Goal: Task Accomplishment & Management: Complete application form

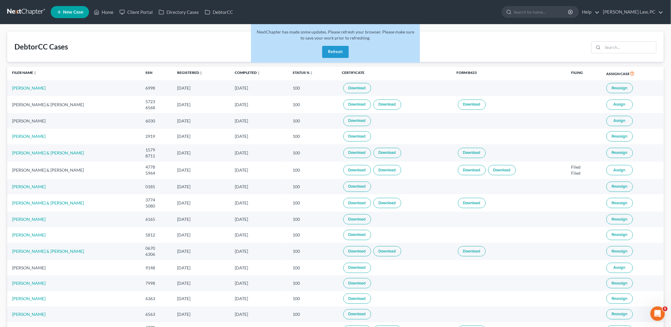
click at [33, 13] on link at bounding box center [26, 12] width 39 height 11
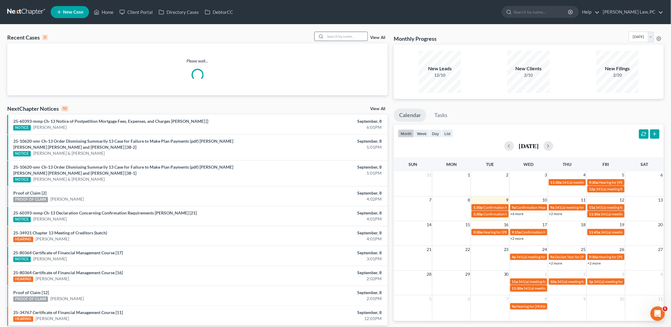
click at [362, 39] on input "search" at bounding box center [346, 36] width 42 height 9
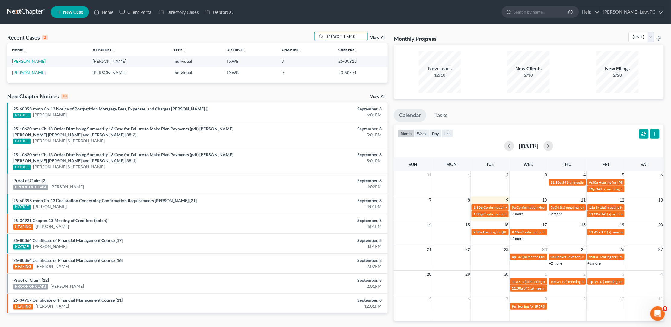
type input "Avila"
drag, startPoint x: 328, startPoint y: 47, endPoint x: 27, endPoint y: 61, distance: 301.0
click at [27, 61] on link "Avila, Edgar" at bounding box center [28, 61] width 33 height 5
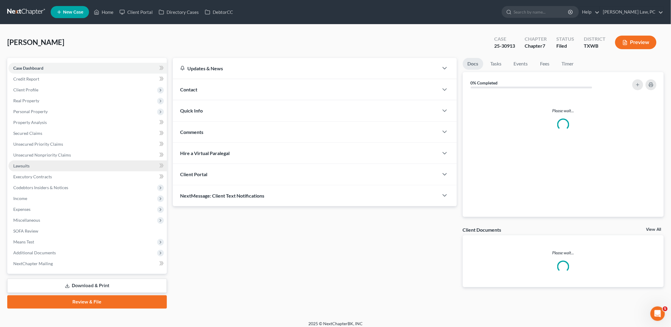
click at [22, 163] on span "Lawsuits" at bounding box center [21, 165] width 16 height 5
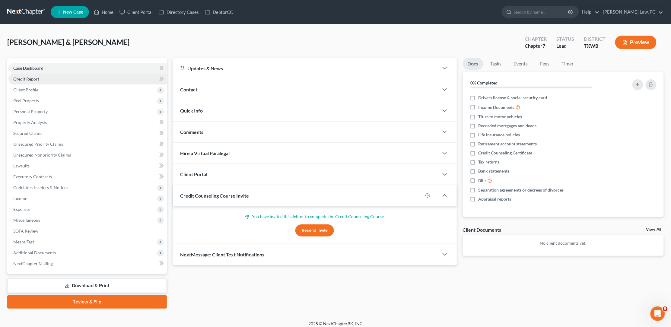
click at [48, 78] on link "Credit Report" at bounding box center [87, 79] width 158 height 11
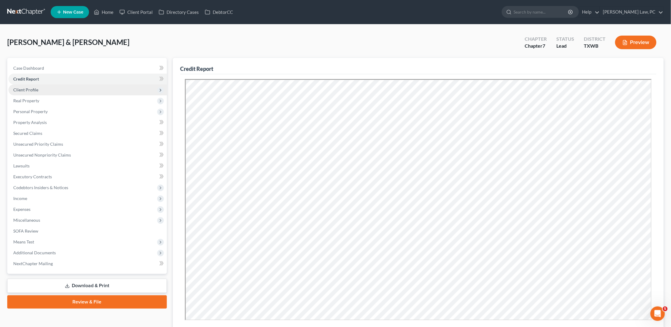
click at [48, 87] on span "Client Profile" at bounding box center [87, 89] width 158 height 11
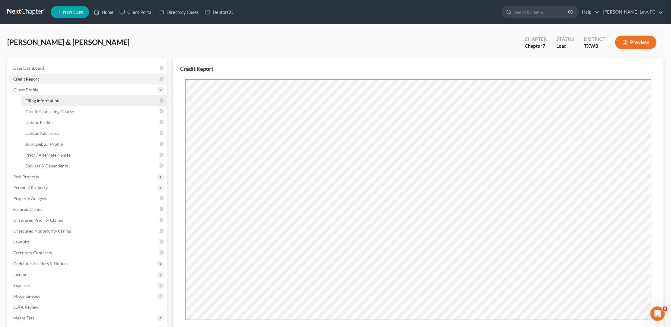
click at [56, 98] on span "Filing Information" at bounding box center [42, 100] width 34 height 5
select select "1"
select select "0"
select select "80"
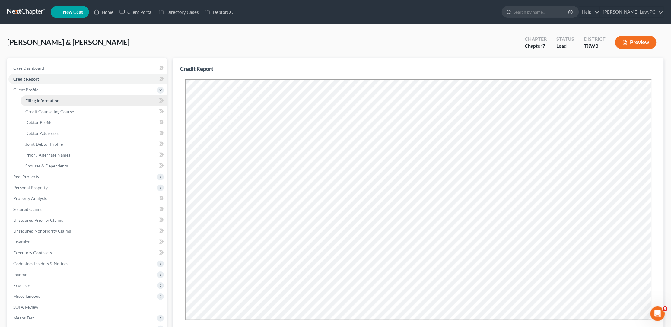
select select "1"
select select "45"
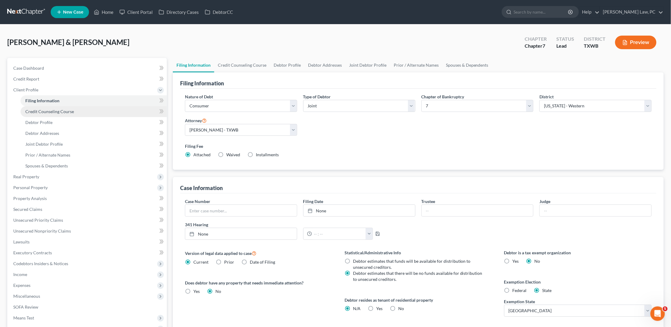
click at [54, 111] on span "Credit Counseling Course" at bounding box center [49, 111] width 49 height 5
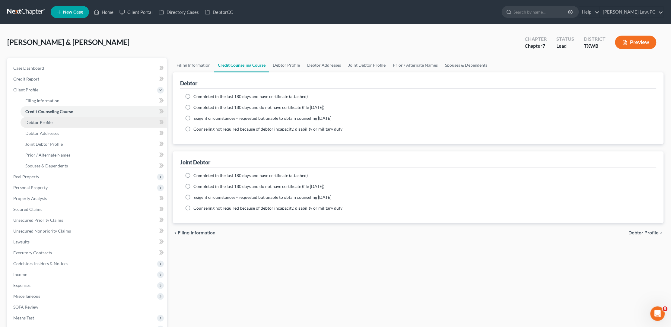
click at [59, 117] on link "Debtor Profile" at bounding box center [94, 122] width 146 height 11
select select "1"
select select "4"
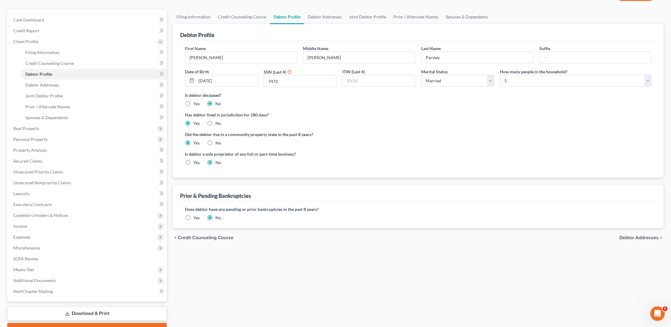
scroll to position [49, 0]
click at [193, 159] on label "Yes" at bounding box center [196, 162] width 6 height 6
click at [196, 159] on input "Yes" at bounding box center [198, 161] width 4 height 4
radio input "true"
radio input "false"
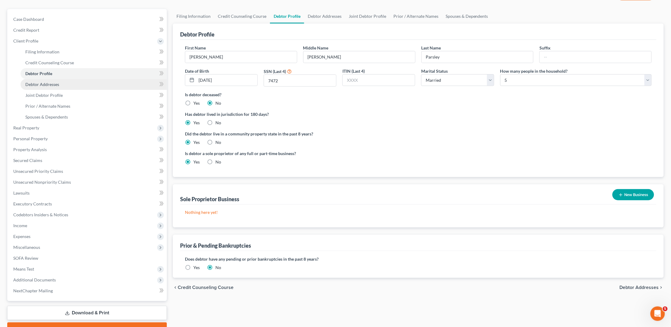
click at [62, 79] on link "Debtor Addresses" at bounding box center [94, 84] width 146 height 11
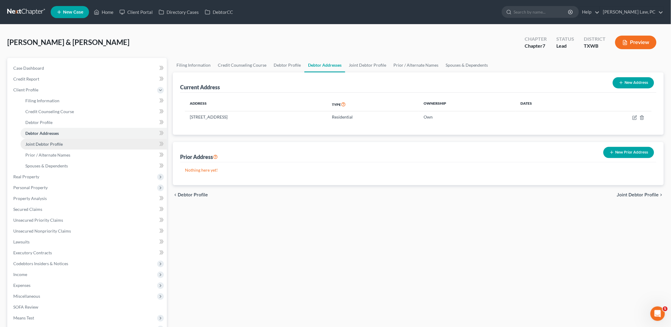
click at [45, 141] on span "Joint Debtor Profile" at bounding box center [43, 143] width 37 height 5
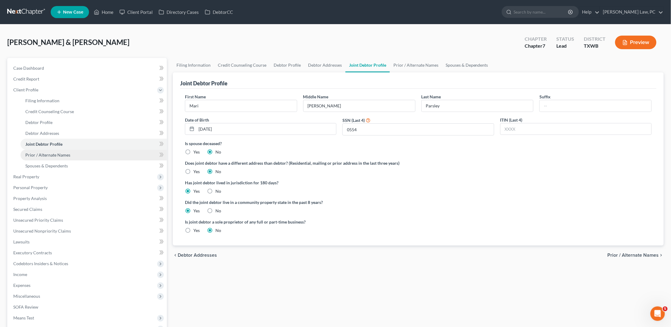
click at [83, 153] on link "Prior / Alternate Names" at bounding box center [94, 155] width 146 height 11
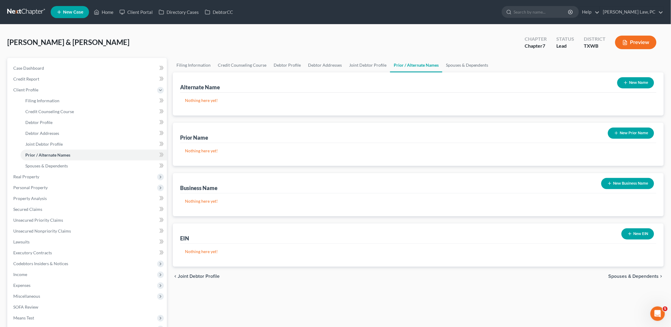
click at [632, 134] on button "New Prior Name" at bounding box center [631, 133] width 46 height 11
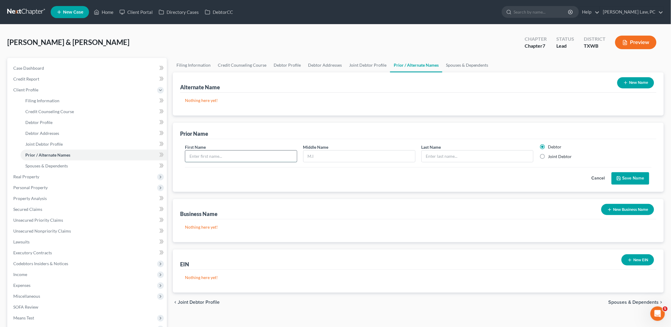
click at [256, 154] on input "text" at bounding box center [241, 156] width 112 height 11
click at [454, 155] on input "text" at bounding box center [478, 156] width 112 height 11
type input "Benton"
click at [218, 158] on input "text" at bounding box center [241, 156] width 112 height 11
type input "Mari"
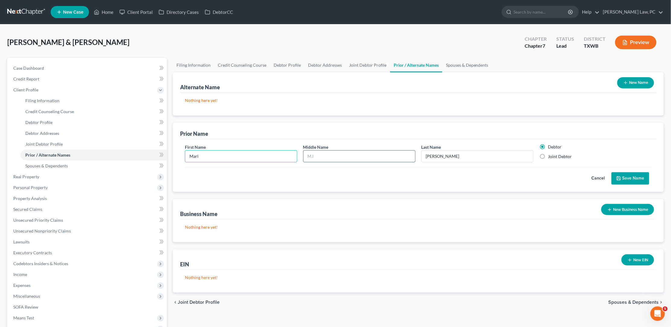
click at [340, 156] on input "text" at bounding box center [359, 156] width 112 height 11
type input "Lee"
click at [640, 179] on button "Save Name" at bounding box center [630, 178] width 38 height 13
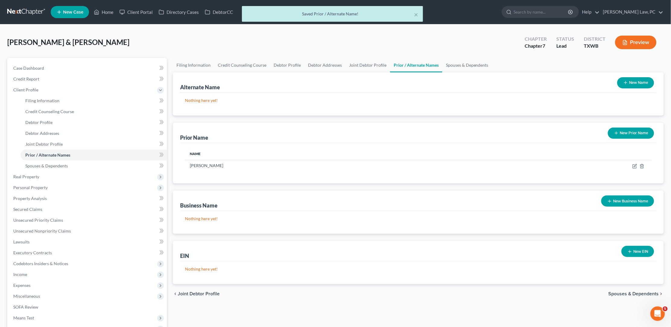
click at [641, 135] on button "New Prior Name" at bounding box center [631, 133] width 46 height 11
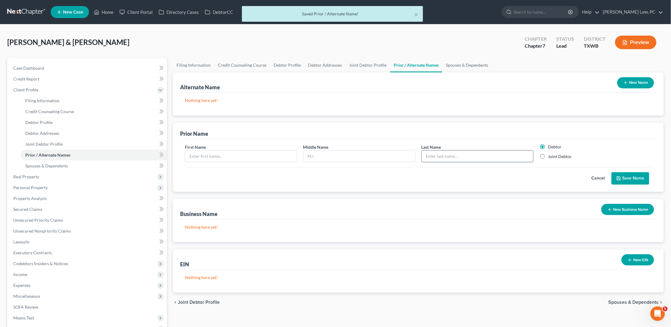
click at [488, 154] on input "text" at bounding box center [478, 156] width 112 height 11
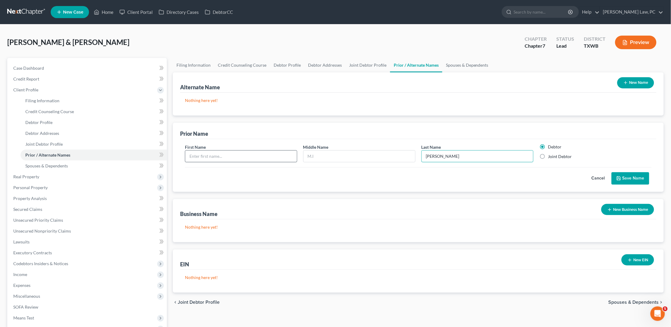
type input "Oberdick"
click at [244, 152] on input "text" at bounding box center [241, 156] width 112 height 11
type input "Mari"
click at [317, 158] on input "text" at bounding box center [359, 156] width 112 height 11
type input "Lee"
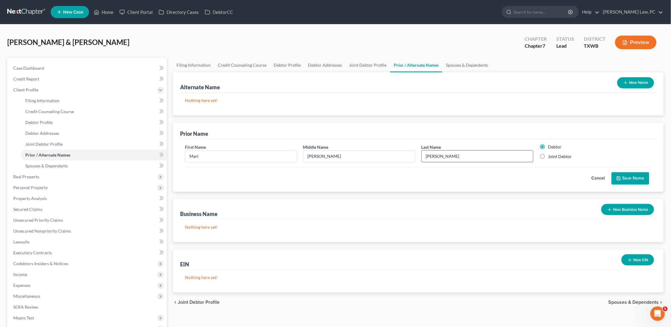
drag, startPoint x: 461, startPoint y: 156, endPoint x: 423, endPoint y: 156, distance: 37.7
click at [423, 156] on input "Oberdick" at bounding box center [478, 156] width 112 height 11
click at [548, 156] on label "Joint Debtor" at bounding box center [560, 157] width 24 height 6
click at [550, 156] on input "Joint Debtor" at bounding box center [552, 156] width 4 height 4
radio input "true"
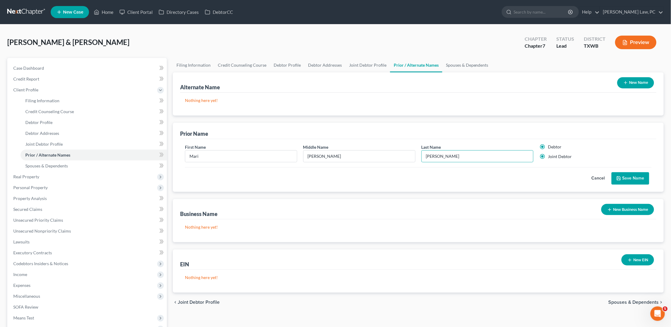
radio input "false"
click at [634, 177] on button "Save Name" at bounding box center [630, 178] width 38 height 13
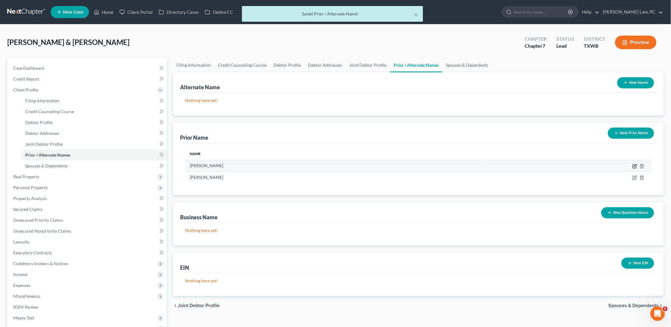
click at [634, 166] on icon "button" at bounding box center [635, 165] width 3 height 3
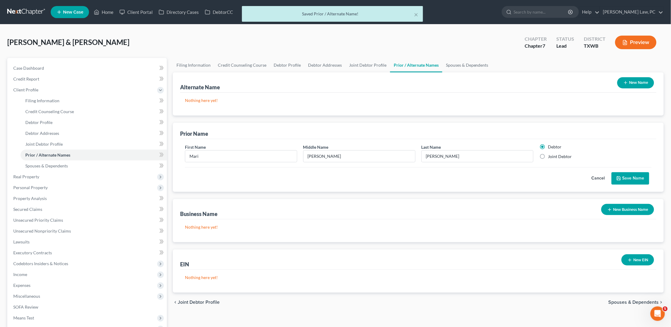
click at [548, 154] on label "Joint Debtor" at bounding box center [560, 157] width 24 height 6
click at [550, 154] on input "Joint Debtor" at bounding box center [552, 156] width 4 height 4
radio input "true"
radio input "false"
click at [627, 178] on button "Save Name" at bounding box center [630, 178] width 38 height 13
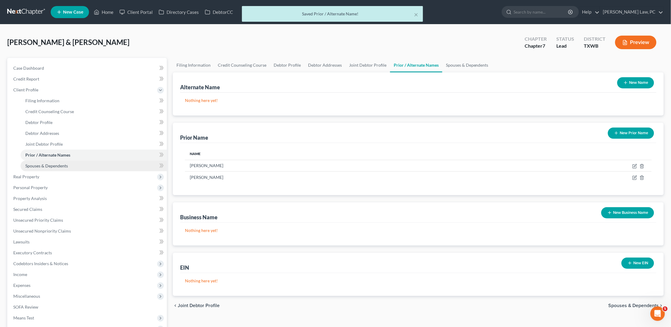
click at [79, 160] on link "Spouses & Dependents" at bounding box center [94, 165] width 146 height 11
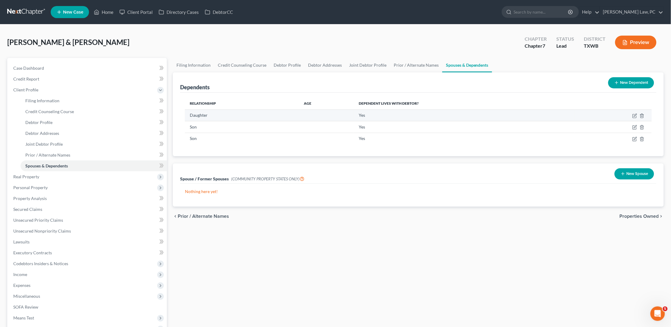
click at [635, 118] on td at bounding box center [613, 114] width 77 height 11
click at [633, 116] on icon "button" at bounding box center [634, 115] width 5 height 5
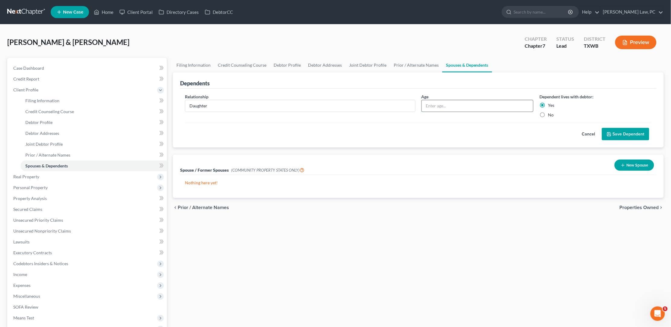
click at [503, 102] on input "text" at bounding box center [478, 105] width 112 height 11
type input "20"
click at [621, 132] on button "Save Dependent" at bounding box center [625, 134] width 47 height 13
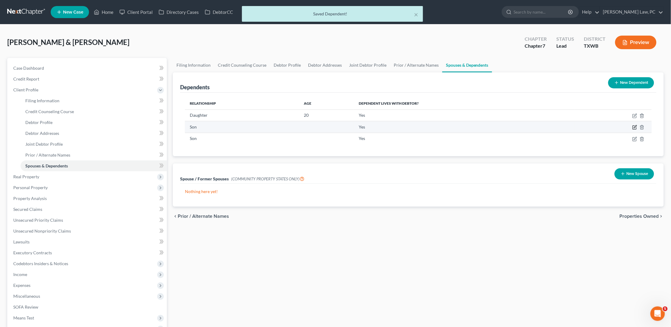
click at [635, 127] on icon "button" at bounding box center [634, 127] width 5 height 5
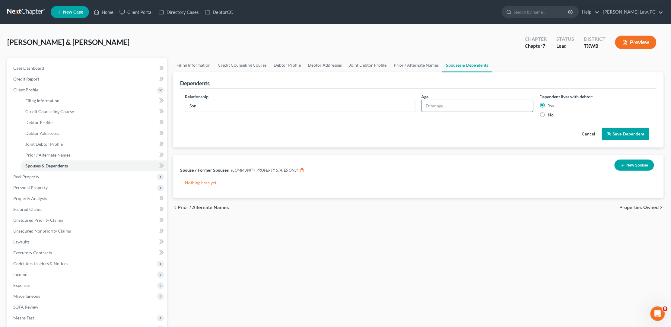
click at [518, 108] on input "text" at bounding box center [478, 105] width 112 height 11
type input "15"
click at [610, 134] on icon "submit" at bounding box center [609, 134] width 5 height 5
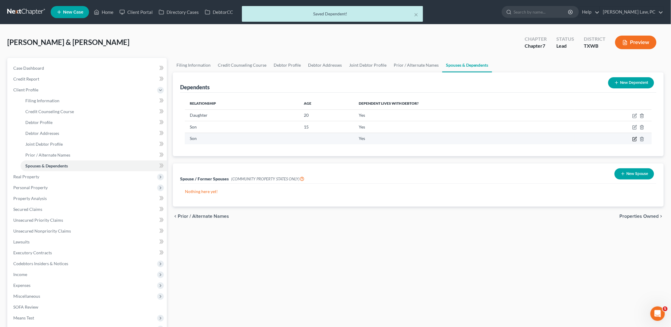
click at [633, 138] on icon "button" at bounding box center [634, 139] width 5 height 5
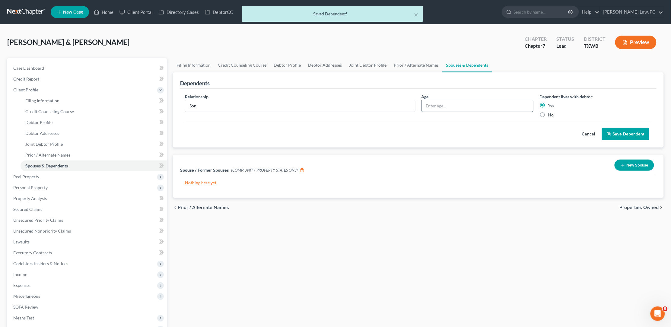
click at [522, 107] on input "text" at bounding box center [478, 105] width 112 height 11
type input "16"
click at [638, 134] on button "Save Dependent" at bounding box center [625, 134] width 47 height 13
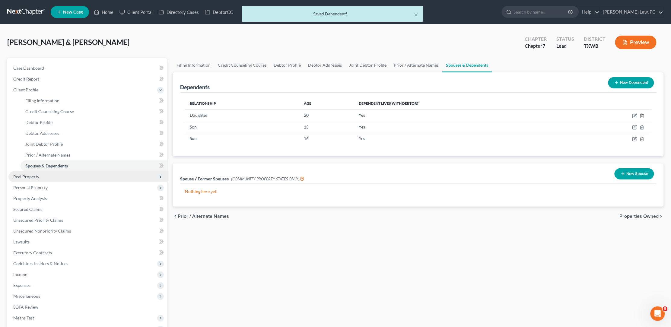
click at [78, 172] on span "Real Property" at bounding box center [87, 176] width 158 height 11
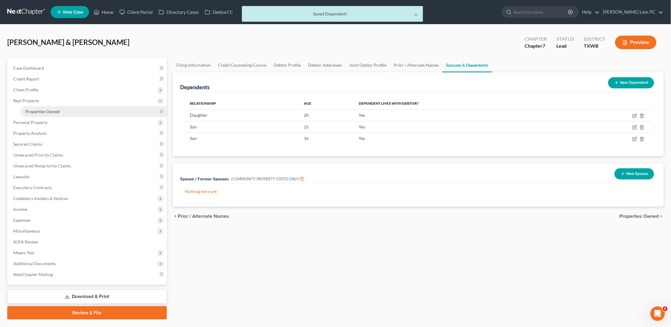
click at [96, 111] on link "Properties Owned" at bounding box center [94, 111] width 146 height 11
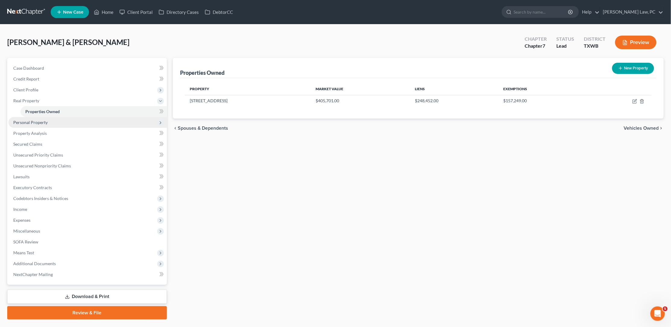
click at [83, 120] on span "Personal Property" at bounding box center [87, 122] width 158 height 11
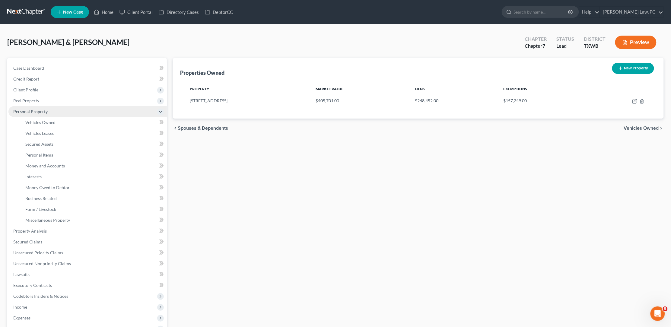
click at [68, 109] on span "Personal Property" at bounding box center [87, 111] width 158 height 11
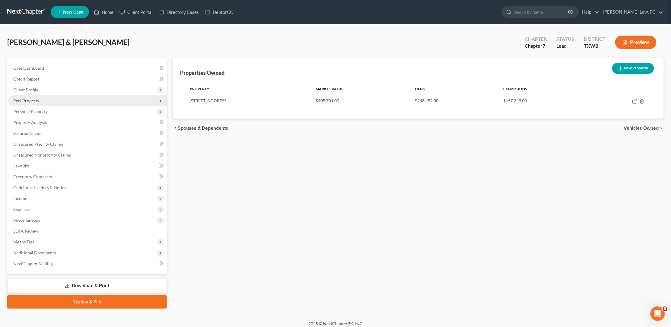
click at [61, 100] on span "Real Property" at bounding box center [87, 100] width 158 height 11
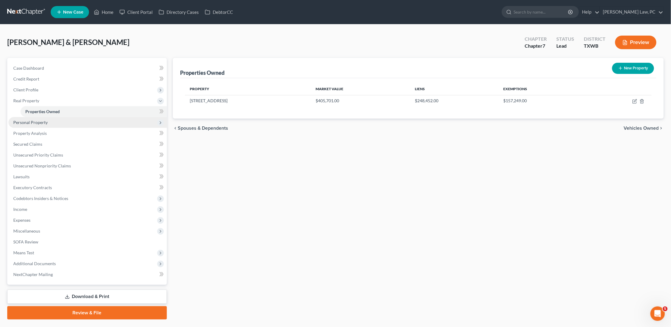
click at [45, 122] on span "Personal Property" at bounding box center [30, 122] width 34 height 5
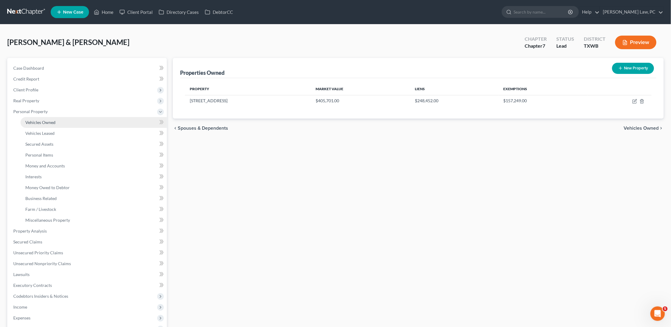
click at [48, 120] on span "Vehicles Owned" at bounding box center [40, 122] width 30 height 5
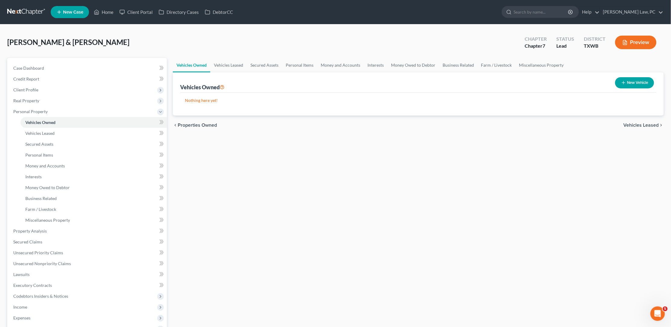
click at [639, 80] on button "New Vehicle" at bounding box center [634, 82] width 39 height 11
select select "0"
select select "2"
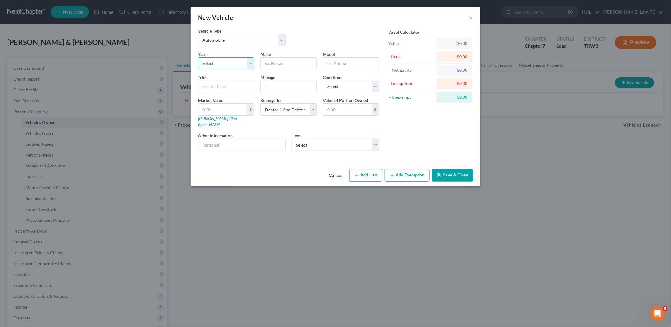
select select "18"
click at [292, 65] on input "text" at bounding box center [289, 63] width 56 height 11
type input "Toyota"
click at [341, 63] on input "text" at bounding box center [351, 63] width 56 height 11
type input "Tundra"
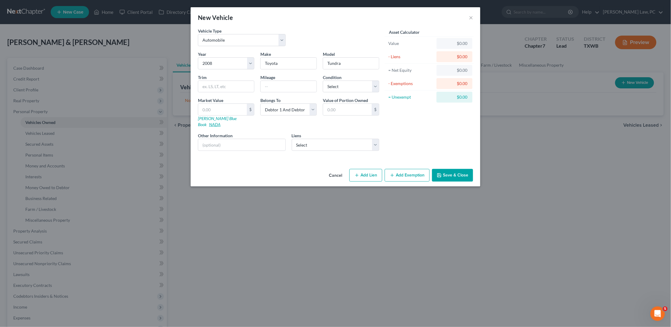
click at [220, 122] on link "NADA" at bounding box center [214, 124] width 11 height 5
select select "4"
click at [236, 104] on input "text" at bounding box center [222, 109] width 49 height 11
paste input "7,500"
type input "7,500"
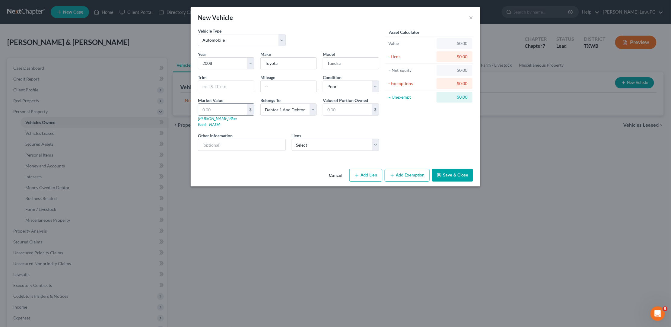
type input "7,500.00"
type input "7,500"
click at [221, 83] on input "text" at bounding box center [226, 86] width 56 height 11
type input "DOuble Cab V-8 Limited 2WD"
click at [454, 169] on button "Save & Close" at bounding box center [452, 175] width 41 height 13
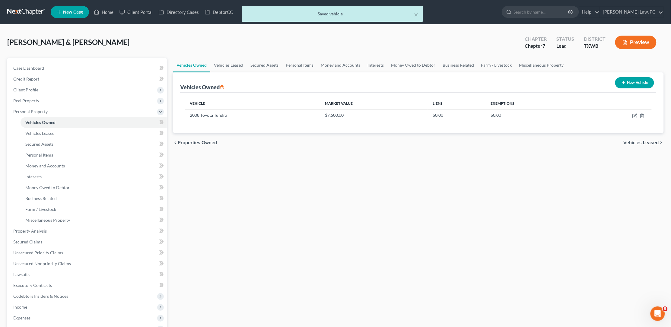
click at [642, 84] on button "New Vehicle" at bounding box center [634, 82] width 39 height 11
select select "0"
select select "2"
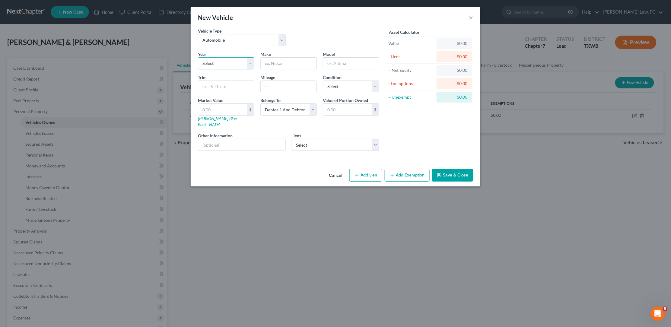
select select "4"
click at [294, 65] on input "text" at bounding box center [289, 63] width 56 height 11
type input "Honda"
click at [364, 63] on input "text" at bounding box center [351, 63] width 56 height 11
type input "Pilot"
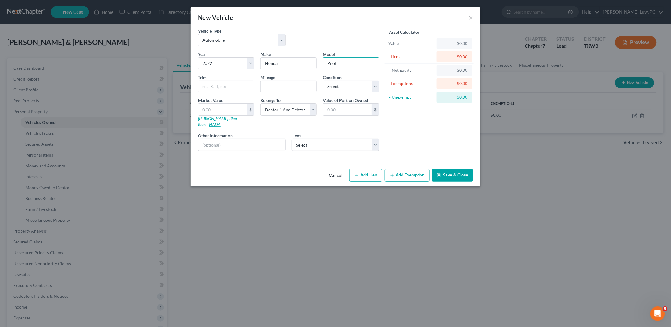
click at [220, 122] on link "NADA" at bounding box center [214, 124] width 11 height 5
click at [450, 169] on button "Save & Close" at bounding box center [452, 175] width 41 height 13
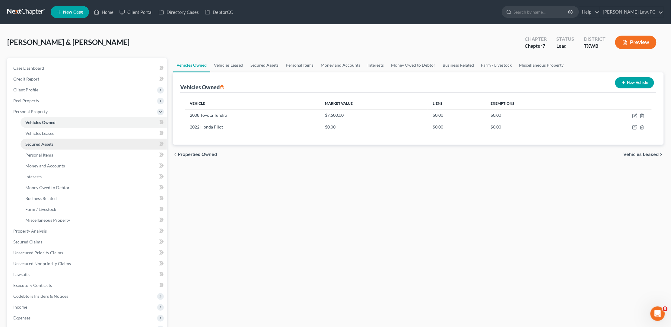
click at [100, 140] on link "Secured Assets" at bounding box center [94, 144] width 146 height 11
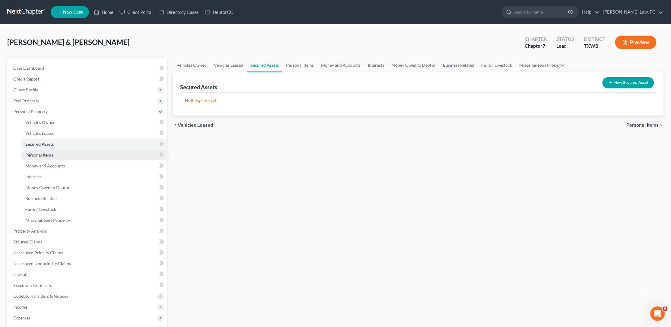
click at [93, 150] on link "Personal Items" at bounding box center [94, 155] width 146 height 11
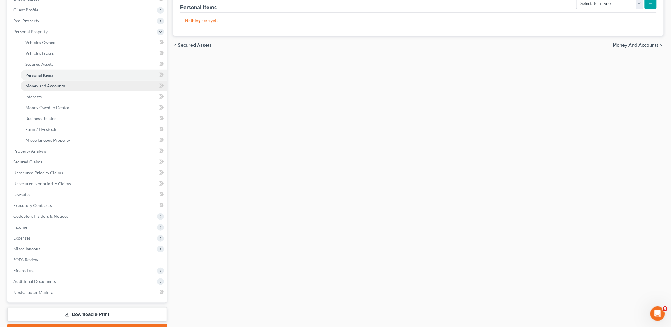
click at [109, 81] on link "Money and Accounts" at bounding box center [94, 86] width 146 height 11
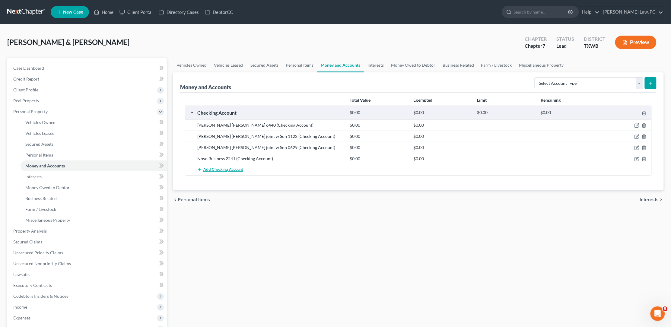
click at [217, 169] on span "Add Checking Account" at bounding box center [223, 169] width 40 height 5
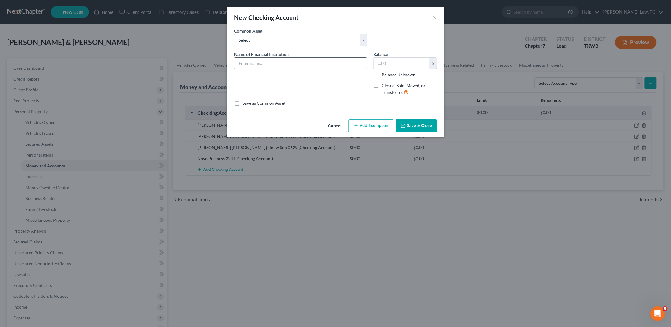
click at [292, 62] on input "text" at bounding box center [300, 63] width 132 height 11
type input "Venmo"
click at [425, 122] on button "Save & Close" at bounding box center [416, 125] width 41 height 13
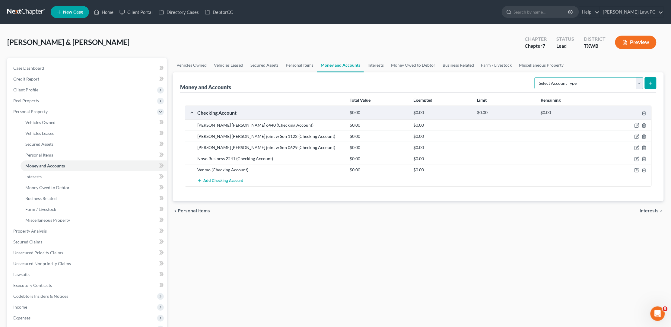
select select "cash_on_hand"
click at [652, 83] on icon "submit" at bounding box center [650, 83] width 5 height 5
select select "cash_on_hand"
click at [654, 82] on button "submit" at bounding box center [651, 83] width 12 height 12
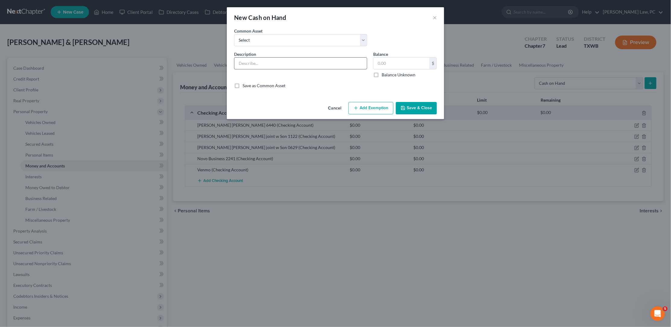
click at [338, 61] on input "text" at bounding box center [300, 63] width 132 height 11
type input "Cash on Hand"
click at [418, 110] on button "Save & Close" at bounding box center [416, 108] width 41 height 13
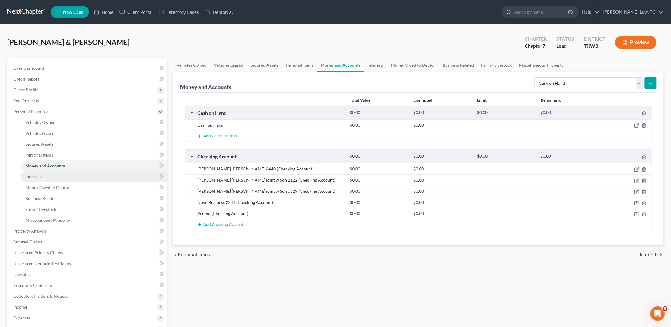
click at [47, 173] on link "Interests" at bounding box center [94, 176] width 146 height 11
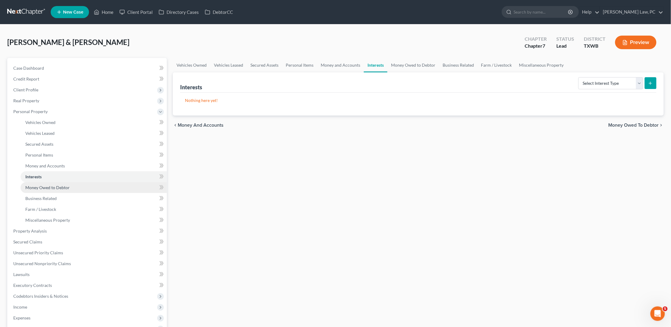
click at [51, 185] on span "Money Owed to Debtor" at bounding box center [47, 187] width 44 height 5
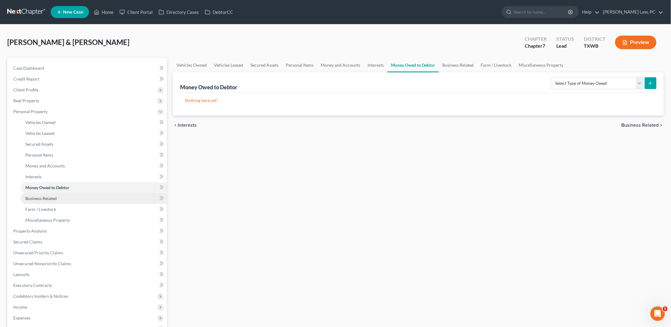
click at [99, 193] on link "Business Related" at bounding box center [94, 198] width 146 height 11
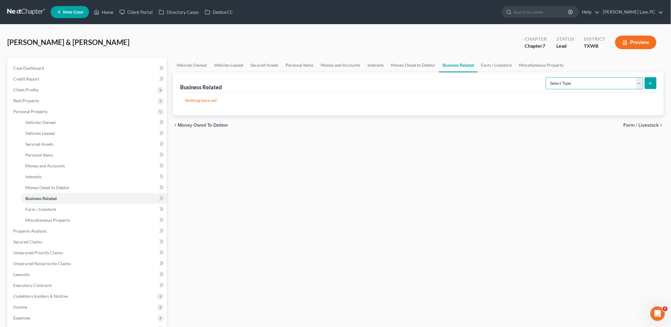
select select "customer_list"
click at [648, 84] on button "submit" at bounding box center [651, 83] width 12 height 12
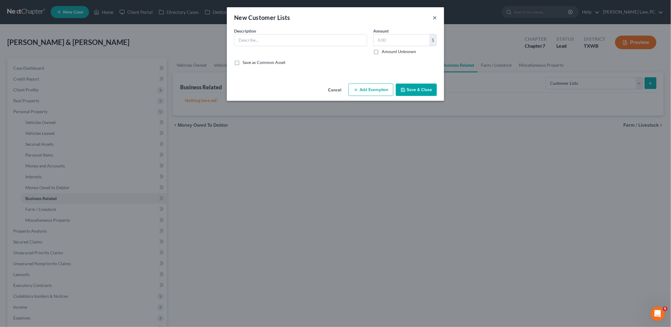
click at [435, 17] on button "×" at bounding box center [435, 17] width 4 height 7
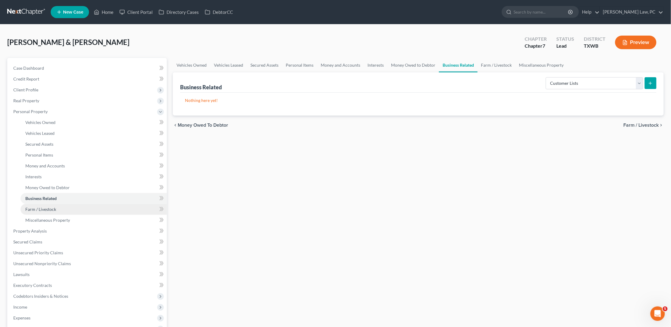
click at [59, 204] on link "Farm / Livestock" at bounding box center [94, 209] width 146 height 11
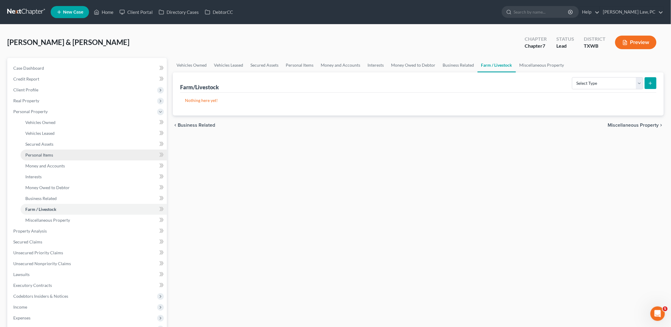
click at [51, 152] on span "Personal Items" at bounding box center [39, 154] width 28 height 5
select select "pets"
click at [651, 83] on line "submit" at bounding box center [650, 83] width 3 height 0
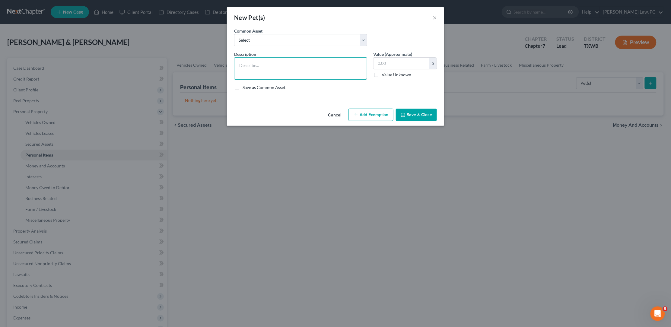
click at [307, 69] on textarea at bounding box center [300, 68] width 133 height 22
type textarea "1 Dog (no economical value)"
click at [426, 112] on button "Save & Close" at bounding box center [416, 115] width 41 height 13
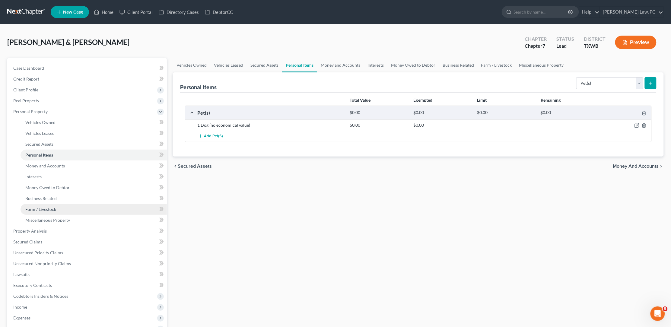
click at [53, 207] on span "Farm / Livestock" at bounding box center [40, 209] width 31 height 5
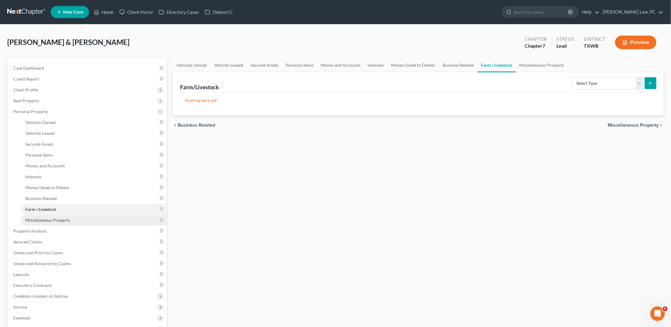
click at [76, 215] on link "Miscellaneous Property" at bounding box center [94, 220] width 146 height 11
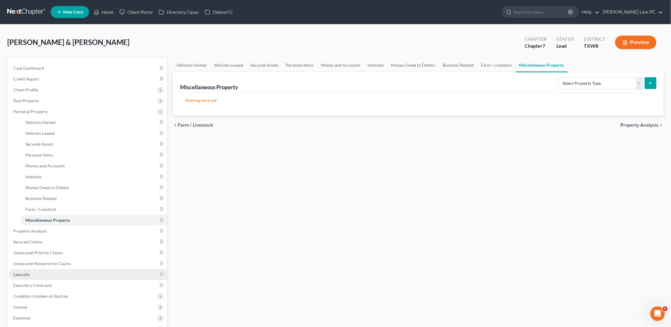
click at [29, 269] on link "Lawsuits" at bounding box center [87, 274] width 158 height 11
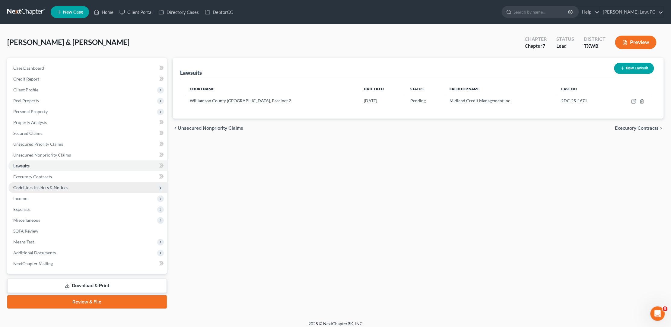
click at [56, 185] on span "Codebtors Insiders & Notices" at bounding box center [40, 187] width 55 height 5
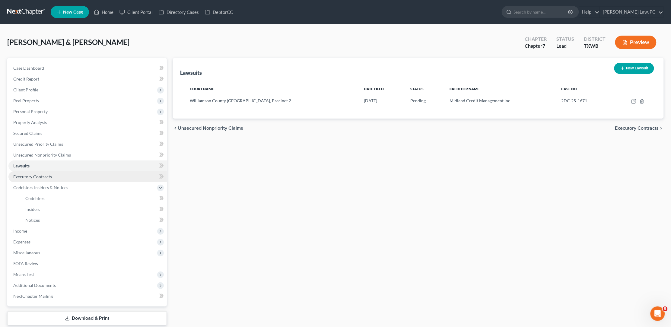
click at [51, 174] on link "Executory Contracts" at bounding box center [87, 176] width 158 height 11
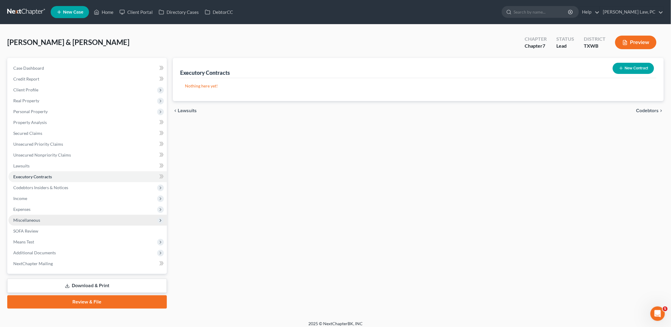
click at [49, 217] on span "Miscellaneous" at bounding box center [87, 220] width 158 height 11
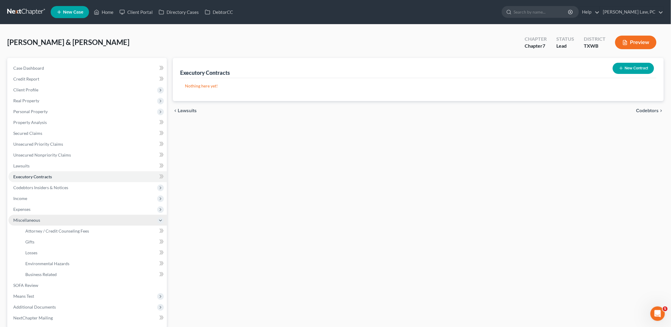
click at [35, 217] on span "Miscellaneous" at bounding box center [26, 219] width 27 height 5
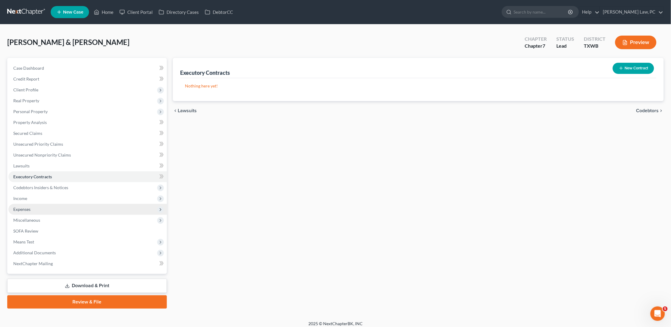
click at [39, 204] on span "Expenses" at bounding box center [87, 209] width 158 height 11
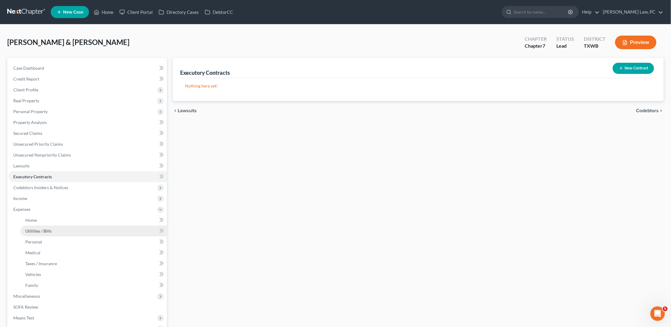
click at [67, 226] on link "Utilities / Bills" at bounding box center [94, 231] width 146 height 11
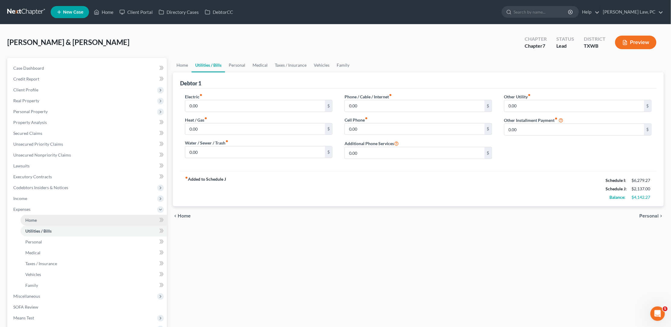
click at [62, 216] on link "Home" at bounding box center [94, 220] width 146 height 11
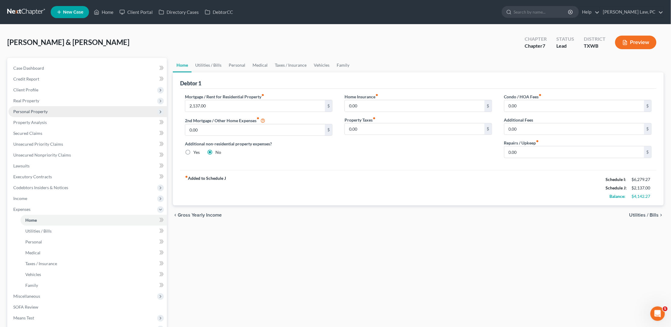
click at [41, 109] on span "Personal Property" at bounding box center [30, 111] width 34 height 5
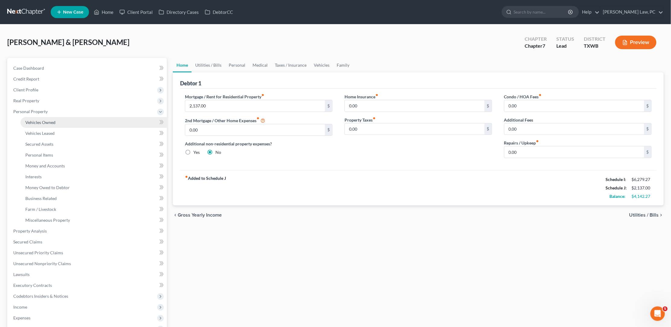
click at [51, 122] on span "Vehicles Owned" at bounding box center [40, 122] width 30 height 5
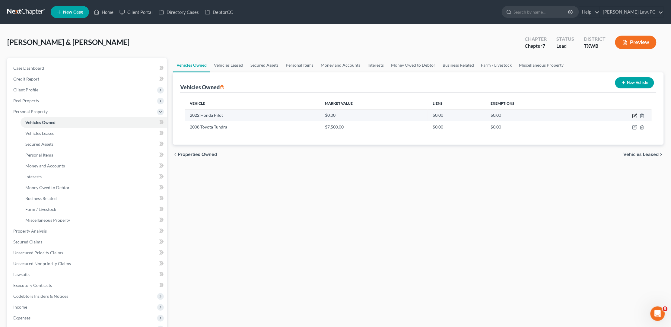
click at [633, 116] on icon "button" at bounding box center [634, 115] width 5 height 5
select select "0"
select select "4"
select select "2"
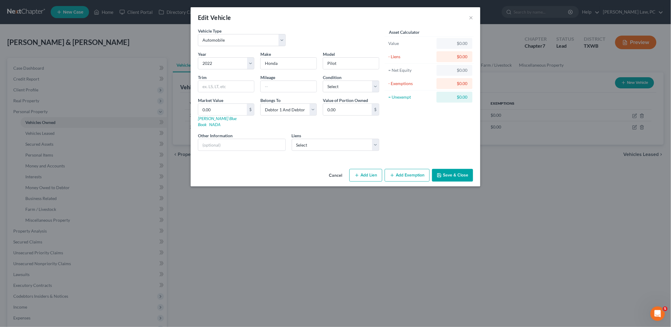
click at [371, 169] on button "Add Lien" at bounding box center [365, 175] width 33 height 13
select select "2"
select select "0"
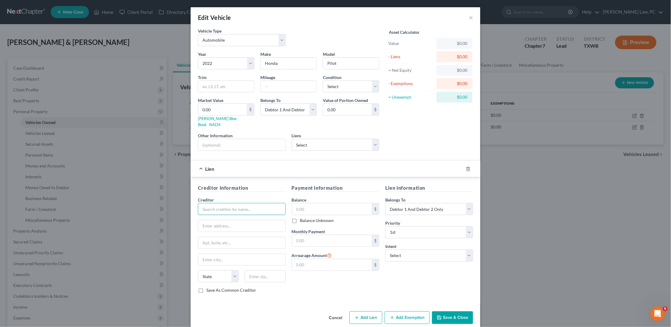
click at [275, 203] on input "text" at bounding box center [242, 209] width 88 height 12
click at [393, 270] on div "Lien Information Belongs To * Select Debtor 1 Only Debtor 2 Only Debtor 1 And D…" at bounding box center [429, 241] width 94 height 114
click at [468, 167] on icon "button" at bounding box center [468, 169] width 3 height 4
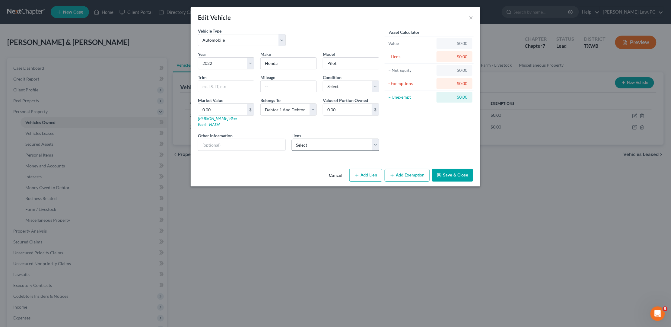
select select "45"
select select "2"
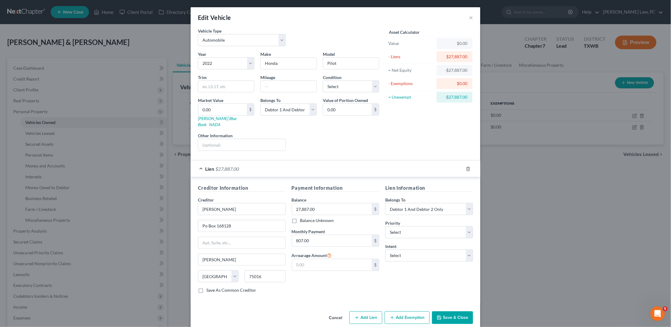
click at [449, 311] on button "Save & Close" at bounding box center [452, 317] width 41 height 13
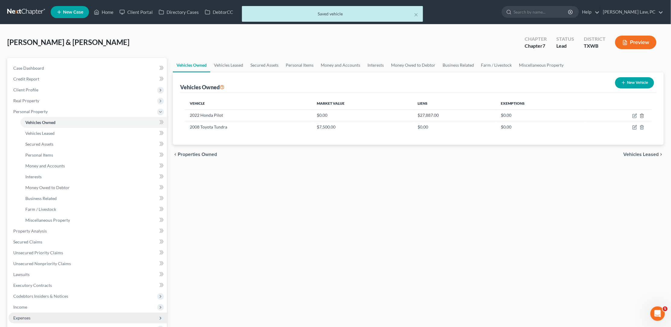
click at [35, 312] on span "Expenses" at bounding box center [87, 317] width 158 height 11
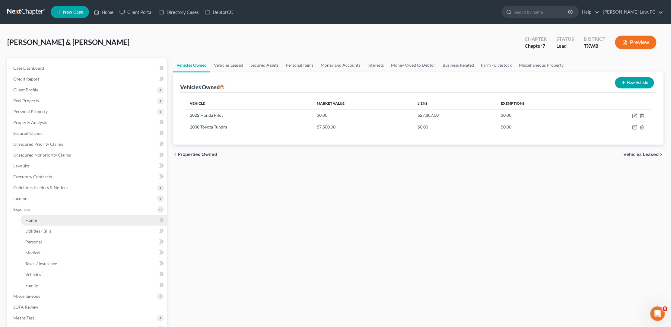
click at [46, 219] on link "Home" at bounding box center [94, 220] width 146 height 11
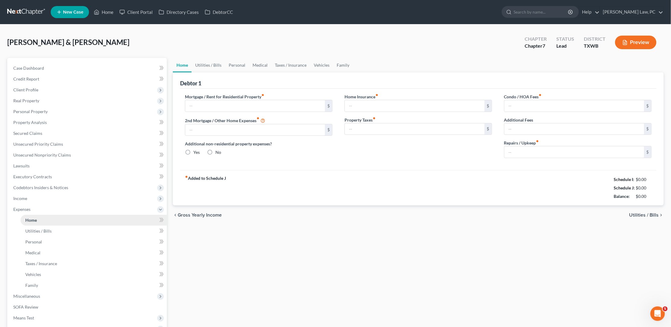
type input "2,137.00"
type input "0.00"
radio input "true"
type input "0.00"
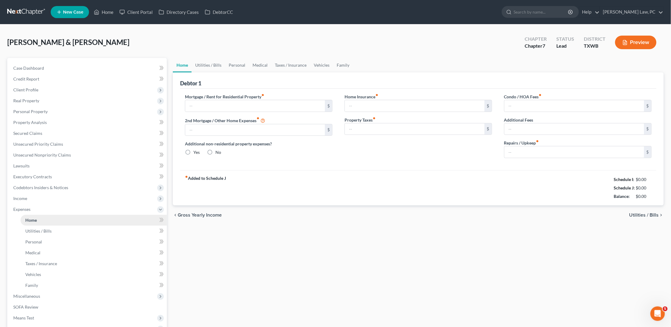
type input "0.00"
drag, startPoint x: 216, startPoint y: 103, endPoint x: 183, endPoint y: 103, distance: 32.6
click at [183, 103] on div "Mortgage / Rent for Residential Property fiber_manual_record 2,137.00 $ 2nd Mor…" at bounding box center [259, 127] width 160 height 69
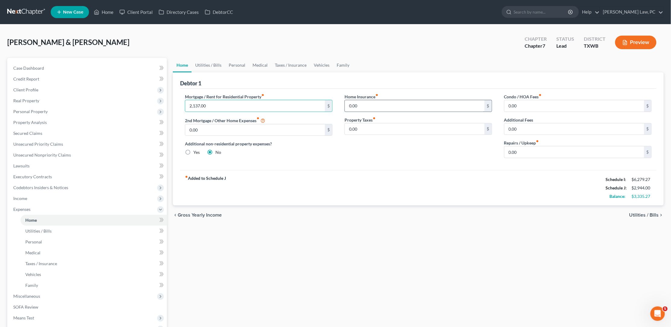
click at [359, 108] on input "0.00" at bounding box center [415, 105] width 140 height 11
drag, startPoint x: 362, startPoint y: 106, endPoint x: 347, endPoint y: 105, distance: 15.4
click at [347, 105] on input "0.00" at bounding box center [415, 105] width 140 height 11
click at [526, 106] on input "0.00" at bounding box center [574, 105] width 140 height 11
drag, startPoint x: 518, startPoint y: 105, endPoint x: 506, endPoint y: 105, distance: 11.5
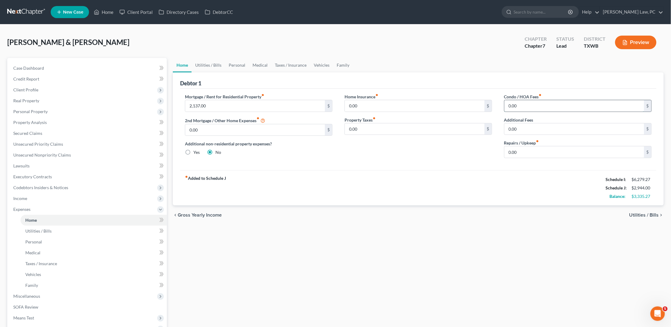
click at [506, 105] on input "0.00" at bounding box center [574, 105] width 140 height 11
click at [524, 150] on input "0.00" at bounding box center [574, 151] width 140 height 11
click at [521, 130] on input "0.00" at bounding box center [574, 128] width 140 height 11
click at [208, 62] on link "Utilities / Bills" at bounding box center [208, 65] width 33 height 14
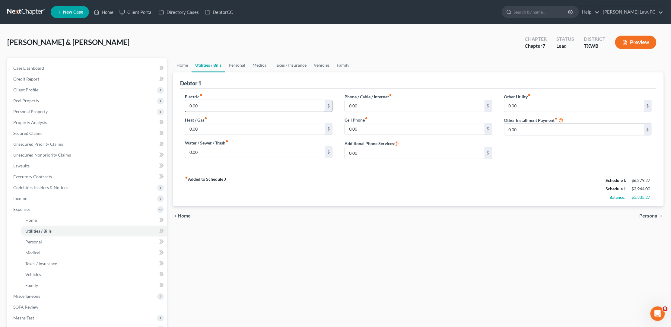
click at [203, 106] on input "0.00" at bounding box center [255, 105] width 140 height 11
type input "250"
click at [202, 128] on input "0.00" at bounding box center [255, 128] width 140 height 11
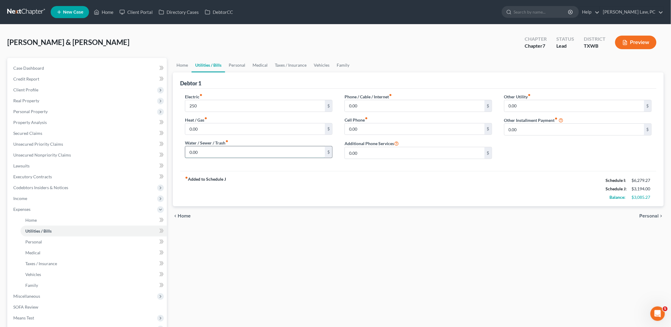
click at [198, 148] on input "0.00" at bounding box center [255, 151] width 140 height 11
click at [360, 103] on input "0.00" at bounding box center [415, 105] width 140 height 11
click at [357, 127] on input "0.00" at bounding box center [415, 128] width 140 height 11
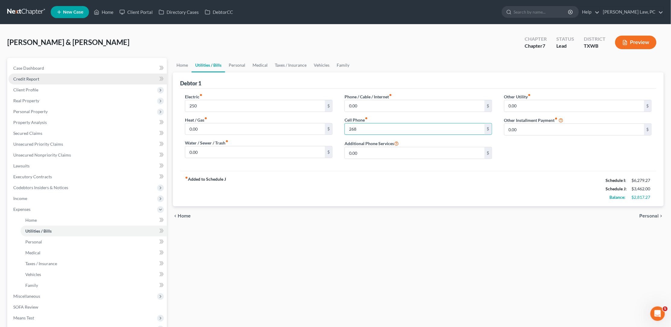
type input "268"
click at [31, 80] on span "Credit Report" at bounding box center [26, 78] width 26 height 5
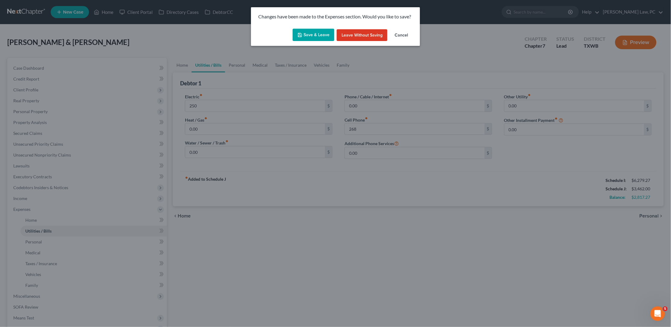
click at [323, 31] on button "Save & Leave" at bounding box center [314, 35] width 42 height 13
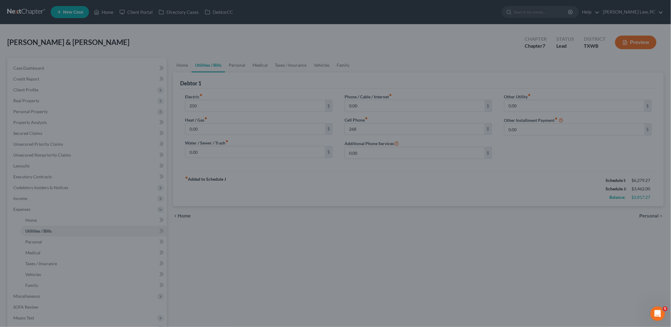
type input "250.00"
type input "268.00"
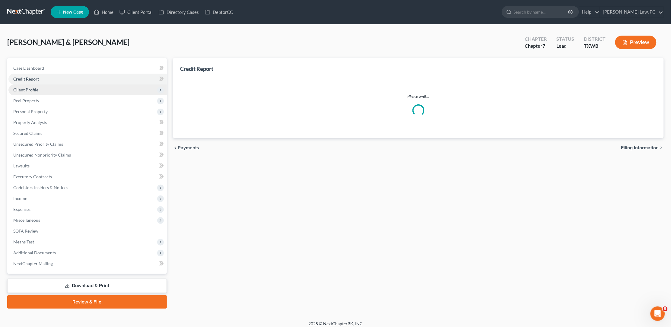
click at [54, 90] on span "Client Profile" at bounding box center [87, 89] width 158 height 11
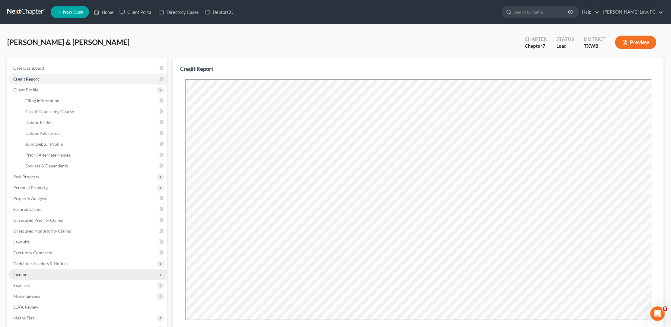
click at [26, 272] on span "Income" at bounding box center [20, 274] width 14 height 5
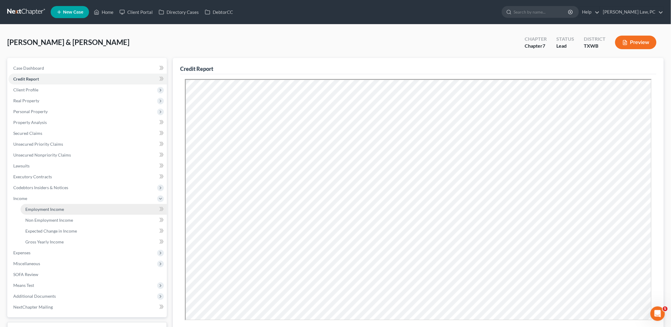
click at [69, 206] on link "Employment Income" at bounding box center [94, 209] width 146 height 11
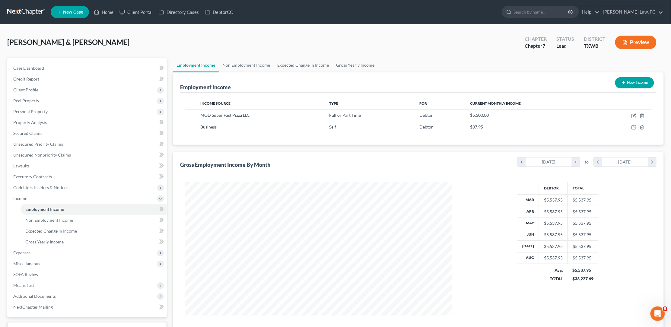
scroll to position [133, 279]
click at [252, 64] on link "Non Employment Income" at bounding box center [246, 65] width 55 height 14
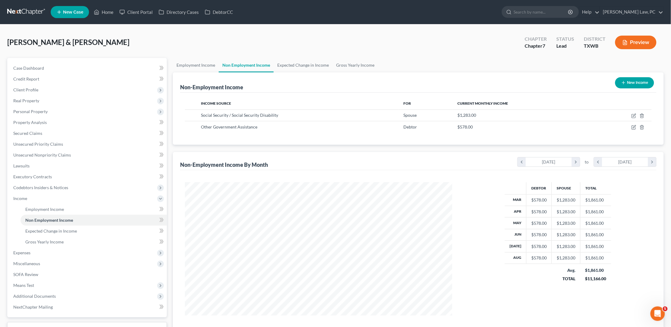
scroll to position [133, 279]
click at [17, 250] on span "Expenses" at bounding box center [21, 252] width 17 height 5
click at [49, 228] on span "Utilities / Bills" at bounding box center [38, 230] width 26 height 5
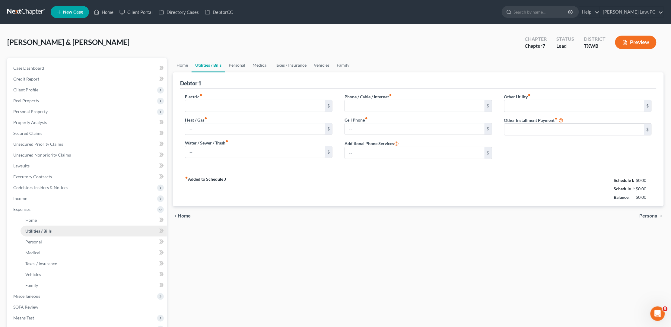
type input "250.00"
type input "0.00"
type input "268.00"
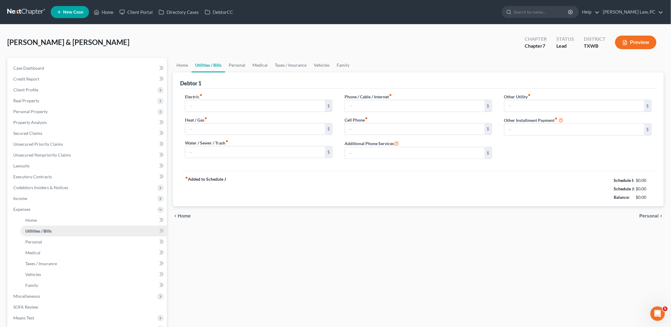
type input "0.00"
click at [186, 63] on link "Home" at bounding box center [182, 65] width 19 height 14
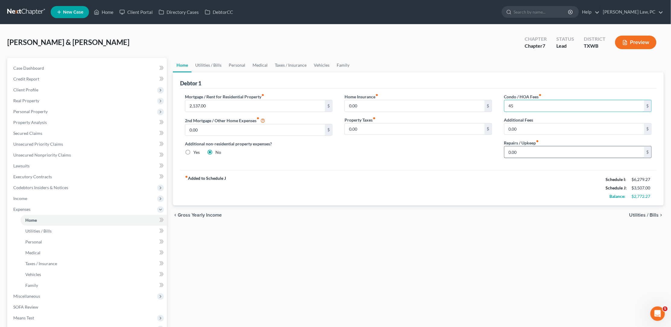
type input "45"
drag, startPoint x: 531, startPoint y: 153, endPoint x: 497, endPoint y: 151, distance: 34.4
click at [497, 151] on div "Mortgage / Rent for Residential Property fiber_manual_record 2,137.00 $ 2nd Mor…" at bounding box center [418, 127] width 479 height 69
type input "120"
click at [209, 63] on link "Utilities / Bills" at bounding box center [208, 65] width 33 height 14
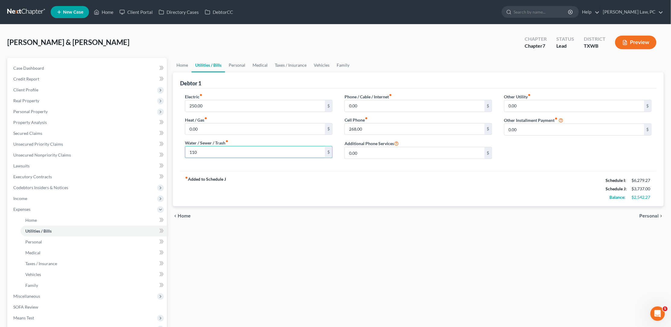
drag, startPoint x: 201, startPoint y: 150, endPoint x: 182, endPoint y: 150, distance: 18.1
click at [182, 150] on div "Electric fiber_manual_record 250.00 $ Heat / Gas fiber_manual_record 0.00 $ Wat…" at bounding box center [259, 128] width 160 height 70
type input "142.50"
type input "125"
click at [236, 65] on link "Personal" at bounding box center [237, 65] width 24 height 14
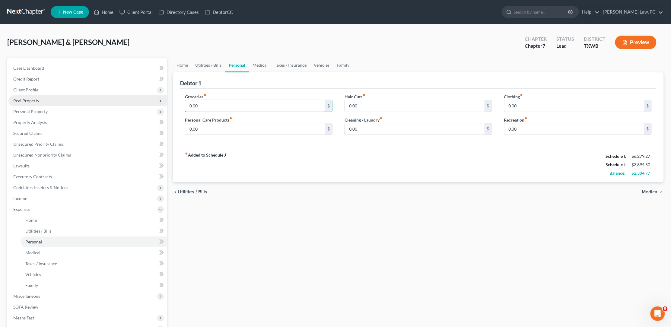
drag, startPoint x: 199, startPoint y: 105, endPoint x: 157, endPoint y: 104, distance: 41.6
click at [157, 104] on div "Petition Navigation Case Dashboard Payments Invoices Payments Payments Credit R…" at bounding box center [335, 221] width 662 height 327
type input "1,255"
drag, startPoint x: 363, startPoint y: 105, endPoint x: 331, endPoint y: 105, distance: 31.7
click at [331, 105] on div "Groceries fiber_manual_record 1,255 $ Personal Care Products fiber_manual_recor…" at bounding box center [418, 116] width 479 height 46
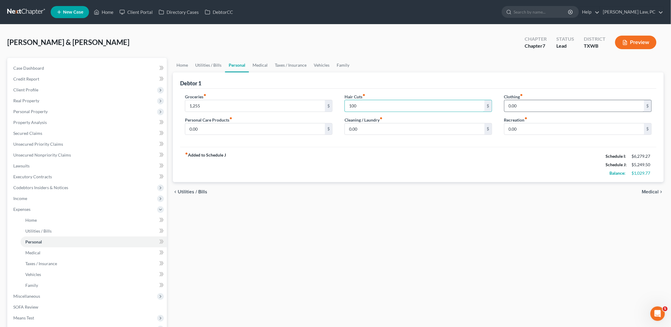
type input "100"
drag, startPoint x: 520, startPoint y: 105, endPoint x: 494, endPoint y: 105, distance: 25.6
click at [494, 105] on div "Groceries fiber_manual_record 1,255 $ Personal Care Products fiber_manual_recor…" at bounding box center [418, 116] width 479 height 46
type input "150"
drag, startPoint x: 526, startPoint y: 128, endPoint x: 499, endPoint y: 126, distance: 26.3
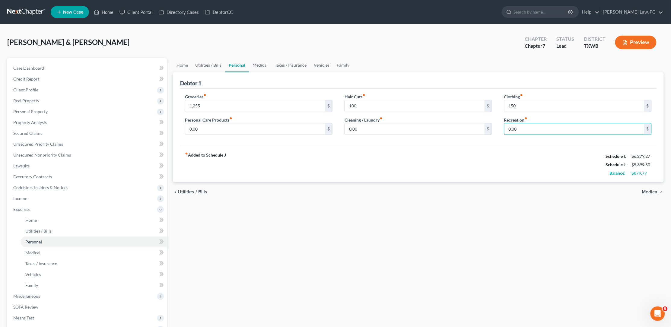
click at [499, 126] on div "Clothing fiber_manual_record 150 $ Recreation fiber_manual_record 0.00 $" at bounding box center [578, 116] width 160 height 46
type input "150"
click at [337, 66] on link "Family" at bounding box center [343, 65] width 20 height 14
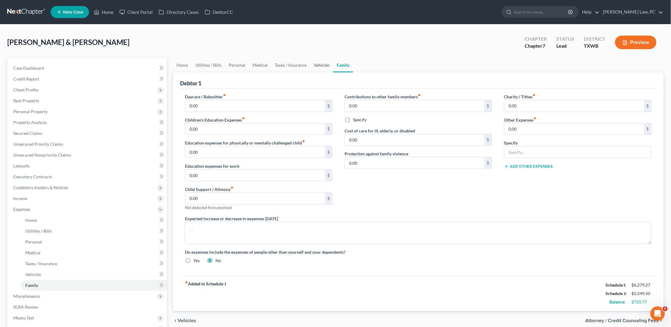
click at [318, 65] on link "Vehicles" at bounding box center [321, 65] width 23 height 14
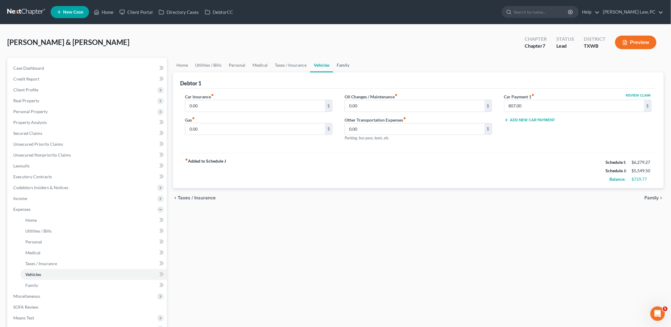
click at [345, 60] on link "Family" at bounding box center [343, 65] width 20 height 14
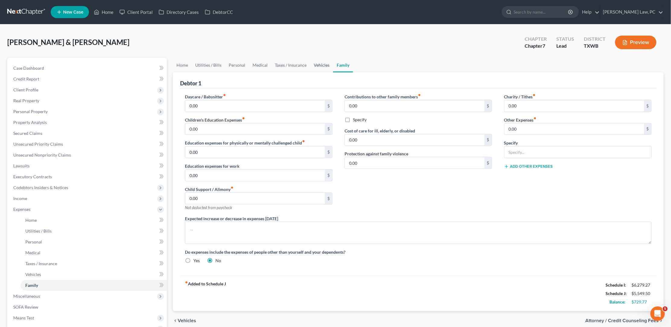
click at [324, 68] on link "Vehicles" at bounding box center [321, 65] width 23 height 14
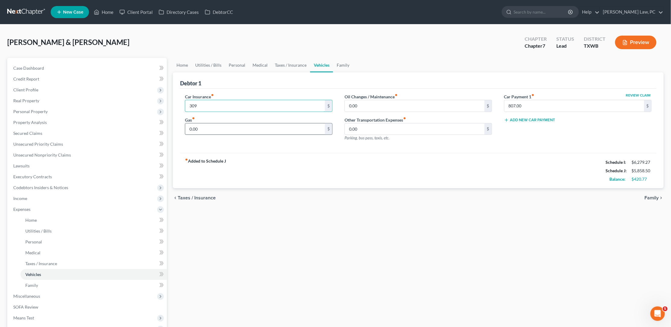
type input "309"
drag, startPoint x: 201, startPoint y: 128, endPoint x: 179, endPoint y: 126, distance: 22.4
click at [179, 126] on div "Car Insurance fiber_manual_record 309 $ Gas fiber_manual_record 0.00 $" at bounding box center [259, 119] width 160 height 52
type input "100"
drag, startPoint x: 363, startPoint y: 106, endPoint x: 323, endPoint y: 104, distance: 40.2
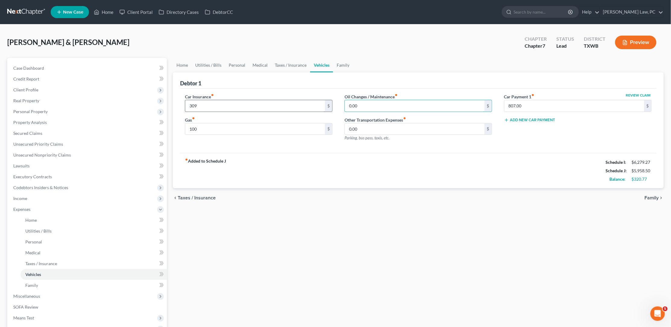
click at [322, 104] on div "Car Insurance fiber_manual_record 309 $ Gas fiber_manual_record 100 $ Oil Chang…" at bounding box center [418, 119] width 479 height 52
type input "50"
click at [287, 62] on link "Taxes / Insurance" at bounding box center [290, 65] width 39 height 14
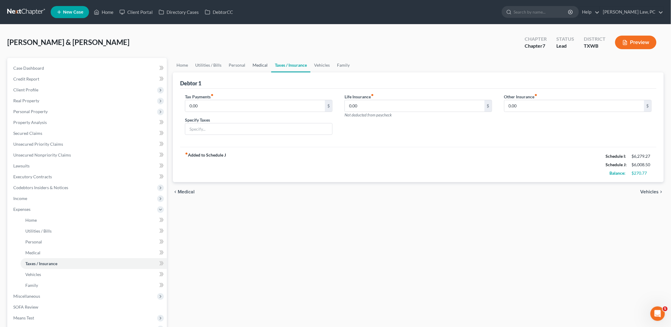
click at [252, 65] on link "Medical" at bounding box center [260, 65] width 22 height 14
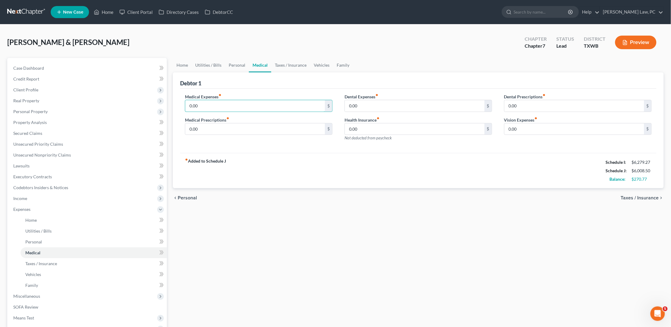
drag, startPoint x: 202, startPoint y: 103, endPoint x: 172, endPoint y: 103, distance: 30.5
click at [172, 103] on div "Home Utilities / Bills Personal Medical Taxes / Insurance Vehicles Family Debto…" at bounding box center [418, 221] width 497 height 327
type input "150"
click at [206, 127] on input "0.00" at bounding box center [255, 128] width 140 height 11
drag, startPoint x: 205, startPoint y: 127, endPoint x: 184, endPoint y: 127, distance: 21.4
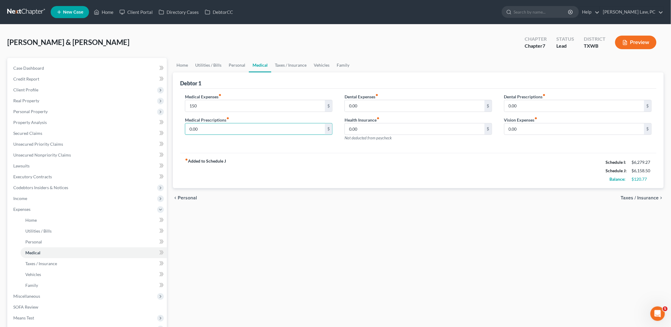
click at [184, 127] on div "Medical Expenses fiber_manual_record 150 $ Medical Prescriptions fiber_manual_r…" at bounding box center [259, 119] width 160 height 52
type input "150"
drag, startPoint x: 199, startPoint y: 106, endPoint x: 180, endPoint y: 106, distance: 18.4
click at [180, 106] on div "Medical Expenses fiber_manual_record 150 $ Medical Prescriptions fiber_manual_r…" at bounding box center [259, 119] width 160 height 52
type input "50"
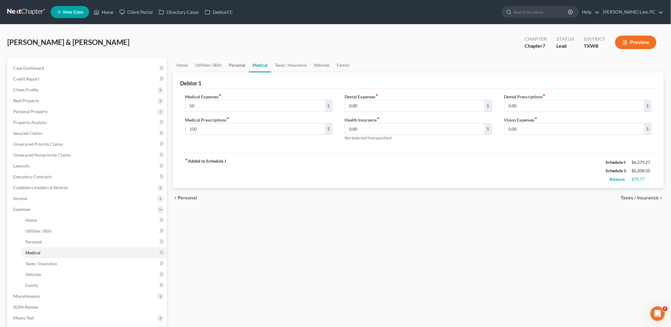
click at [235, 63] on link "Personal" at bounding box center [237, 65] width 24 height 14
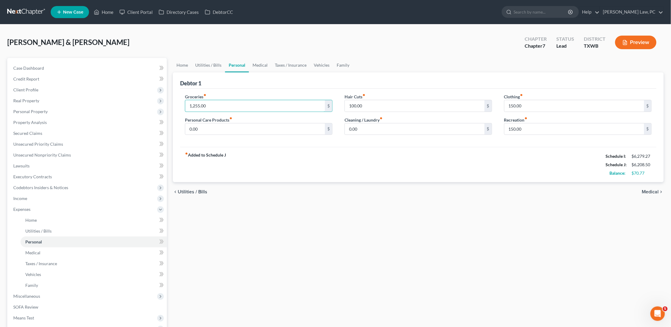
drag, startPoint x: 225, startPoint y: 103, endPoint x: 173, endPoint y: 102, distance: 52.2
click at [173, 102] on div "Debtor 1 Groceries fiber_manual_record 1,255.00 $ Personal Care Products fiber_…" at bounding box center [418, 127] width 491 height 110
type input "1,100"
drag, startPoint x: 206, startPoint y: 125, endPoint x: 175, endPoint y: 130, distance: 31.4
click at [174, 130] on div "Debtor 1 Groceries fiber_manual_record 1,100 $ Personal Care Products fiber_man…" at bounding box center [418, 127] width 491 height 110
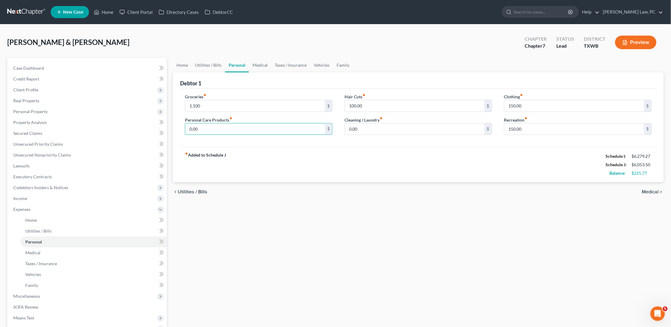
drag, startPoint x: 199, startPoint y: 129, endPoint x: 180, endPoint y: 128, distance: 19.3
click at [179, 128] on div "Groceries fiber_manual_record 1,100 $ Personal Care Products fiber_manual_recor…" at bounding box center [259, 116] width 160 height 46
type input "60"
drag, startPoint x: 369, startPoint y: 128, endPoint x: 325, endPoint y: 128, distance: 43.4
click at [325, 128] on div "Groceries fiber_manual_record 1,100 $ Personal Care Products fiber_manual_recor…" at bounding box center [418, 116] width 479 height 46
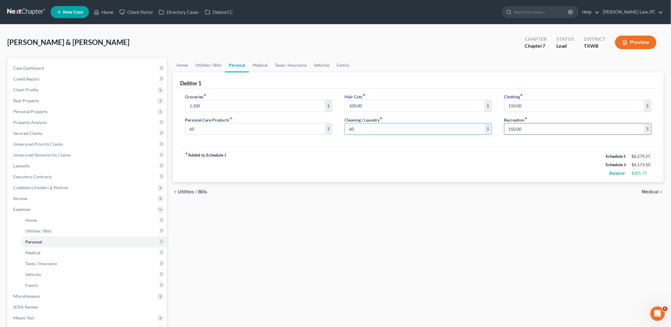
type input "60"
drag, startPoint x: 524, startPoint y: 127, endPoint x: 494, endPoint y: 127, distance: 29.9
click at [494, 127] on div "Groceries fiber_manual_record 1,100 $ Personal Care Products fiber_manual_recor…" at bounding box center [418, 116] width 479 height 46
type input "130"
click at [210, 62] on link "Utilities / Bills" at bounding box center [208, 65] width 33 height 14
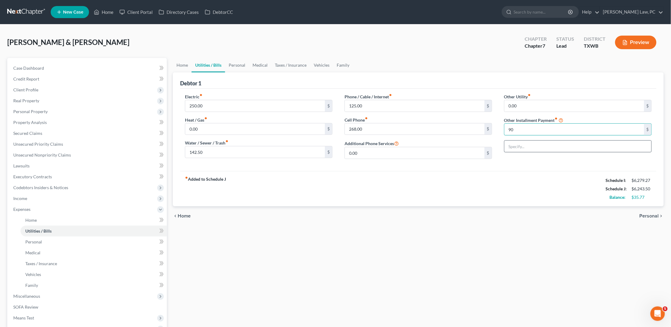
type input "90"
click at [518, 150] on input "text" at bounding box center [577, 146] width 147 height 11
type input "Subscriptions"
click at [238, 65] on link "Personal" at bounding box center [237, 65] width 24 height 14
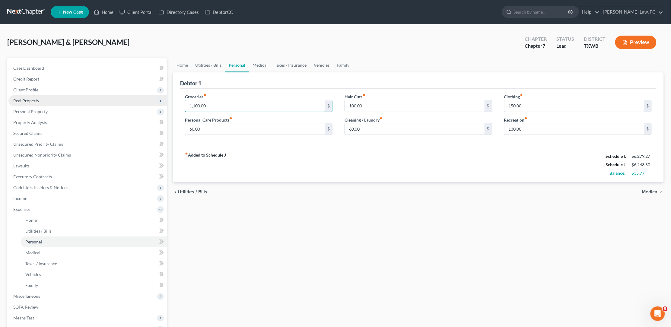
drag, startPoint x: 211, startPoint y: 105, endPoint x: 158, endPoint y: 104, distance: 52.8
click at [157, 104] on div "Petition Navigation Case Dashboard Payments Invoices Payments Payments Credit R…" at bounding box center [335, 221] width 662 height 327
type input "1,050"
click at [277, 162] on div "fiber_manual_record Added to Schedule J Schedule I: $6,279.27 Schedule J: $6,19…" at bounding box center [418, 164] width 476 height 35
drag, startPoint x: 206, startPoint y: 130, endPoint x: 185, endPoint y: 128, distance: 21.8
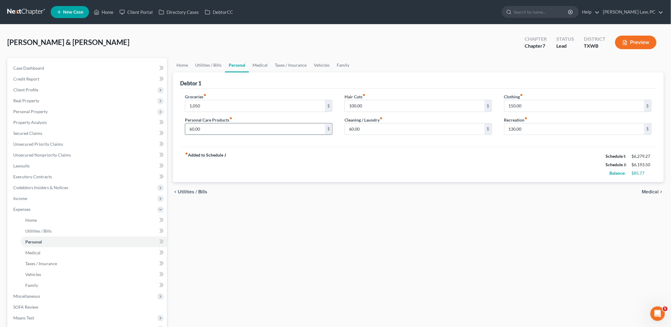
click at [185, 128] on div "60.00 $" at bounding box center [258, 129] width 147 height 12
type input "65"
drag, startPoint x: 373, startPoint y: 126, endPoint x: 327, endPoint y: 126, distance: 45.8
click at [327, 126] on div "Groceries fiber_manual_record 1,050 $ Personal Care Products fiber_manual_recor…" at bounding box center [418, 116] width 479 height 46
type input "65"
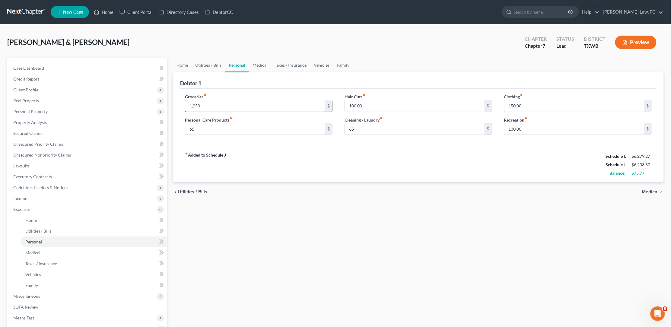
click at [214, 106] on input "1,050" at bounding box center [255, 105] width 140 height 11
drag, startPoint x: 204, startPoint y: 104, endPoint x: 173, endPoint y: 104, distance: 30.8
click at [173, 104] on div "Debtor 1 Groceries fiber_manual_record 1,050 $ Personal Care Products fiber_man…" at bounding box center [418, 127] width 491 height 110
click at [343, 197] on div "chevron_left Utilities / Bills Medical chevron_right" at bounding box center [418, 191] width 491 height 19
drag, startPoint x: 213, startPoint y: 105, endPoint x: 172, endPoint y: 105, distance: 41.3
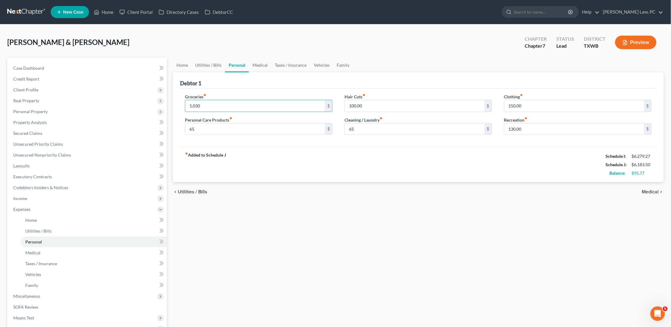
click at [172, 105] on div "Home Utilities / Bills Personal Medical Taxes / Insurance Vehicles Family Debto…" at bounding box center [418, 221] width 497 height 327
click at [327, 200] on div "Home Utilities / Bills Personal Medical Taxes / Insurance Vehicles Family Debto…" at bounding box center [418, 221] width 497 height 327
click at [22, 88] on span "Client Profile" at bounding box center [25, 89] width 25 height 5
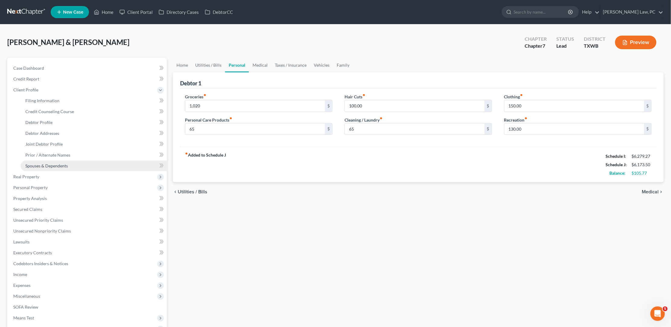
click at [44, 163] on span "Spouses & Dependents" at bounding box center [46, 165] width 43 height 5
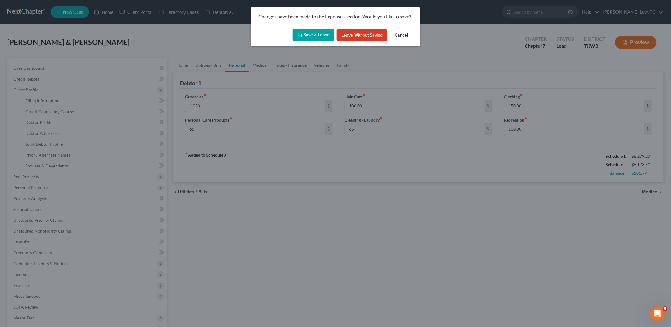
click at [315, 40] on button "Save & Leave" at bounding box center [314, 35] width 42 height 13
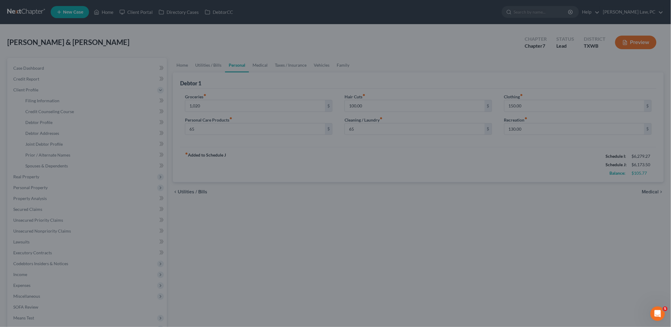
type input "1,020.00"
type input "65.00"
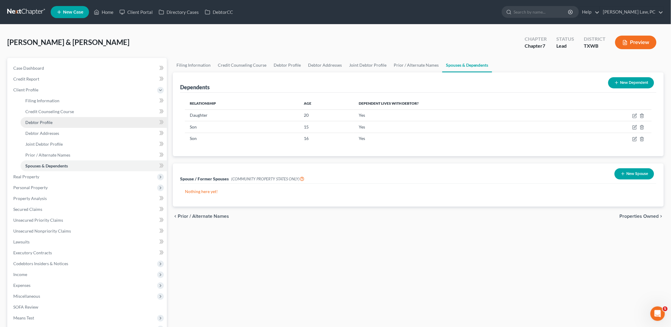
click at [57, 121] on link "Debtor Profile" at bounding box center [94, 122] width 146 height 11
select select "1"
select select "4"
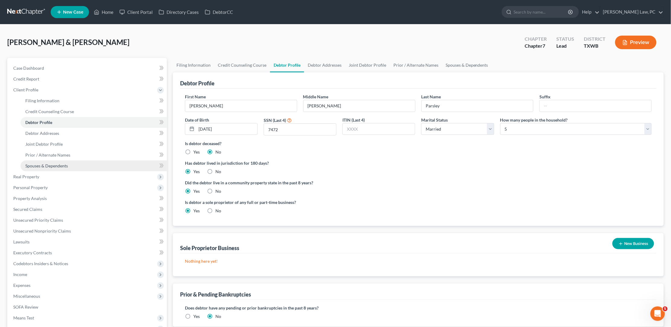
click at [50, 163] on span "Spouses & Dependents" at bounding box center [46, 165] width 43 height 5
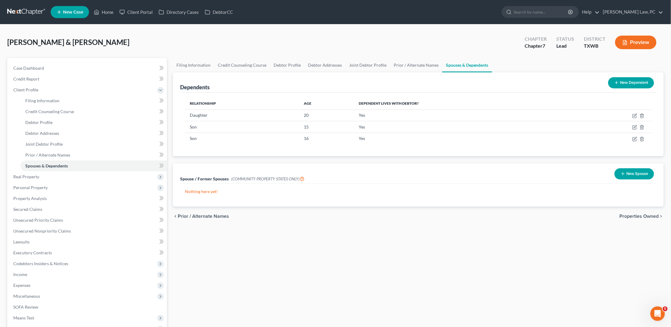
click at [619, 85] on button "New Dependent" at bounding box center [631, 82] width 46 height 11
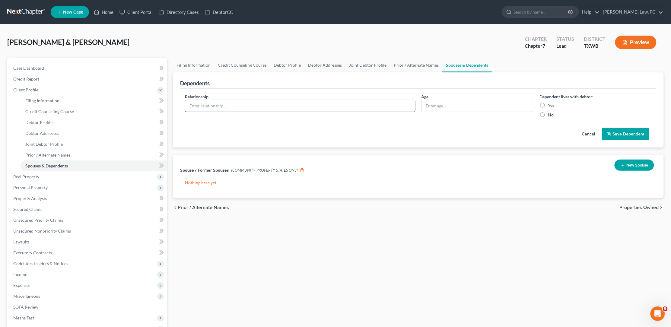
click at [223, 109] on input "text" at bounding box center [300, 105] width 230 height 11
type input "daughter"
click at [444, 106] on input "text" at bounding box center [478, 105] width 112 height 11
type input "24"
click at [192, 106] on input "daughter" at bounding box center [300, 105] width 230 height 11
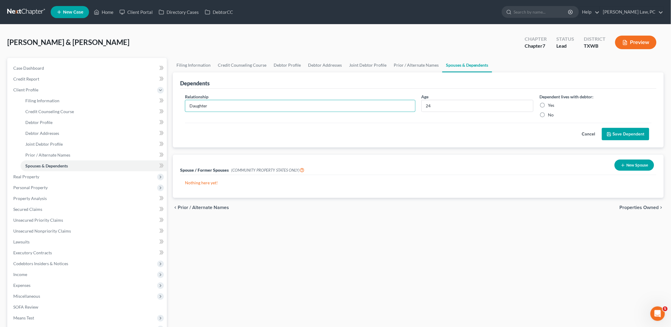
type input "Daughter"
click at [548, 103] on label "Yes" at bounding box center [551, 105] width 6 height 6
click at [550, 103] on input "Yes" at bounding box center [552, 104] width 4 height 4
radio input "true"
click at [622, 132] on button "Save Dependent" at bounding box center [625, 134] width 47 height 13
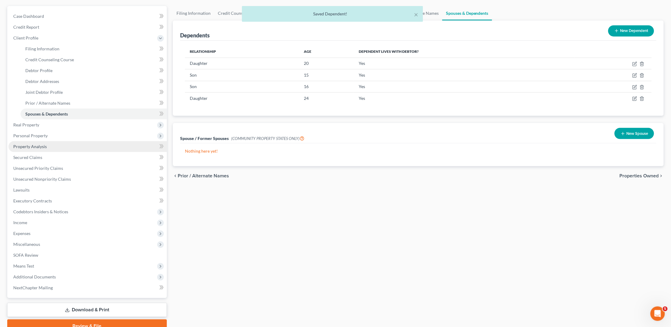
scroll to position [57, 0]
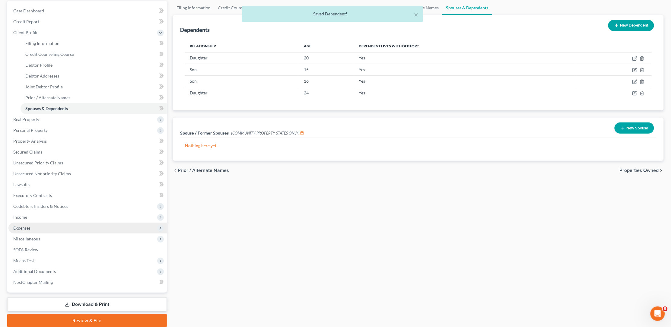
click at [24, 225] on span "Expenses" at bounding box center [21, 227] width 17 height 5
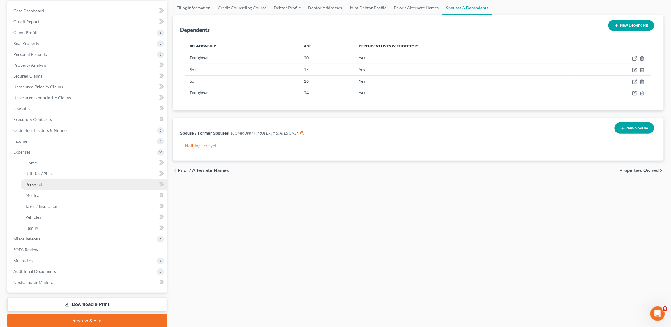
click at [38, 182] on span "Personal" at bounding box center [33, 184] width 17 height 5
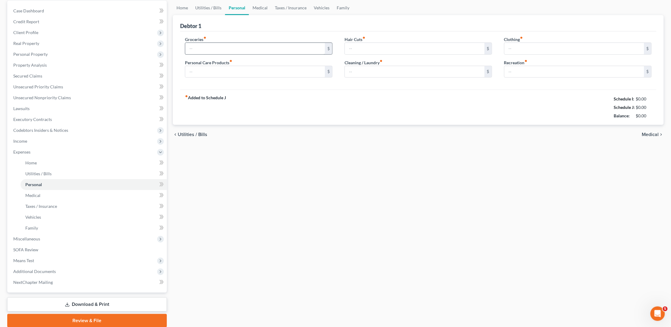
type input "1,020.00"
type input "65.00"
type input "100.00"
type input "65.00"
type input "150.00"
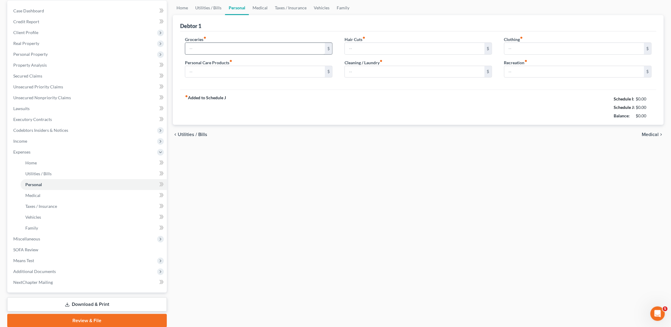
type input "130.00"
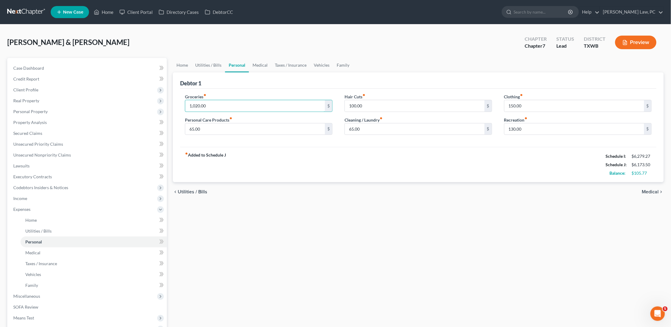
drag, startPoint x: 212, startPoint y: 105, endPoint x: 168, endPoint y: 103, distance: 44.4
click at [168, 103] on div "Petition Navigation Case Dashboard Payments Invoices Payments Payments Credit R…" at bounding box center [335, 221] width 662 height 327
click at [28, 194] on span "Income" at bounding box center [87, 198] width 158 height 11
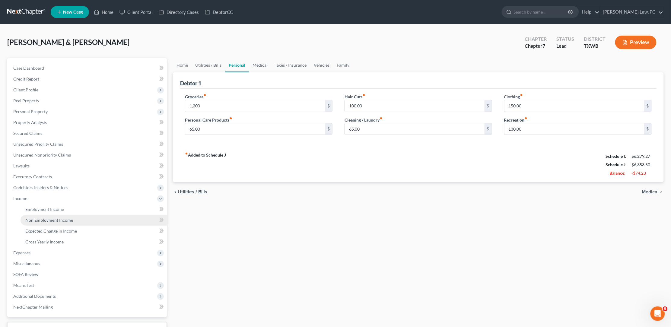
click at [55, 217] on span "Non Employment Income" at bounding box center [49, 219] width 48 height 5
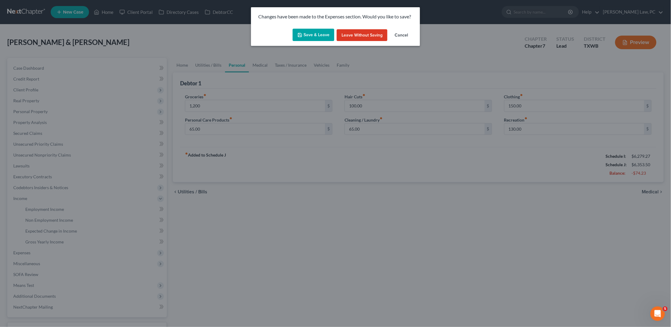
click at [310, 30] on button "Save & Leave" at bounding box center [314, 35] width 42 height 13
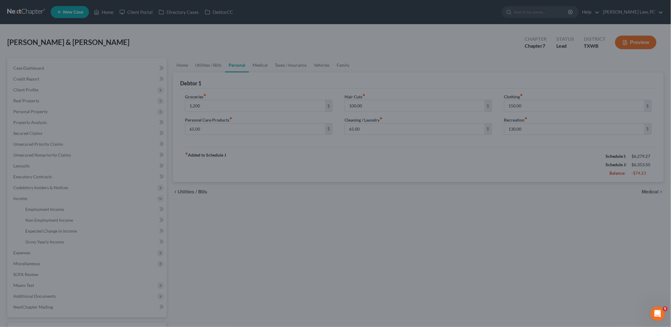
type input "1,200.00"
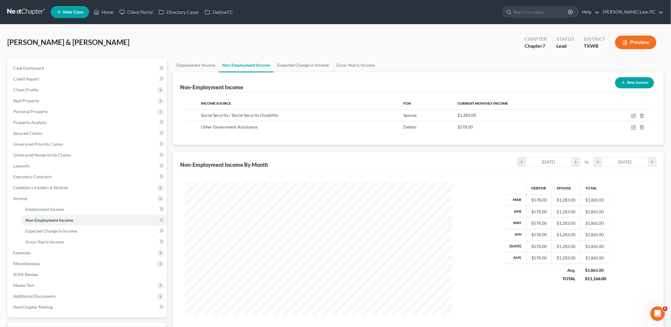
scroll to position [133, 279]
click at [621, 81] on icon "button" at bounding box center [623, 82] width 5 height 5
select select "0"
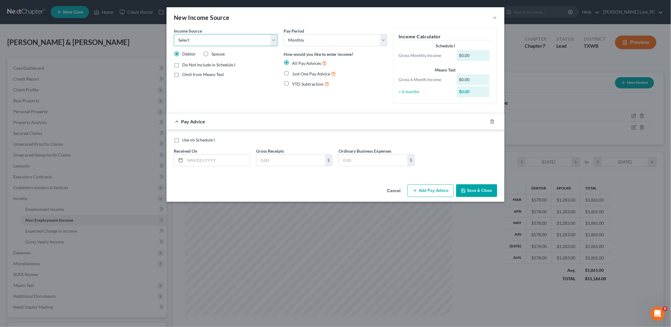
select select "8"
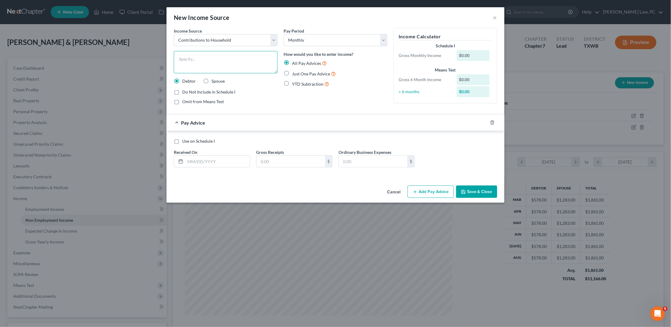
click at [220, 57] on textarea at bounding box center [226, 62] width 104 height 22
type textarea "Contribution from Daughter"
click at [310, 72] on span "Just One Pay Advice" at bounding box center [311, 73] width 38 height 5
click at [298, 72] on input "Just One Pay Advice" at bounding box center [296, 72] width 4 height 4
radio input "true"
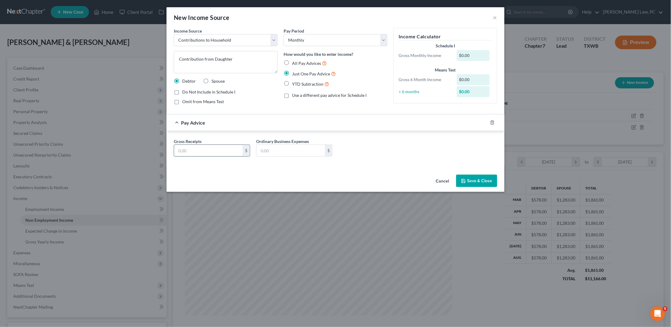
click at [204, 153] on input "text" at bounding box center [208, 150] width 68 height 11
type input "300"
click at [377, 157] on div "Gross Receipts 300 $ Ordinary Business Expenses $" at bounding box center [335, 149] width 329 height 23
click at [473, 179] on button "Save & Close" at bounding box center [476, 181] width 41 height 13
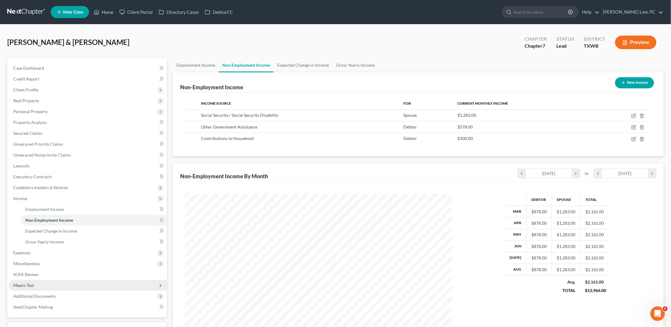
click at [24, 283] on span "Means Test" at bounding box center [23, 285] width 21 height 5
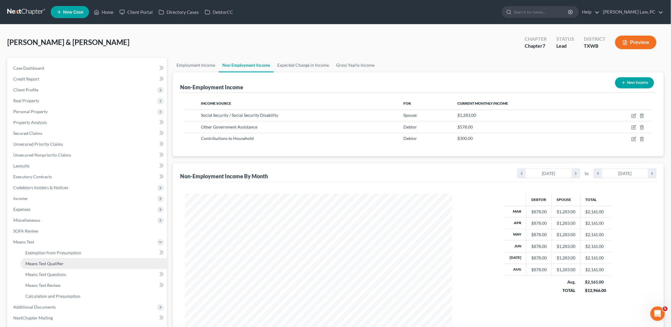
click at [55, 261] on span "Means Test Qualifier" at bounding box center [44, 263] width 38 height 5
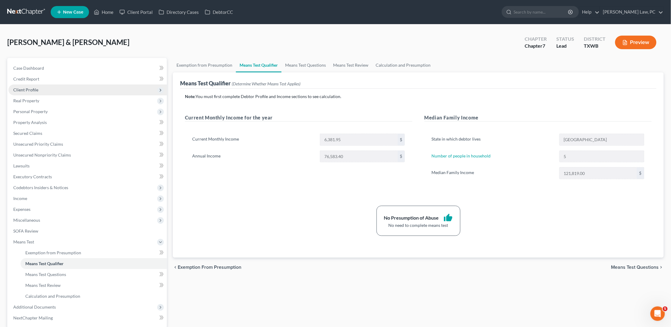
click at [23, 88] on span "Client Profile" at bounding box center [25, 89] width 25 height 5
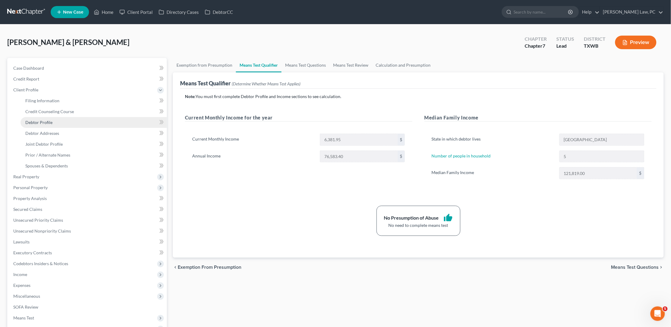
click at [41, 120] on span "Debtor Profile" at bounding box center [38, 122] width 27 height 5
select select "1"
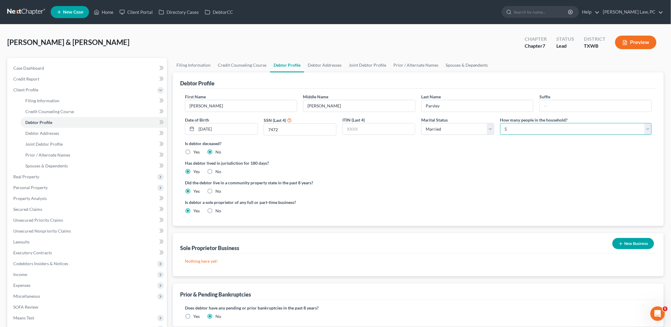
select select "5"
click at [388, 187] on div "Did the debtor live in a community property state in the past 8 years? Yes No" at bounding box center [418, 186] width 467 height 15
click at [25, 281] on span "Expenses" at bounding box center [87, 285] width 158 height 11
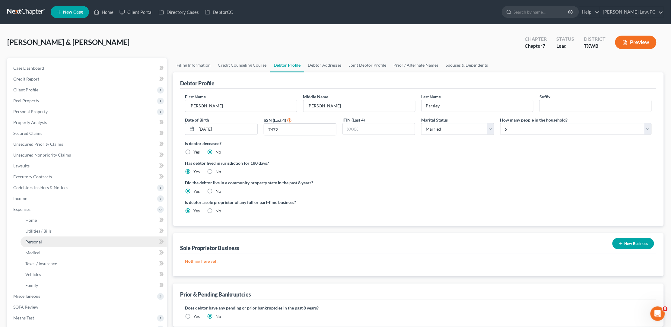
click at [33, 239] on span "Personal" at bounding box center [33, 241] width 17 height 5
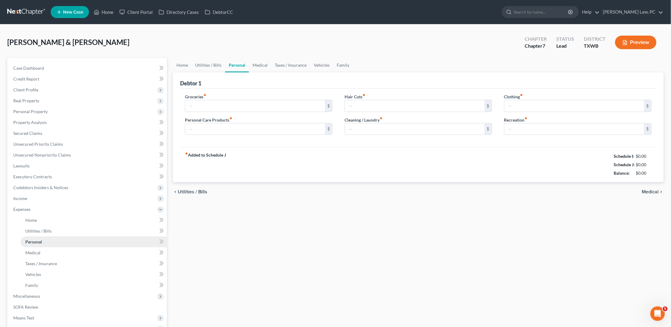
type input "1,200.00"
type input "65.00"
type input "100.00"
type input "65.00"
type input "150.00"
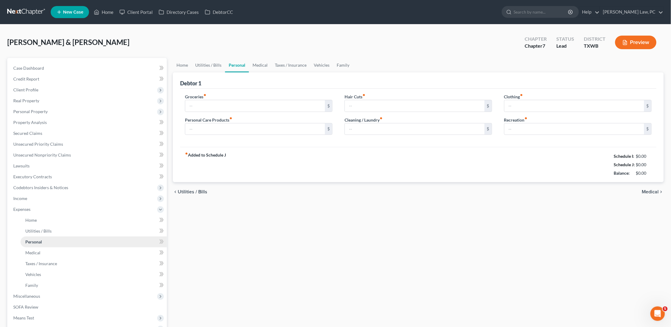
type input "130.00"
drag, startPoint x: 206, startPoint y: 129, endPoint x: 156, endPoint y: 128, distance: 50.1
click at [156, 128] on div "Petition Navigation Case Dashboard Payments Invoices Payments Payments Credit R…" at bounding box center [335, 221] width 662 height 327
type input "70"
drag, startPoint x: 361, startPoint y: 129, endPoint x: 319, endPoint y: 124, distance: 41.9
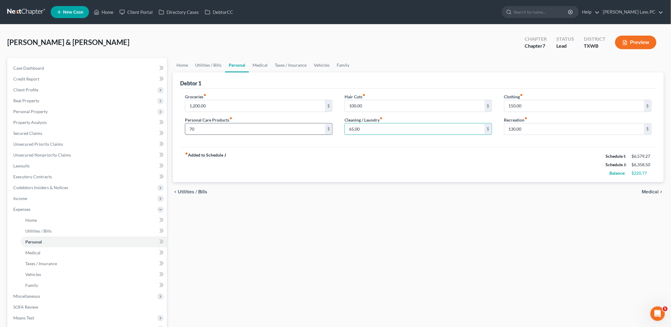
click at [319, 124] on div "Groceries fiber_manual_record 1,200.00 $ Personal Care Products fiber_manual_re…" at bounding box center [418, 116] width 479 height 46
drag, startPoint x: 362, startPoint y: 126, endPoint x: 343, endPoint y: 126, distance: 18.7
click at [343, 126] on div "Hair Cuts fiber_manual_record 100.00 $ Cleaning / Laundry fiber_manual_record 7…" at bounding box center [418, 116] width 160 height 46
type input "80"
click at [387, 164] on div "fiber_manual_record Added to Schedule J Schedule I: $6,579.27 Schedule J: $6,37…" at bounding box center [418, 164] width 476 height 35
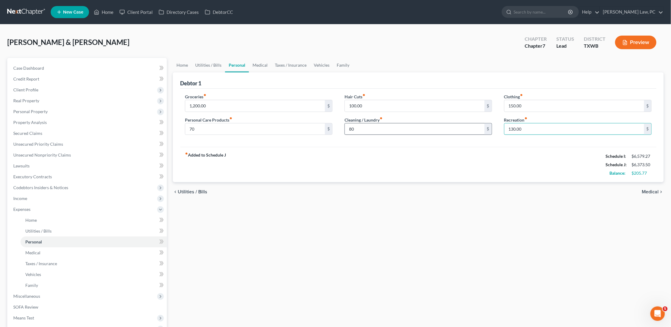
drag, startPoint x: 526, startPoint y: 128, endPoint x: 458, endPoint y: 129, distance: 68.5
click at [458, 129] on div "Groceries fiber_manual_record 1,200.00 $ Personal Care Products fiber_manual_re…" at bounding box center [418, 116] width 479 height 46
type input "150"
click at [259, 65] on link "Medical" at bounding box center [260, 65] width 22 height 14
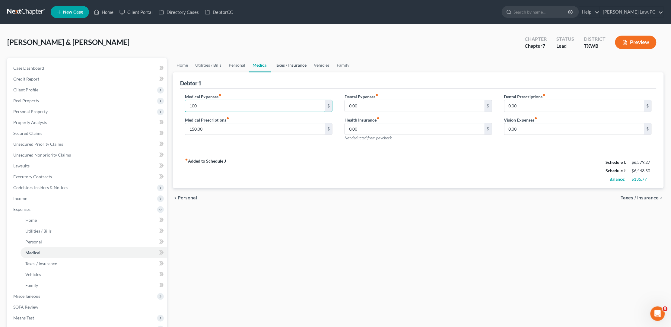
type input "100"
click at [294, 64] on link "Taxes / Insurance" at bounding box center [290, 65] width 39 height 14
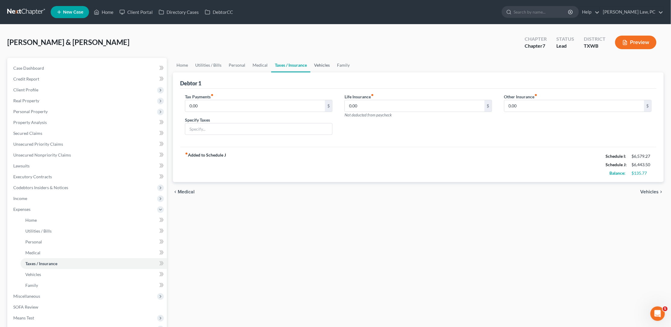
click at [322, 66] on link "Vehicles" at bounding box center [321, 65] width 23 height 14
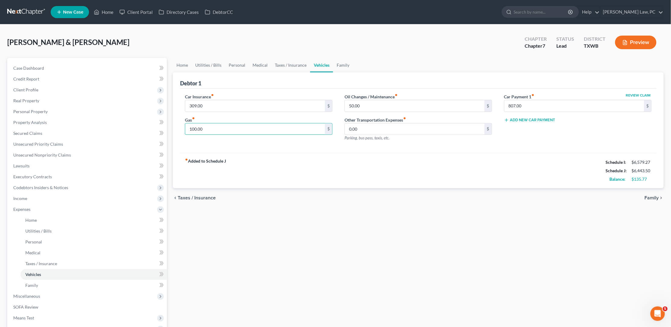
drag, startPoint x: 207, startPoint y: 128, endPoint x: 173, endPoint y: 128, distance: 34.1
click at [173, 128] on div "Debtor 1 Car Insurance fiber_manual_record 309.00 $ Gas fiber_manual_record 100…" at bounding box center [418, 130] width 491 height 116
click at [211, 127] on input "150" at bounding box center [255, 128] width 140 height 11
drag, startPoint x: 211, startPoint y: 126, endPoint x: 173, endPoint y: 126, distance: 37.7
click at [173, 126] on div "Debtor 1 Car Insurance fiber_manual_record 309.00 $ Gas fiber_manual_record 150…" at bounding box center [418, 130] width 491 height 116
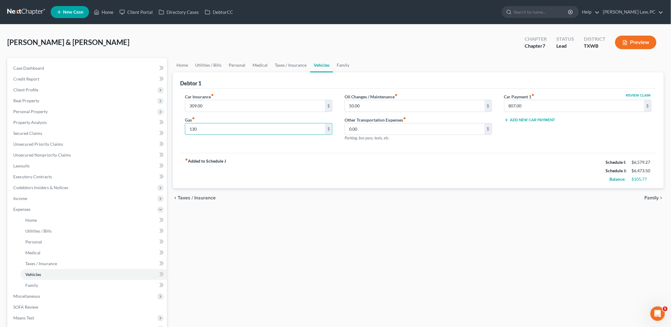
type input "130"
click at [264, 176] on div "fiber_manual_record Added to Schedule J Schedule I: $6,579.27 Schedule J: $6,47…" at bounding box center [418, 170] width 476 height 35
click at [338, 65] on link "Family" at bounding box center [343, 65] width 20 height 14
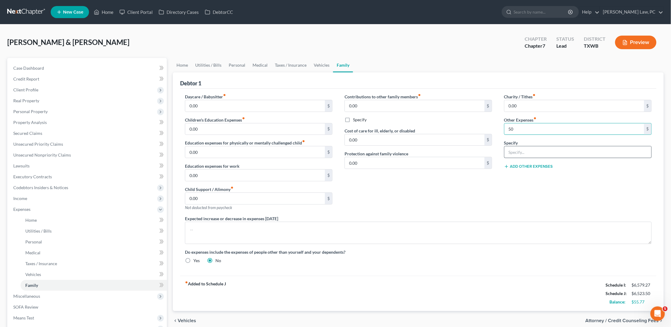
type input "50"
click at [525, 150] on input "text" at bounding box center [577, 151] width 147 height 11
type input "Pet Expenses"
click at [434, 182] on div "Contributions to other family members fiber_manual_record 0.00 $ Specify Cost o…" at bounding box center [418, 154] width 160 height 122
click at [321, 65] on link "Vehicles" at bounding box center [321, 65] width 23 height 14
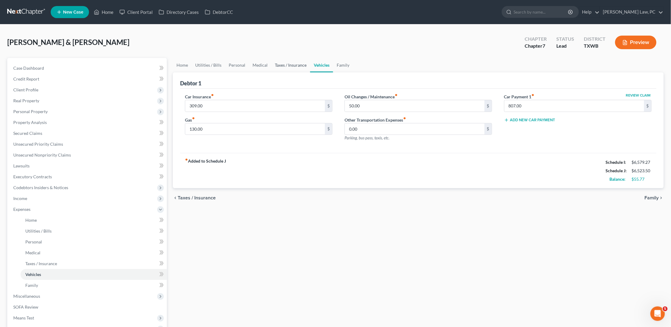
click at [283, 61] on link "Taxes / Insurance" at bounding box center [290, 65] width 39 height 14
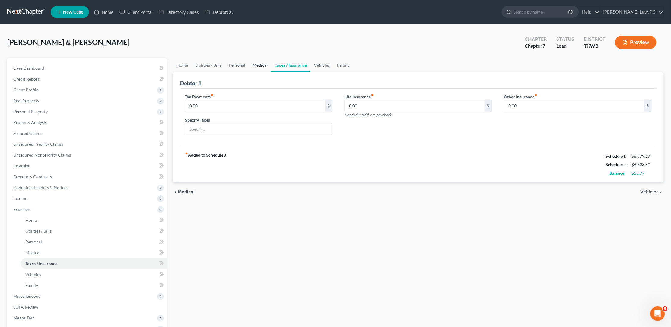
click at [254, 63] on link "Medical" at bounding box center [260, 65] width 22 height 14
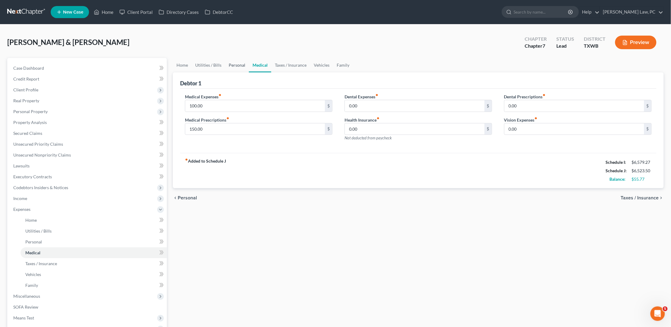
click at [230, 65] on link "Personal" at bounding box center [237, 65] width 24 height 14
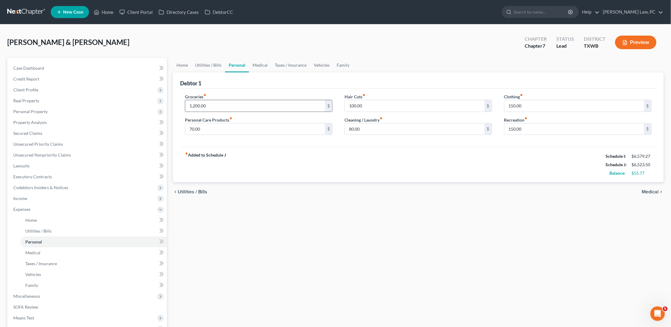
click at [209, 107] on input "1,200.00" at bounding box center [255, 105] width 140 height 11
drag, startPoint x: 215, startPoint y: 105, endPoint x: 172, endPoint y: 105, distance: 42.8
click at [172, 105] on div "Home Utilities / Bills Personal Medical Taxes / Insurance Vehicles Family Debto…" at bounding box center [418, 221] width 497 height 327
click at [284, 162] on div "fiber_manual_record Added to Schedule J Schedule I: $6,579.27 Schedule J: $6,47…" at bounding box center [418, 164] width 476 height 35
click at [25, 207] on span "Expenses" at bounding box center [21, 209] width 17 height 5
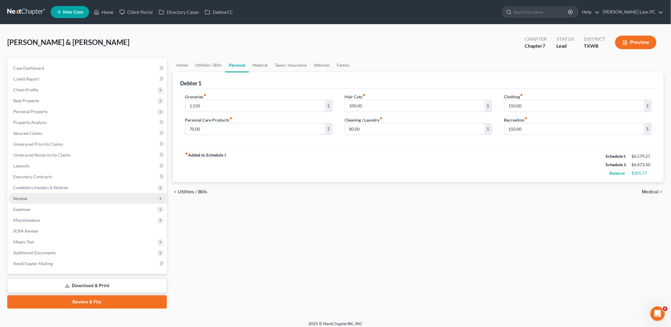
click at [19, 196] on span "Income" at bounding box center [20, 198] width 14 height 5
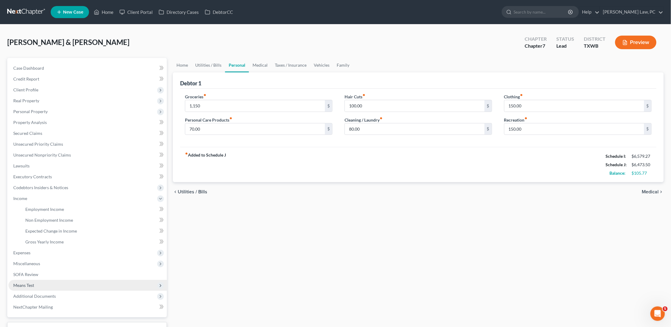
click at [25, 283] on span "Means Test" at bounding box center [23, 285] width 21 height 5
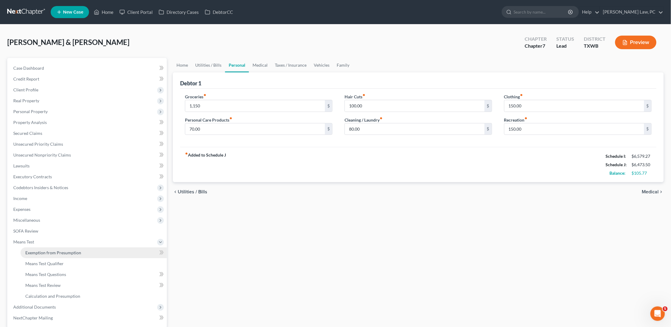
click at [55, 250] on span "Exemption from Presumption" at bounding box center [53, 252] width 56 height 5
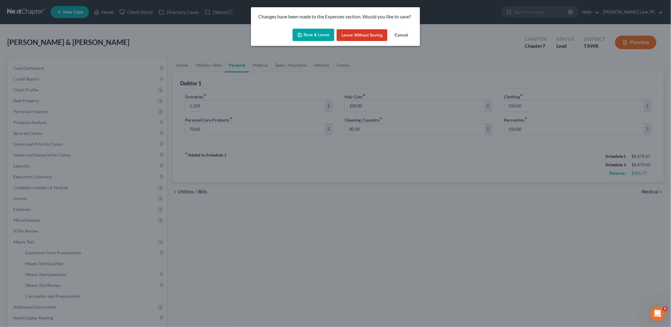
click at [316, 37] on button "Save & Leave" at bounding box center [314, 35] width 42 height 13
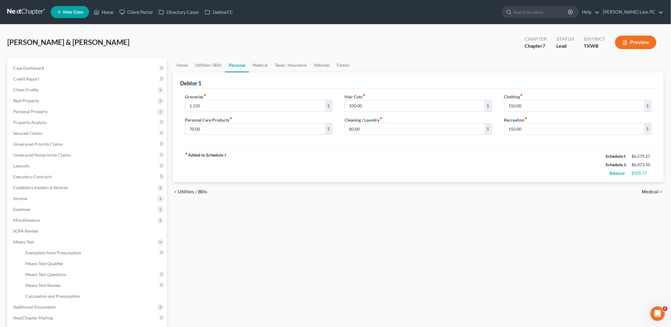
type input "1,150.00"
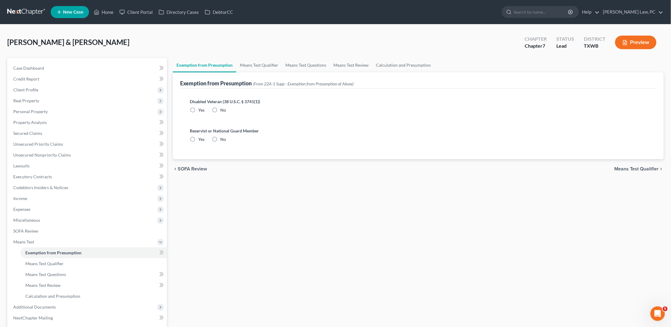
radio input "true"
click at [260, 63] on link "Means Test Qualifier" at bounding box center [259, 65] width 46 height 14
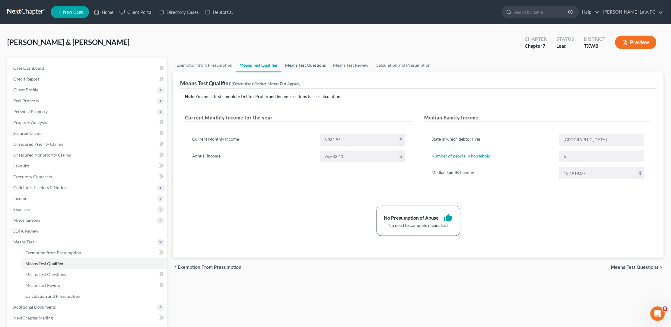
click at [317, 64] on link "Means Test Questions" at bounding box center [305, 65] width 48 height 14
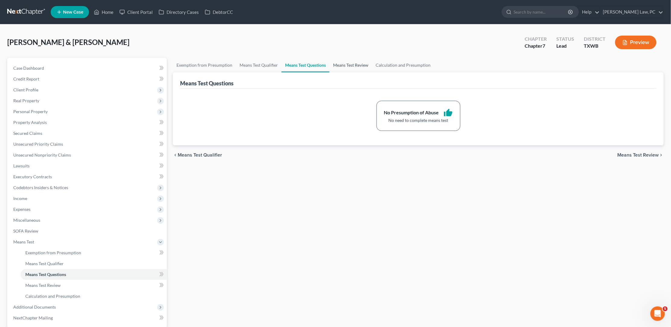
click at [352, 68] on link "Means Test Review" at bounding box center [350, 65] width 43 height 14
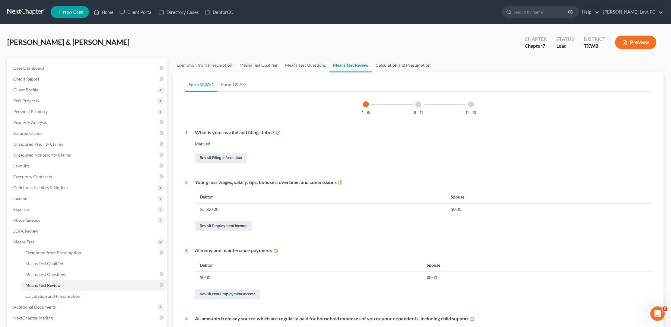
click at [392, 65] on link "Calculation and Presumption" at bounding box center [403, 65] width 62 height 14
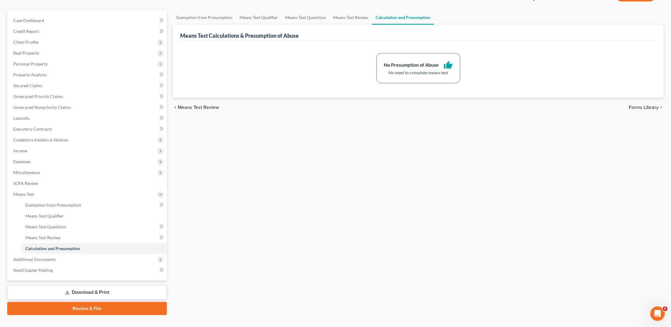
scroll to position [49, 0]
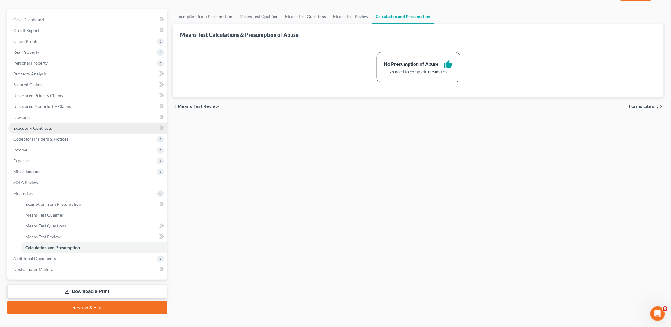
click at [35, 123] on link "Executory Contracts" at bounding box center [87, 128] width 158 height 11
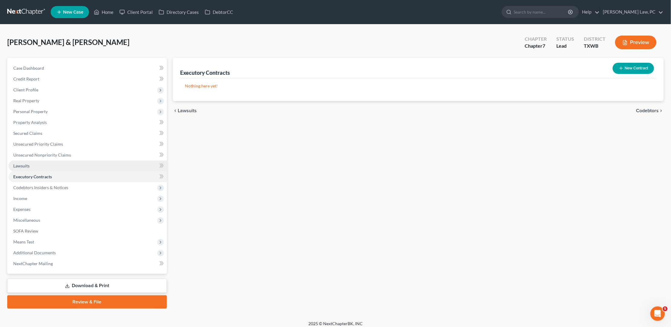
click at [33, 160] on link "Lawsuits" at bounding box center [87, 165] width 158 height 11
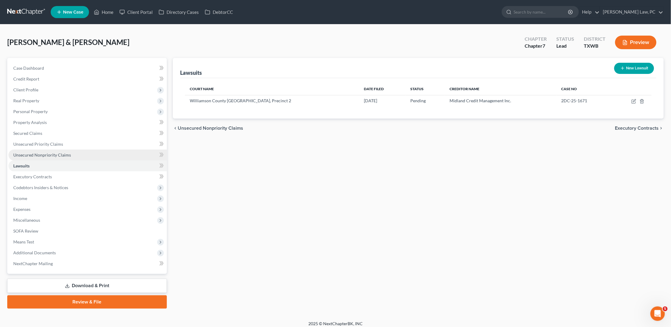
click at [45, 152] on span "Unsecured Nonpriority Claims" at bounding box center [42, 154] width 58 height 5
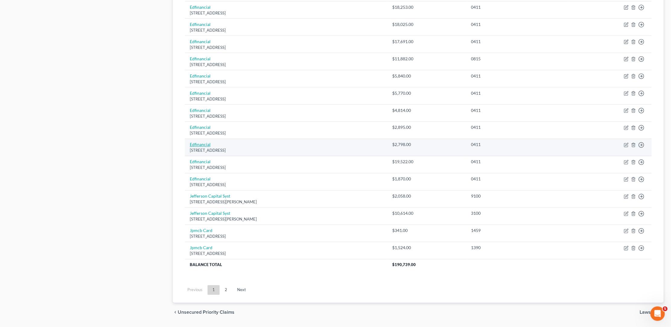
scroll to position [351, 0]
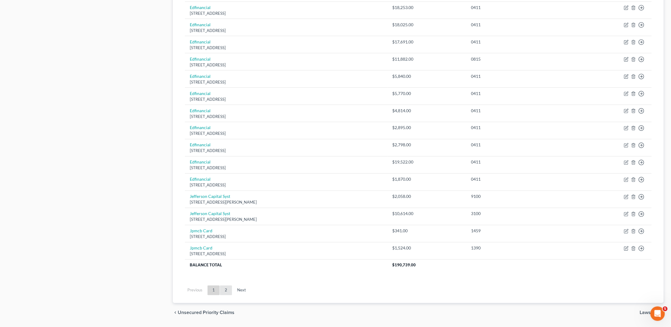
click at [223, 286] on link "2" at bounding box center [226, 291] width 12 height 10
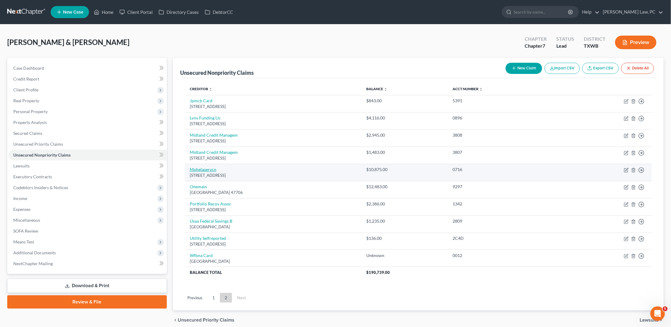
click at [201, 167] on link "Mohelaservcn" at bounding box center [203, 169] width 27 height 5
select select "26"
select select "17"
select select "0"
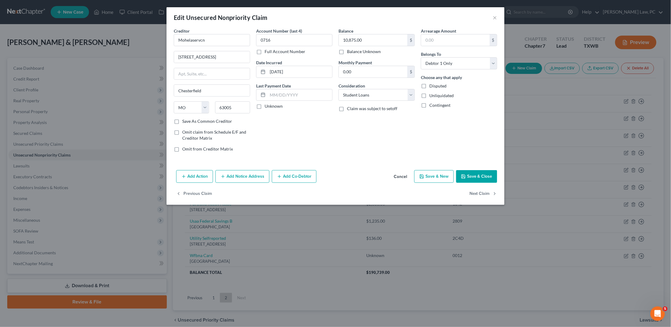
click at [484, 174] on button "Save & Close" at bounding box center [476, 176] width 41 height 13
type input "0"
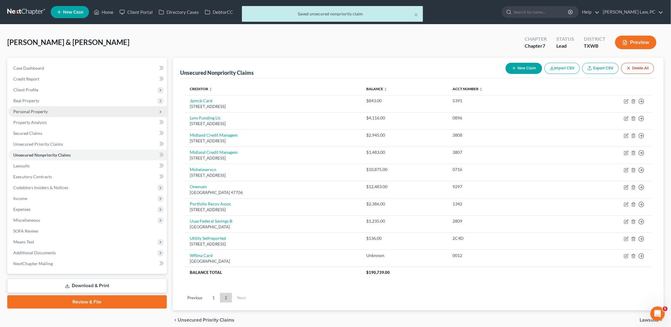
click at [35, 111] on span "Personal Property" at bounding box center [30, 111] width 34 height 5
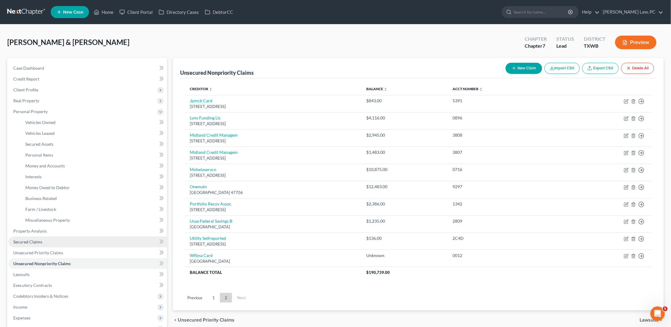
click at [37, 239] on span "Secured Claims" at bounding box center [27, 241] width 29 height 5
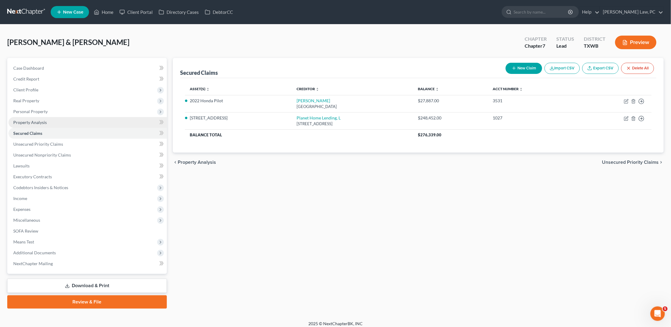
click at [25, 121] on span "Property Analysis" at bounding box center [29, 122] width 33 height 5
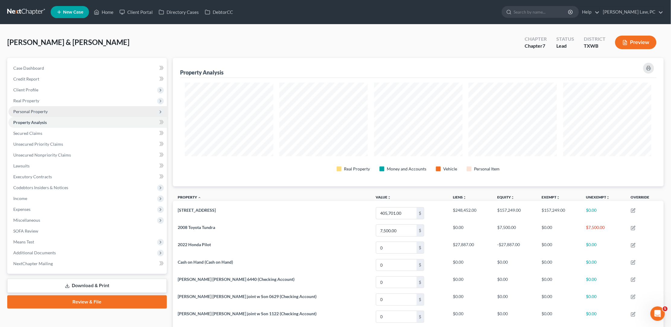
scroll to position [128, 491]
click at [32, 111] on span "Personal Property" at bounding box center [30, 111] width 34 height 5
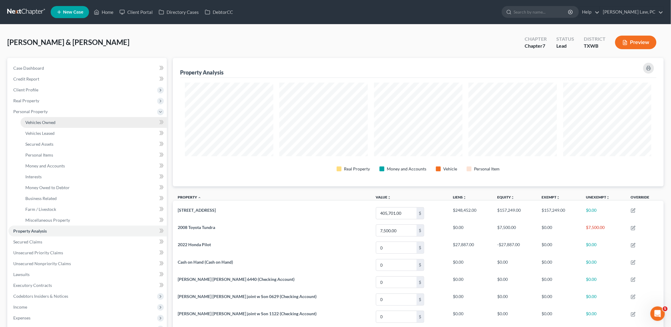
click at [47, 120] on span "Vehicles Owned" at bounding box center [40, 122] width 30 height 5
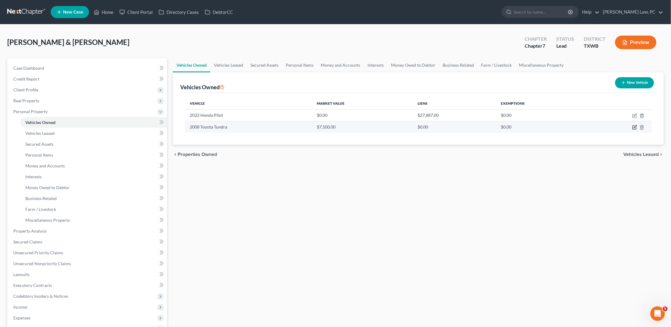
click at [635, 126] on icon "button" at bounding box center [634, 127] width 5 height 5
select select "0"
select select "18"
select select "4"
select select "2"
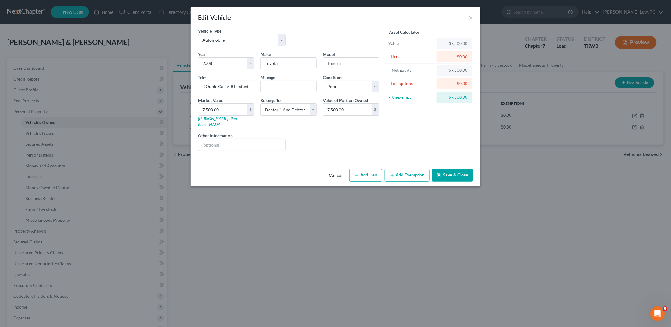
click at [401, 169] on button "Add Exemption" at bounding box center [407, 175] width 45 height 13
select select "2"
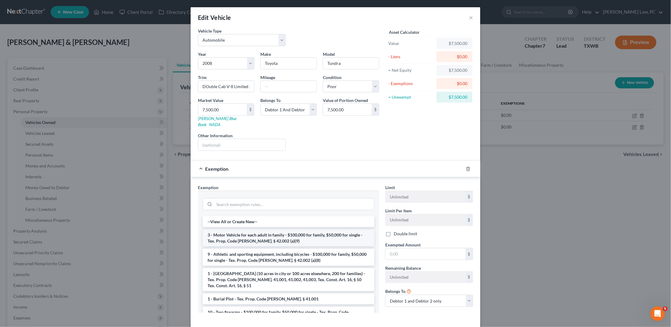
click at [244, 230] on li "3 - Motor Vehicle for each adult in family - $100,000 for family, $50,000 for s…" at bounding box center [289, 238] width 172 height 17
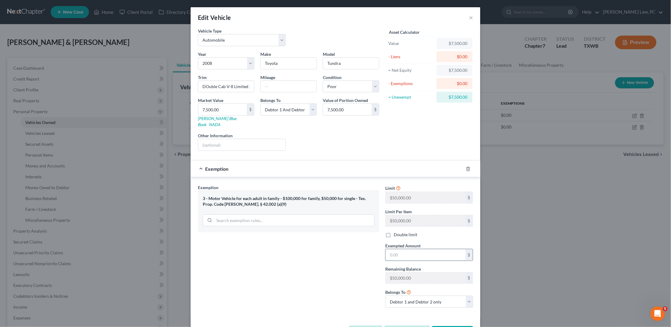
click at [422, 249] on input "text" at bounding box center [425, 254] width 80 height 11
type input "7,500"
click at [451, 326] on button "Save & Close" at bounding box center [452, 332] width 41 height 13
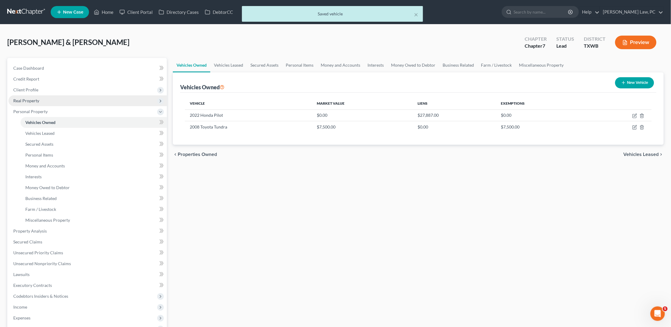
click at [42, 99] on span "Real Property" at bounding box center [87, 100] width 158 height 11
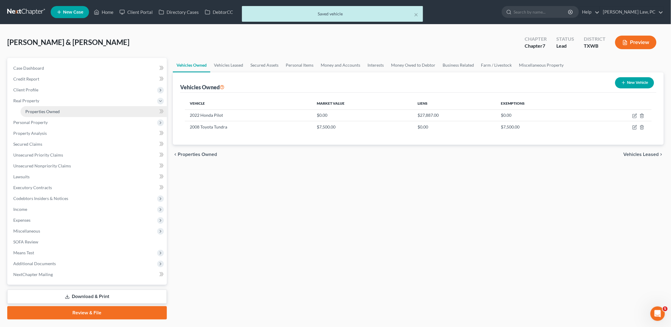
click at [46, 112] on span "Properties Owned" at bounding box center [42, 111] width 34 height 5
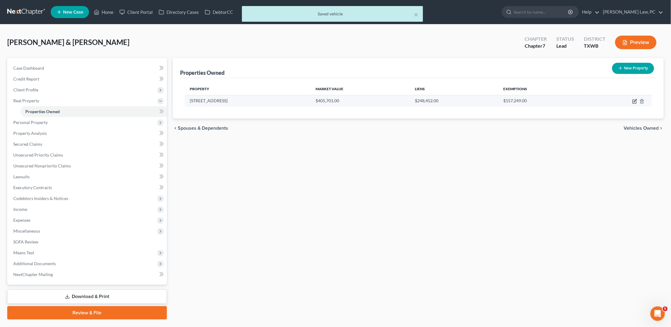
click at [634, 101] on icon "button" at bounding box center [634, 101] width 5 height 5
select select "45"
select select "2"
select select "0"
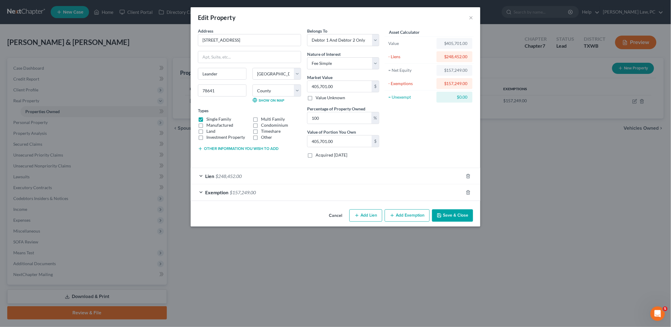
click at [257, 172] on div "Lien $248,452.00" at bounding box center [327, 176] width 273 height 16
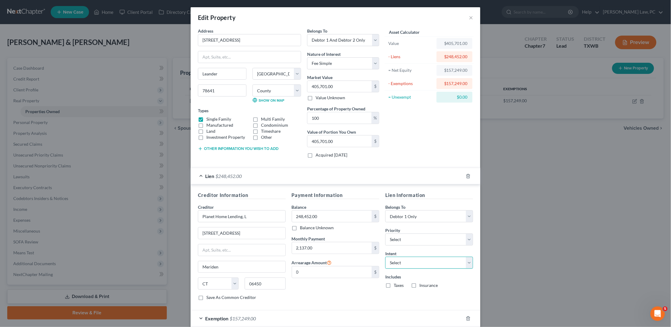
select select "2"
click at [397, 282] on label "Taxes" at bounding box center [399, 285] width 10 height 6
click at [397, 282] on input "Taxes" at bounding box center [398, 284] width 4 height 4
checkbox input "true"
click at [419, 284] on div "Lien Information Belongs To * Select Debtor 1 Only Debtor 2 Only Debtor 1 And D…" at bounding box center [429, 249] width 94 height 114
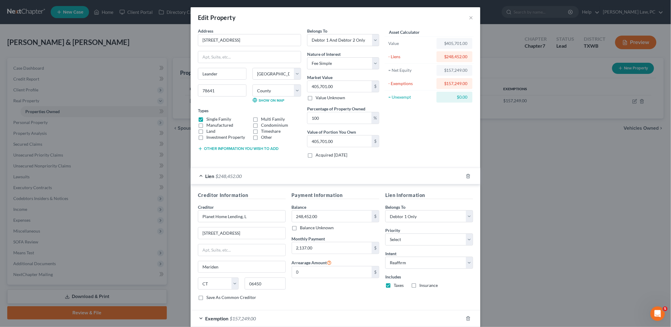
click at [419, 282] on div "Insurance" at bounding box center [424, 285] width 27 height 6
click at [419, 282] on label "Insurance" at bounding box center [428, 285] width 18 height 6
click at [422, 282] on input "Insurance" at bounding box center [424, 284] width 4 height 4
checkbox input "true"
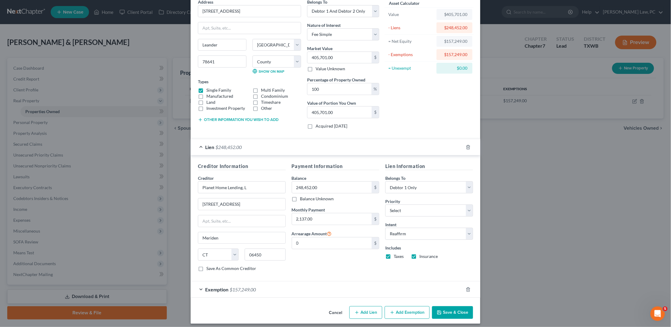
scroll to position [29, 0]
click at [443, 313] on button "Save & Close" at bounding box center [452, 312] width 41 height 13
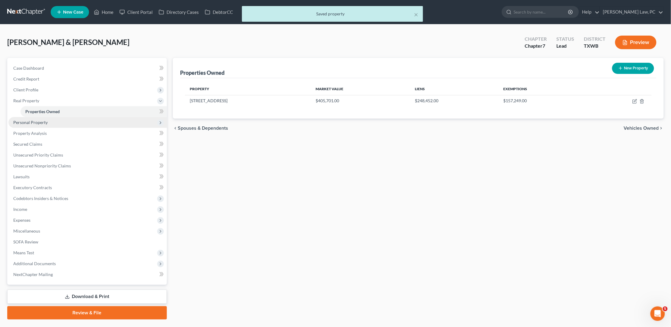
click at [49, 123] on span "Personal Property" at bounding box center [87, 122] width 158 height 11
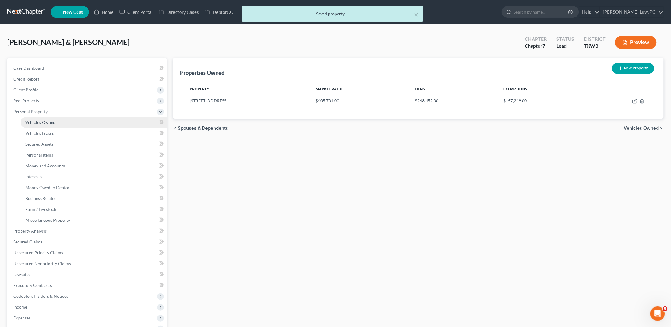
click at [52, 120] on span "Vehicles Owned" at bounding box center [40, 122] width 30 height 5
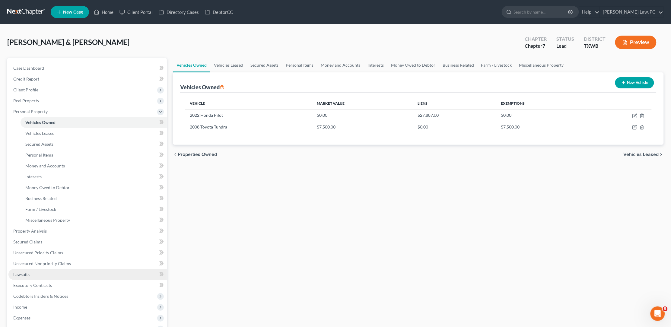
click at [35, 269] on link "Lawsuits" at bounding box center [87, 274] width 158 height 11
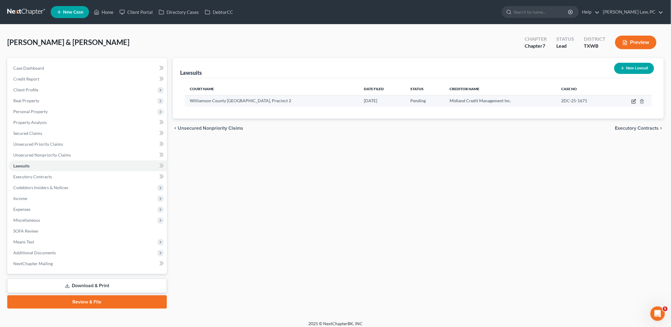
click at [635, 101] on icon "button" at bounding box center [633, 101] width 5 height 5
select select "45"
select select "0"
select select "4"
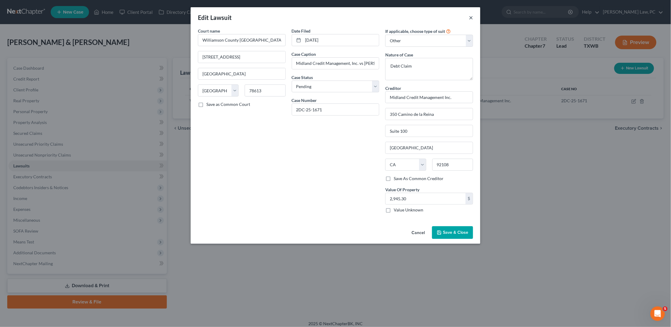
click at [470, 17] on button "×" at bounding box center [471, 17] width 4 height 7
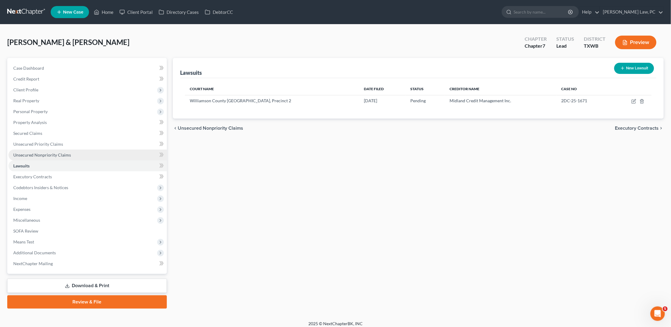
click at [53, 153] on span "Unsecured Nonpriority Claims" at bounding box center [42, 154] width 58 height 5
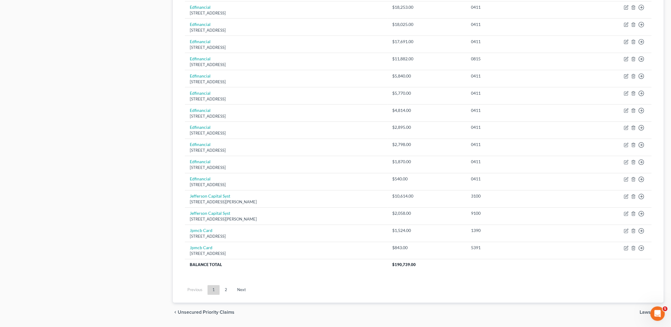
scroll to position [351, 0]
click at [230, 286] on link "2" at bounding box center [226, 291] width 12 height 10
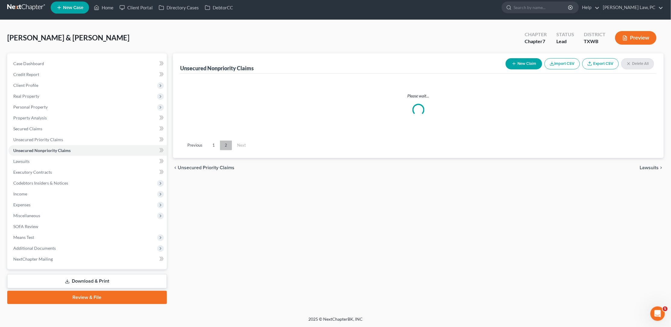
scroll to position [0, 0]
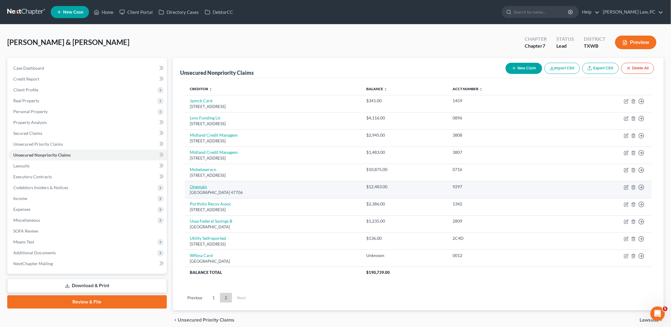
click at [198, 184] on link "Onemain" at bounding box center [198, 186] width 17 height 5
select select "15"
select select "0"
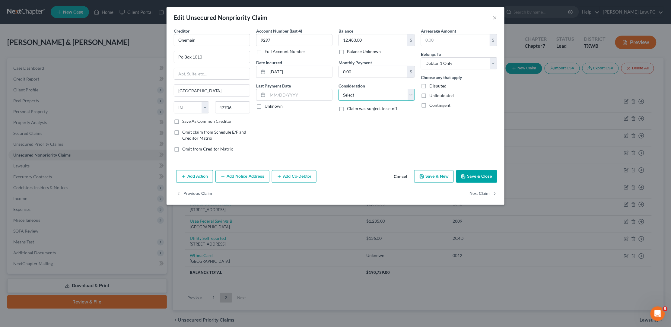
select select "10"
click at [292, 96] on input "text" at bounding box center [300, 94] width 65 height 11
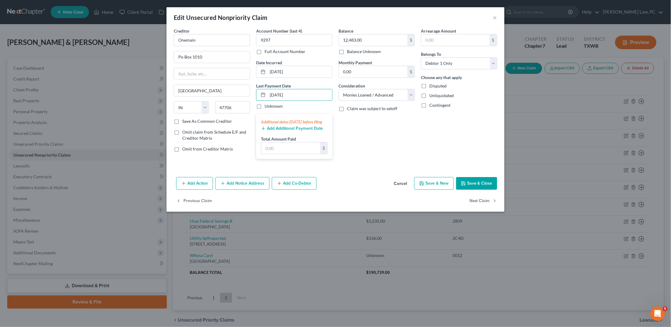
type input "08/25/2025"
click at [277, 131] on button "Add Additional Payment Date" at bounding box center [292, 128] width 62 height 5
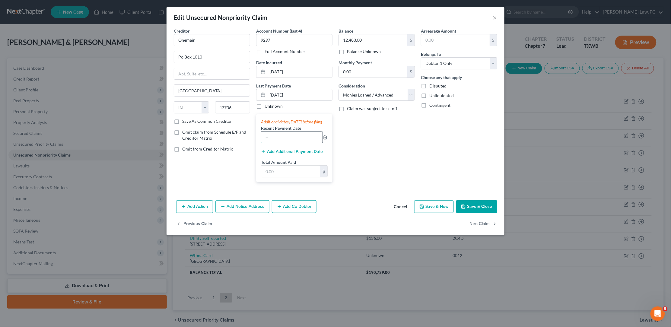
click at [278, 139] on input "text" at bounding box center [291, 137] width 61 height 11
type input "07/25/2025"
click at [288, 175] on input "text" at bounding box center [290, 171] width 59 height 11
click at [287, 154] on button "Add Additional Payment Date" at bounding box center [292, 151] width 62 height 5
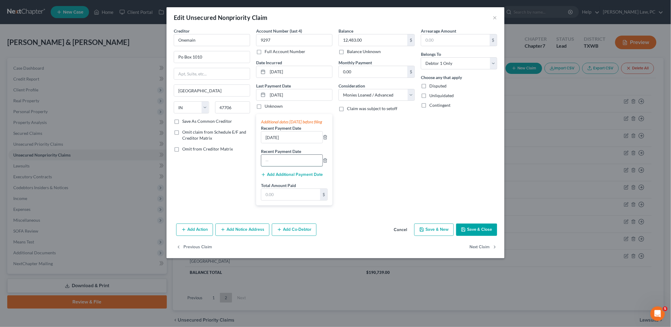
click at [285, 164] on input "text" at bounding box center [291, 160] width 61 height 11
type input "06/25/2025"
click at [290, 181] on div "Additional dates within 90 days before filing Recent Payment Date 07/25/2025 Re…" at bounding box center [294, 159] width 76 height 91
click at [285, 177] on button "Add Additional Payment Date" at bounding box center [292, 174] width 62 height 5
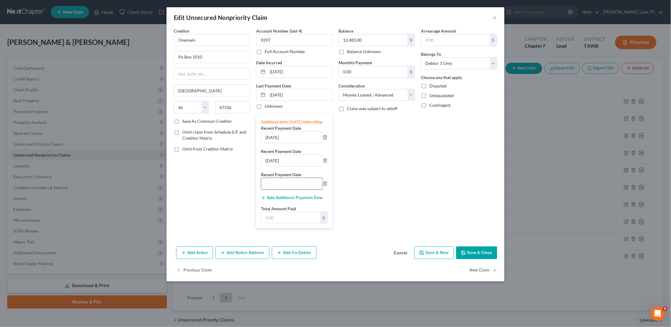
click at [285, 184] on input "text" at bounding box center [291, 183] width 61 height 11
type input "05/25/2025"
click at [282, 220] on input "text" at bounding box center [290, 217] width 59 height 11
click at [285, 221] on input "text" at bounding box center [290, 217] width 59 height 11
type input "1,610.8"
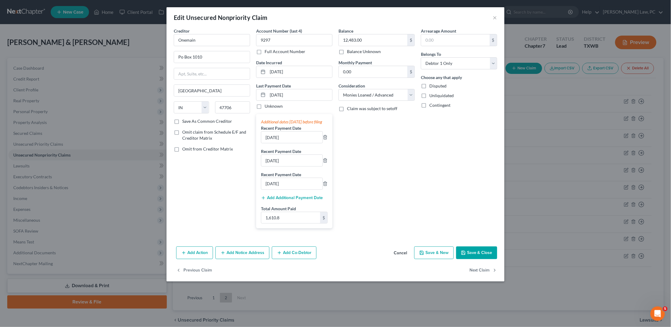
click at [468, 251] on button "Save & Close" at bounding box center [476, 252] width 41 height 13
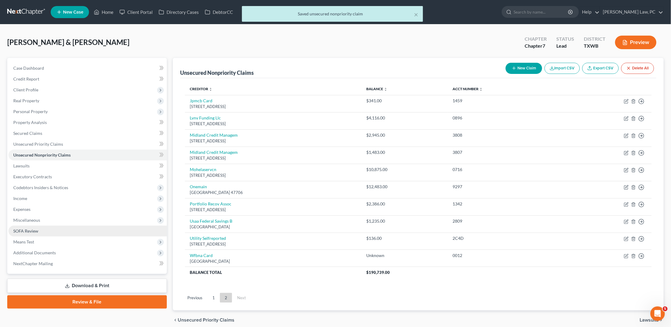
click at [23, 228] on span "SOFA Review" at bounding box center [25, 230] width 25 height 5
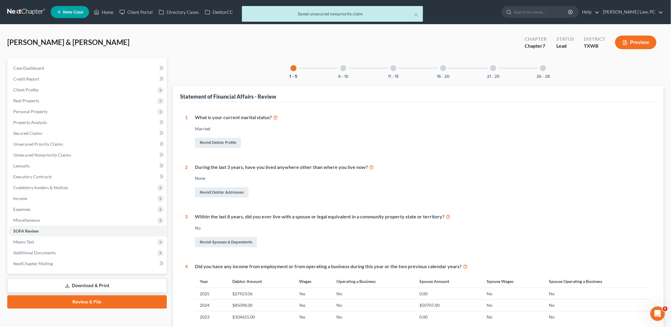
click at [341, 70] on div at bounding box center [343, 68] width 6 height 6
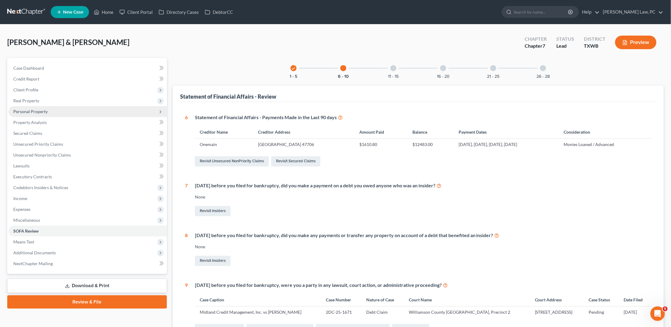
click at [44, 109] on span "Personal Property" at bounding box center [30, 111] width 34 height 5
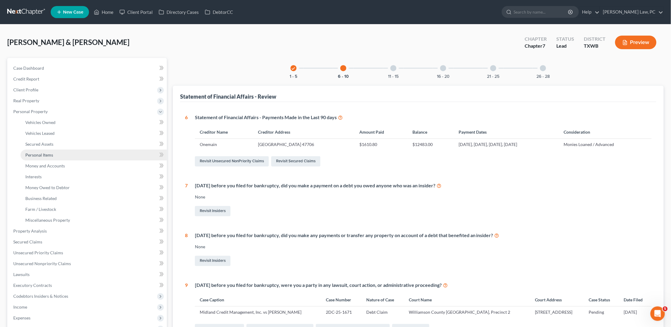
click at [46, 152] on span "Personal Items" at bounding box center [39, 154] width 28 height 5
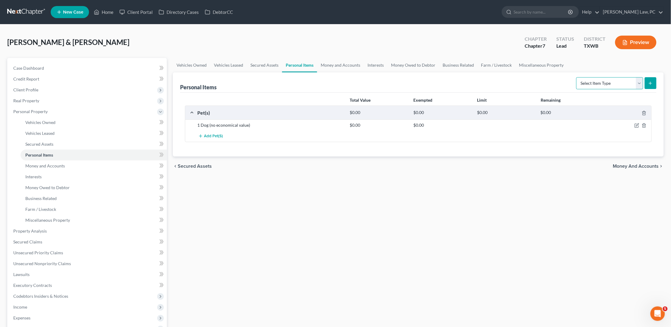
select select "clothing"
click at [648, 84] on button "submit" at bounding box center [651, 83] width 12 height 12
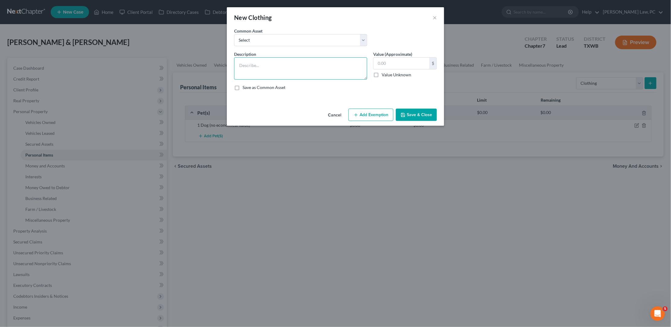
click at [265, 65] on textarea at bounding box center [300, 68] width 133 height 22
type textarea "G"
click at [408, 64] on input "text" at bounding box center [401, 63] width 56 height 11
click at [279, 65] on textarea "General Clothing" at bounding box center [300, 68] width 133 height 22
type textarea "General Clothing Debtor and Joint Debtor"
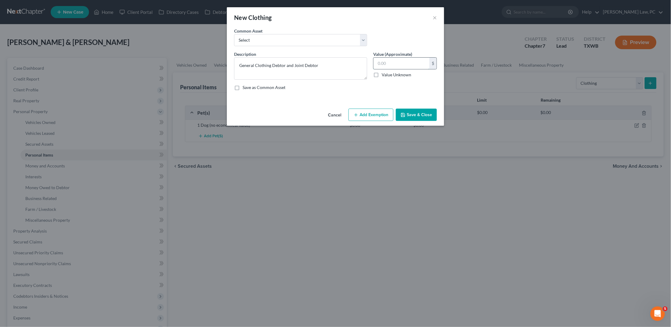
click at [391, 62] on input "text" at bounding box center [401, 63] width 56 height 11
type input "1,000"
click at [374, 119] on button "Add Exemption" at bounding box center [370, 115] width 45 height 13
select select "2"
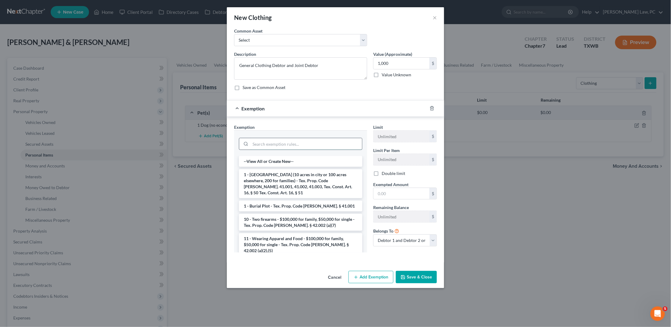
click at [316, 144] on input "search" at bounding box center [306, 143] width 112 height 11
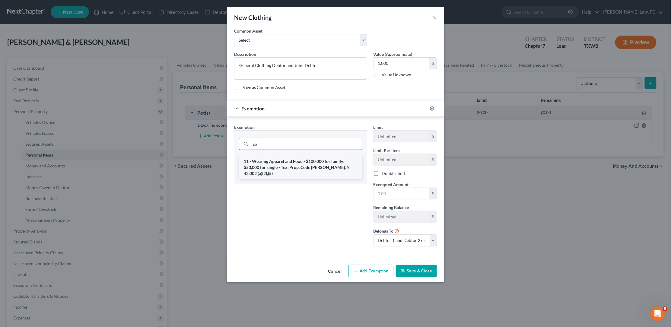
type input "ap"
click at [284, 164] on li "11 - Wearing Apparel and Food - $100,000 for family, $50,000 for single - Tex. …" at bounding box center [300, 167] width 123 height 23
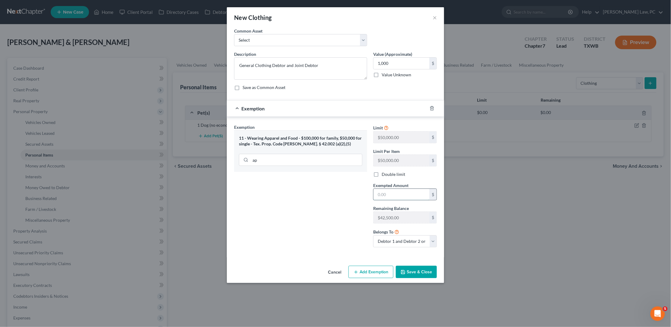
click at [394, 192] on input "text" at bounding box center [401, 194] width 56 height 11
type input "1,000"
click at [409, 266] on button "Save & Close" at bounding box center [416, 272] width 41 height 13
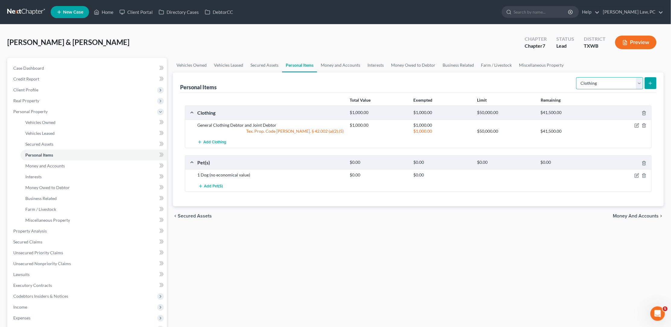
select select "collectibles_of_value"
click at [649, 83] on icon "submit" at bounding box center [650, 83] width 5 height 5
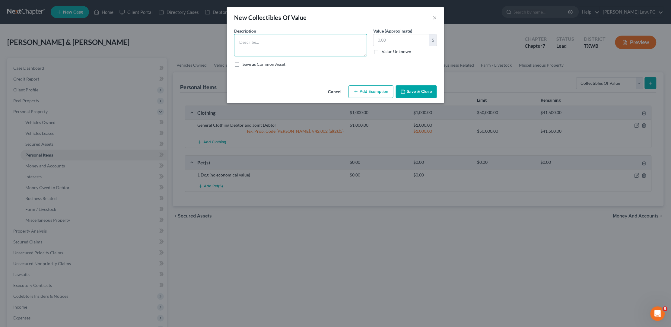
click at [319, 49] on textarea at bounding box center [300, 45] width 133 height 22
click at [393, 40] on input "text" at bounding box center [401, 39] width 56 height 11
click at [260, 40] on textarea "Mary Lous 120" at bounding box center [300, 45] width 133 height 22
click at [273, 41] on textarea "Mary Lous Ceram,ic Cows120" at bounding box center [300, 45] width 133 height 22
click at [305, 46] on textarea "Mary Lous Ceramic Cows120" at bounding box center [300, 45] width 133 height 22
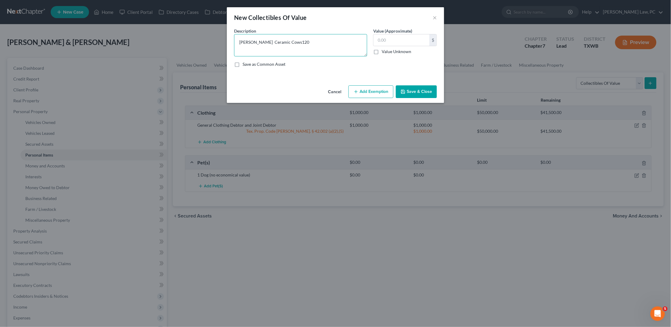
click at [287, 43] on textarea "Mary Lous Ceramic Cows120" at bounding box center [300, 45] width 133 height 22
click at [306, 38] on textarea "Mary Lous Ceramic Cows 120" at bounding box center [300, 45] width 133 height 22
click at [302, 39] on textarea "Mary Lous Ceramic Cows 120" at bounding box center [300, 45] width 133 height 22
type textarea "Mary Lous Ceramic Cows 100"
click at [393, 41] on input "text" at bounding box center [401, 39] width 56 height 11
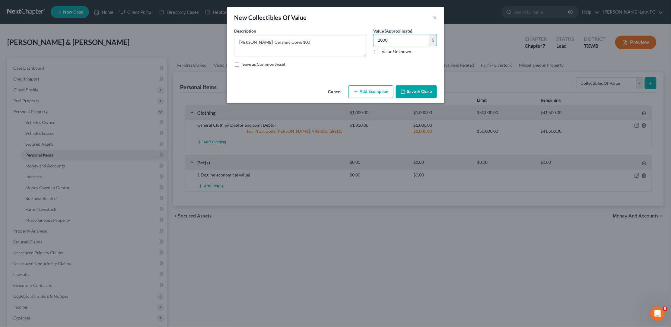
type input "2,000"
click at [379, 91] on button "Add Exemption" at bounding box center [370, 91] width 45 height 13
select select "2"
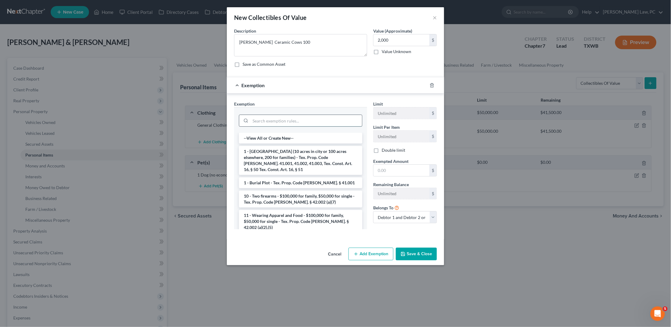
click at [315, 117] on input "search" at bounding box center [306, 120] width 112 height 11
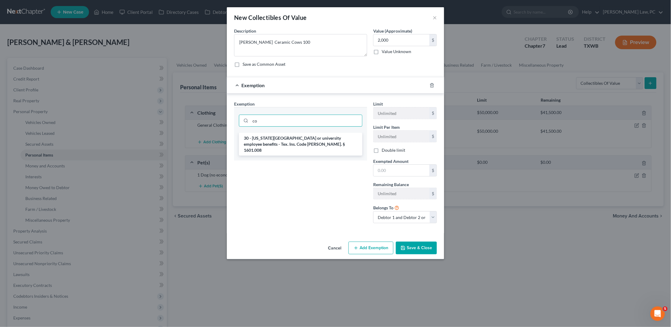
type input "c"
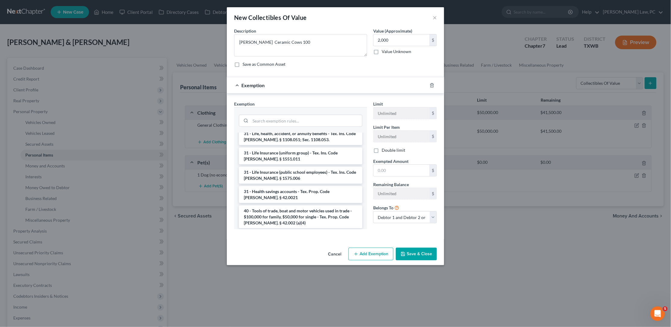
scroll to position [721, 0]
click at [405, 253] on icon "button" at bounding box center [403, 254] width 4 height 4
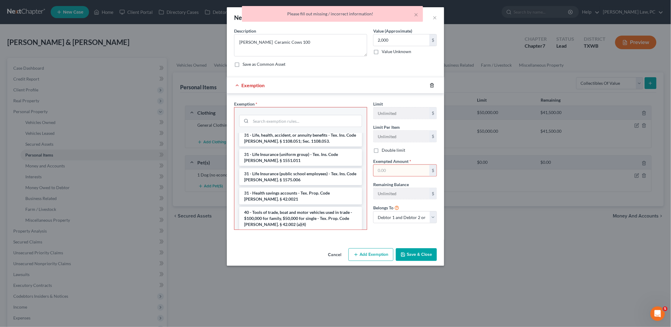
click at [431, 83] on icon "button" at bounding box center [431, 85] width 5 height 5
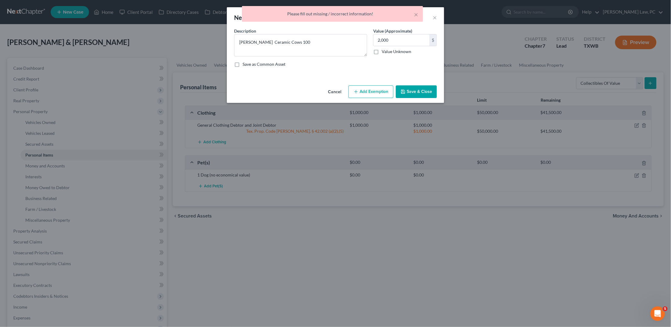
click at [421, 90] on button "Save & Close" at bounding box center [416, 91] width 41 height 13
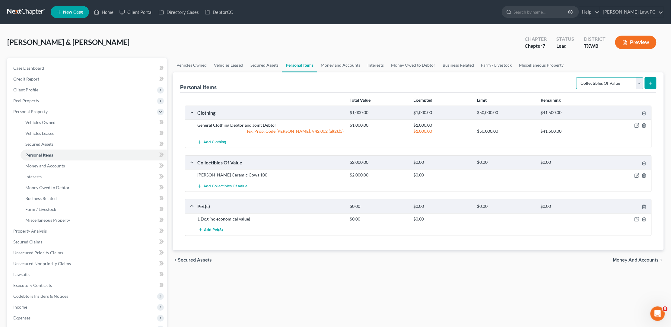
select select "firearms"
click at [650, 82] on icon "submit" at bounding box center [650, 83] width 5 height 5
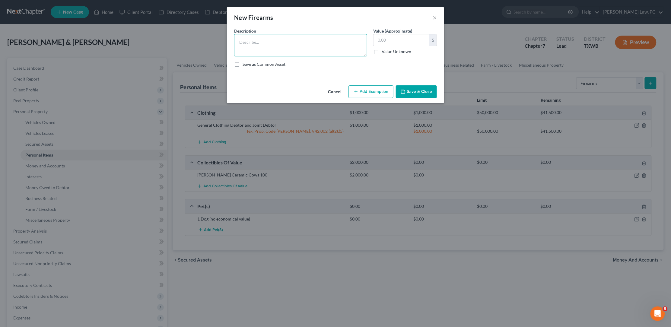
click at [341, 37] on textarea at bounding box center [300, 45] width 133 height 22
type textarea "2: 6 Sour P-3 20 380 Automatic handgun,, 9mm handgun"
click at [413, 39] on input "text" at bounding box center [401, 39] width 56 height 11
type input "500"
click at [315, 45] on textarea "2: 6 Sour P-3 20 380 Automatic handgun,, 9mm handgun" at bounding box center [300, 45] width 133 height 22
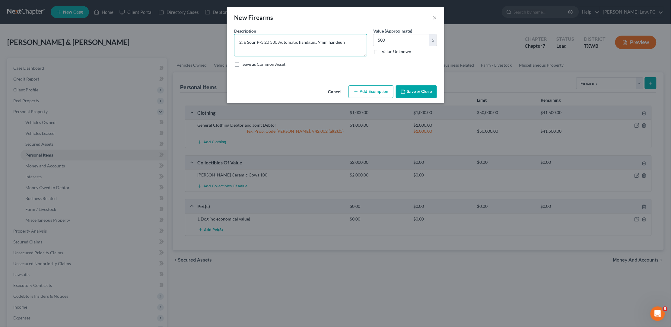
click at [315, 42] on textarea "2: 6 Sour P-3 20 380 Automatic handgun,, 9mm handgun" at bounding box center [300, 45] width 133 height 22
drag, startPoint x: 269, startPoint y: 41, endPoint x: 245, endPoint y: 39, distance: 23.9
click at [244, 39] on textarea "2: 6 Sour P-3 20 380 Automatic handgun, 9mm handgun" at bounding box center [300, 45] width 133 height 22
click at [291, 42] on textarea "2: 380 Automatic handgun, 9mm handgun" at bounding box center [300, 45] width 133 height 22
click at [333, 42] on textarea "2: 380 Automatic handgun, and 9mm handgun" at bounding box center [300, 45] width 133 height 22
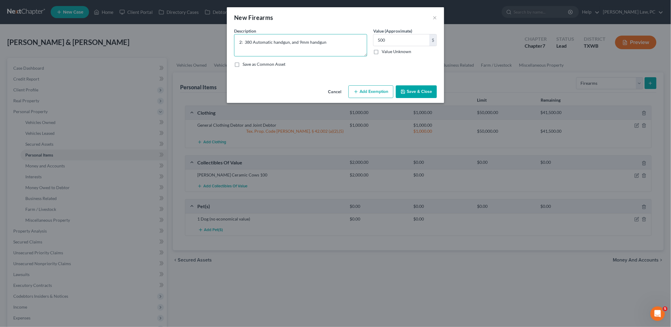
click at [290, 42] on textarea "2: 380 Automatic handgun, and 9mm handgun" at bounding box center [300, 45] width 133 height 22
click at [337, 42] on textarea "2: 380 Automatic handgun and 9mm handgun" at bounding box center [300, 45] width 133 height 22
type textarea "2: 380 Automatic handgun and 9mm handgun 20 rounds of ammunition"
click at [393, 40] on input "500" at bounding box center [401, 39] width 56 height 11
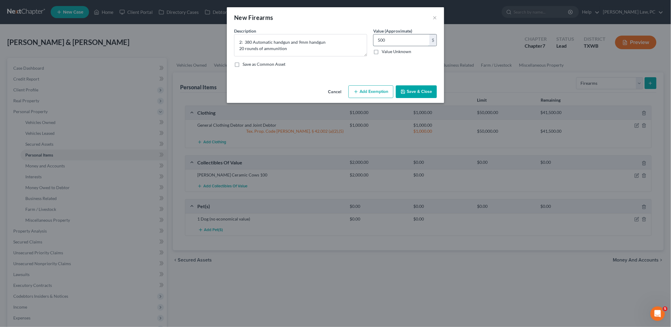
click at [393, 40] on input "500" at bounding box center [401, 39] width 56 height 11
type input "1"
type input "515"
click at [369, 93] on button "Add Exemption" at bounding box center [370, 91] width 45 height 13
select select "2"
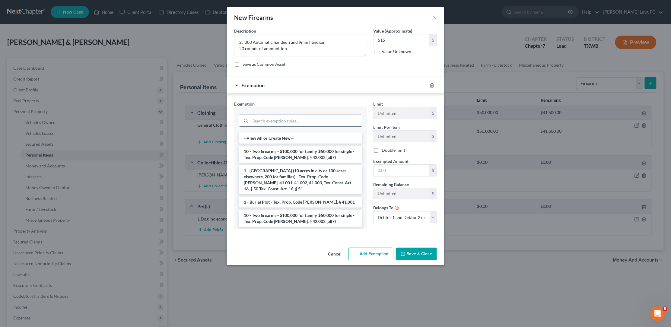
click at [326, 116] on input "search" at bounding box center [306, 120] width 112 height 11
click at [300, 148] on li "10 - Two firearms - $100,000 for family, $50,000 for single - Tex. Prop. Code A…" at bounding box center [300, 154] width 123 height 17
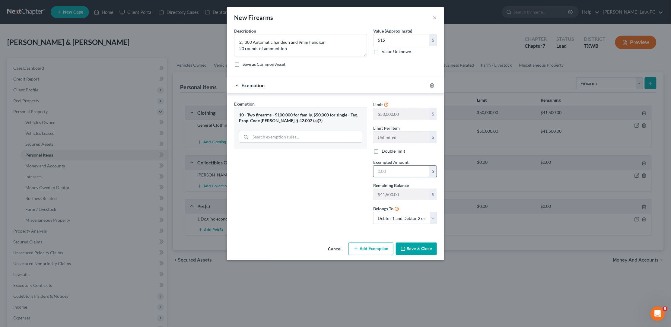
click at [391, 172] on input "text" at bounding box center [401, 171] width 56 height 11
type input "515"
click at [414, 244] on button "Save & Close" at bounding box center [416, 248] width 41 height 13
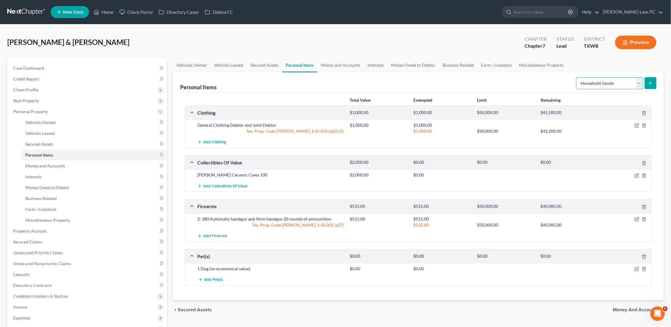
select select "electronics"
click at [649, 85] on icon "submit" at bounding box center [650, 83] width 5 height 5
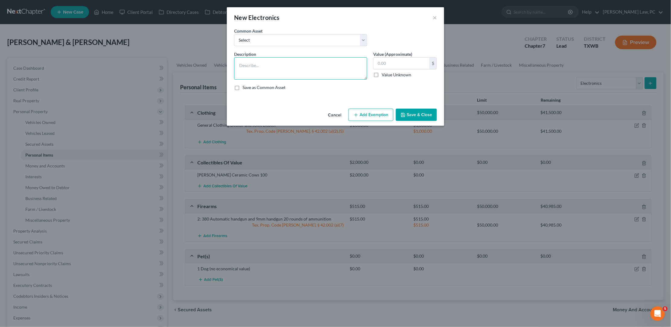
click at [267, 65] on textarea at bounding box center [300, 68] width 133 height 22
click at [268, 65] on textarea "5 Cellphones $1200, 5 computers $2800" at bounding box center [300, 68] width 133 height 22
click at [309, 63] on textarea "5 Cellphones $1,200, 5 computers $2800" at bounding box center [300, 68] width 133 height 22
click at [347, 65] on textarea "5 Cellphones $1,200, 5 computers $2,800" at bounding box center [300, 68] width 133 height 22
click at [323, 65] on textarea "5 Cellphones $1,200, 5 computers $2,800, Ipad" at bounding box center [300, 68] width 133 height 22
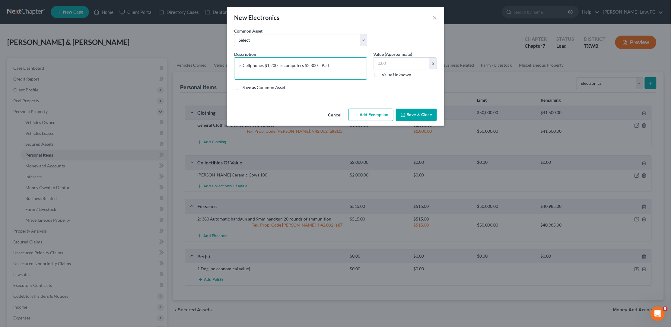
click at [319, 64] on textarea "5 Cellphones $1,200, 5 computers $2,800, iPad" at bounding box center [300, 68] width 133 height 22
click at [338, 65] on textarea "5 Cellphones $1,200, 5 computers $2,800, 2 iPad" at bounding box center [300, 68] width 133 height 22
click at [347, 63] on textarea "5 Cellphones $1,200, 5 computers $2,800, 2 iPads $250, 1 Apple" at bounding box center [300, 68] width 133 height 22
click at [359, 65] on textarea "5 Cellphones $1,200, 5 computers $2,800, 2 iPads $250, 3 Apple" at bounding box center [300, 68] width 133 height 22
click at [333, 72] on textarea "5 Cellphones $1,200, 5 computers $2,800, 2 iPads $250, 3 Apple Watches $100, 2 …" at bounding box center [300, 68] width 133 height 22
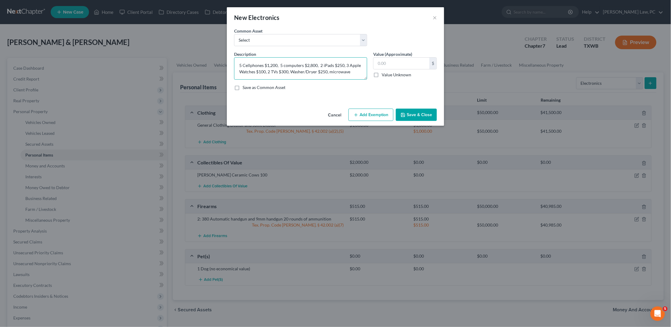
click at [333, 72] on textarea "5 Cellphones $1,200, 5 computers $2,800, 2 iPads $250, 3 Apple Watches $100, 2 …" at bounding box center [300, 68] width 133 height 22
click at [358, 69] on textarea "5 Cellphones $1,200, 5 computers $2,800, 2 iPads $250, 3 Apple Watches $100, 2 …" at bounding box center [300, 68] width 133 height 22
click at [339, 71] on textarea "5 Cellphones $1,200, 5 computers $2,800, 2 iPads $250, 3 Apple Watches $100, 2 …" at bounding box center [300, 68] width 133 height 22
click at [358, 71] on textarea "5 Cellphones $1,200, 5 computers $2,800, 2 iPads $250, 3 Apple Watches $100, 2 …" at bounding box center [300, 68] width 133 height 22
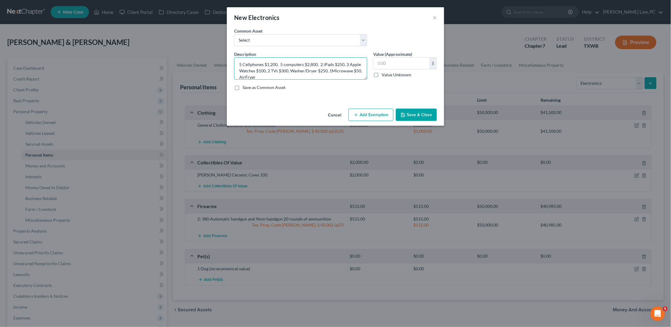
click at [246, 74] on textarea "5 Cellphones $1,200, 5 computers $2,800, 2 iPads $250, 3 Apple Watches $100, 2 …" at bounding box center [300, 68] width 133 height 22
click at [238, 74] on textarea "5 Cellphones $1,200, 5 computers $2,800, 2 iPads $250, 3 Apple Watches $100, 2 …" at bounding box center [300, 68] width 133 height 22
click at [262, 74] on textarea "5 Cellphones $1,200, 5 computers $2,800, 2 iPads $250, 3 Apple Watches $100, 2 …" at bounding box center [300, 68] width 133 height 22
type textarea "5 Cellphones $1,200, 5 computers $2,800, 2 iPads $250, 3 Apple Watches $100, 2 …"
click at [397, 61] on input "text" at bounding box center [401, 63] width 56 height 11
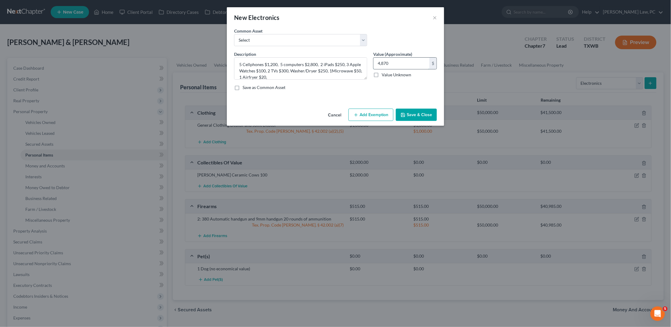
click at [383, 61] on input "4,870" at bounding box center [401, 63] width 56 height 11
type input "4,970"
click at [364, 112] on button "Add Exemption" at bounding box center [370, 115] width 45 height 13
select select "2"
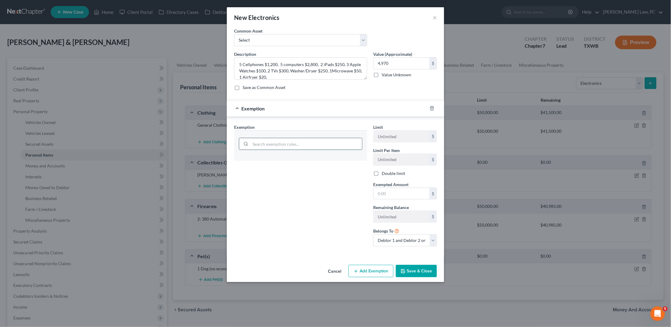
click at [328, 143] on input "search" at bounding box center [306, 143] width 112 height 11
type input "e"
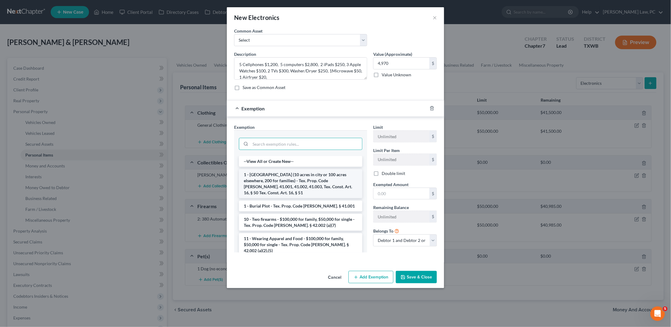
click at [331, 178] on li "1 - Homestead (10 acres in city or 100 acres elsewhere, 200 for families) - Tex…" at bounding box center [300, 183] width 123 height 29
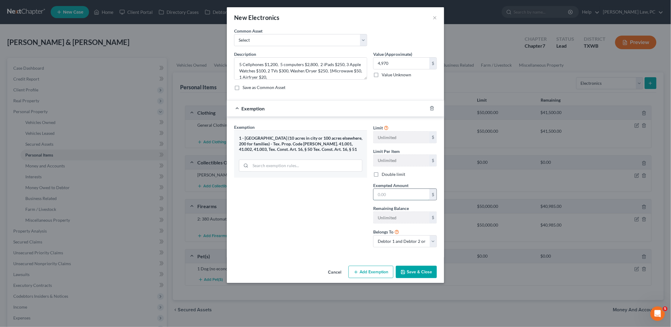
click at [394, 191] on input "text" at bounding box center [401, 194] width 56 height 11
type input "4,970"
click at [407, 268] on button "Save & Close" at bounding box center [416, 272] width 41 height 13
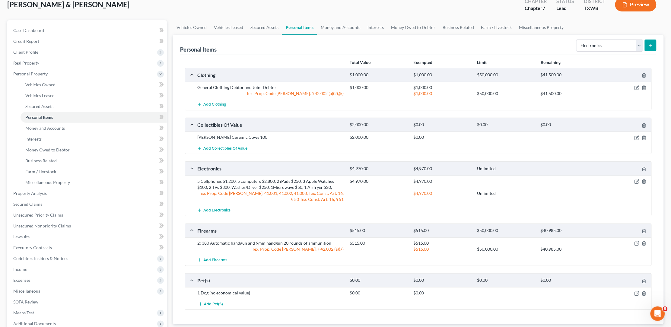
scroll to position [48, 0]
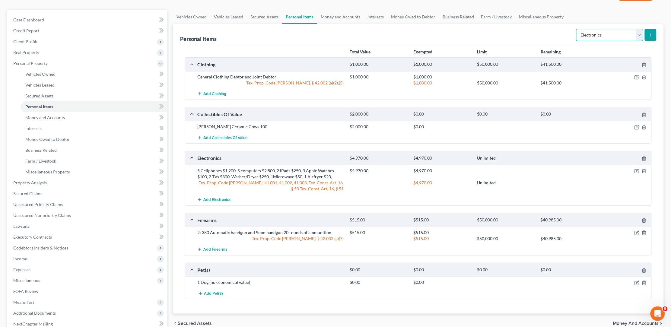
select select "household_goods"
click at [649, 36] on icon "submit" at bounding box center [650, 35] width 5 height 5
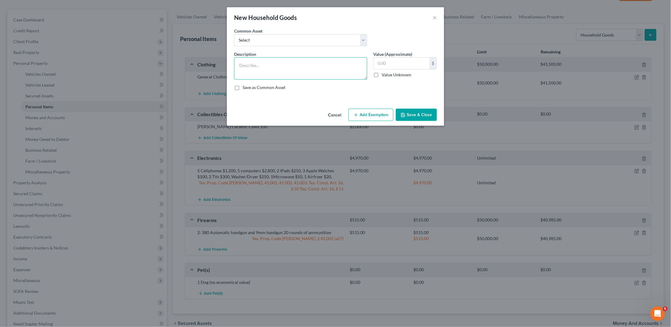
click at [358, 61] on textarea at bounding box center [300, 68] width 133 height 22
type textarea "General Household Goods"
click at [413, 63] on input "text" at bounding box center [401, 63] width 56 height 11
type input "2,500"
click at [374, 112] on button "Add Exemption" at bounding box center [370, 115] width 45 height 13
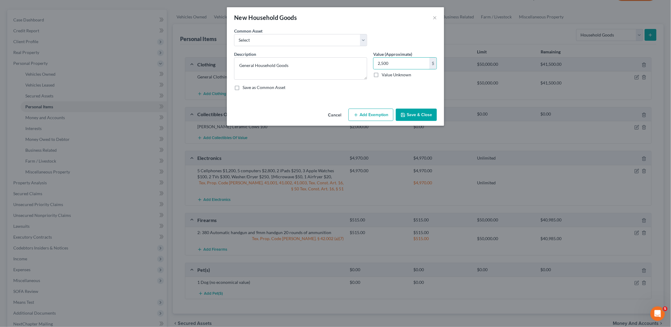
select select "2"
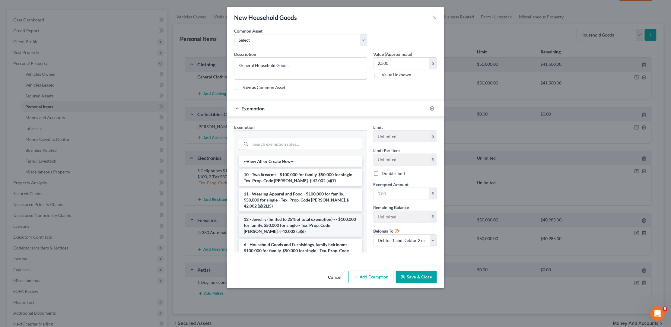
scroll to position [9, 0]
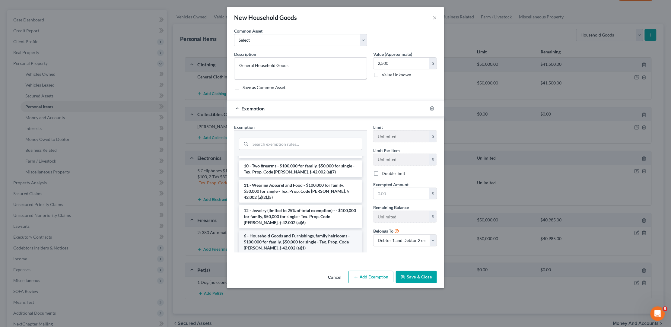
click at [296, 230] on li "6 - Household Goods and Furnishings, family heirlooms - $100,000 for family, $5…" at bounding box center [300, 241] width 123 height 23
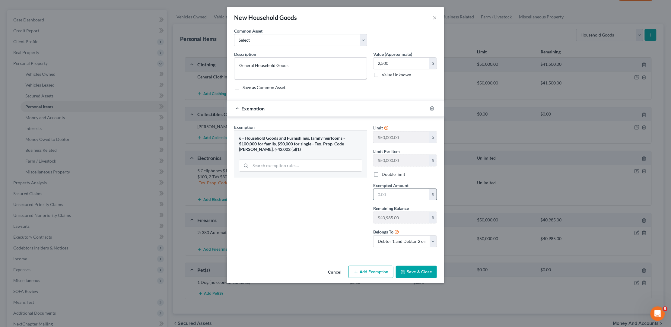
click at [404, 190] on input "text" at bounding box center [401, 194] width 56 height 11
type input "2,500"
click at [425, 266] on button "Save & Close" at bounding box center [416, 272] width 41 height 13
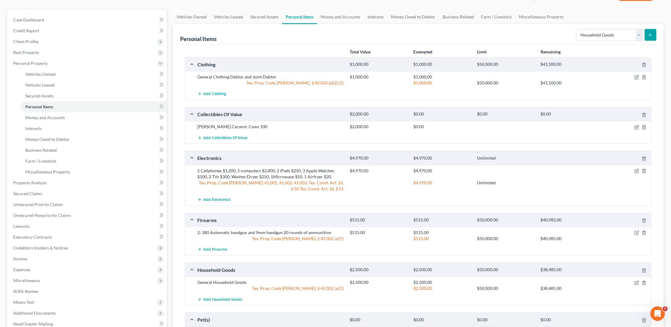
click at [598, 41] on form "Select Item Type Clothing Collectibles Of Value Electronics Firearms Household …" at bounding box center [616, 35] width 80 height 12
select select "jewelry"
click at [651, 38] on button "submit" at bounding box center [651, 35] width 12 height 12
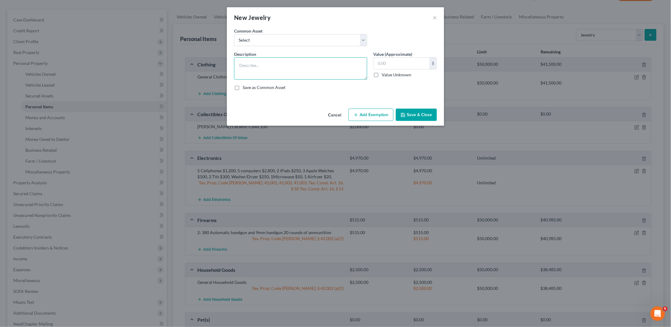
click at [282, 70] on textarea at bounding box center [300, 68] width 133 height 22
type textarea "3"
click at [385, 65] on input "text" at bounding box center [401, 63] width 56 height 11
type input "4,000"
click at [334, 63] on textarea at bounding box center [300, 68] width 133 height 22
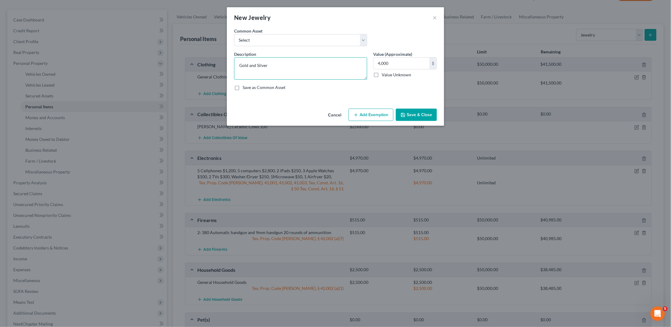
click at [254, 66] on textarea "Gold and Silver" at bounding box center [300, 68] width 133 height 22
click at [265, 65] on textarea "Gold, Silver" at bounding box center [300, 68] width 133 height 22
type textarea "Gold, Silver, gems: Earrings, Necklaces, Rings, Bracelets"
drag, startPoint x: 329, startPoint y: 76, endPoint x: 419, endPoint y: 114, distance: 97.9
click at [419, 114] on button "Save & Close" at bounding box center [416, 115] width 41 height 13
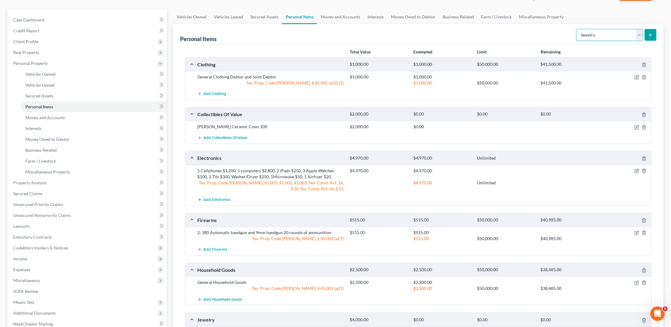
select select "sports_and_hobby_equipment"
click at [652, 36] on icon "submit" at bounding box center [650, 35] width 5 height 5
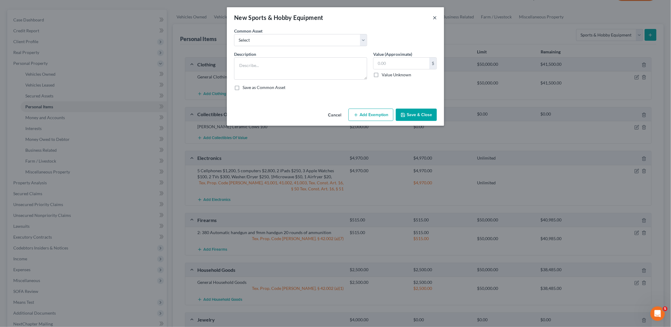
click at [437, 21] on button "×" at bounding box center [435, 17] width 4 height 7
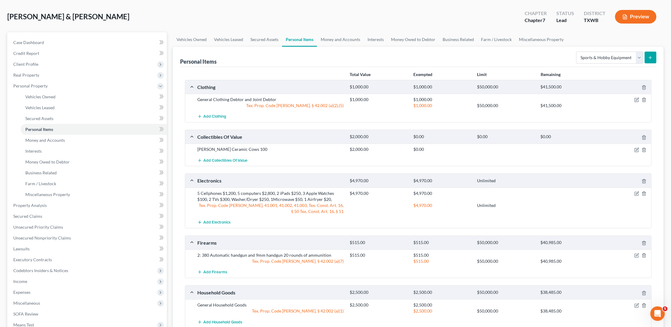
scroll to position [14, 0]
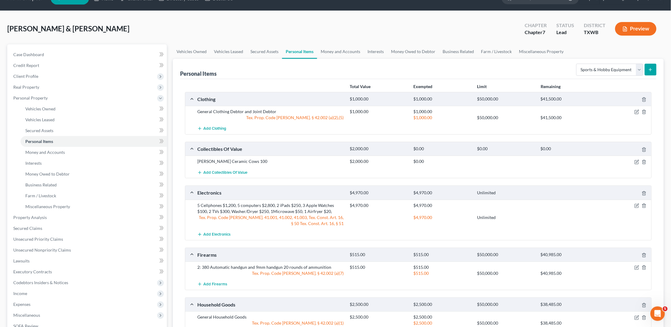
click at [650, 70] on line "submit" at bounding box center [650, 70] width 3 height 0
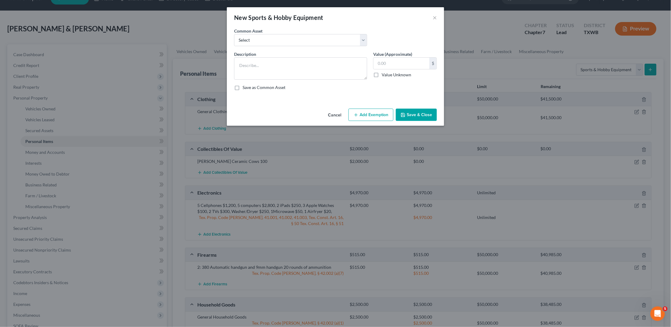
click at [372, 68] on div "Value (Approximate) $ Value Unknown Balance Undetermined $ Value Unknown" at bounding box center [405, 65] width 70 height 29
click at [356, 65] on textarea at bounding box center [300, 68] width 133 height 22
type textarea "1 Football, 1 Basketball, 1 Soccer Ball"
click at [395, 58] on input "text" at bounding box center [401, 63] width 56 height 11
type input "10"
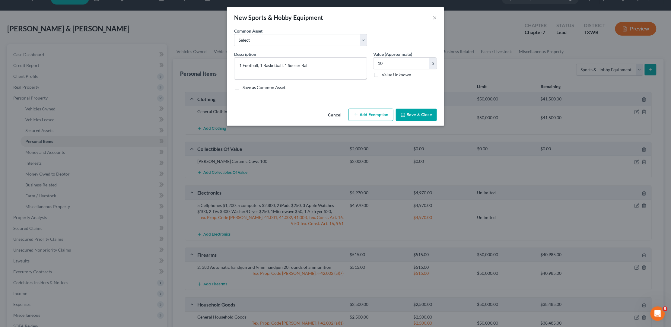
click at [425, 111] on button "Save & Close" at bounding box center [416, 115] width 41 height 13
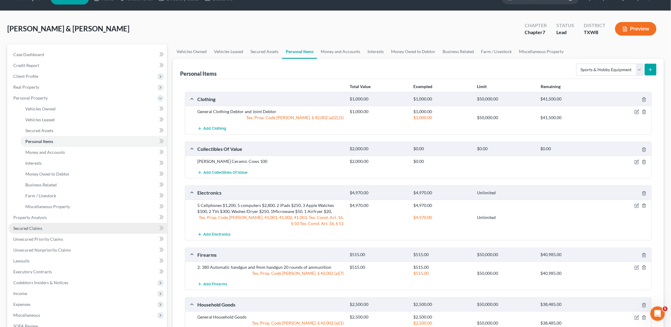
click at [32, 226] on span "Secured Claims" at bounding box center [27, 228] width 29 height 5
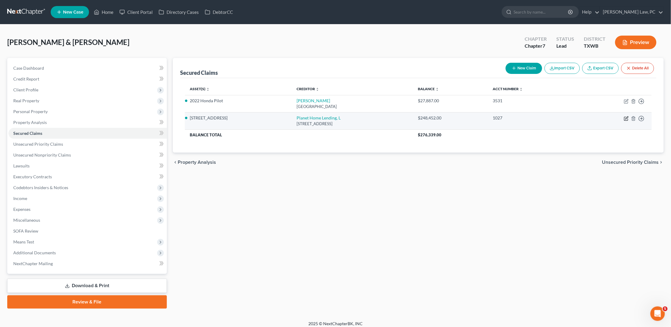
click at [626, 119] on icon "button" at bounding box center [626, 118] width 5 height 5
select select "6"
select select "2"
select select "0"
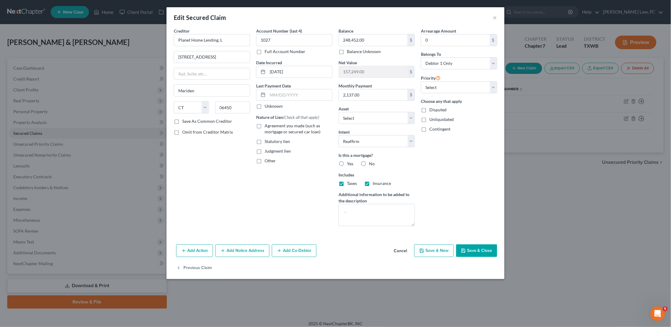
click at [347, 161] on label "Yes" at bounding box center [350, 164] width 6 height 6
click at [349, 161] on input "Yes" at bounding box center [351, 163] width 4 height 4
radio input "true"
click at [265, 123] on label "Agreement you made (such as mortgage or secured car loan)" at bounding box center [299, 129] width 68 height 12
click at [267, 123] on input "Agreement you made (such as mortgage or secured car loan)" at bounding box center [269, 125] width 4 height 4
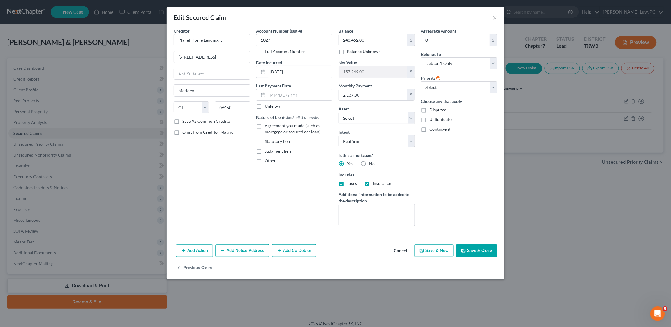
checkbox input "true"
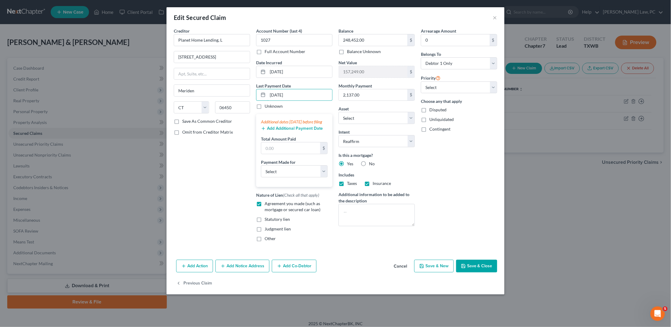
type input "09/01/2025"
click at [288, 131] on button "Add Additional Payment Date" at bounding box center [292, 128] width 62 height 5
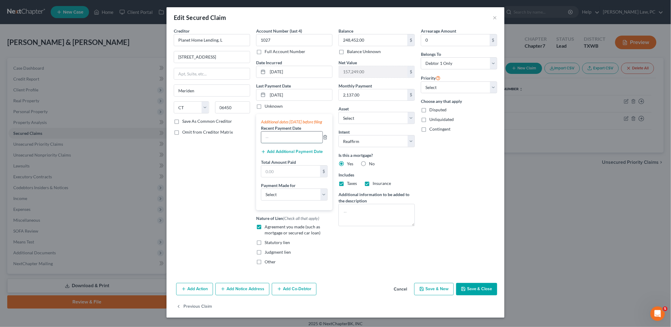
click at [289, 141] on input "text" at bounding box center [291, 137] width 61 height 11
type input "08/01/2025"
click at [284, 152] on button "Add Additional Payment Date" at bounding box center [292, 151] width 62 height 5
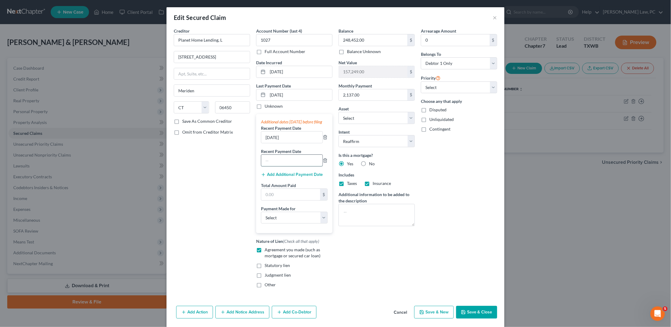
click at [281, 161] on input "text" at bounding box center [291, 160] width 61 height 11
type input "07/01/2025"
select select "3"
select select "2"
click at [477, 312] on button "Save & Close" at bounding box center [476, 312] width 41 height 13
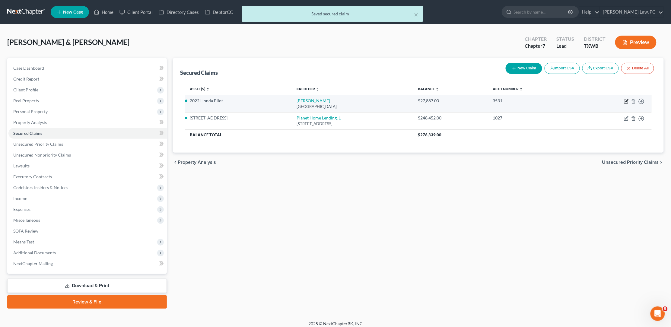
click at [626, 102] on icon "button" at bounding box center [626, 101] width 5 height 5
select select "45"
select select "2"
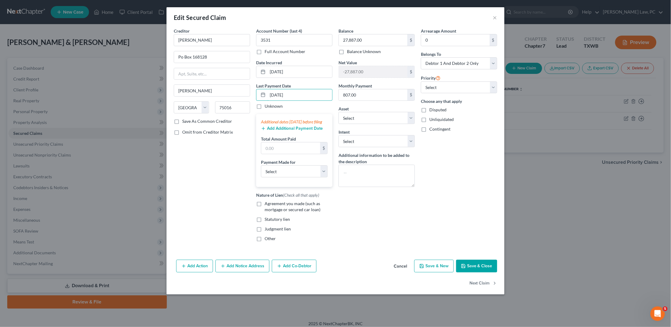
type input "08/22/2025"
click at [290, 130] on button "Add Additional Payment Date" at bounding box center [292, 128] width 62 height 5
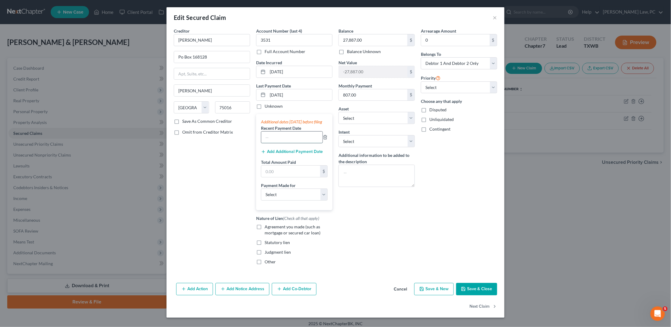
click at [289, 143] on input "text" at bounding box center [291, 137] width 61 height 11
type input "07/22/2025"
click at [278, 153] on button "Add Additional Payment Date" at bounding box center [292, 151] width 62 height 5
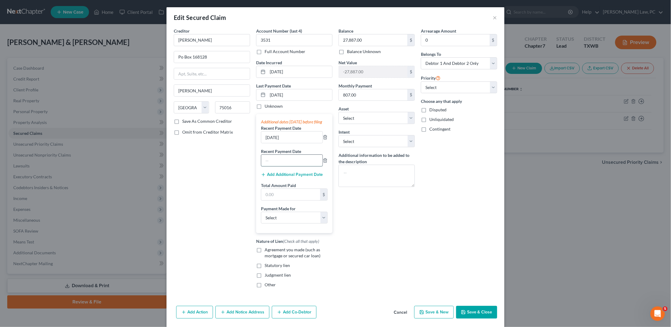
click at [277, 164] on input "text" at bounding box center [291, 160] width 61 height 11
type input "06/22/2025"
click at [474, 312] on button "Save & Close" at bounding box center [476, 312] width 41 height 13
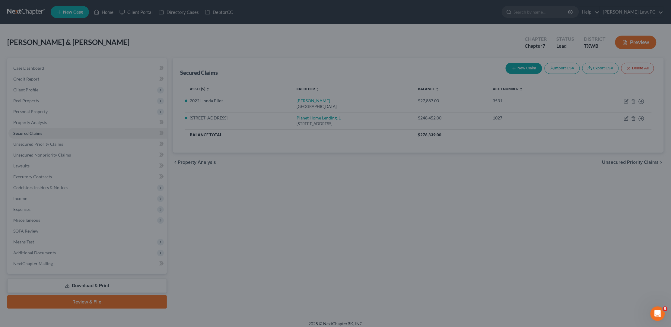
select select "12"
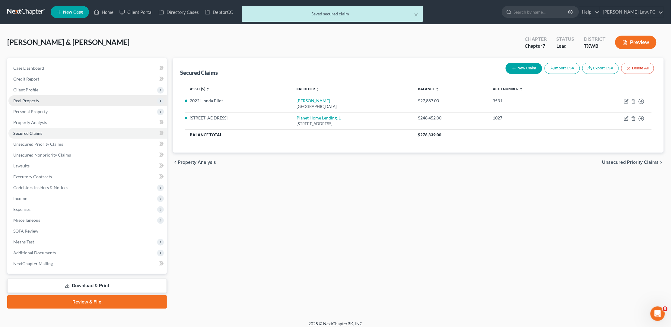
click at [37, 98] on span "Real Property" at bounding box center [26, 100] width 26 height 5
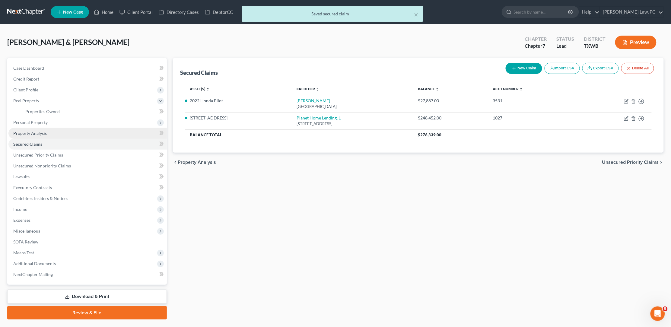
click at [46, 132] on link "Property Analysis" at bounding box center [87, 133] width 158 height 11
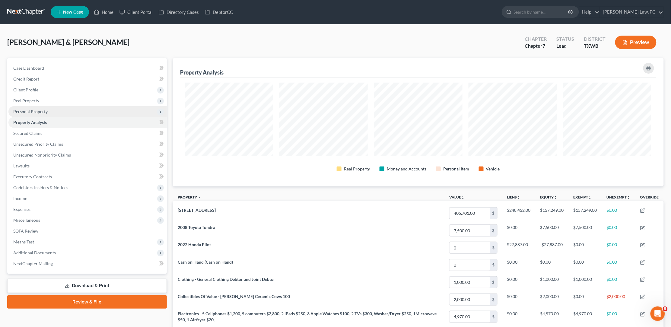
scroll to position [128, 491]
click at [41, 109] on span "Personal Property" at bounding box center [30, 111] width 34 height 5
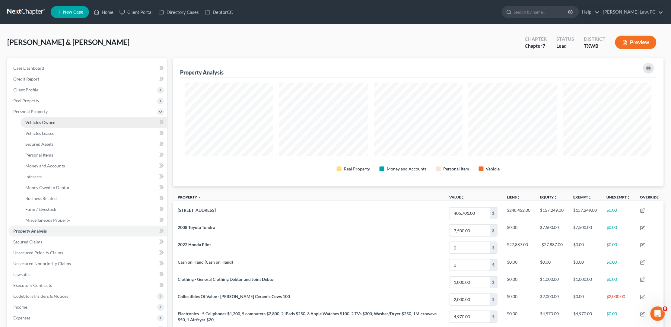
click at [39, 120] on span "Vehicles Owned" at bounding box center [40, 122] width 30 height 5
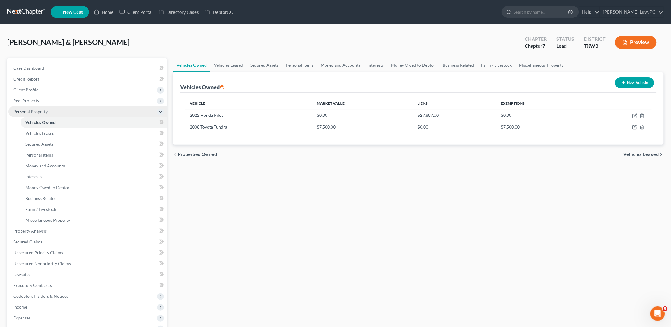
click at [43, 112] on span "Personal Property" at bounding box center [30, 111] width 34 height 5
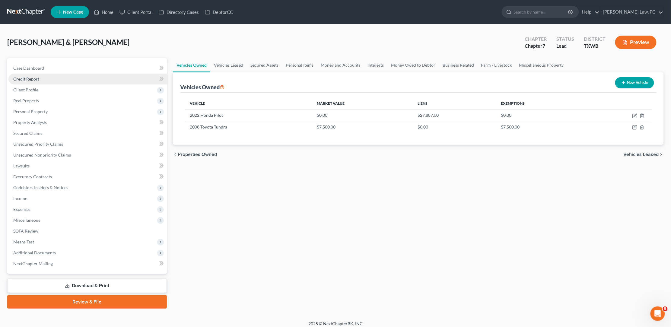
click at [49, 79] on link "Credit Report" at bounding box center [87, 79] width 158 height 11
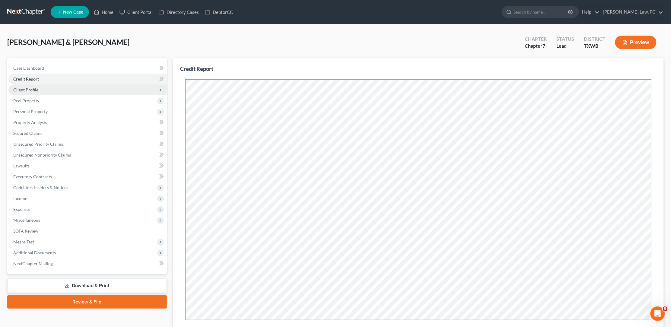
click at [34, 87] on span "Client Profile" at bounding box center [25, 89] width 25 height 5
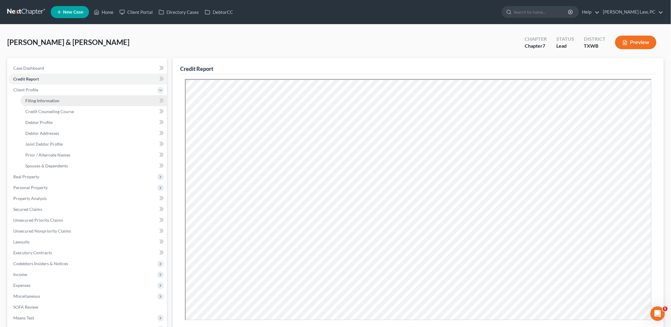
click at [40, 98] on span "Filing Information" at bounding box center [42, 100] width 34 height 5
select select "1"
select select "0"
select select "45"
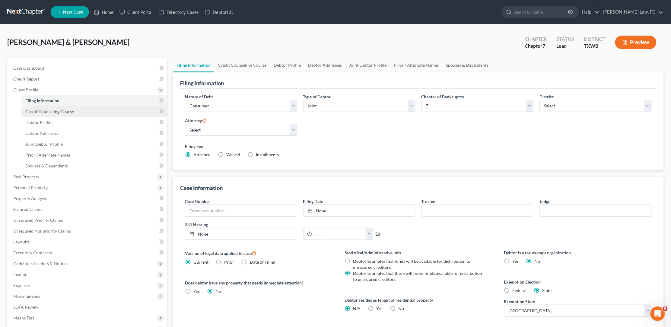
click at [45, 111] on span "Credit Counseling Course" at bounding box center [49, 111] width 49 height 5
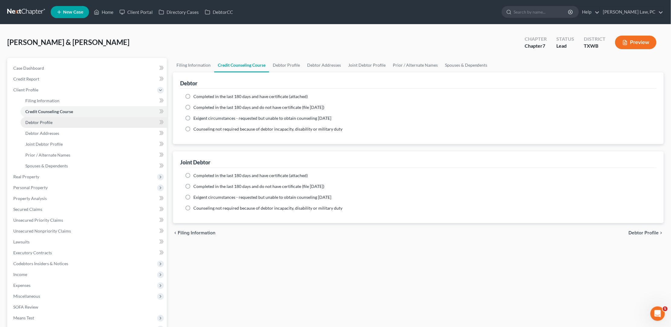
click at [47, 122] on span "Debtor Profile" at bounding box center [38, 122] width 27 height 5
select select "1"
select select "5"
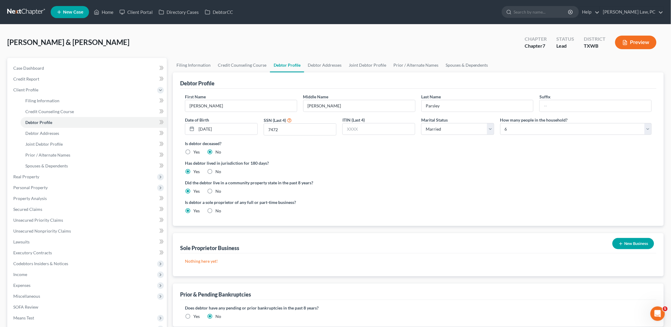
click at [215, 210] on label "No" at bounding box center [218, 211] width 6 height 6
click at [218, 210] on input "No" at bounding box center [220, 210] width 4 height 4
radio input "true"
radio input "false"
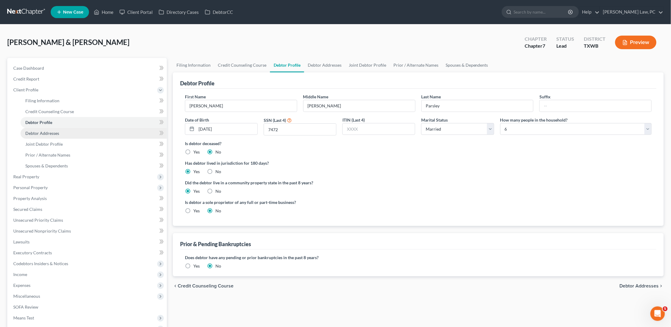
click at [43, 131] on span "Debtor Addresses" at bounding box center [42, 133] width 34 height 5
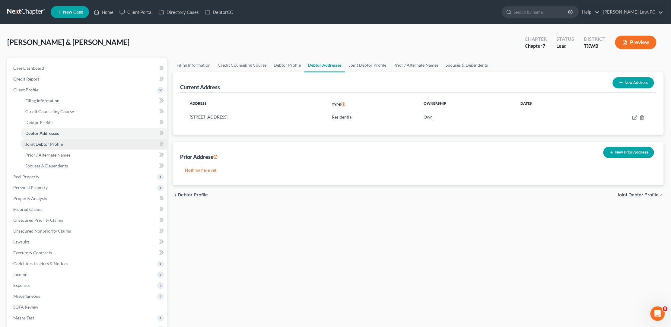
click at [57, 143] on span "Joint Debtor Profile" at bounding box center [43, 143] width 37 height 5
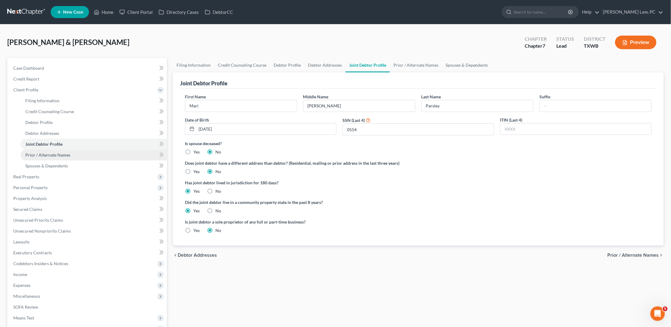
click at [58, 152] on span "Prior / Alternate Names" at bounding box center [47, 154] width 45 height 5
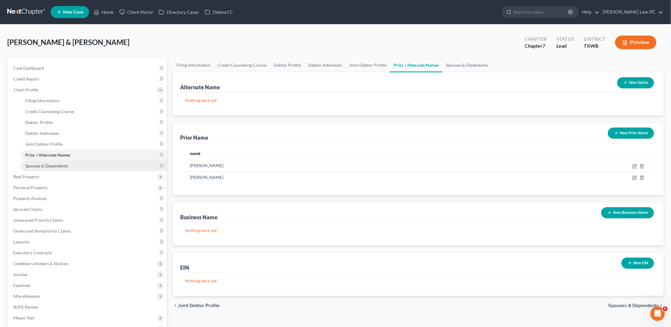
click at [58, 160] on link "Spouses & Dependents" at bounding box center [94, 165] width 146 height 11
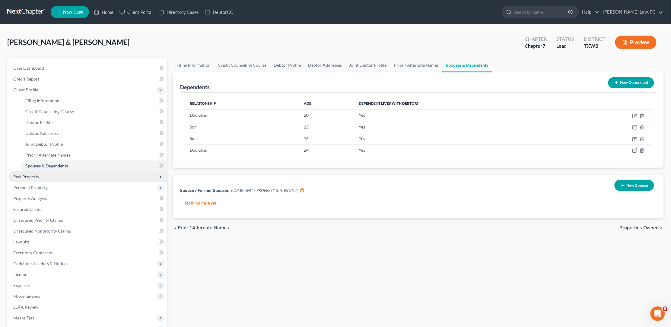
click at [21, 176] on span "Real Property" at bounding box center [87, 176] width 158 height 11
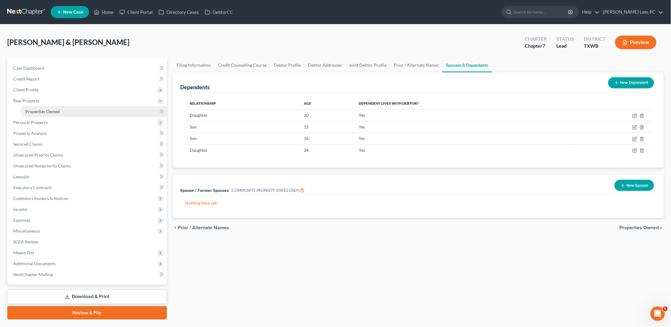
click at [40, 113] on link "Properties Owned" at bounding box center [94, 111] width 146 height 11
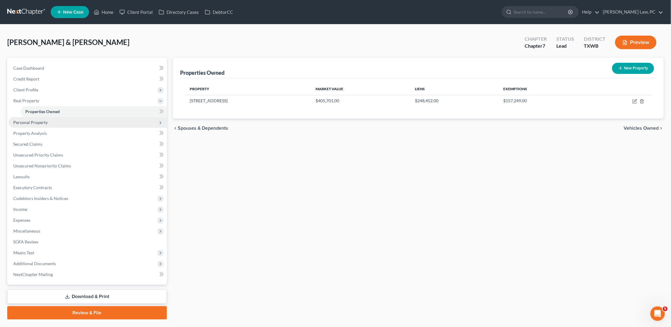
click at [43, 120] on span "Personal Property" at bounding box center [30, 122] width 34 height 5
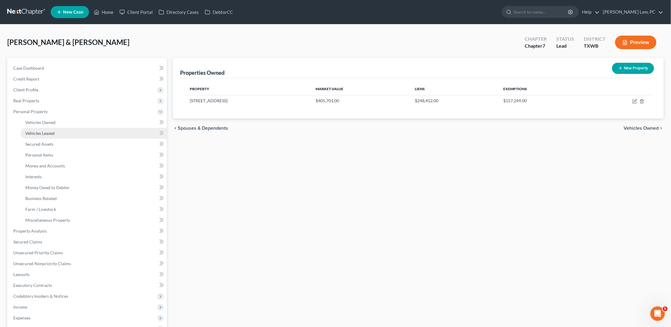
click at [47, 131] on span "Vehicles Leased" at bounding box center [39, 133] width 29 height 5
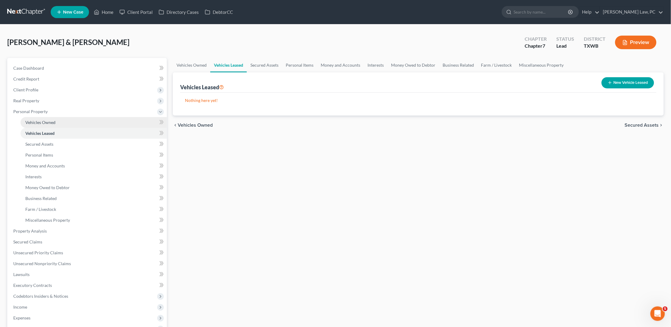
click at [42, 120] on span "Vehicles Owned" at bounding box center [40, 122] width 30 height 5
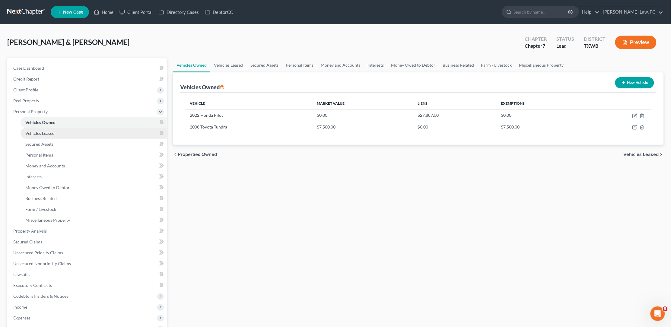
click at [40, 132] on span "Vehicles Leased" at bounding box center [39, 133] width 29 height 5
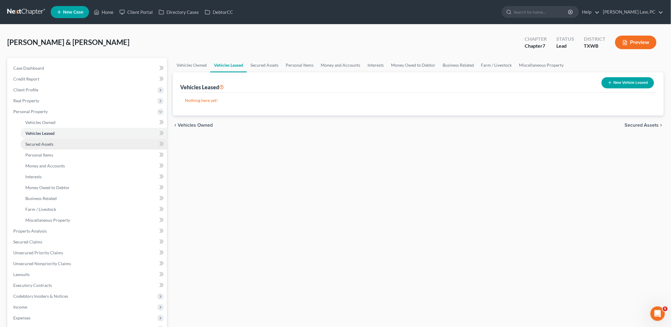
click at [41, 144] on link "Secured Assets" at bounding box center [94, 144] width 146 height 11
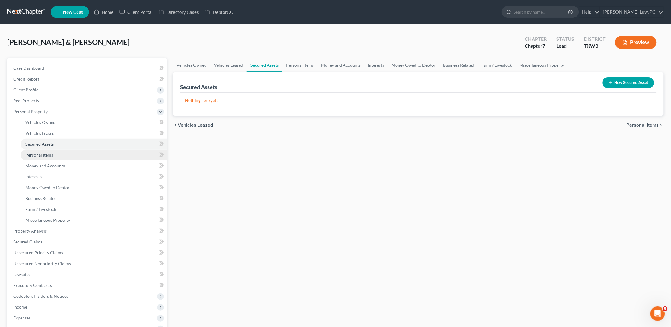
click at [43, 152] on span "Personal Items" at bounding box center [39, 154] width 28 height 5
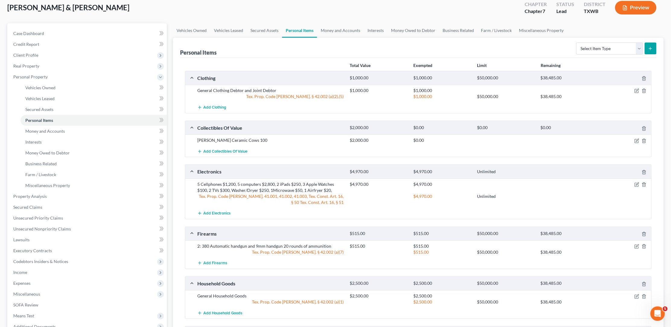
scroll to position [35, 0]
click at [638, 184] on icon "button" at bounding box center [637, 185] width 4 height 4
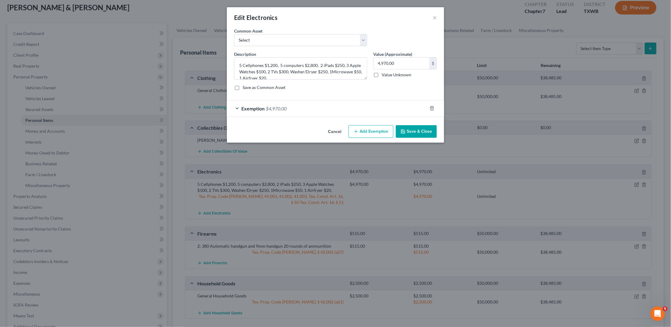
click at [272, 108] on span "$4,970.00" at bounding box center [276, 109] width 21 height 6
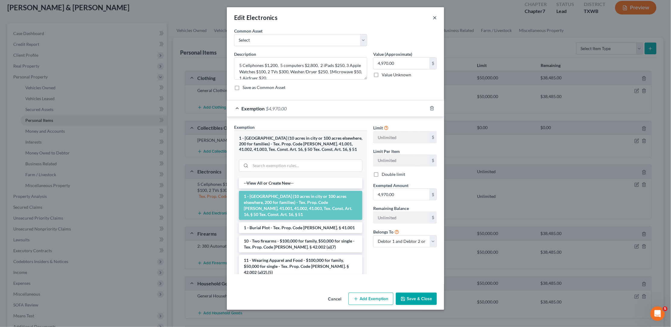
click at [433, 19] on button "×" at bounding box center [435, 17] width 4 height 7
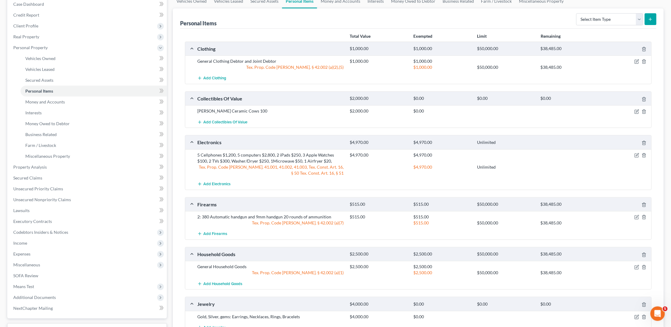
scroll to position [64, 0]
click at [636, 111] on icon "button" at bounding box center [637, 110] width 3 height 3
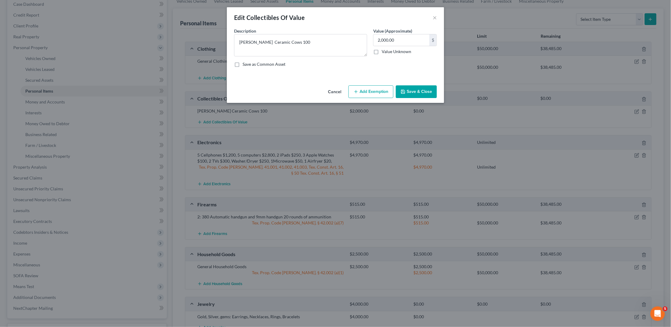
click at [369, 92] on button "Add Exemption" at bounding box center [370, 91] width 45 height 13
select select "2"
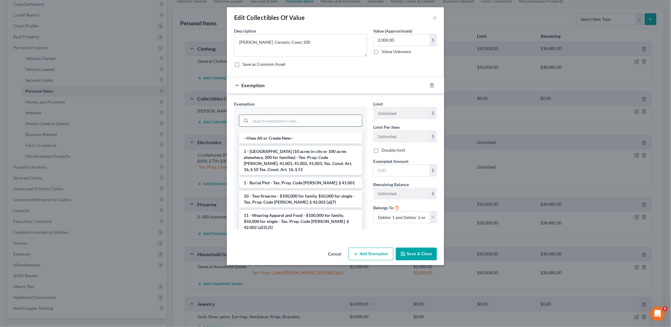
click at [281, 118] on input "search" at bounding box center [306, 120] width 112 height 11
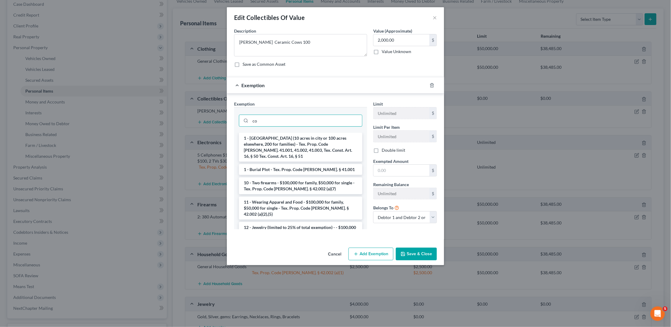
type input "c"
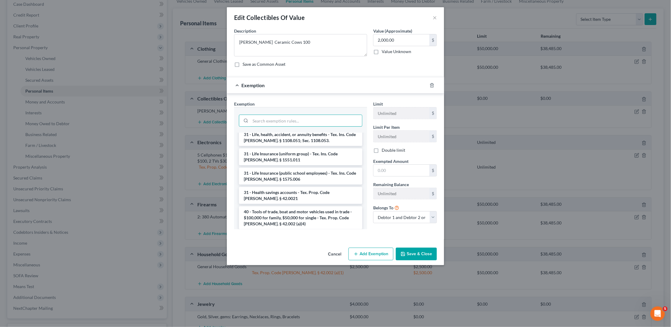
scroll to position [721, 0]
click at [417, 251] on button "Save & Close" at bounding box center [416, 254] width 41 height 13
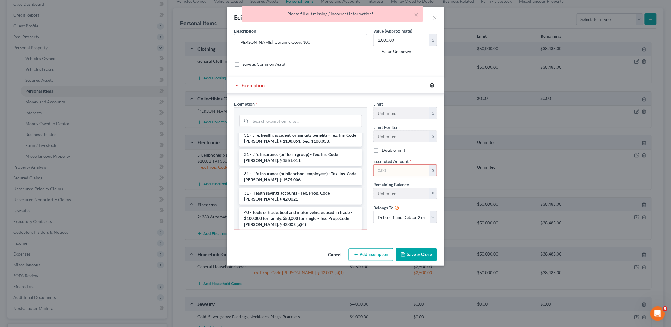
click at [433, 83] on icon "button" at bounding box center [431, 85] width 3 height 4
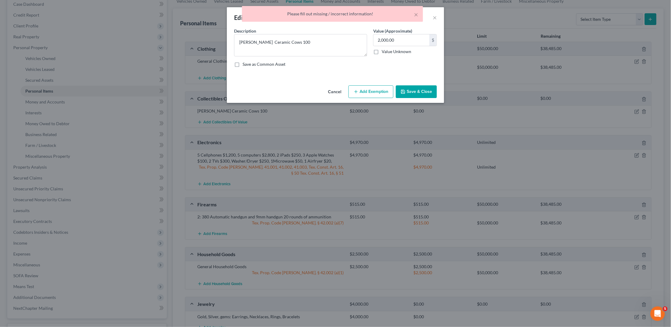
click at [414, 91] on button "Save & Close" at bounding box center [416, 91] width 41 height 13
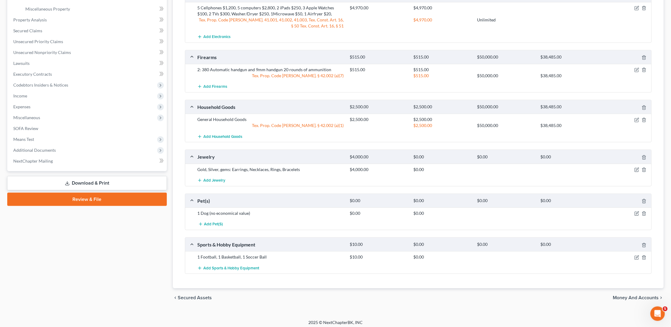
scroll to position [211, 0]
click at [634, 168] on icon "button" at bounding box center [636, 170] width 5 height 5
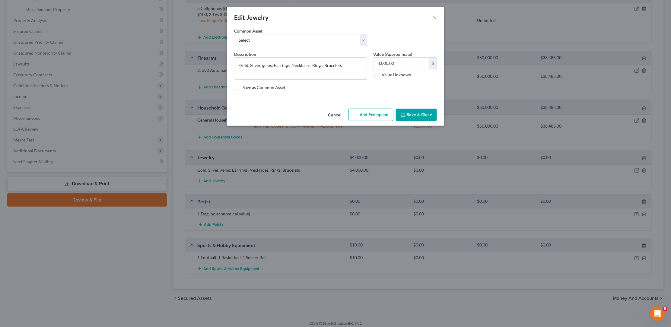
click at [420, 111] on button "Save & Close" at bounding box center [416, 115] width 41 height 13
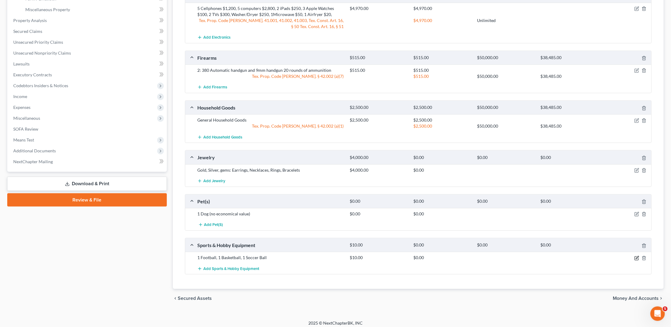
click at [636, 256] on icon "button" at bounding box center [636, 258] width 5 height 5
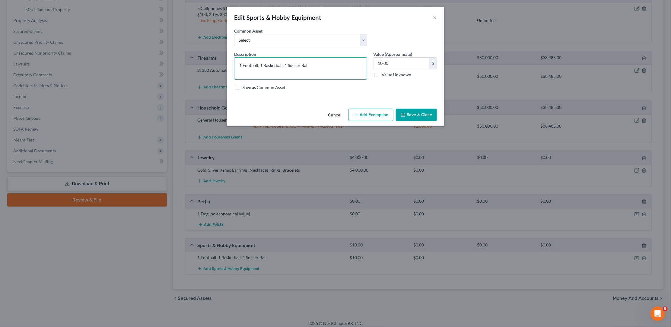
click at [258, 64] on textarea "1 Football, 1 Basketball, 1 Soccer Ball" at bounding box center [300, 68] width 133 height 22
click at [259, 65] on textarea "1 Football , 1 Basketball, 1 Soccer Ball" at bounding box center [300, 68] width 133 height 22
click at [296, 65] on textarea "1 Football ball $3, 1 Basketball, 1 Soccer Ball" at bounding box center [300, 68] width 133 height 22
click at [337, 64] on textarea "1 Football ball $3, 1 Basketball ball $3, 1 Soccer Ball" at bounding box center [300, 68] width 133 height 22
type textarea "1 Football ball $3, 1 Basketball ball $3, 1 Soccer Ball $3"
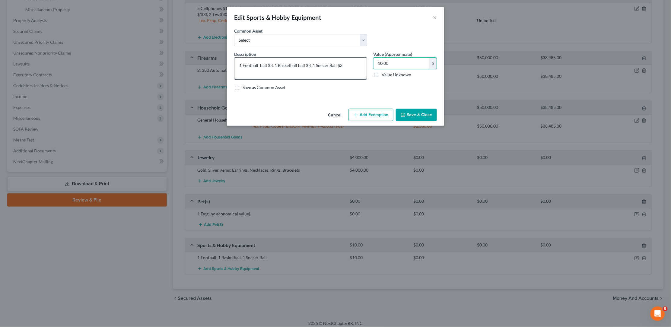
drag, startPoint x: 405, startPoint y: 62, endPoint x: 353, endPoint y: 62, distance: 51.3
click at [353, 62] on div "Description * 1 Football ball $3, 1 Basketball ball $3, 1 Soccer Ball $3 Value …" at bounding box center [335, 73] width 209 height 44
type input "9"
click at [360, 111] on button "Add Exemption" at bounding box center [370, 115] width 45 height 13
select select "2"
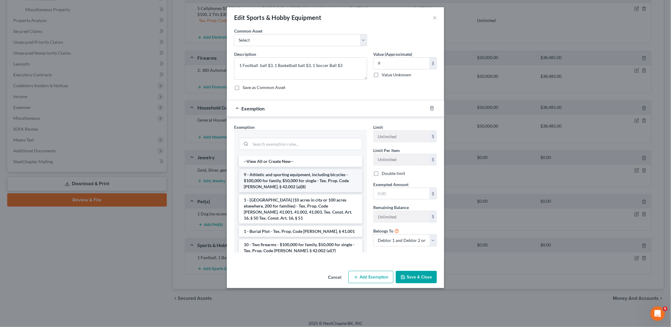
click at [287, 176] on li "9 - Athletic and sporting equipment, including bicycles - $100,000 for family, …" at bounding box center [300, 180] width 123 height 23
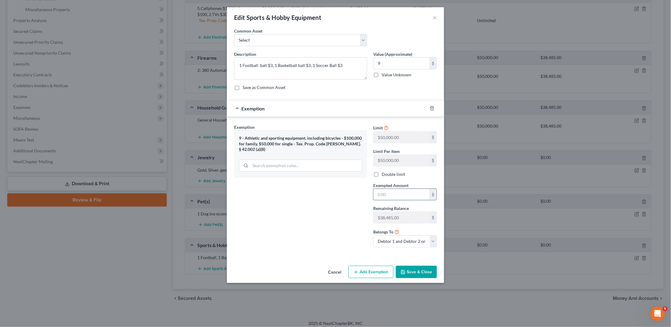
click at [394, 195] on input "text" at bounding box center [401, 194] width 56 height 11
type input "9"
click at [411, 266] on button "Save & Close" at bounding box center [416, 272] width 41 height 13
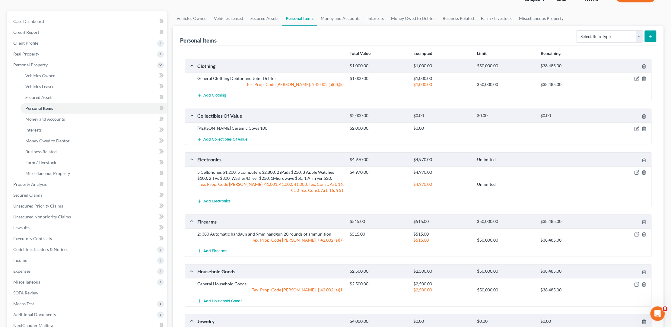
scroll to position [46, 0]
click at [636, 77] on icon "button" at bounding box center [636, 79] width 5 height 5
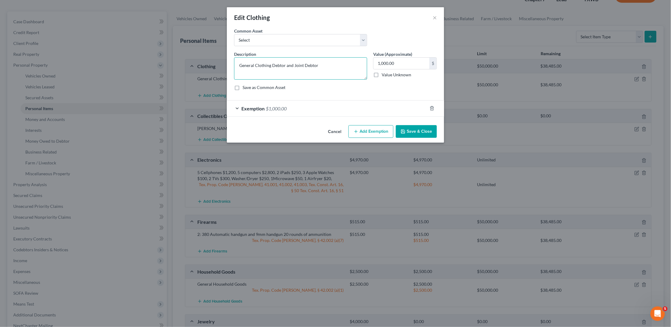
drag, startPoint x: 322, startPoint y: 64, endPoint x: 273, endPoint y: 65, distance: 49.2
click at [273, 65] on textarea "General Clothing Debtor and Joint Debtor" at bounding box center [300, 68] width 133 height 22
type textarea "General Clothing"
click at [415, 126] on button "Save & Close" at bounding box center [416, 131] width 41 height 13
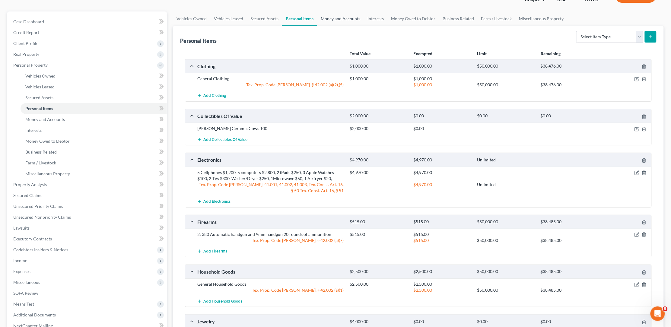
click at [339, 20] on link "Money and Accounts" at bounding box center [340, 18] width 47 height 14
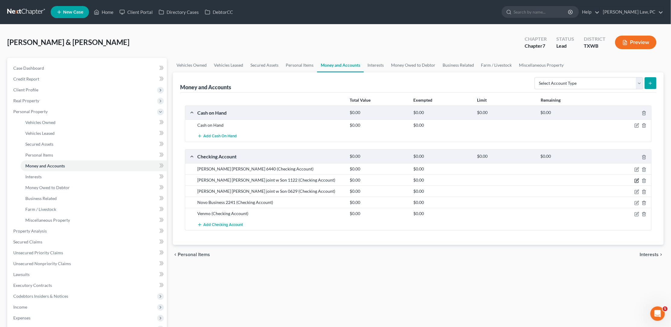
click at [638, 179] on icon "button" at bounding box center [637, 180] width 3 height 3
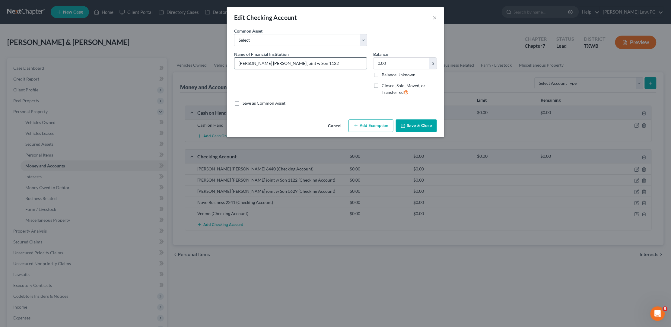
drag, startPoint x: 307, startPoint y: 63, endPoint x: 293, endPoint y: 62, distance: 14.3
click at [293, 62] on input "JP Morgan CHase joint w Son 1122" at bounding box center [300, 63] width 132 height 11
click at [265, 62] on input "JP Morgan CHase joint w Son" at bounding box center [300, 63] width 132 height 11
click at [272, 63] on input "JP Morgan Chase joint w Son" at bounding box center [300, 63] width 132 height 11
paste input "1122"
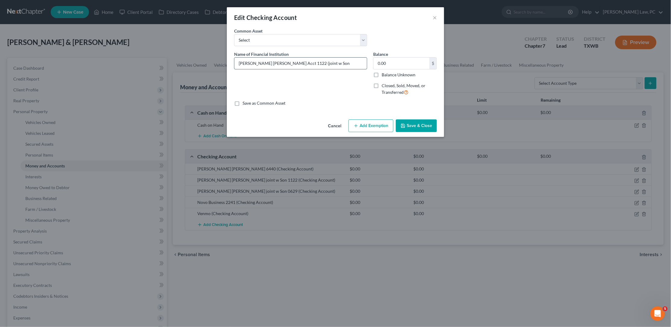
click at [294, 63] on input "JP Morgan Chase Acct 1122 (joint w Son" at bounding box center [300, 63] width 132 height 11
click at [319, 62] on input "JP Morgan Chase Acct 1122 (Joint w Son" at bounding box center [300, 63] width 132 height 11
type input "JP Morgan Chase Acct 1122 (Joint with Son)"
click at [433, 121] on button "Save & Close" at bounding box center [416, 125] width 41 height 13
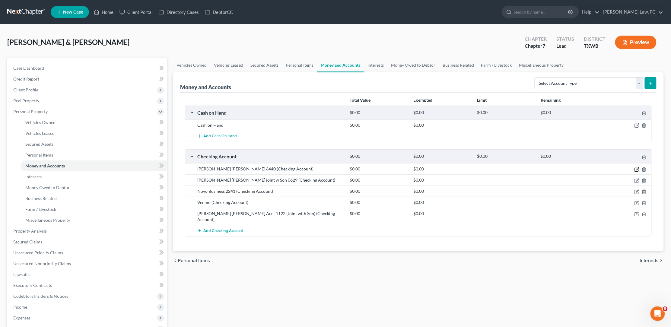
click at [636, 168] on icon "button" at bounding box center [637, 168] width 3 height 3
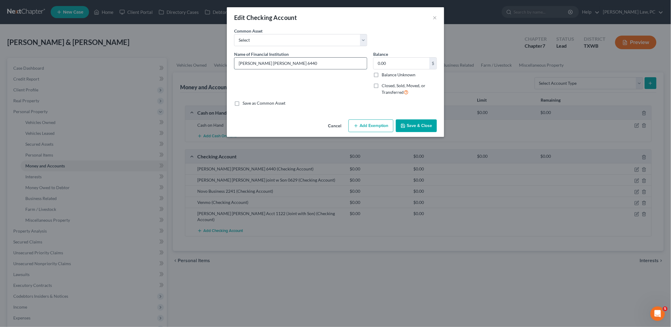
click at [294, 64] on input "JP Morgan Chase 6440" at bounding box center [300, 63] width 132 height 11
type input "JP Morgan Chase 6440 (Joint)"
click at [428, 123] on button "Save & Close" at bounding box center [416, 125] width 41 height 13
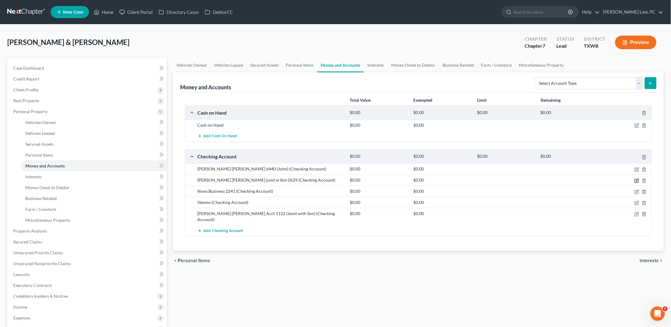
click at [635, 179] on icon "button" at bounding box center [637, 181] width 4 height 4
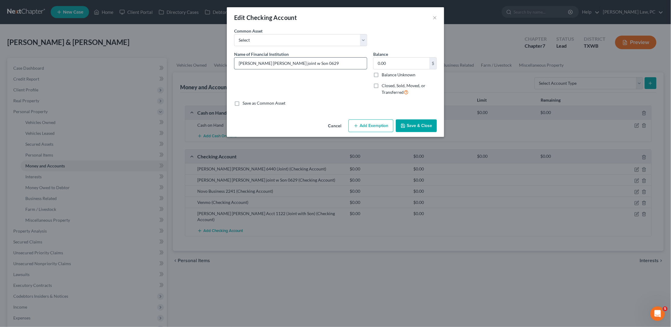
drag, startPoint x: 305, startPoint y: 62, endPoint x: 292, endPoint y: 62, distance: 12.4
click at [292, 62] on input "JP Morgan Chase joint w Son 0629" at bounding box center [300, 63] width 132 height 11
click at [271, 62] on input "JP Morgan Chase joint w Son" at bounding box center [300, 63] width 132 height 11
click at [272, 62] on input "JP Morgan ChaseActt joint w Son" at bounding box center [300, 63] width 132 height 11
click at [280, 62] on input "JP Morgan Chase Actt joint w Son" at bounding box center [300, 63] width 132 height 11
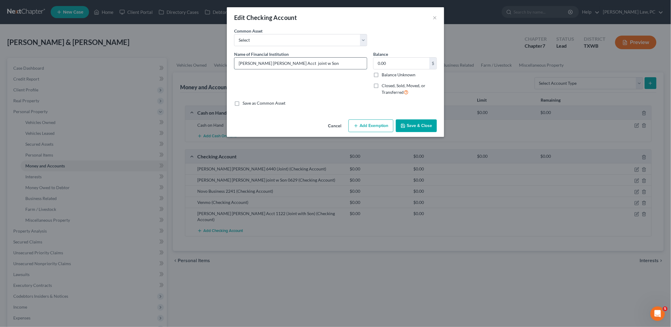
paste input "0629"
click at [294, 62] on input "JP Morgan Chase Acct 0629 ( joint w Son" at bounding box center [300, 63] width 132 height 11
click at [321, 62] on input "JP Morgan Chase Acct 0629 (Jjoint w Son" at bounding box center [300, 63] width 132 height 11
type input "JP Morgan Chase Acct 0629 (Jjoint with Son)"
click at [415, 128] on button "Save & Close" at bounding box center [416, 125] width 41 height 13
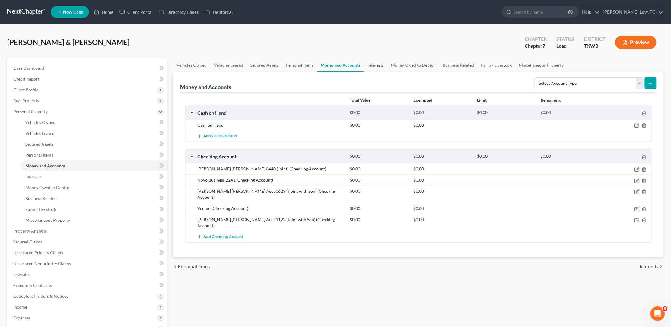
click at [369, 65] on link "Interests" at bounding box center [376, 65] width 24 height 14
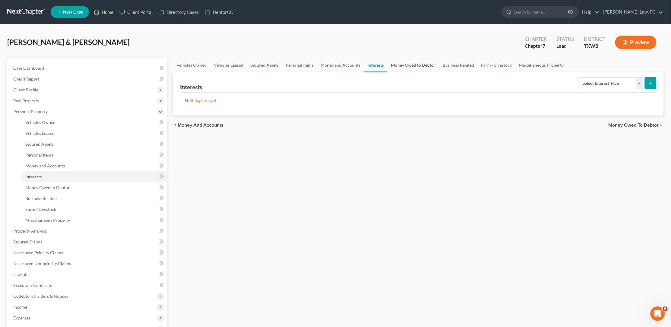
click at [419, 64] on link "Money Owed to Debtor" at bounding box center [413, 65] width 52 height 14
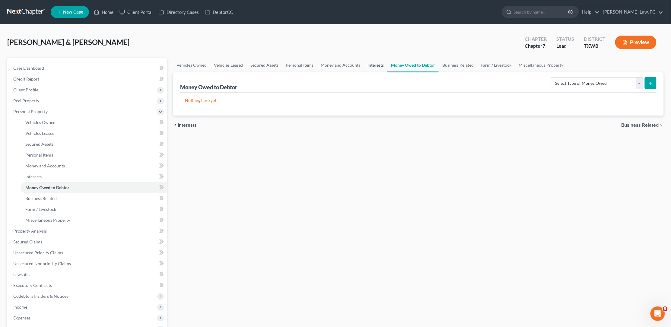
click at [379, 65] on link "Interests" at bounding box center [376, 65] width 24 height 14
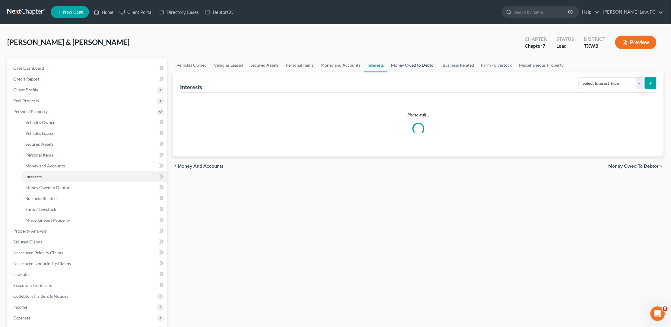
click at [429, 60] on link "Money Owed to Debtor" at bounding box center [413, 65] width 52 height 14
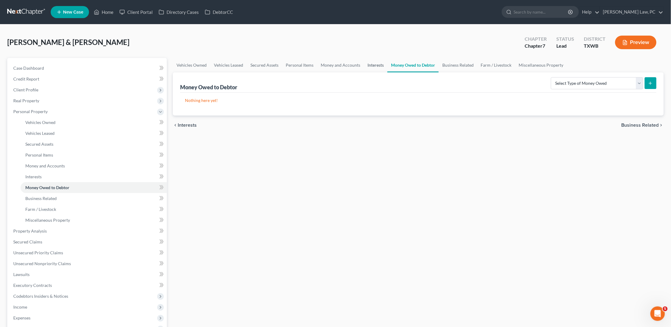
click at [373, 63] on link "Interests" at bounding box center [376, 65] width 24 height 14
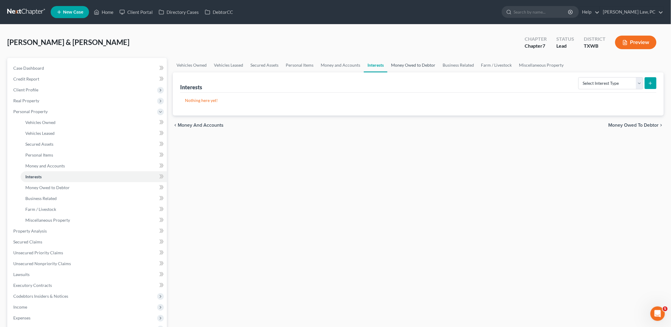
click at [423, 63] on link "Money Owed to Debtor" at bounding box center [413, 65] width 52 height 14
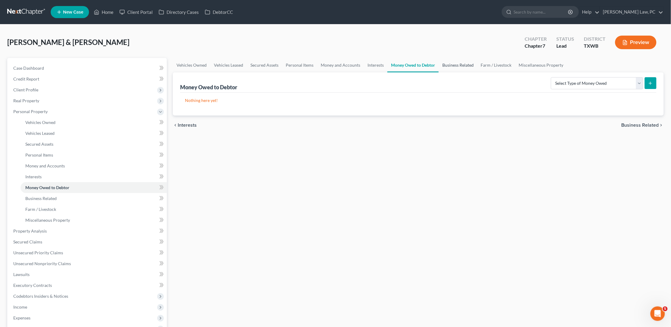
click at [455, 64] on link "Business Related" at bounding box center [458, 65] width 39 height 14
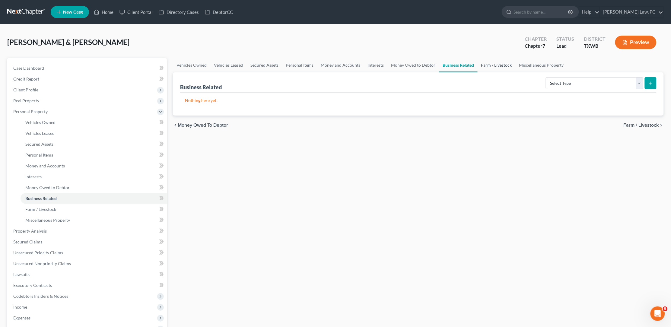
click at [500, 68] on link "Farm / Livestock" at bounding box center [496, 65] width 38 height 14
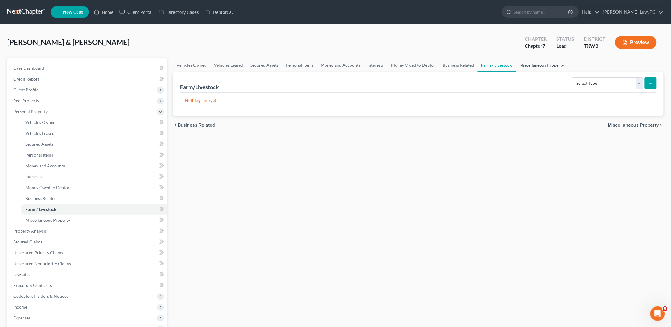
click at [552, 64] on link "Miscellaneous Property" at bounding box center [542, 65] width 52 height 14
click at [376, 67] on link "Interests" at bounding box center [376, 65] width 24 height 14
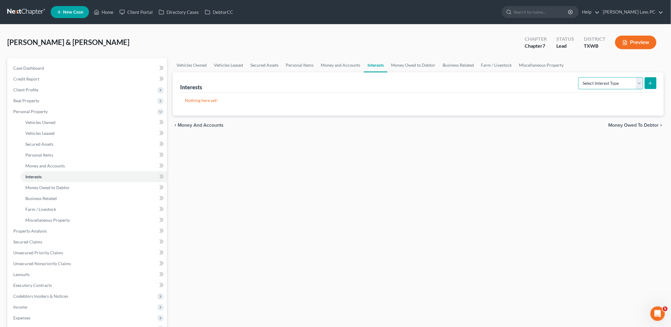
select select "term_life_insurance"
click at [658, 87] on div "Interests Select Interest Type 401K Annuity Bond Education IRA Government Bond …" at bounding box center [418, 93] width 491 height 43
click at [657, 88] on div "Interests Select Interest Type 401K Annuity Bond Education IRA Government Bond …" at bounding box center [418, 93] width 491 height 43
click at [651, 87] on button "submit" at bounding box center [651, 83] width 12 height 12
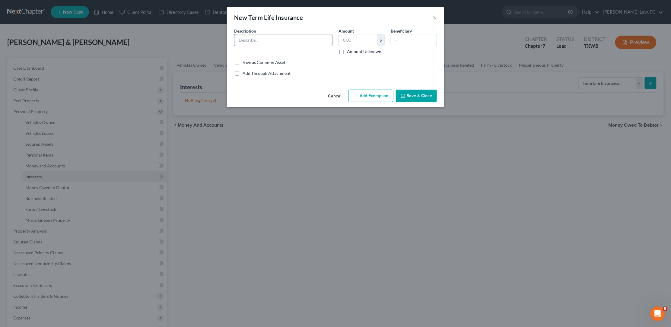
click at [265, 41] on input "text" at bounding box center [283, 39] width 98 height 11
type input "Life Insurance"
click at [405, 35] on input "text" at bounding box center [414, 39] width 46 height 11
click at [425, 93] on button "Save & Close" at bounding box center [416, 96] width 41 height 13
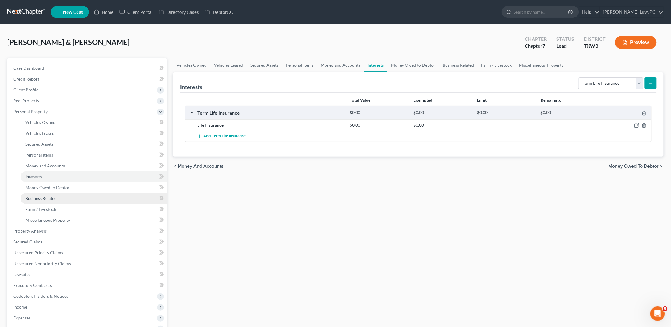
click at [33, 196] on span "Business Related" at bounding box center [40, 198] width 31 height 5
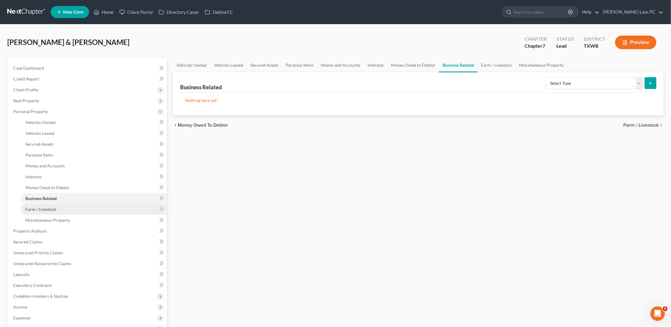
click at [40, 207] on span "Farm / Livestock" at bounding box center [40, 209] width 31 height 5
click at [33, 196] on span "Business Related" at bounding box center [40, 198] width 31 height 5
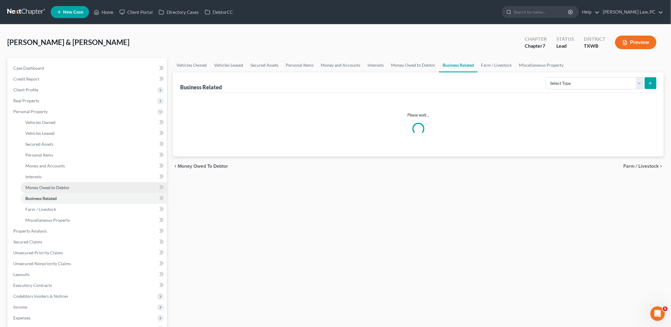
click at [31, 185] on span "Money Owed to Debtor" at bounding box center [47, 187] width 44 height 5
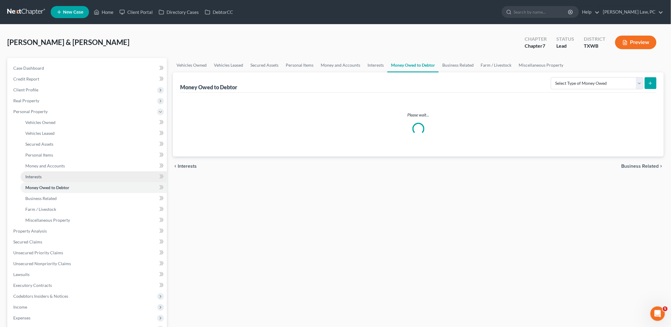
click at [27, 174] on span "Interests" at bounding box center [33, 176] width 16 height 5
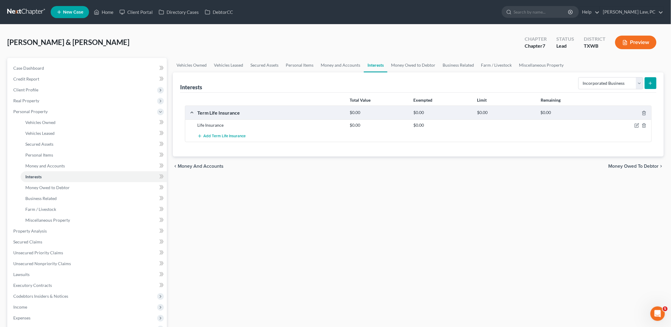
click at [651, 83] on line "submit" at bounding box center [650, 83] width 3 height 0
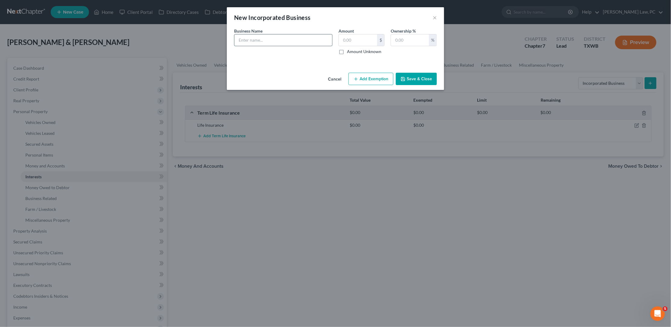
click at [271, 39] on input "text" at bounding box center [283, 39] width 98 height 11
click at [399, 41] on input "text" at bounding box center [410, 39] width 38 height 11
click at [406, 78] on button "Save & Close" at bounding box center [416, 79] width 41 height 13
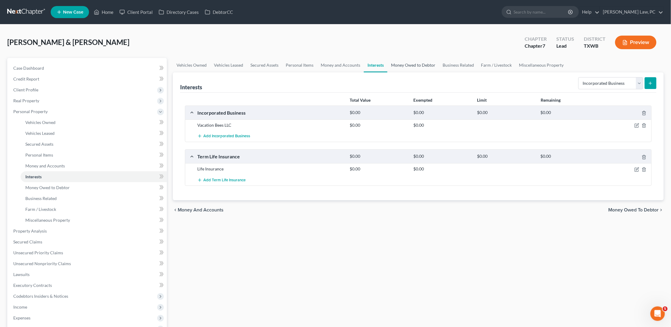
click at [421, 62] on link "Money Owed to Debtor" at bounding box center [413, 65] width 52 height 14
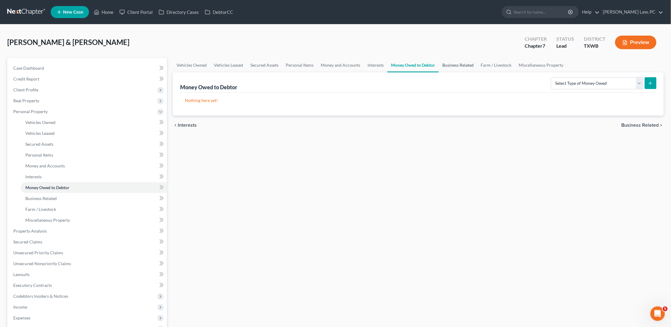
click at [465, 64] on link "Business Related" at bounding box center [458, 65] width 39 height 14
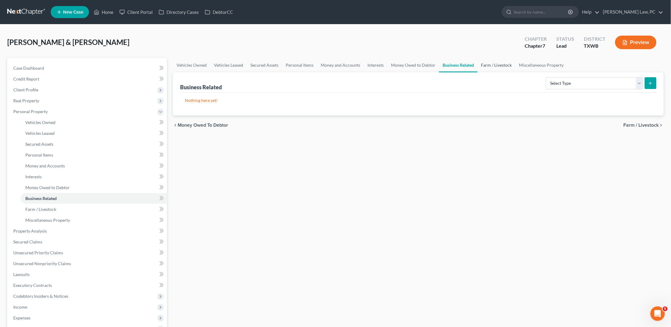
click at [492, 68] on link "Farm / Livestock" at bounding box center [496, 65] width 38 height 14
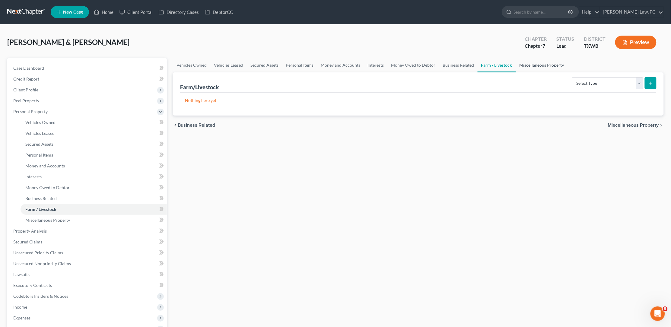
click at [523, 63] on link "Miscellaneous Property" at bounding box center [542, 65] width 52 height 14
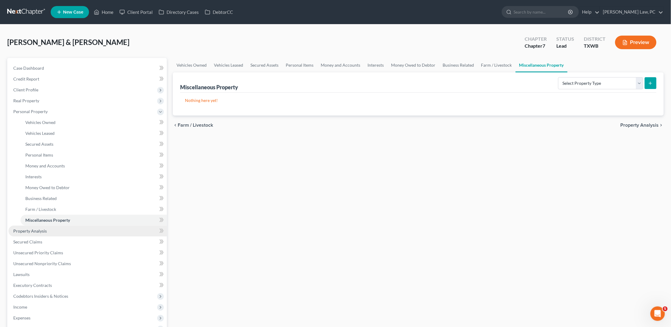
click at [26, 228] on span "Property Analysis" at bounding box center [29, 230] width 33 height 5
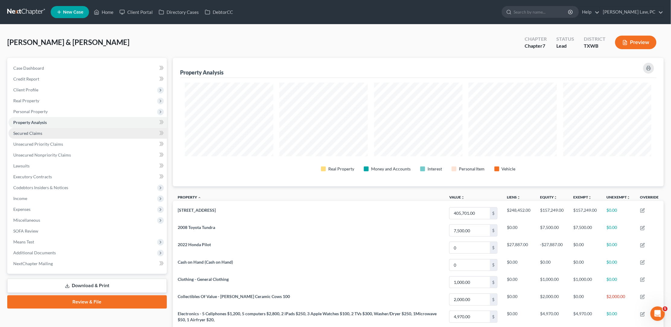
click at [23, 131] on span "Secured Claims" at bounding box center [27, 133] width 29 height 5
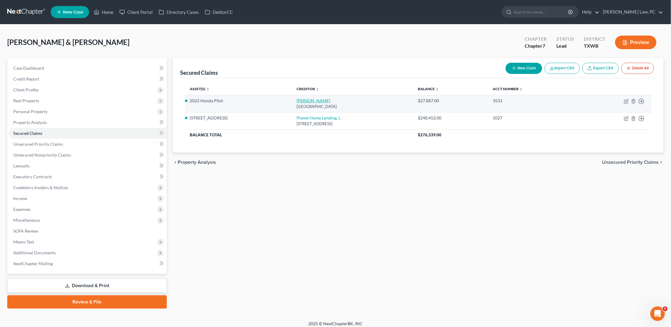
click at [297, 99] on link "Amer Honda" at bounding box center [313, 100] width 33 height 5
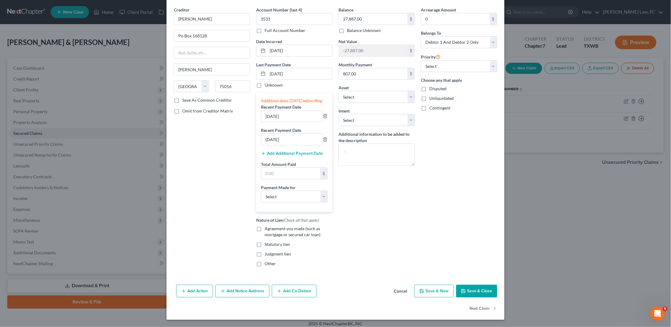
scroll to position [21, 0]
click at [265, 230] on label "Agreement you made (such as mortgage or secured car loan)" at bounding box center [299, 232] width 68 height 12
click at [267, 230] on input "Agreement you made (such as mortgage or secured car loan)" at bounding box center [269, 228] width 4 height 4
click at [465, 297] on button "Save & Close" at bounding box center [476, 291] width 41 height 13
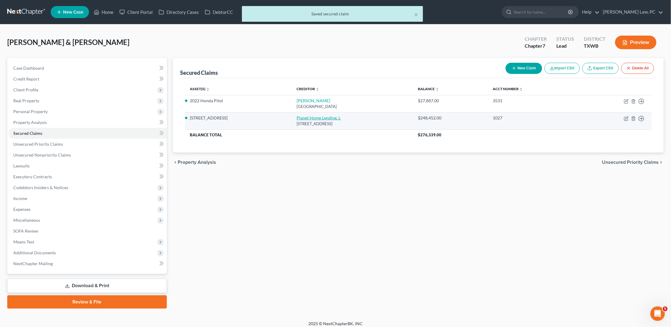
click at [297, 117] on link "Planet Home Lending, L" at bounding box center [319, 117] width 44 height 5
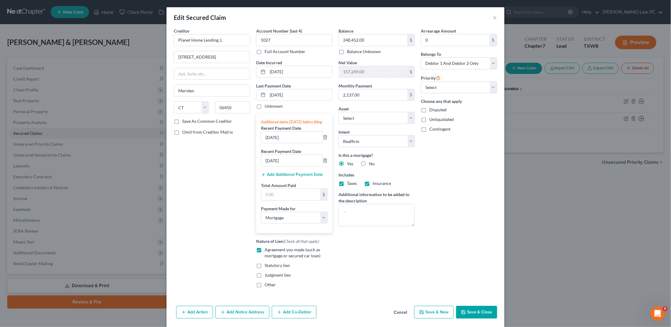
click at [469, 312] on button "Save & Close" at bounding box center [476, 312] width 41 height 13
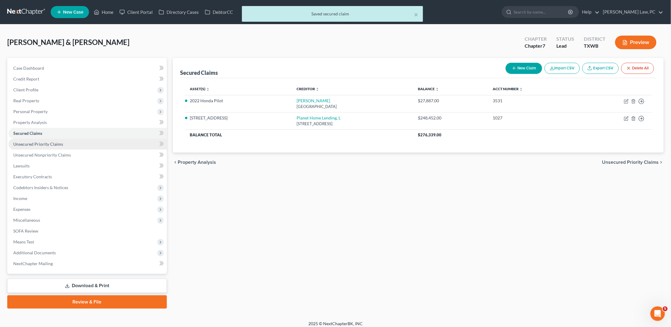
click at [43, 142] on span "Unsecured Priority Claims" at bounding box center [38, 143] width 50 height 5
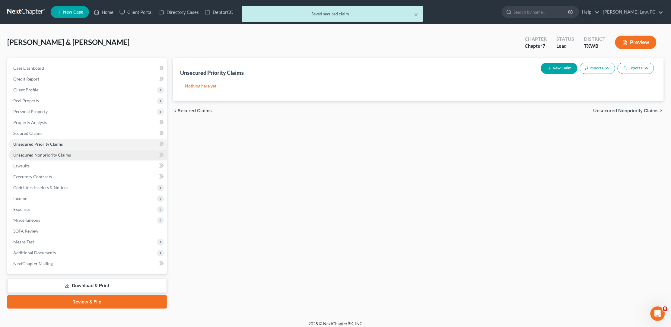
click at [49, 152] on span "Unsecured Nonpriority Claims" at bounding box center [42, 154] width 58 height 5
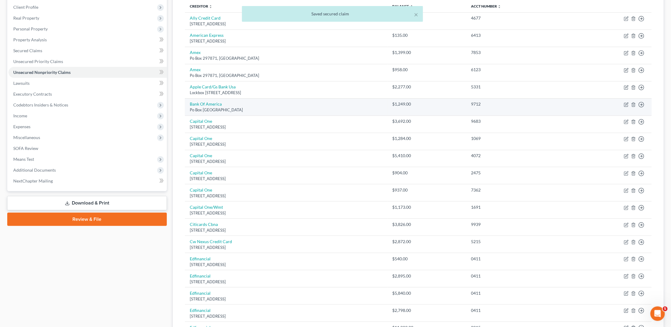
scroll to position [100, 0]
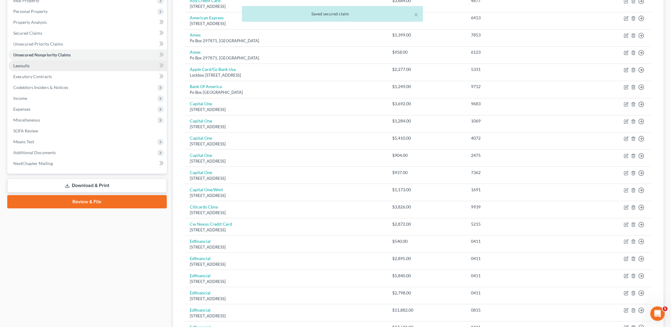
click at [21, 63] on span "Lawsuits" at bounding box center [21, 65] width 16 height 5
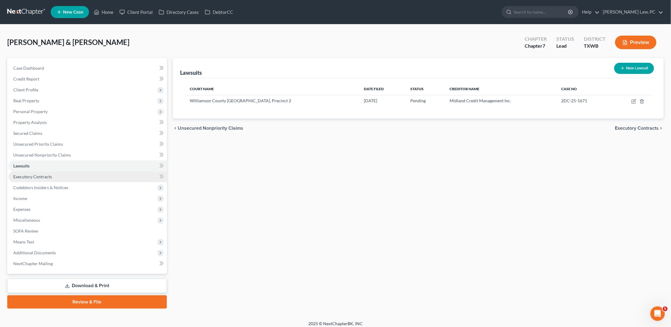
click at [36, 174] on span "Executory Contracts" at bounding box center [32, 176] width 39 height 5
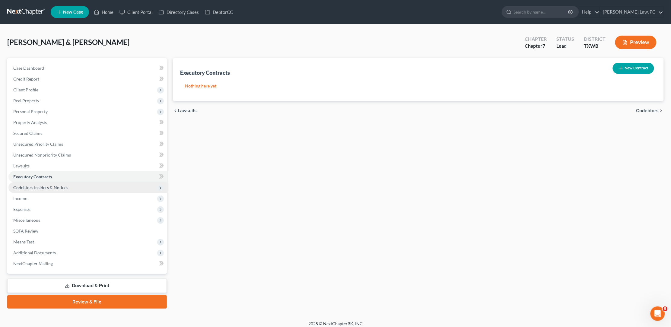
click at [43, 185] on span "Codebtors Insiders & Notices" at bounding box center [40, 187] width 55 height 5
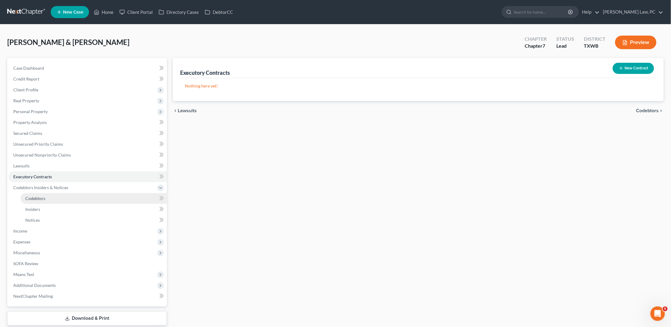
click at [32, 196] on span "Codebtors" at bounding box center [35, 198] width 20 height 5
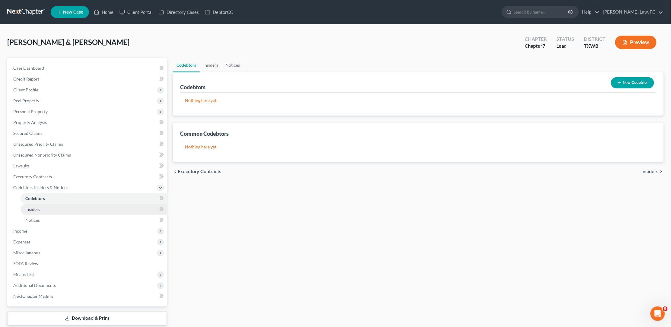
click at [33, 207] on span "Insiders" at bounding box center [32, 209] width 15 height 5
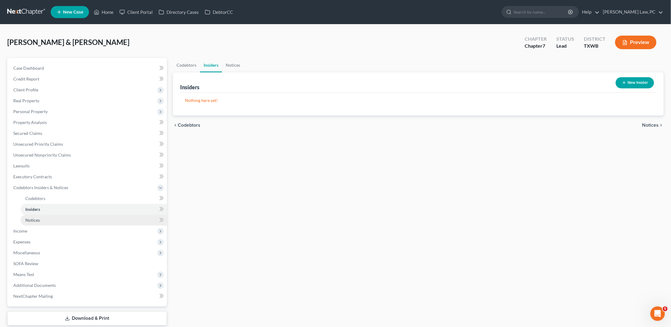
click at [33, 217] on span "Notices" at bounding box center [32, 219] width 14 height 5
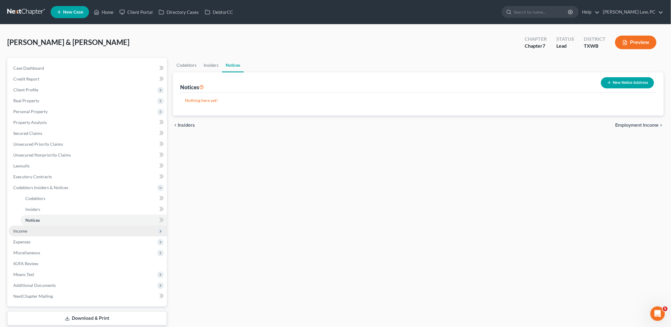
click at [26, 228] on span "Income" at bounding box center [20, 230] width 14 height 5
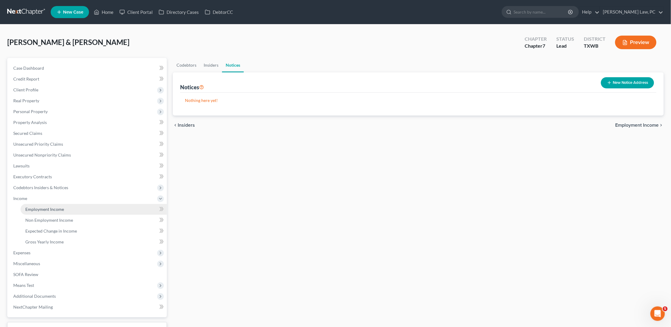
click at [55, 207] on span "Employment Income" at bounding box center [44, 209] width 39 height 5
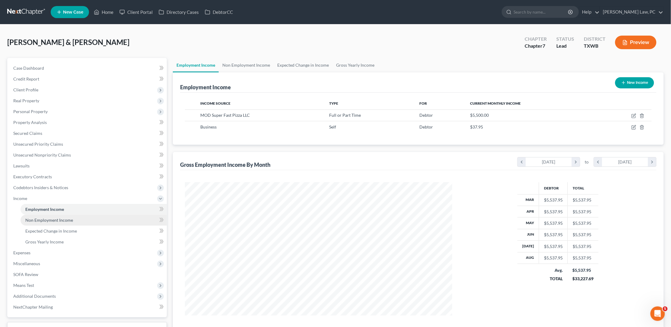
click at [62, 220] on link "Non Employment Income" at bounding box center [94, 220] width 146 height 11
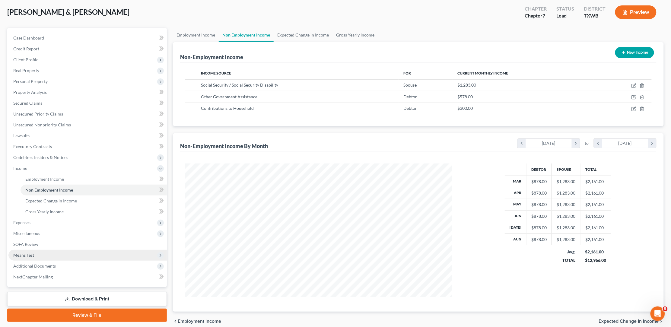
scroll to position [39, 0]
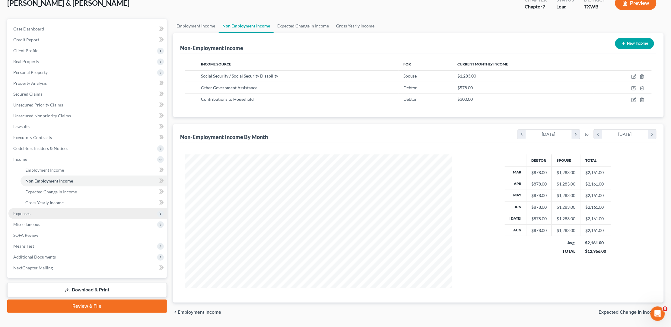
click at [26, 211] on span "Expenses" at bounding box center [21, 213] width 17 height 5
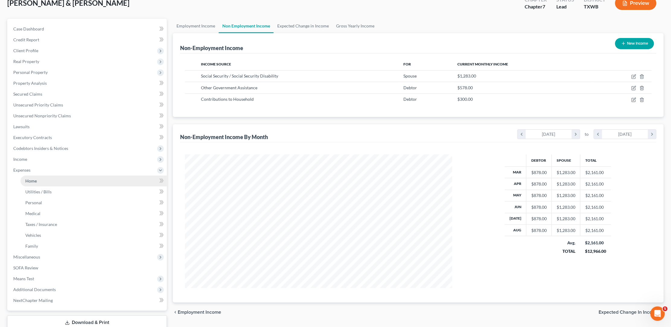
click at [33, 178] on span "Home" at bounding box center [30, 180] width 11 height 5
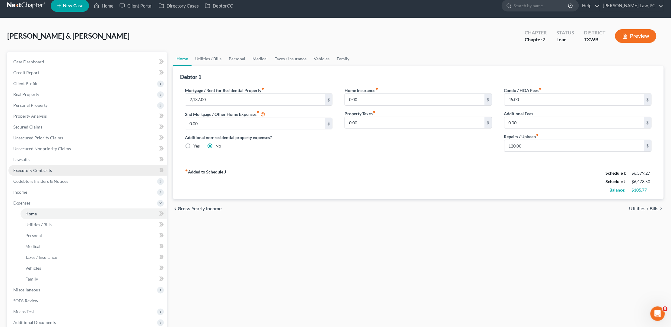
scroll to position [7, 0]
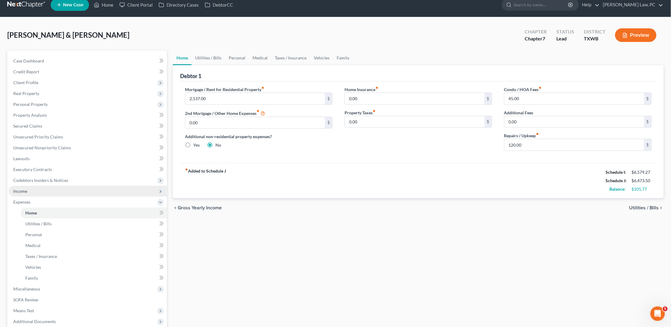
click at [21, 189] on span "Income" at bounding box center [20, 191] width 14 height 5
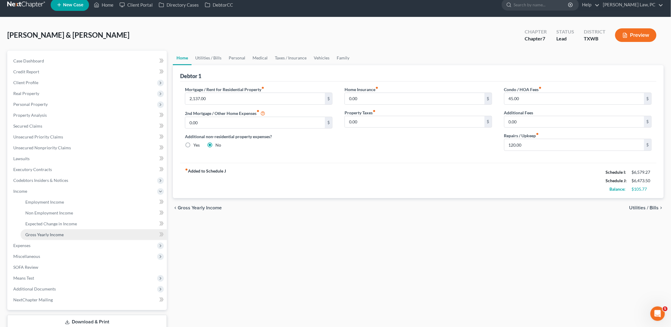
click at [47, 232] on span "Gross Yearly Income" at bounding box center [44, 234] width 38 height 5
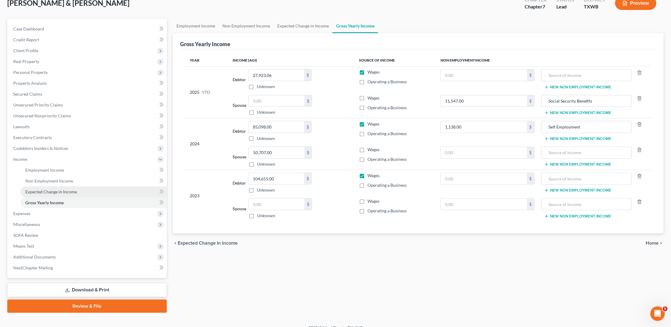
scroll to position [39, 0]
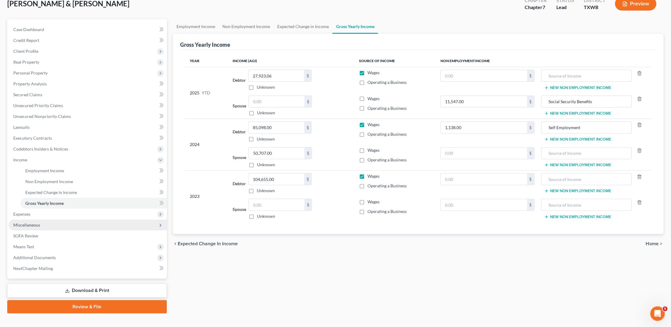
click at [29, 222] on span "Miscellaneous" at bounding box center [26, 224] width 27 height 5
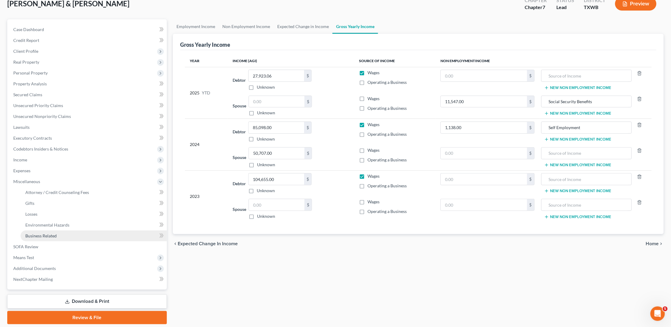
click at [48, 233] on span "Business Related" at bounding box center [40, 235] width 31 height 5
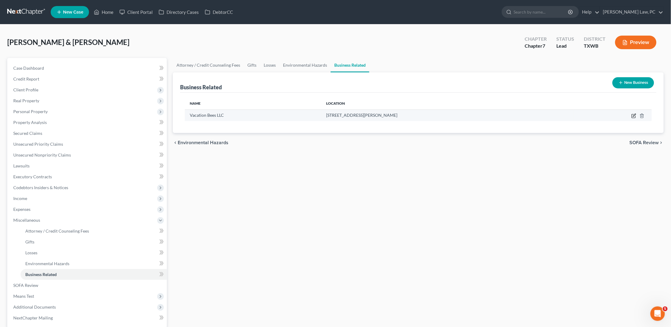
click at [635, 118] on icon "button" at bounding box center [633, 115] width 5 height 5
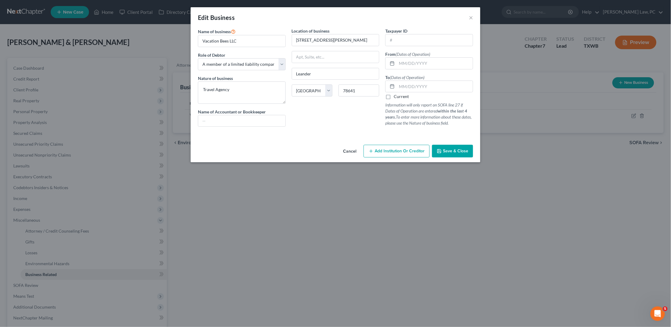
click at [394, 96] on label "Current" at bounding box center [401, 96] width 15 height 6
click at [396, 96] on input "Current" at bounding box center [398, 95] width 4 height 4
click at [404, 62] on input "text" at bounding box center [435, 63] width 76 height 11
click at [455, 150] on span "Save & Close" at bounding box center [455, 150] width 25 height 5
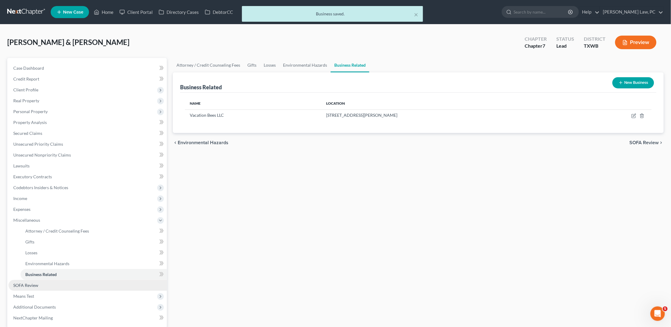
click at [39, 280] on link "SOFA Review" at bounding box center [87, 285] width 158 height 11
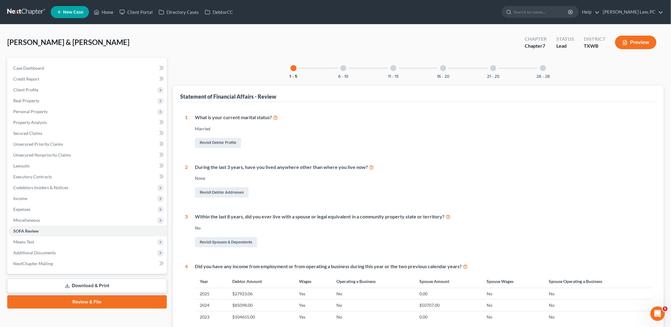
click at [544, 68] on div at bounding box center [543, 68] width 6 height 6
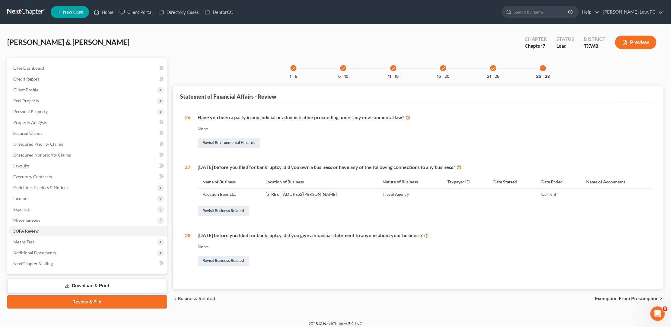
click at [443, 71] on div "check" at bounding box center [443, 68] width 6 height 6
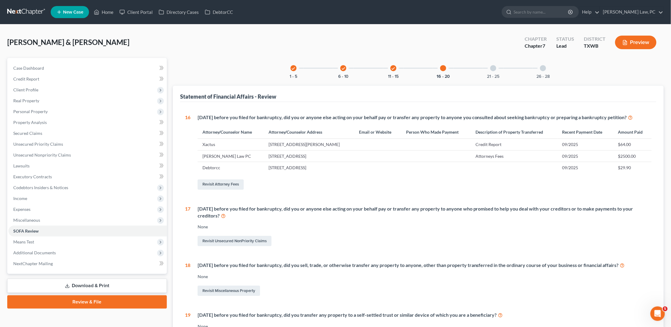
click at [391, 66] on icon "check" at bounding box center [393, 68] width 4 height 4
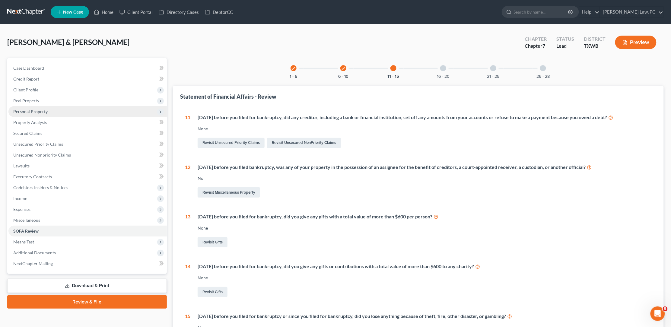
click at [16, 109] on span "Personal Property" at bounding box center [30, 111] width 34 height 5
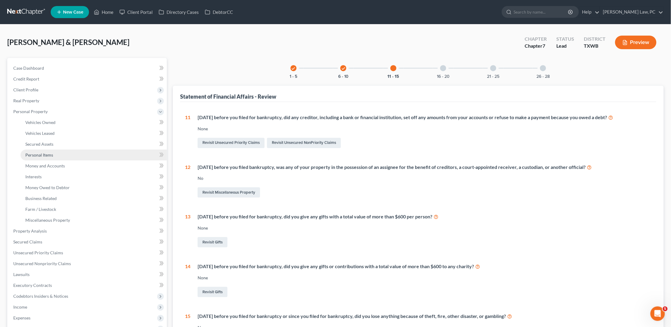
click at [34, 152] on span "Personal Items" at bounding box center [39, 154] width 28 height 5
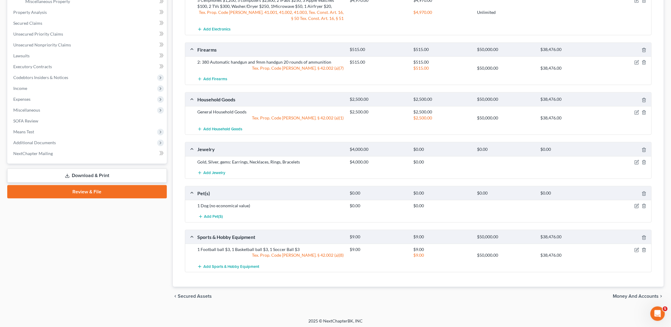
scroll to position [216, 0]
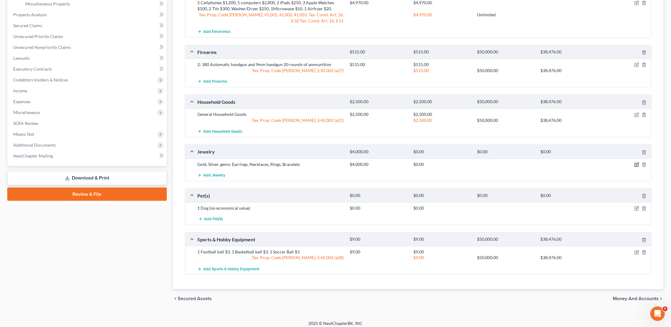
click at [637, 163] on icon "button" at bounding box center [637, 164] width 3 height 3
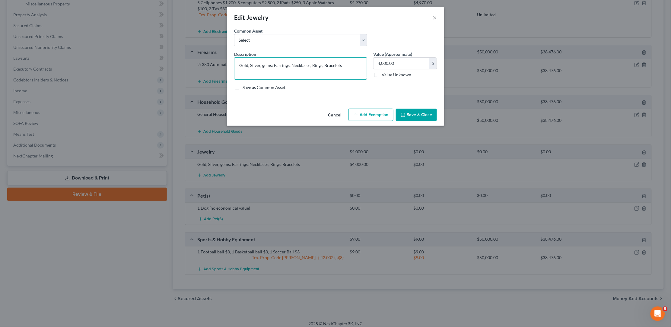
drag, startPoint x: 344, startPoint y: 65, endPoint x: 236, endPoint y: 63, distance: 107.7
click at [236, 63] on textarea "Gold, Silver, gems: Earrings, Necklaces, Rings, Bracelets" at bounding box center [300, 68] width 133 height 22
click at [266, 65] on textarea "1 wedding ring, 1 engagement ring" at bounding box center [300, 68] width 133 height 22
click at [242, 64] on textarea "1 wedding ring, 1 engagement ring" at bounding box center [300, 68] width 133 height 22
click at [275, 65] on textarea "1 gold wedding ring, 1 engagement ring" at bounding box center [300, 68] width 133 height 22
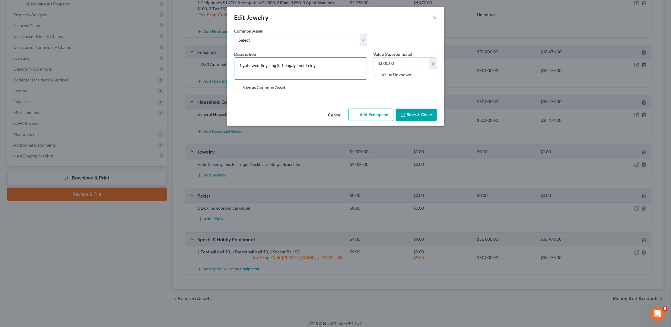
click at [242, 65] on textarea "1 gold wedding ring $, 1 engagement ring" at bounding box center [300, 68] width 133 height 22
click at [289, 65] on textarea "1 white gold wedding ring $, 1 engagement ring" at bounding box center [300, 68] width 133 height 22
click at [335, 63] on textarea "1 white gold wedding ring $100, 1 engagement ring" at bounding box center [300, 68] width 133 height 22
click at [303, 64] on textarea "1 white gold wedding ring $100, 1 engagement ring $" at bounding box center [300, 68] width 133 height 22
click at [356, 63] on textarea "1 white gold wedding ring $100, 1 diamond engagement ring $" at bounding box center [300, 68] width 133 height 22
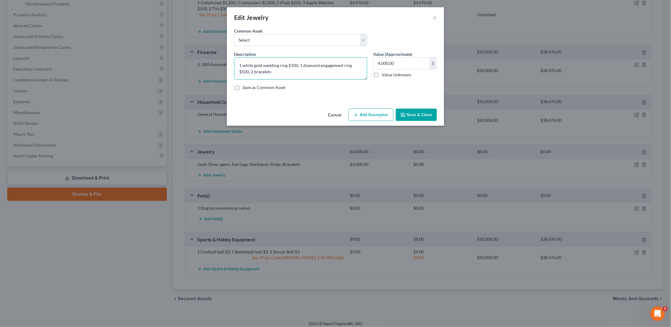
click at [243, 71] on textarea "1 white gold wedding ring $100, 1 diamond engagement ring $500, 2 bracelets" at bounding box center [300, 68] width 133 height 22
click at [281, 71] on textarea "1 white gold wedding ring $100, 1 diamond engagement ring $500, 2 gold bracelets" at bounding box center [300, 68] width 133 height 22
click at [251, 70] on textarea "1 white gold wedding ring $100, 1 diamond engagement ring $500, 2 gold bracelets" at bounding box center [300, 68] width 133 height 22
click at [274, 74] on textarea "1 white gold wedding ring $100, 1 diamond engagement ring $500, 2 gold bracelets" at bounding box center [300, 68] width 133 height 22
click at [268, 71] on textarea "1 white gold wedding ring $100, 1 diamond engagement ring $500, 2 gold bracelet…" at bounding box center [300, 68] width 133 height 22
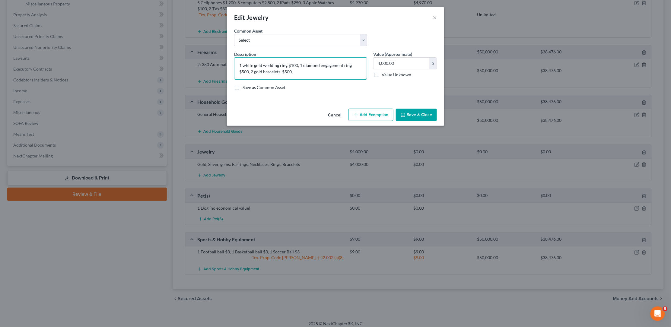
click at [290, 70] on textarea "1 white gold wedding ring $100, 1 diamond engagement ring $500, 2 gold bracelet…" at bounding box center [300, 68] width 133 height 22
click at [281, 71] on textarea "1 white gold wedding ring $100, 1 diamond engagement ring $500, 2 gold bracelet…" at bounding box center [300, 68] width 133 height 22
drag, startPoint x: 287, startPoint y: 70, endPoint x: 283, endPoint y: 70, distance: 3.6
click at [283, 70] on textarea "1 white gold wedding ring $100, 1 diamond engagement ring $500, 2 gold bracelet…" at bounding box center [300, 68] width 133 height 22
click at [282, 71] on textarea "1 white gold wedding ring $100, 1 diamond engagement ring $500, 2 gold bracelet…" at bounding box center [300, 68] width 133 height 22
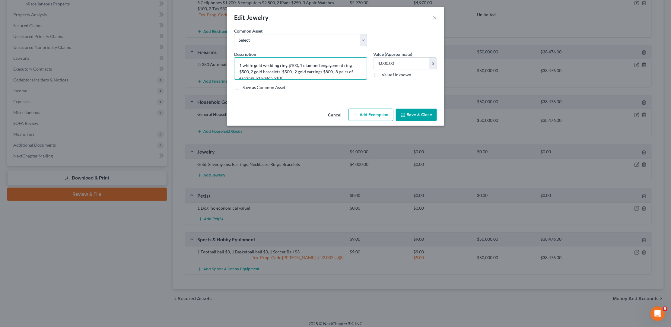
click at [361, 71] on textarea "1 white gold wedding ring $100, 1 diamond engagement ring $500, 2 gold bracelet…" at bounding box center [300, 68] width 133 height 22
click at [295, 70] on textarea "1 white gold wedding ring $100, 1 diamond engagement ring $500, 2 gold bracelet…" at bounding box center [300, 68] width 133 height 22
click at [260, 77] on textarea "1 white gold wedding ring $100, 1 diamond engagement ring $500, 2 gold bracelet…" at bounding box center [300, 68] width 133 height 22
drag, startPoint x: 402, startPoint y: 61, endPoint x: 357, endPoint y: 59, distance: 45.6
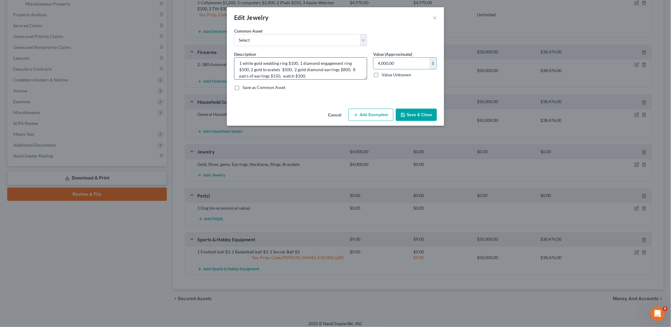
click at [357, 59] on div "Description * 1 white gold wedding ring $100, 1 diamond engagement ring $500, 2…" at bounding box center [335, 73] width 209 height 44
click at [364, 117] on button "Add Exemption" at bounding box center [370, 115] width 45 height 13
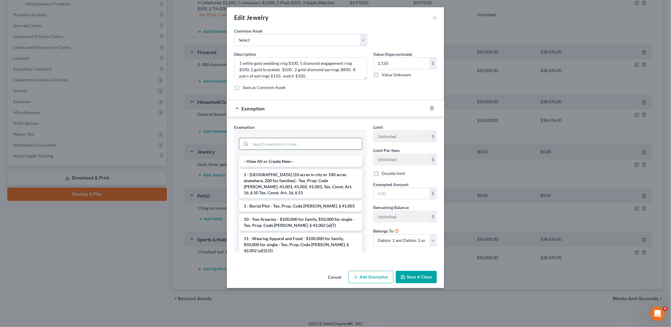
click at [279, 141] on input "search" at bounding box center [306, 143] width 112 height 11
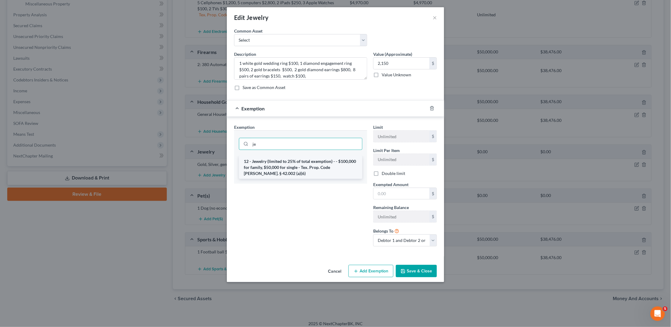
click at [291, 163] on li "12 - Jewelry (limited to 25% of total exemption) - - $100,000 for family, $50,0…" at bounding box center [300, 167] width 123 height 23
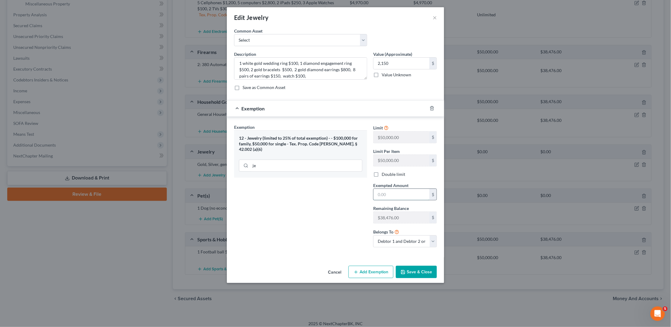
click at [393, 192] on input "text" at bounding box center [401, 194] width 56 height 11
click at [269, 68] on textarea "1 white gold wedding ring $100, 1 diamond engagement ring $500, 2 gold bracelet…" at bounding box center [300, 68] width 133 height 22
click at [420, 266] on button "Save & Close" at bounding box center [416, 272] width 41 height 13
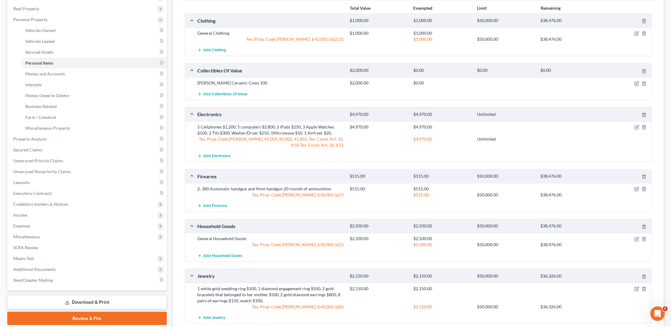
scroll to position [91, 0]
click at [635, 81] on div at bounding box center [626, 84] width 51 height 6
click at [638, 84] on icon "button" at bounding box center [636, 84] width 5 height 5
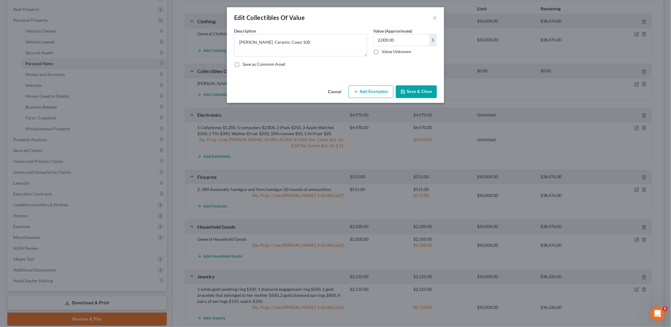
click at [363, 91] on button "Add Exemption" at bounding box center [370, 91] width 45 height 13
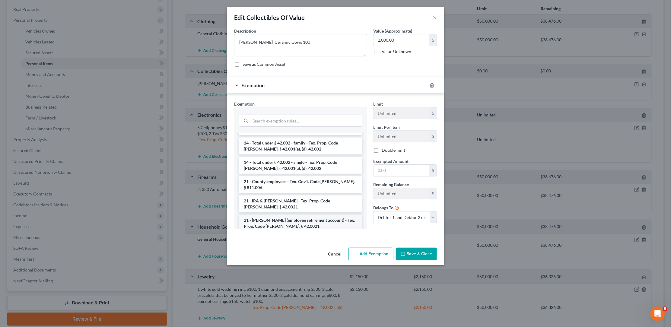
scroll to position [200, 0]
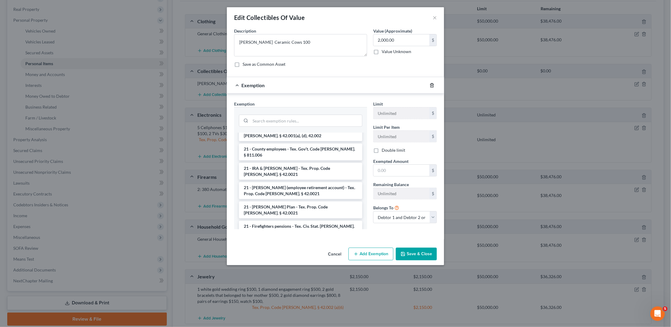
click at [432, 84] on icon "button" at bounding box center [431, 85] width 5 height 5
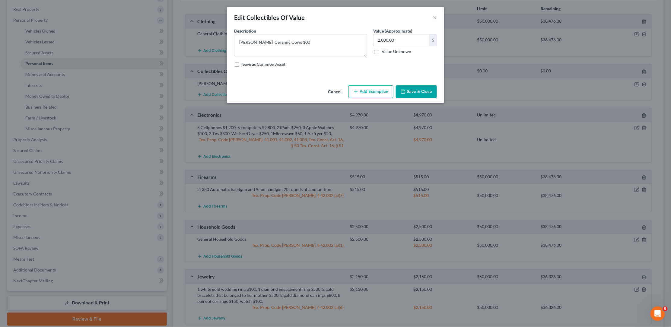
click at [423, 89] on button "Save & Close" at bounding box center [416, 91] width 41 height 13
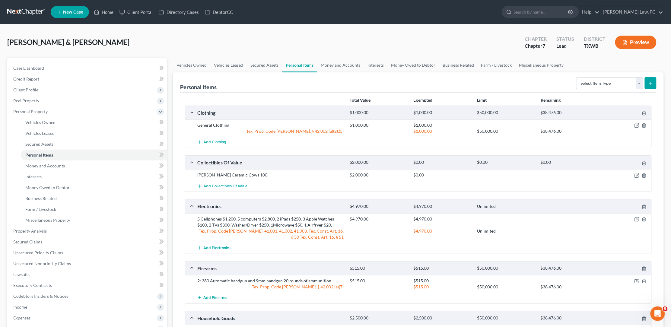
scroll to position [0, 0]
click at [36, 121] on span "Vehicles Owned" at bounding box center [40, 122] width 30 height 5
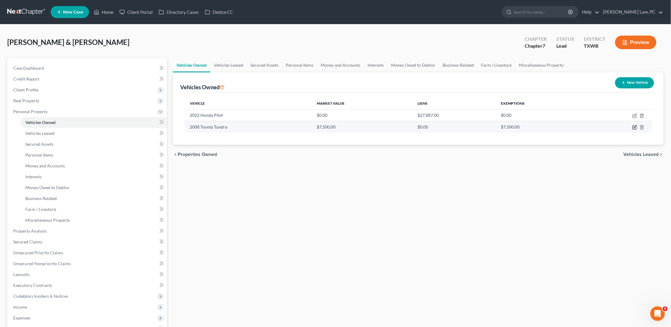
click at [634, 128] on icon "button" at bounding box center [634, 127] width 5 height 5
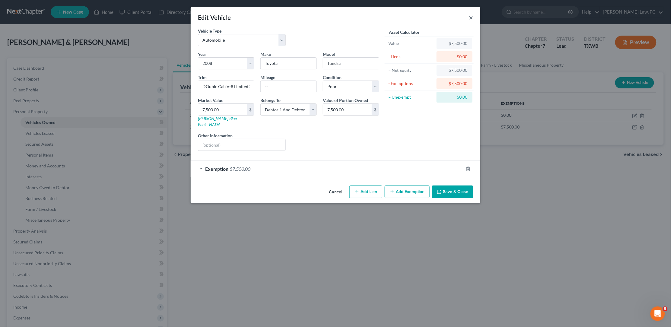
click at [470, 18] on button "×" at bounding box center [471, 17] width 4 height 7
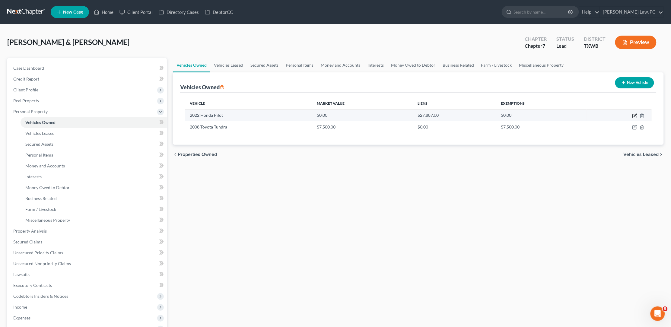
click at [633, 117] on icon "button" at bounding box center [634, 116] width 4 height 4
click at [634, 114] on icon "button" at bounding box center [634, 115] width 5 height 5
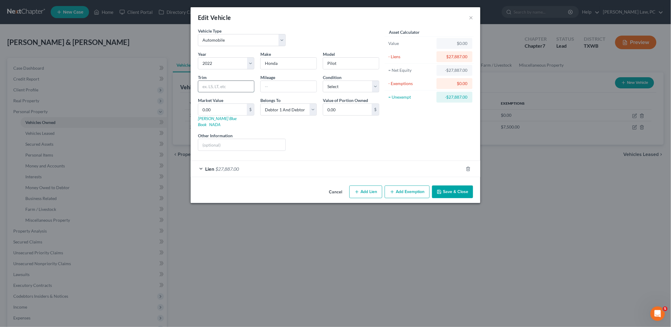
click at [220, 86] on input "text" at bounding box center [226, 86] width 56 height 11
paste input "27,500"
click at [387, 128] on div "Asset Calculator Value $0.00 - Liens $27,887.00 = Net Equity -$27,887.00 - Exem…" at bounding box center [429, 92] width 94 height 128
click at [410, 137] on div "Asset Calculator Value $0.00 - Liens $27,887.00 = Net Equity -$27,887.00 - Exem…" at bounding box center [429, 92] width 94 height 128
click at [459, 185] on button "Save & Close" at bounding box center [452, 191] width 41 height 13
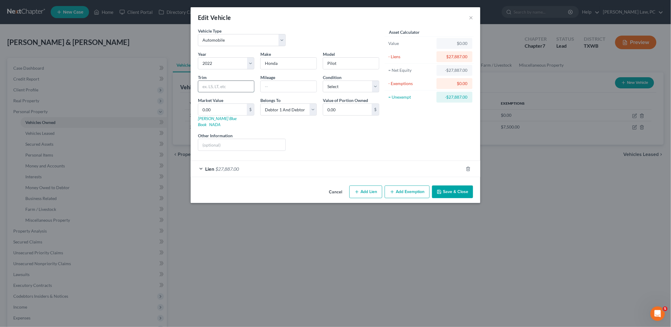
click at [230, 81] on input "text" at bounding box center [226, 86] width 56 height 11
drag, startPoint x: 218, startPoint y: 105, endPoint x: 190, endPoint y: 104, distance: 28.1
click at [190, 104] on div "Edit Vehicle × Vehicle Type Select Automobile Truck Trailer Watercraft Aircraft…" at bounding box center [335, 163] width 671 height 327
paste input "27,5"
click at [213, 84] on input "text" at bounding box center [226, 86] width 56 height 11
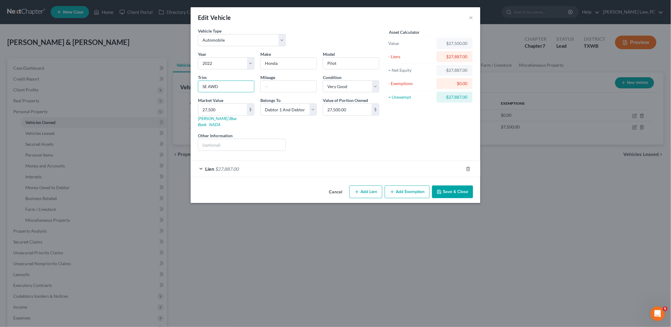
click at [450, 185] on button "Save & Close" at bounding box center [452, 191] width 41 height 13
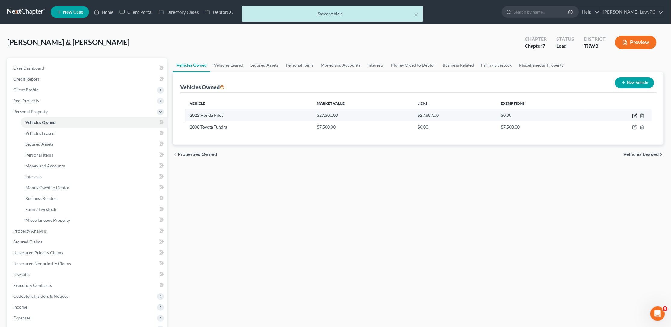
click at [632, 117] on icon "button" at bounding box center [634, 115] width 5 height 5
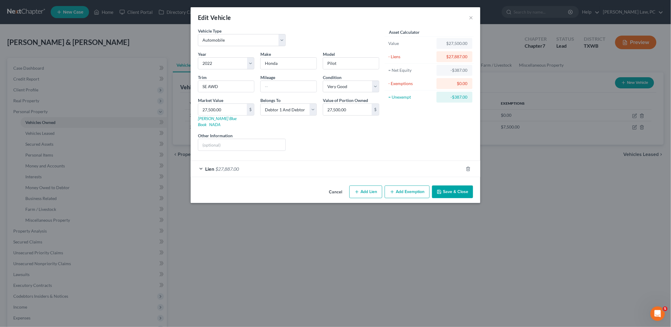
click at [441, 186] on button "Save & Close" at bounding box center [452, 191] width 41 height 13
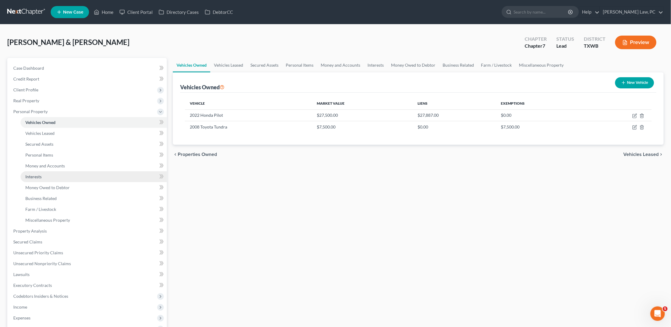
click at [43, 172] on link "Interests" at bounding box center [94, 176] width 146 height 11
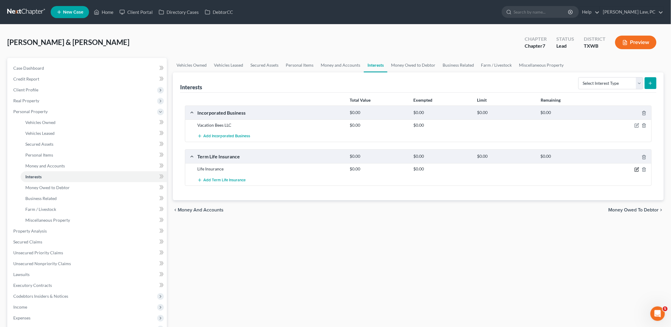
click at [638, 167] on icon "button" at bounding box center [636, 169] width 5 height 5
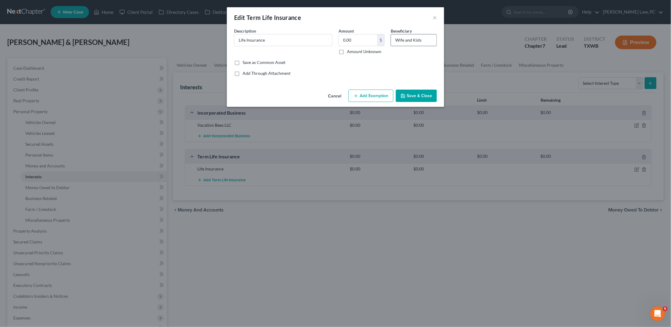
drag, startPoint x: 412, startPoint y: 40, endPoint x: 394, endPoint y: 40, distance: 18.7
click at [394, 40] on input "Wife and Kids" at bounding box center [414, 39] width 46 height 11
click at [417, 95] on button "Save & Close" at bounding box center [416, 96] width 41 height 13
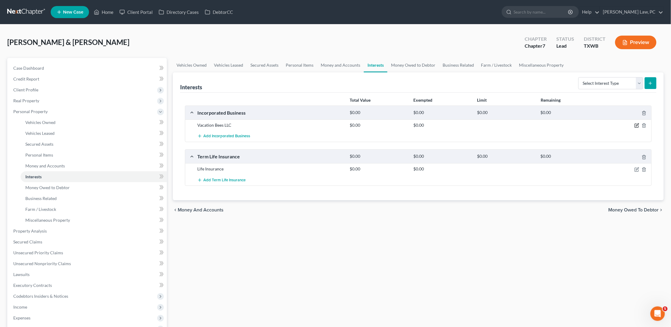
click at [635, 124] on icon "button" at bounding box center [636, 125] width 5 height 5
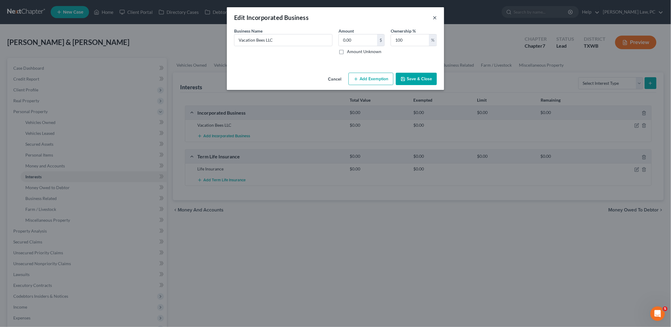
click at [435, 17] on button "×" at bounding box center [435, 17] width 4 height 7
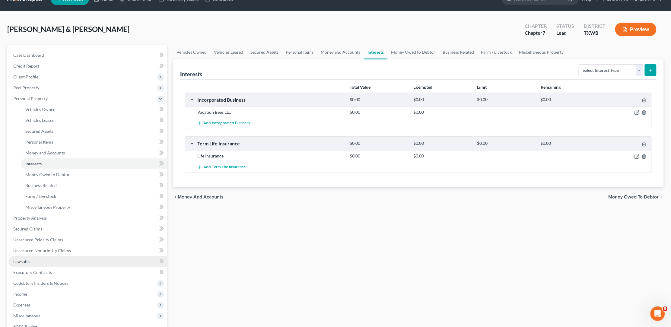
scroll to position [17, 0]
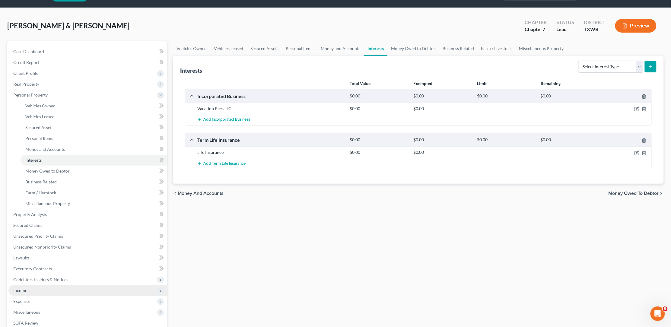
click at [23, 285] on span "Income" at bounding box center [87, 290] width 158 height 11
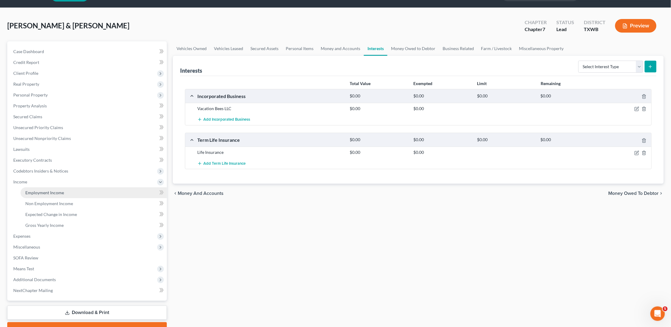
click at [48, 190] on span "Employment Income" at bounding box center [44, 192] width 39 height 5
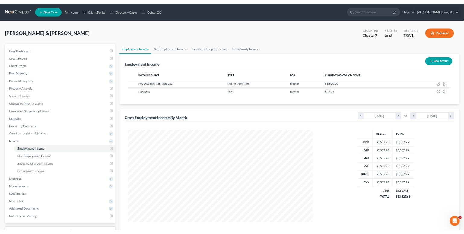
scroll to position [133, 279]
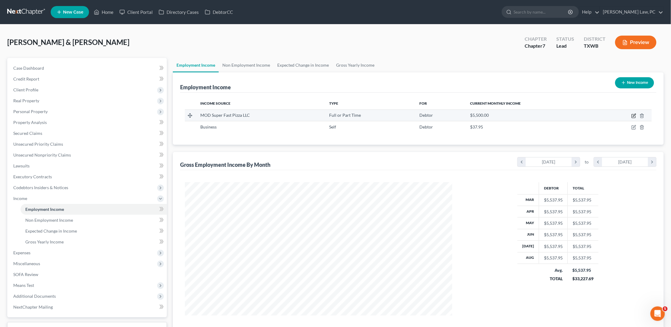
click at [634, 117] on icon "button" at bounding box center [633, 115] width 5 height 5
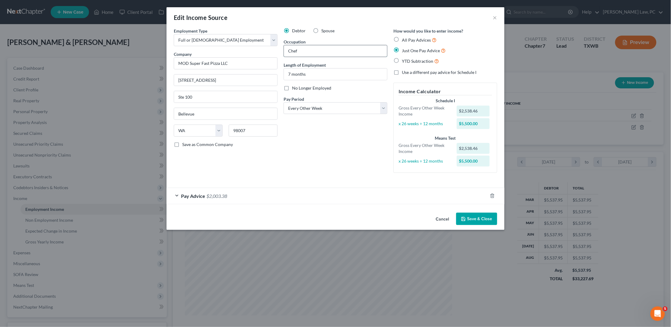
drag, startPoint x: 310, startPoint y: 49, endPoint x: 285, endPoint y: 49, distance: 25.6
click at [285, 49] on input "Chef" at bounding box center [335, 50] width 103 height 11
click at [475, 217] on button "Save & Close" at bounding box center [476, 219] width 41 height 13
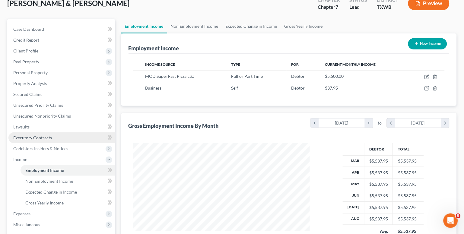
scroll to position [53, 0]
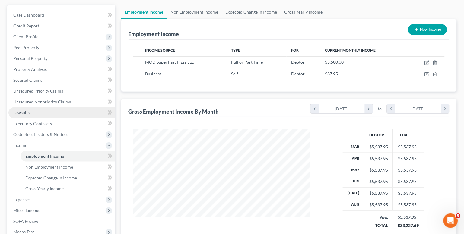
click at [24, 110] on span "Lawsuits" at bounding box center [21, 112] width 16 height 5
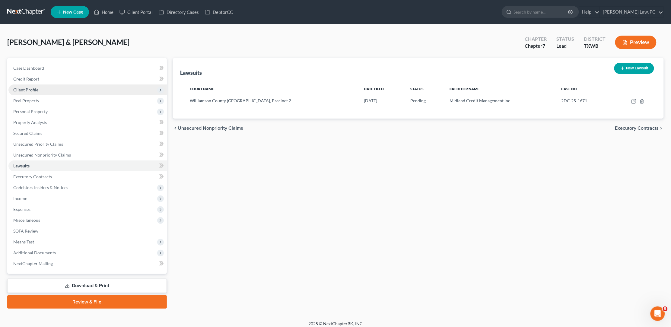
click at [40, 87] on span "Client Profile" at bounding box center [87, 89] width 158 height 11
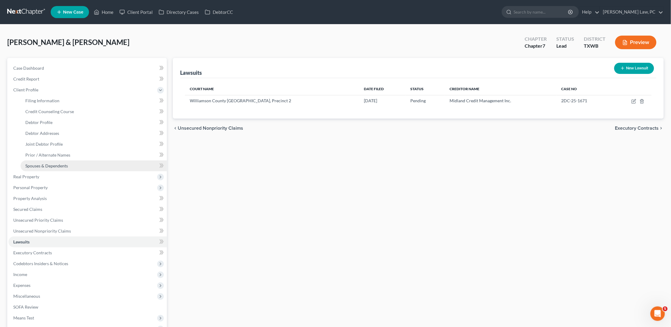
click at [59, 163] on span "Spouses & Dependents" at bounding box center [46, 165] width 43 height 5
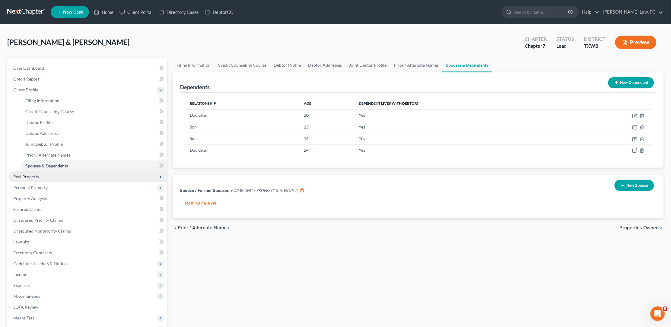
click at [40, 176] on span "Real Property" at bounding box center [87, 176] width 158 height 11
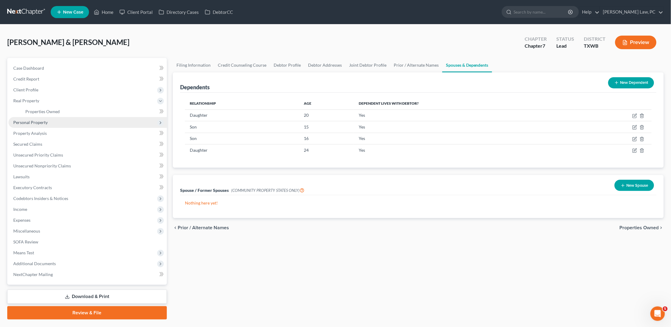
click at [51, 120] on span "Personal Property" at bounding box center [87, 122] width 158 height 11
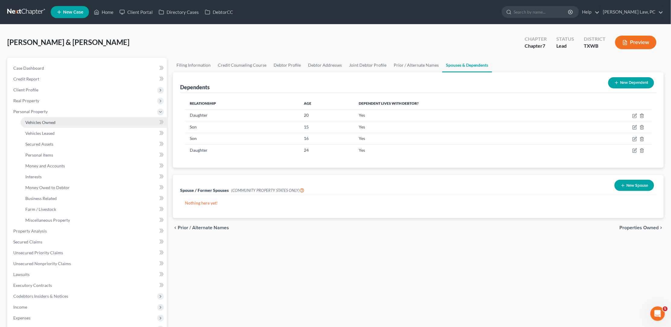
click at [49, 120] on span "Vehicles Owned" at bounding box center [40, 122] width 30 height 5
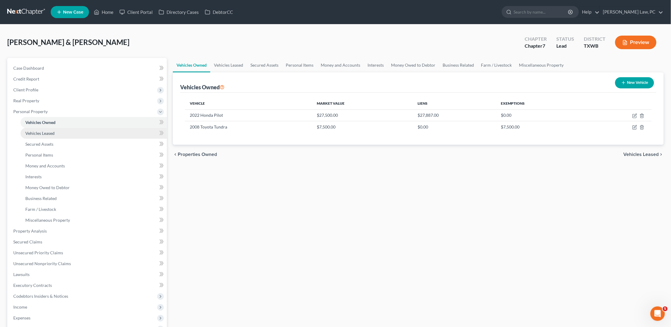
click at [49, 128] on link "Vehicles Leased" at bounding box center [94, 133] width 146 height 11
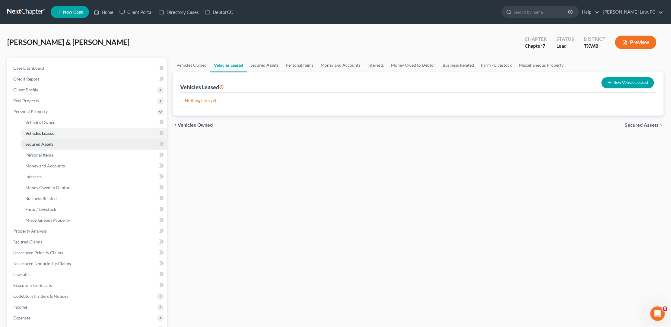
click at [43, 141] on span "Secured Assets" at bounding box center [39, 143] width 28 height 5
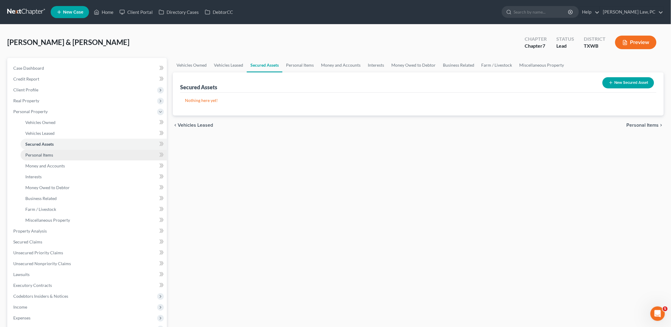
click at [43, 154] on link "Personal Items" at bounding box center [94, 155] width 146 height 11
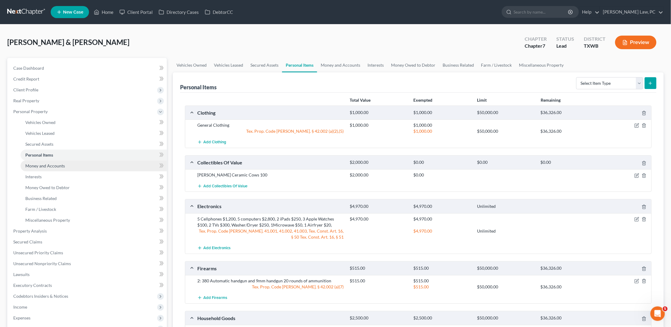
click at [43, 166] on link "Money and Accounts" at bounding box center [94, 165] width 146 height 11
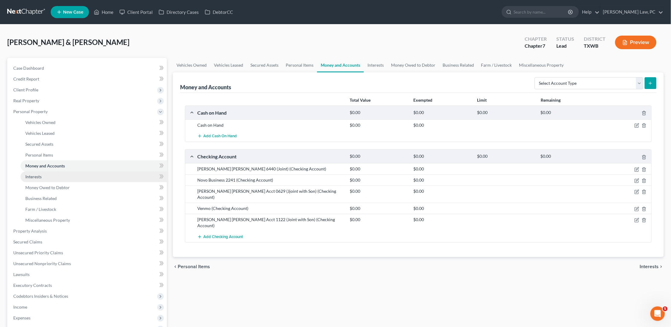
click at [43, 175] on link "Interests" at bounding box center [94, 176] width 146 height 11
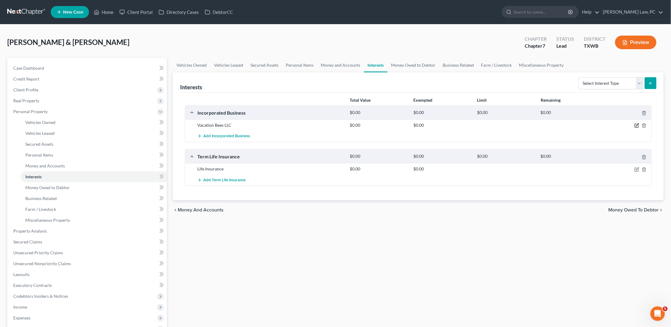
click at [636, 125] on icon "button" at bounding box center [636, 125] width 5 height 5
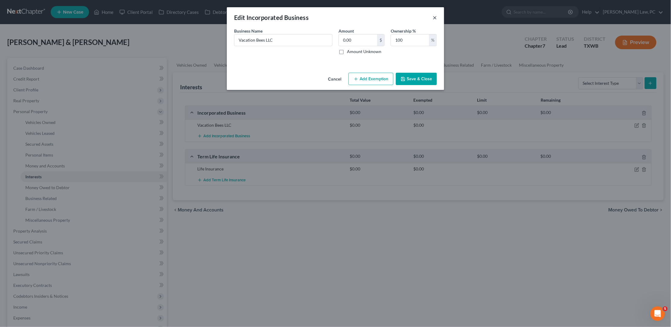
click at [433, 15] on button "×" at bounding box center [435, 17] width 4 height 7
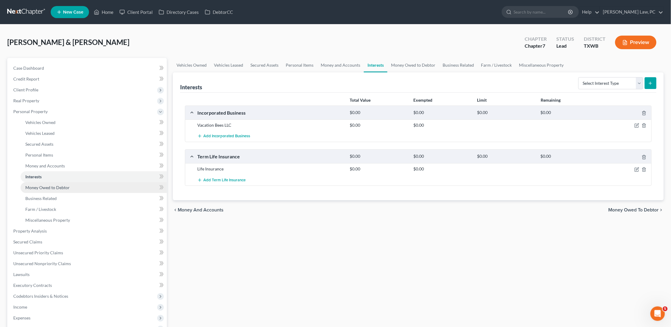
click at [44, 185] on span "Money Owed to Debtor" at bounding box center [47, 187] width 44 height 5
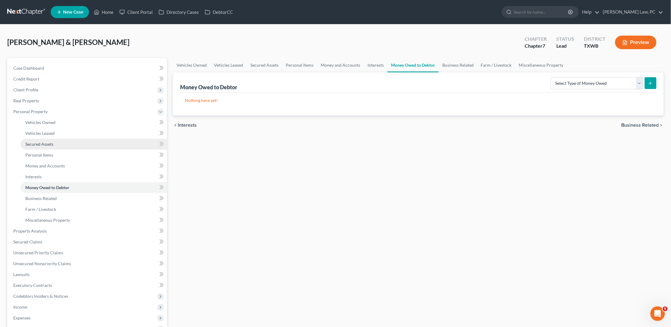
click at [55, 141] on link "Secured Assets" at bounding box center [94, 144] width 146 height 11
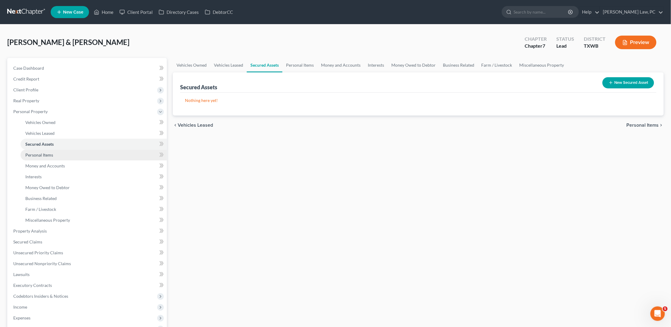
click at [47, 152] on span "Personal Items" at bounding box center [39, 154] width 28 height 5
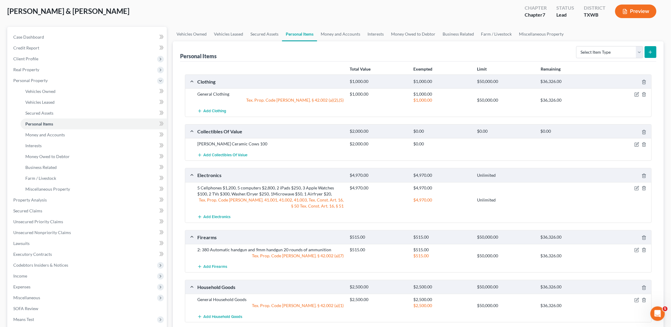
scroll to position [40, 0]
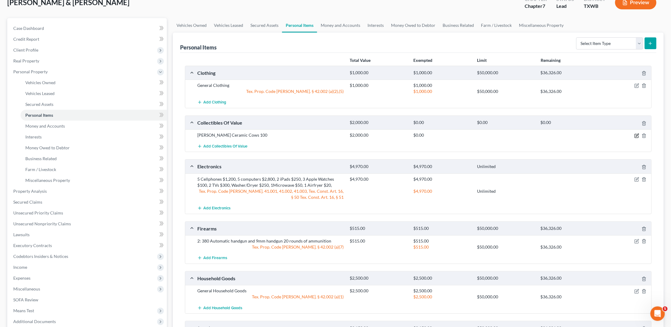
click at [636, 134] on icon "button" at bounding box center [637, 136] width 4 height 4
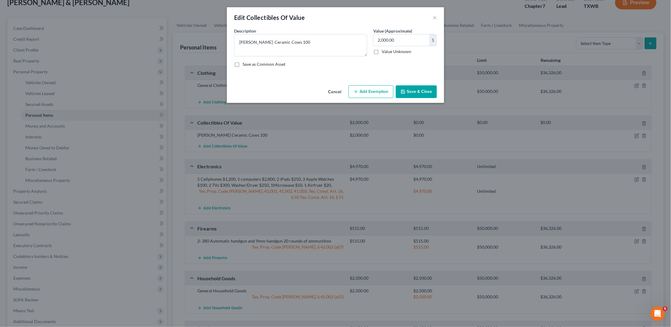
click at [381, 87] on button "Add Exemption" at bounding box center [370, 91] width 45 height 13
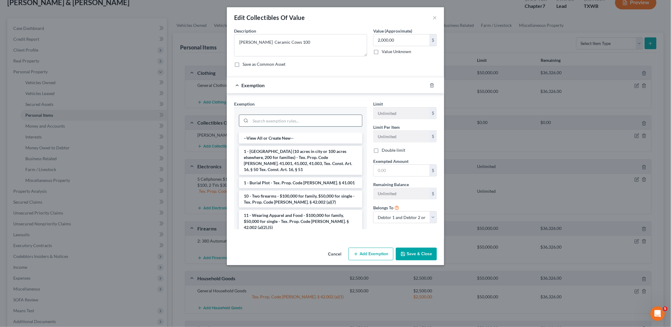
click at [344, 119] on input "search" at bounding box center [306, 120] width 112 height 11
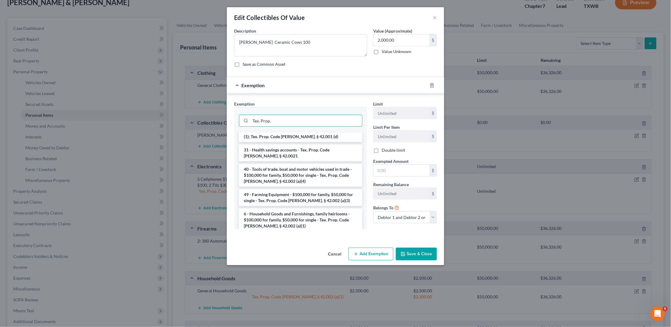
scroll to position [308, 0]
click at [317, 209] on li "6 - Household Goods and Furnishings, family heirlooms - $100,000 for family, $5…" at bounding box center [300, 220] width 123 height 23
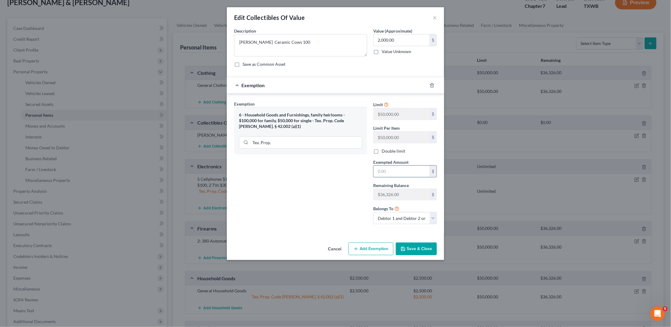
click at [382, 169] on input "text" at bounding box center [401, 171] width 56 height 11
click at [414, 244] on button "Save & Close" at bounding box center [416, 248] width 41 height 13
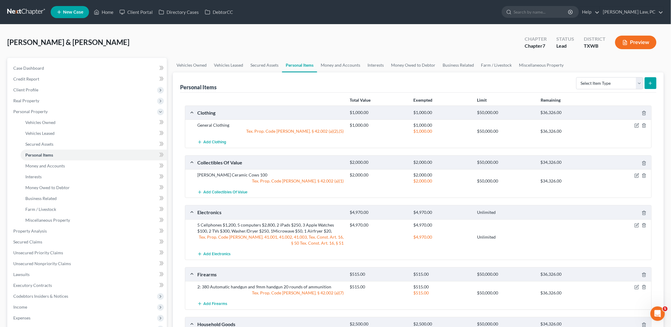
scroll to position [0, 0]
click at [53, 164] on span "Money and Accounts" at bounding box center [45, 165] width 40 height 5
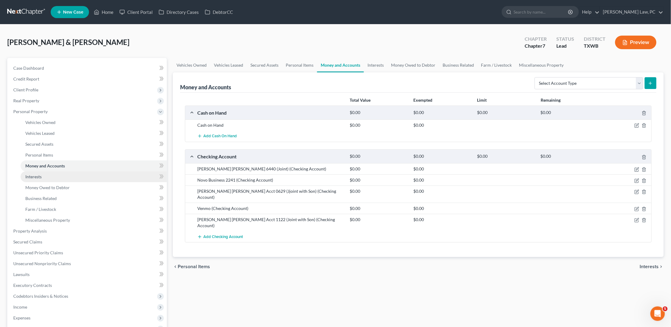
click at [48, 172] on link "Interests" at bounding box center [94, 176] width 146 height 11
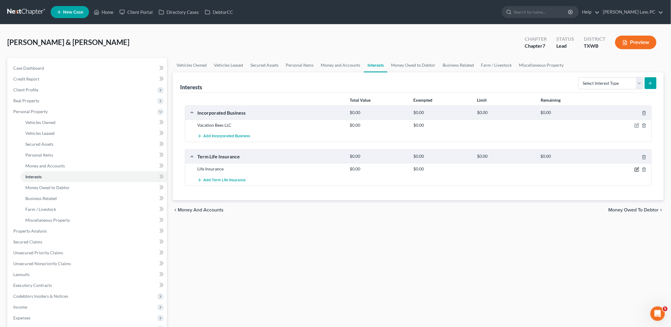
click at [637, 167] on icon "button" at bounding box center [637, 168] width 3 height 3
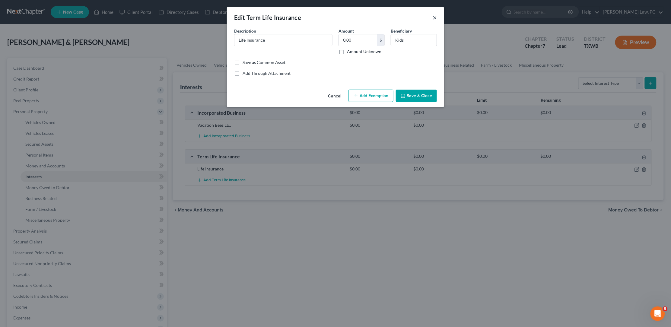
click at [433, 17] on button "×" at bounding box center [435, 17] width 4 height 7
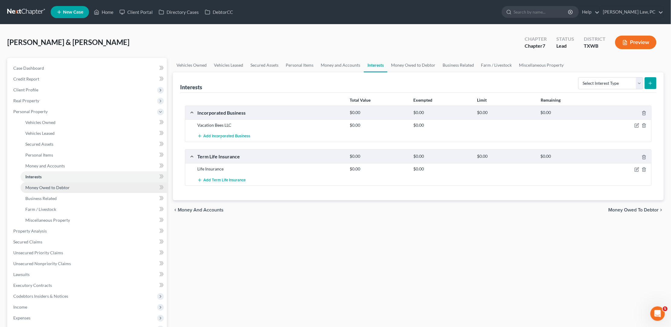
click at [138, 182] on link "Money Owed to Debtor" at bounding box center [94, 187] width 146 height 11
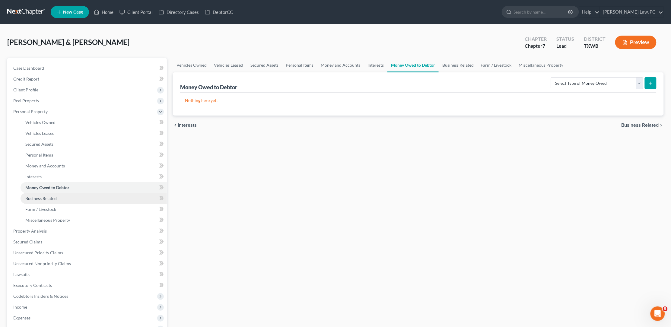
click at [106, 194] on link "Business Related" at bounding box center [94, 198] width 146 height 11
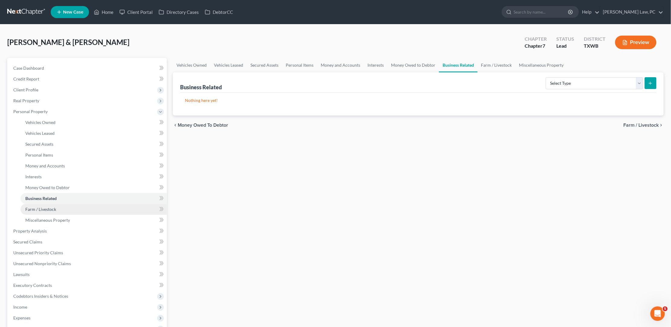
click at [91, 204] on link "Farm / Livestock" at bounding box center [94, 209] width 146 height 11
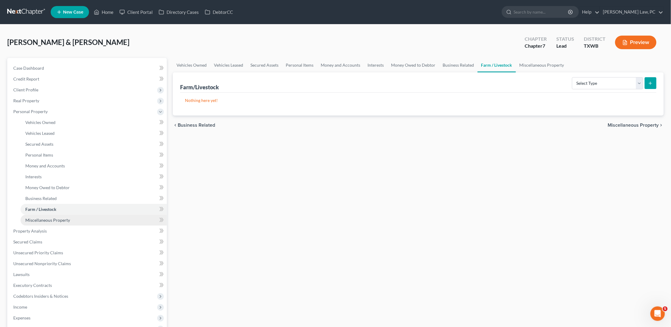
click at [83, 217] on link "Miscellaneous Property" at bounding box center [94, 220] width 146 height 11
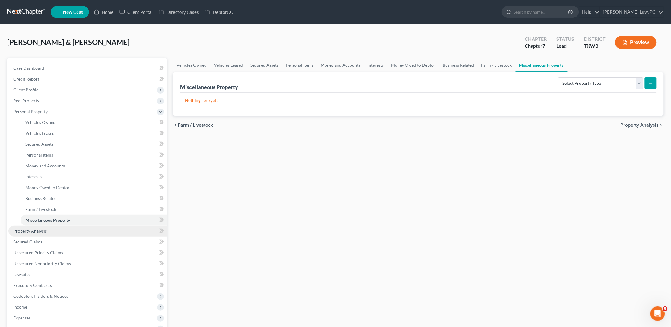
click at [75, 226] on link "Property Analysis" at bounding box center [87, 231] width 158 height 11
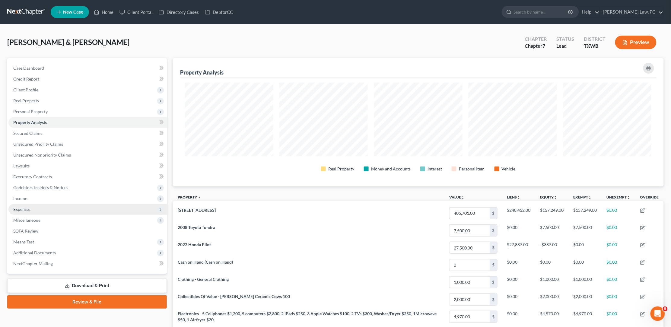
scroll to position [128, 491]
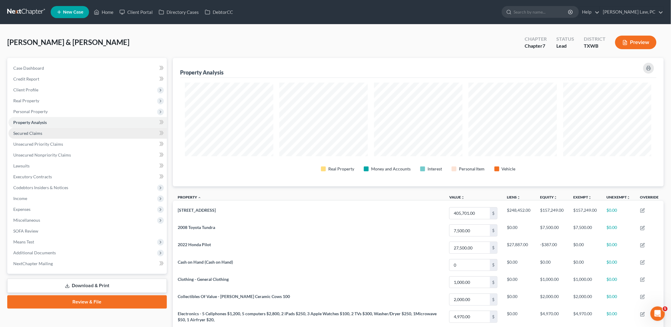
click at [90, 130] on link "Secured Claims" at bounding box center [87, 133] width 158 height 11
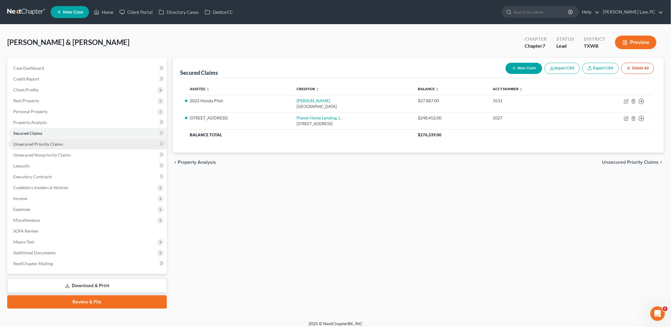
click at [82, 140] on link "Unsecured Priority Claims" at bounding box center [87, 144] width 158 height 11
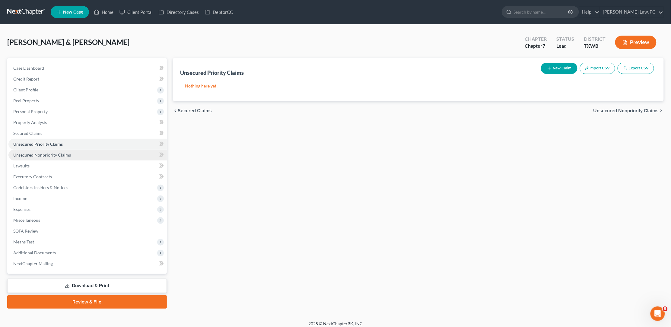
click at [78, 150] on link "Unsecured Nonpriority Claims" at bounding box center [87, 155] width 158 height 11
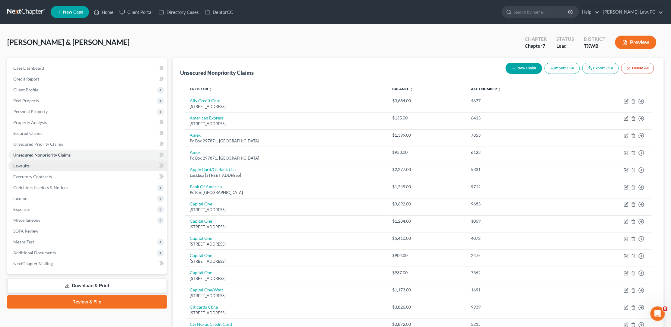
click at [54, 162] on link "Lawsuits" at bounding box center [87, 165] width 158 height 11
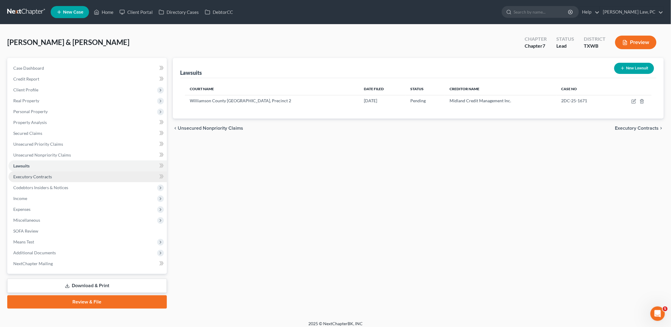
click at [47, 174] on span "Executory Contracts" at bounding box center [32, 176] width 39 height 5
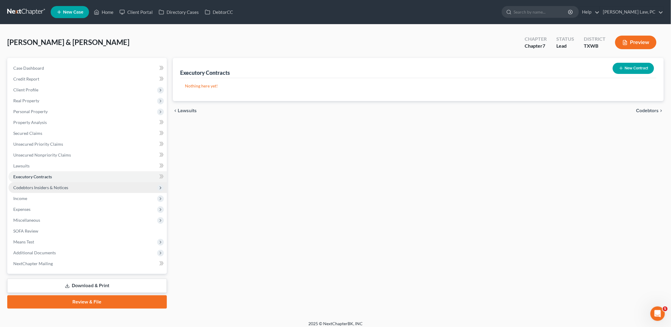
click at [37, 185] on span "Codebtors Insiders & Notices" at bounding box center [40, 187] width 55 height 5
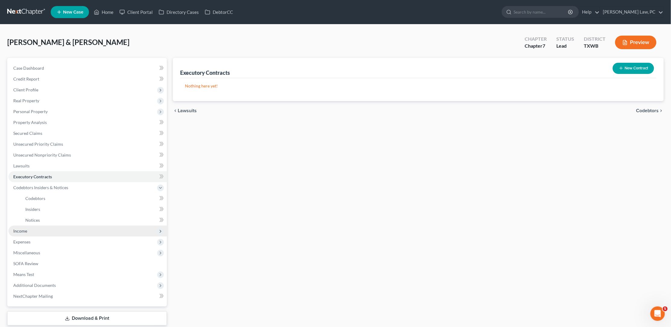
click at [27, 226] on span "Income" at bounding box center [87, 231] width 158 height 11
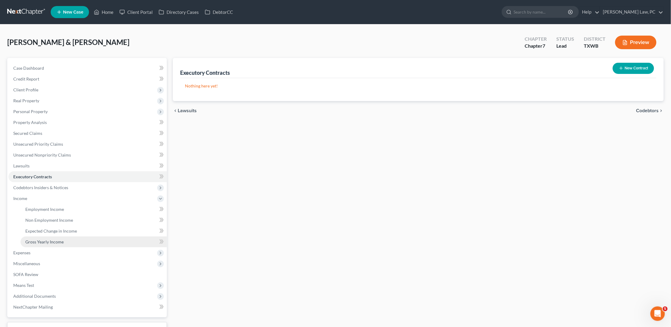
click at [39, 239] on span "Gross Yearly Income" at bounding box center [44, 241] width 38 height 5
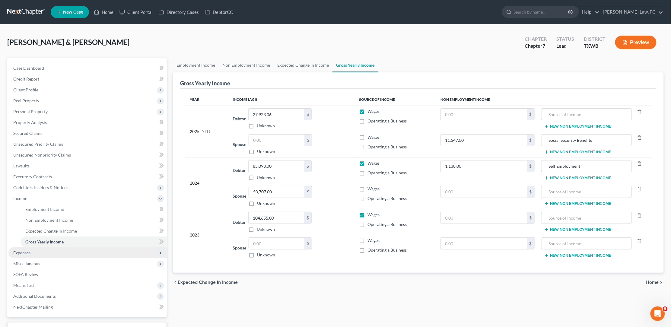
click at [31, 249] on span "Expenses" at bounding box center [87, 252] width 158 height 11
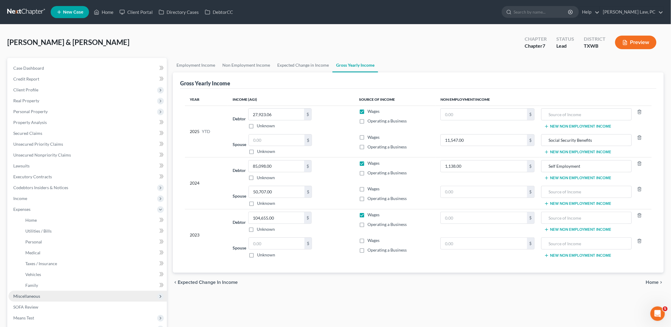
click at [25, 293] on span "Miscellaneous" at bounding box center [26, 295] width 27 height 5
click at [40, 280] on link "SOFA Review" at bounding box center [87, 285] width 158 height 11
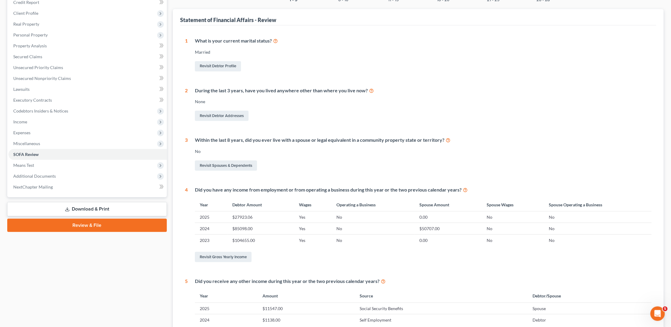
scroll to position [74, 0]
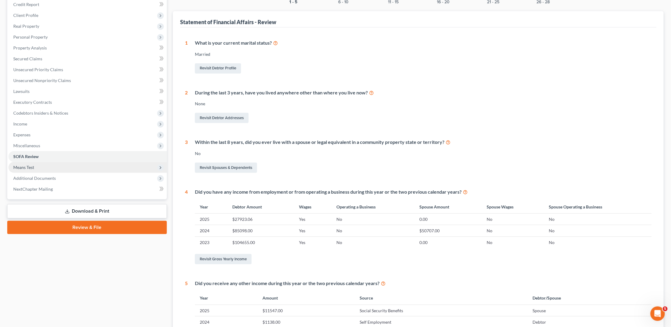
click at [137, 162] on span "Means Test" at bounding box center [87, 167] width 158 height 11
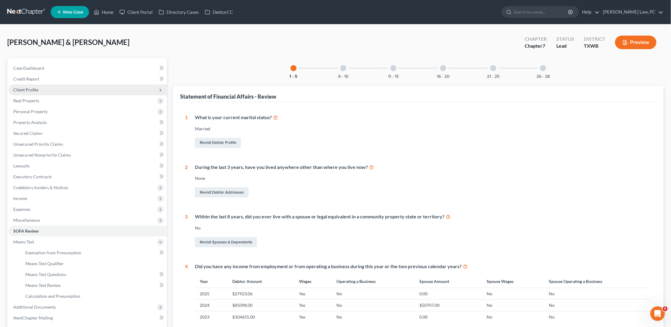
scroll to position [0, 0]
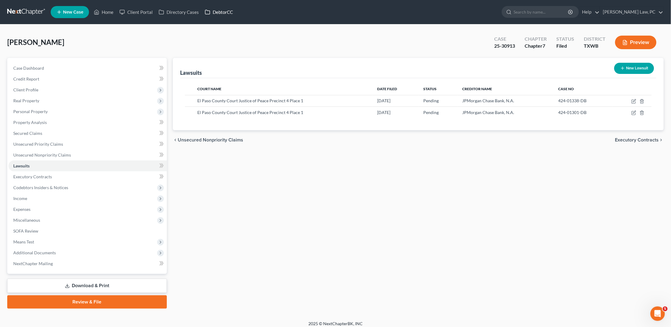
click at [223, 11] on link "DebtorCC" at bounding box center [219, 12] width 34 height 11
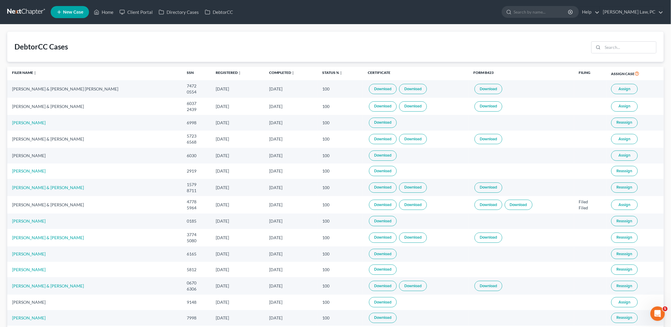
click at [29, 11] on link at bounding box center [26, 12] width 39 height 11
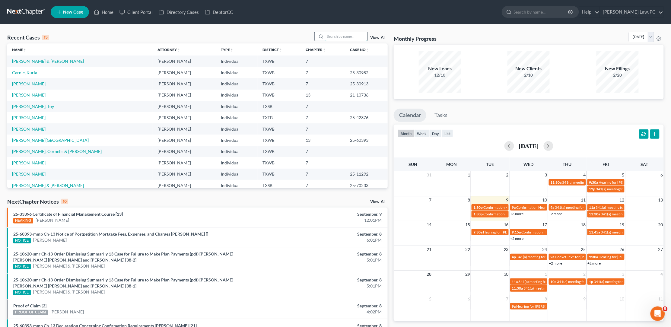
click at [341, 37] on input "search" at bounding box center [346, 36] width 42 height 9
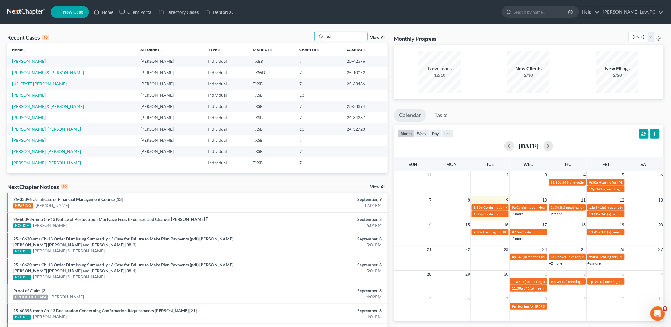
type input "ash"
click at [21, 59] on link "[PERSON_NAME]" at bounding box center [28, 61] width 33 height 5
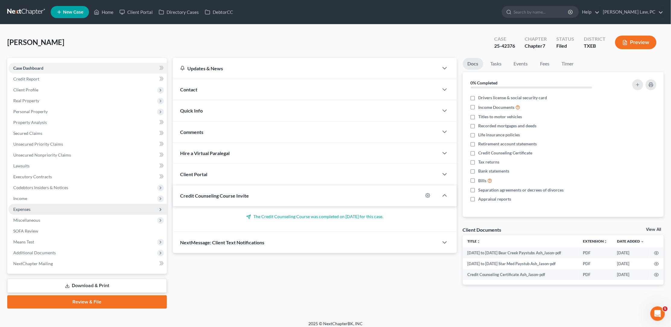
click at [28, 207] on span "Expenses" at bounding box center [21, 209] width 17 height 5
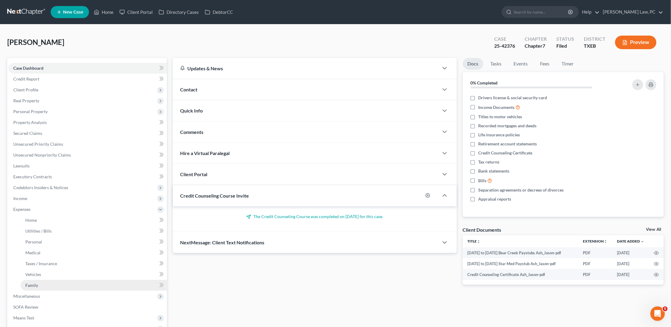
click at [40, 280] on link "Family" at bounding box center [94, 285] width 146 height 11
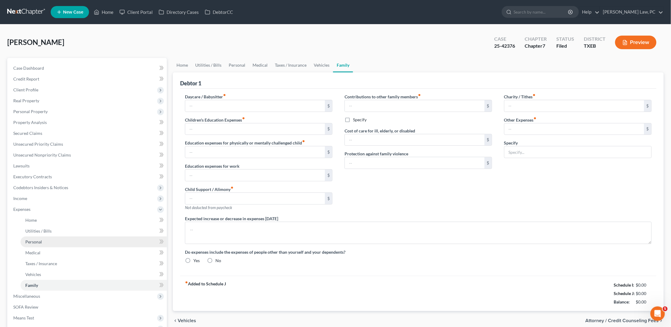
type input "0.00"
type input "1,180.00"
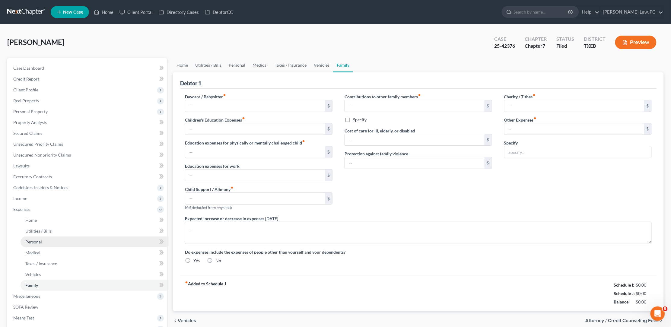
type input "0.00"
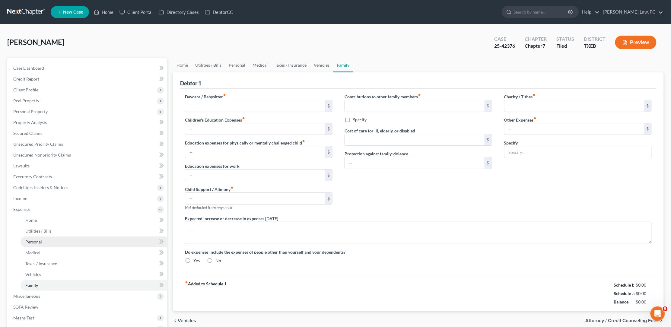
radio input "true"
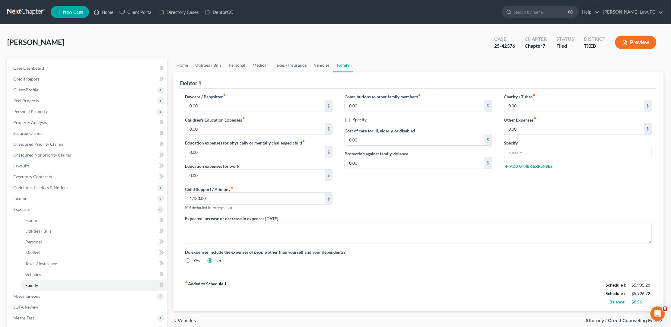
click at [37, 8] on link at bounding box center [26, 12] width 39 height 11
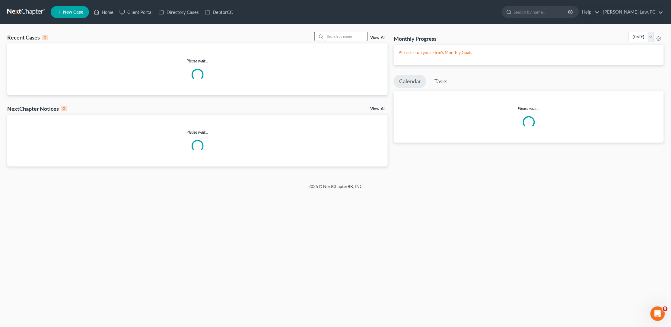
click at [350, 36] on input "search" at bounding box center [346, 36] width 42 height 9
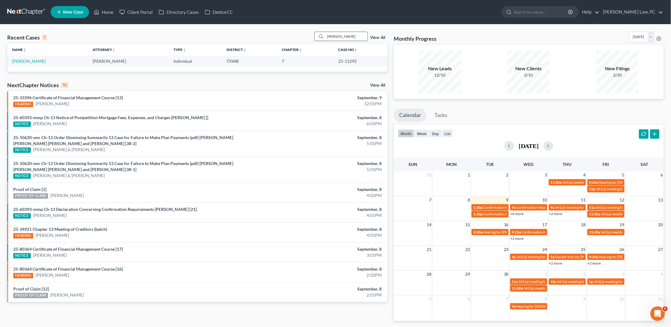
type input "[PERSON_NAME]"
drag, startPoint x: 350, startPoint y: 36, endPoint x: 20, endPoint y: 61, distance: 331.8
click at [20, 61] on link "[PERSON_NAME]" at bounding box center [28, 61] width 33 height 5
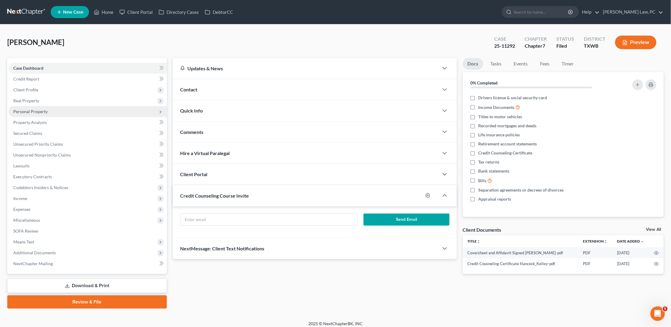
click at [60, 110] on span "Personal Property" at bounding box center [87, 111] width 158 height 11
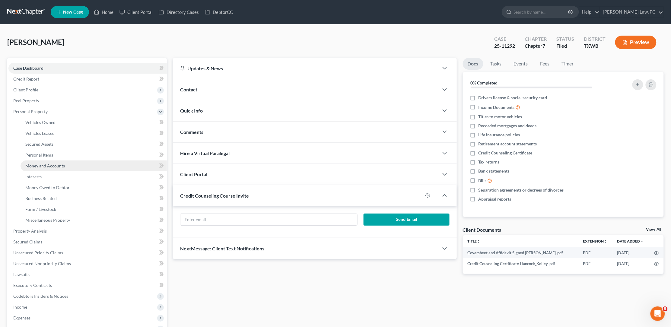
click at [40, 163] on span "Money and Accounts" at bounding box center [45, 165] width 40 height 5
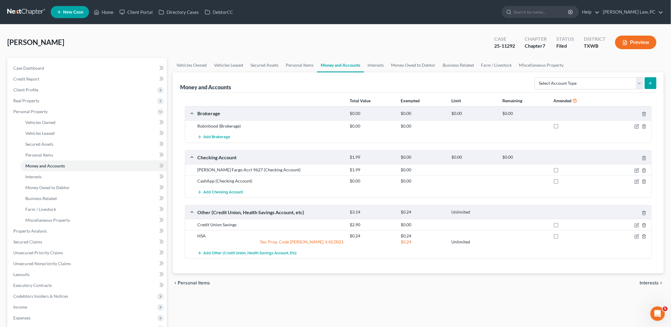
click at [27, 13] on link at bounding box center [26, 12] width 39 height 11
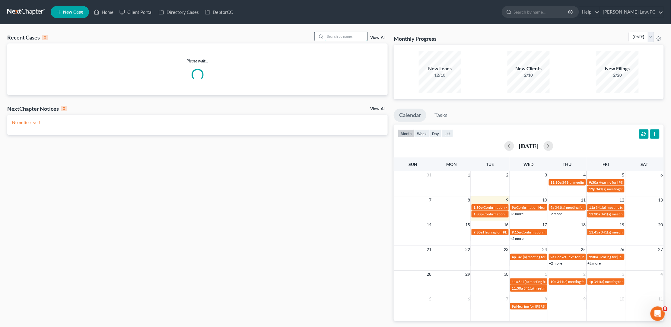
click at [361, 38] on input "search" at bounding box center [346, 36] width 42 height 9
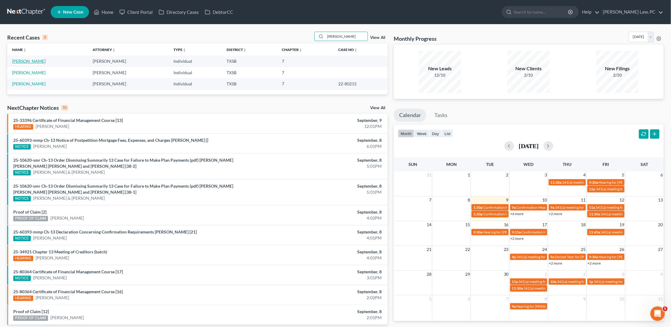
type input "[PERSON_NAME]"
click at [33, 61] on link "[PERSON_NAME]" at bounding box center [28, 61] width 33 height 5
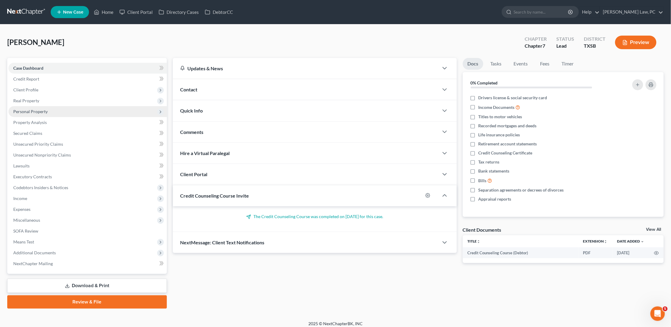
click at [74, 111] on span "Personal Property" at bounding box center [87, 111] width 158 height 11
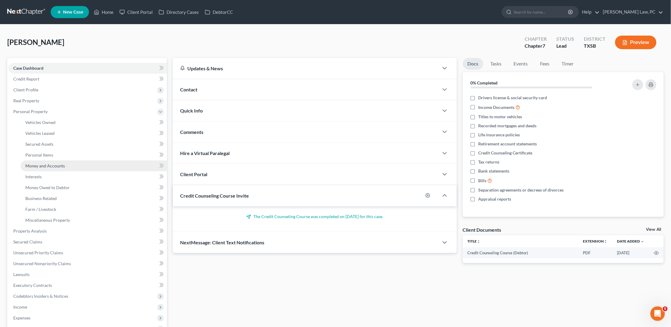
click at [54, 163] on span "Money and Accounts" at bounding box center [45, 165] width 40 height 5
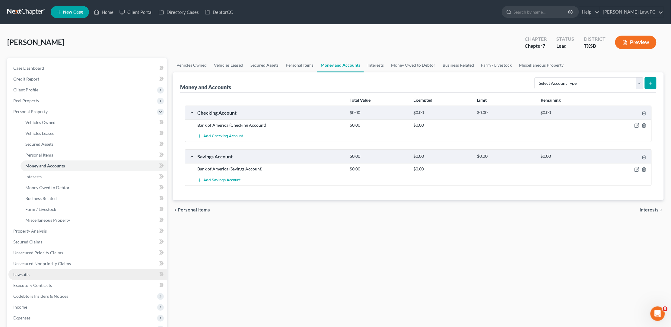
click at [22, 270] on link "Lawsuits" at bounding box center [87, 274] width 158 height 11
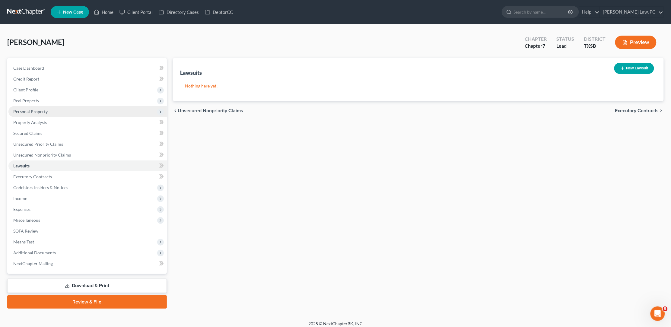
click at [52, 111] on span "Personal Property" at bounding box center [87, 111] width 158 height 11
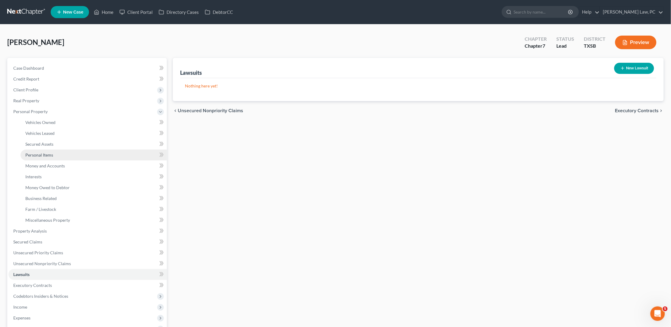
click at [49, 152] on span "Personal Items" at bounding box center [39, 154] width 28 height 5
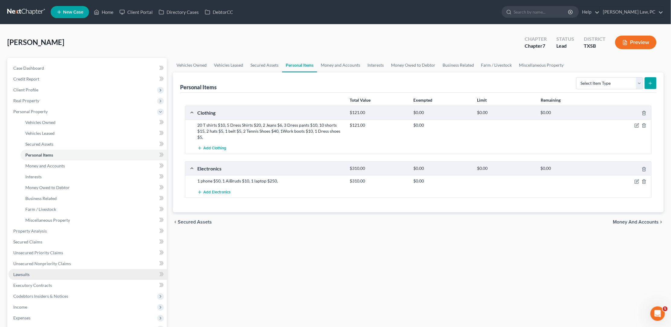
click at [43, 269] on link "Lawsuits" at bounding box center [87, 274] width 158 height 11
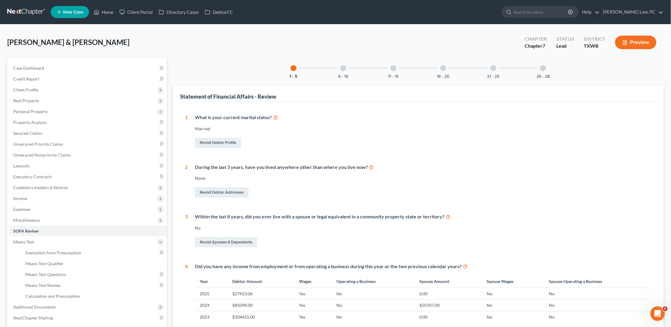
click at [21, 13] on link at bounding box center [26, 12] width 39 height 11
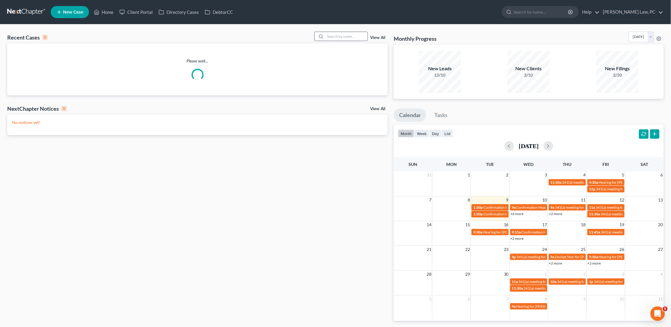
click at [329, 36] on input "search" at bounding box center [346, 36] width 42 height 9
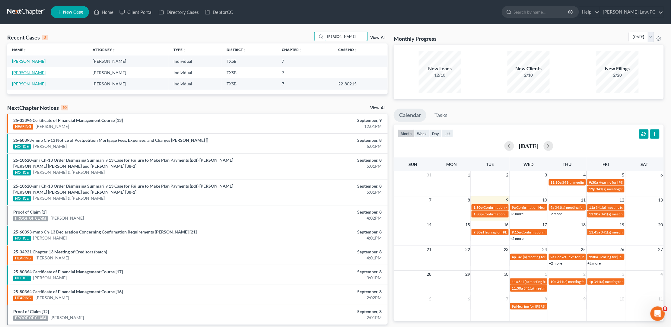
type input "[PERSON_NAME]"
click at [33, 71] on link "[PERSON_NAME]" at bounding box center [28, 72] width 33 height 5
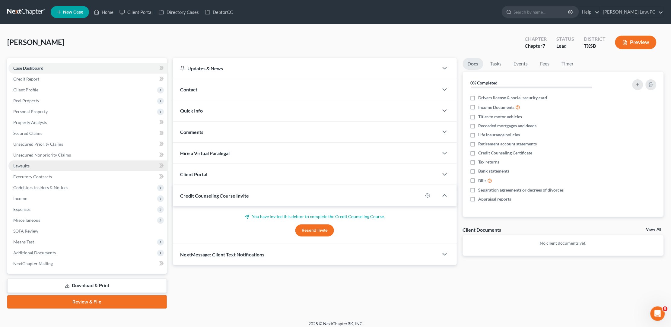
click at [47, 164] on link "Lawsuits" at bounding box center [87, 165] width 158 height 11
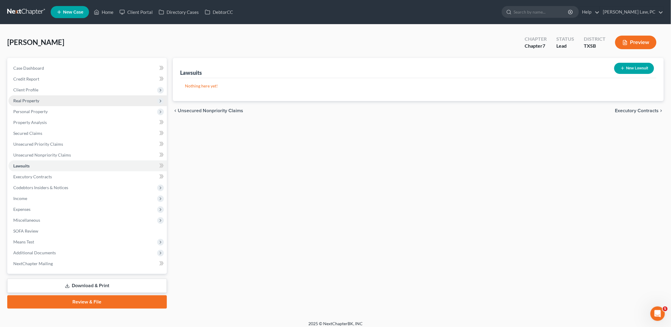
click at [95, 100] on span "Real Property" at bounding box center [87, 100] width 158 height 11
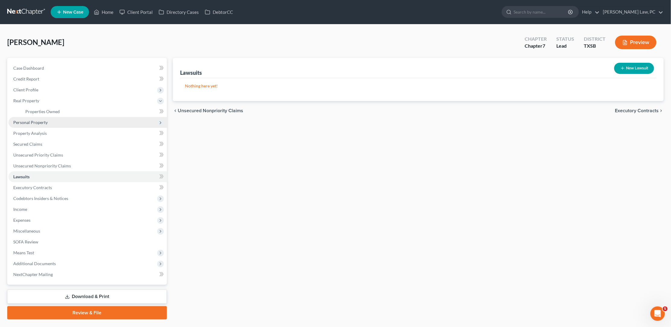
click at [83, 120] on span "Personal Property" at bounding box center [87, 122] width 158 height 11
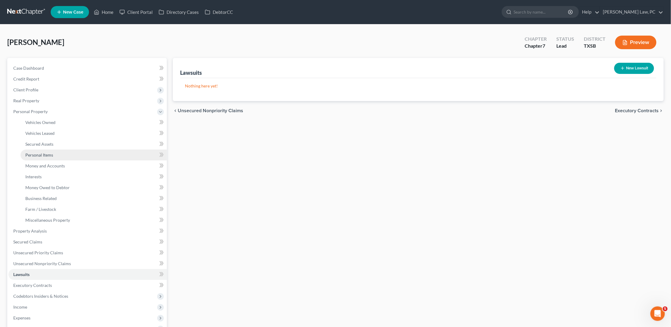
click at [63, 152] on link "Personal Items" at bounding box center [94, 155] width 146 height 11
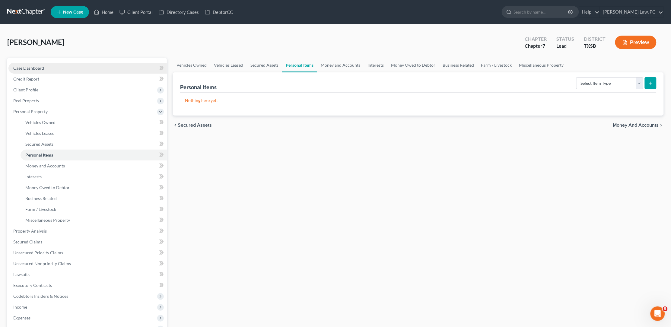
click at [43, 69] on span "Case Dashboard" at bounding box center [28, 67] width 31 height 5
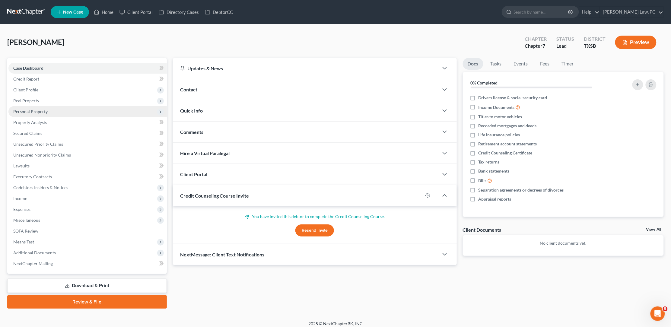
click at [55, 107] on span "Personal Property" at bounding box center [87, 111] width 158 height 11
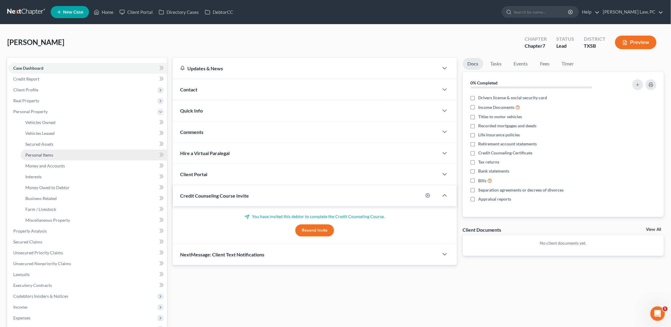
click at [55, 153] on link "Personal Items" at bounding box center [94, 155] width 146 height 11
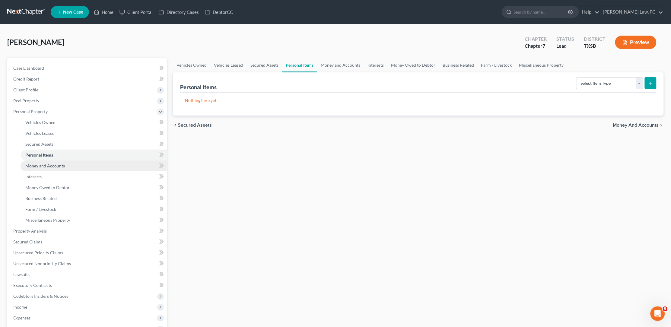
click at [41, 164] on span "Money and Accounts" at bounding box center [45, 165] width 40 height 5
click at [48, 154] on span "Personal Items" at bounding box center [39, 154] width 28 height 5
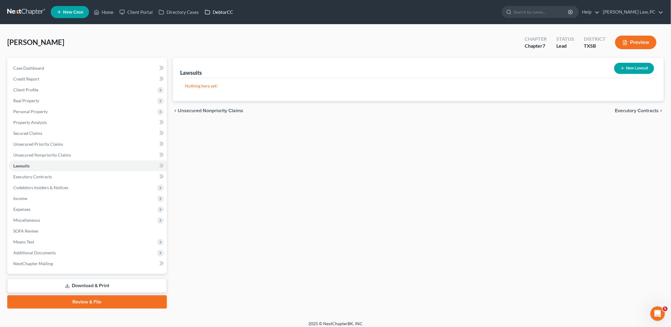
click at [224, 13] on link "DebtorCC" at bounding box center [219, 12] width 34 height 11
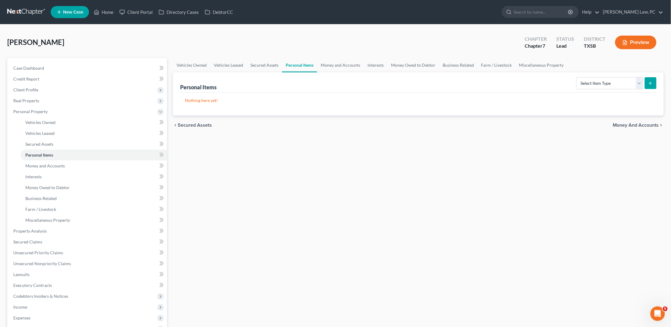
click at [30, 11] on link at bounding box center [26, 12] width 39 height 11
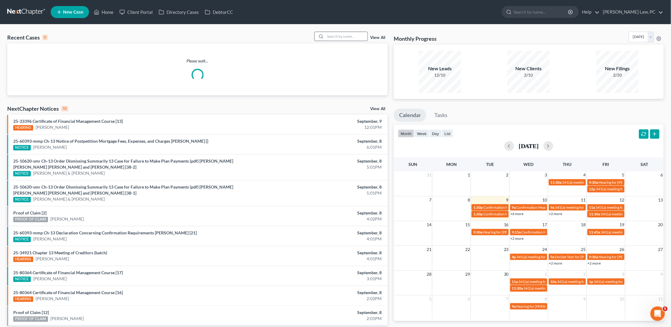
click at [341, 38] on input "search" at bounding box center [346, 36] width 42 height 9
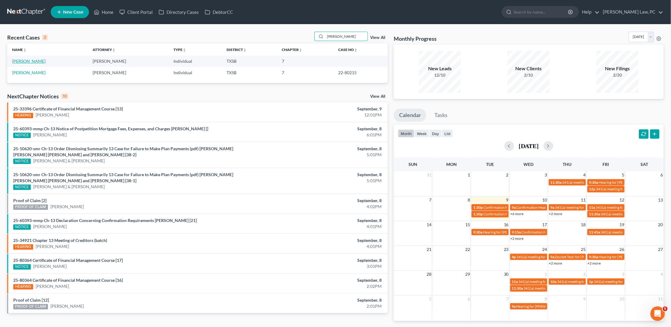
type input "morris"
click at [30, 61] on link "[PERSON_NAME]" at bounding box center [28, 61] width 33 height 5
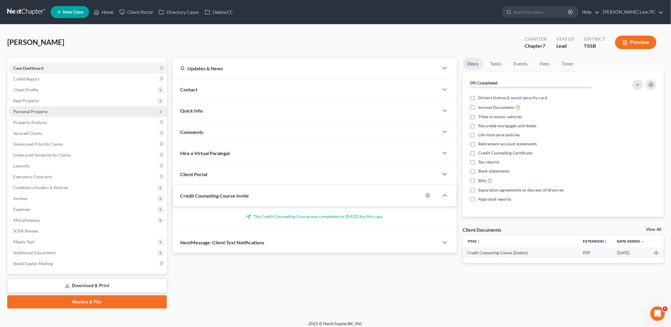
click at [79, 108] on span "Personal Property" at bounding box center [87, 111] width 158 height 11
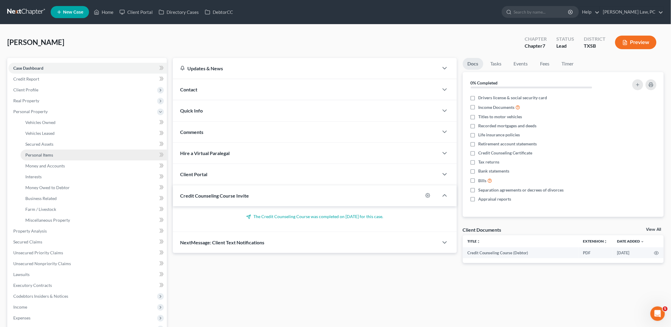
click at [58, 154] on link "Personal Items" at bounding box center [94, 155] width 146 height 11
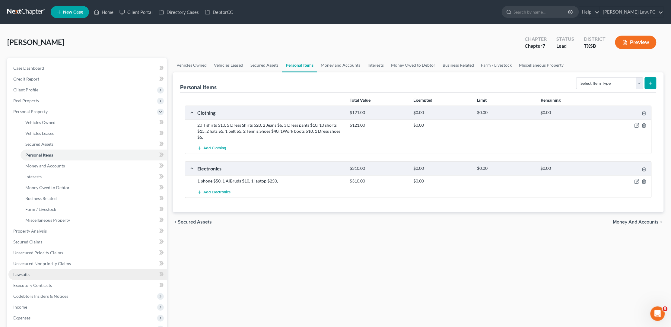
click at [29, 272] on span "Lawsuits" at bounding box center [21, 274] width 16 height 5
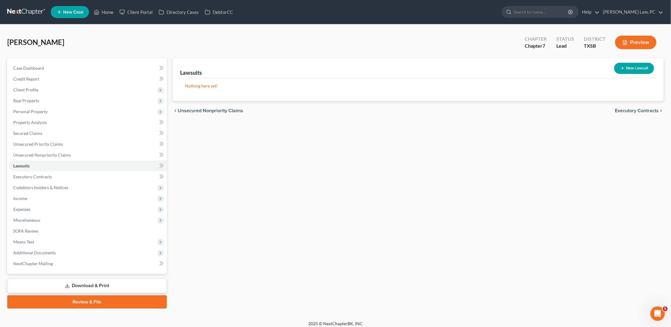
click at [629, 67] on button "New Lawsuit" at bounding box center [634, 68] width 40 height 11
select select "0"
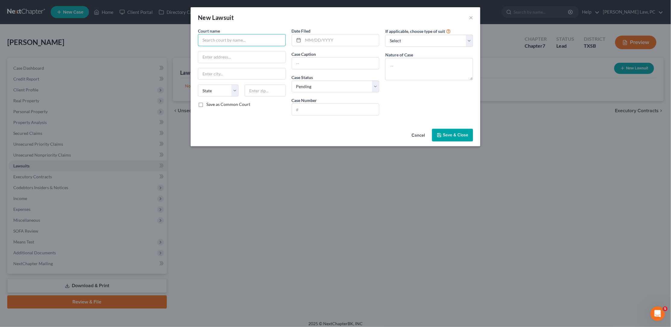
click at [246, 39] on input "text" at bounding box center [242, 40] width 88 height 12
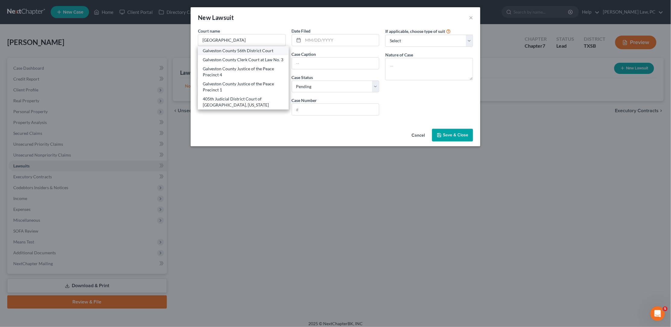
click at [263, 51] on div "Galveston County 56th District Court" at bounding box center [243, 51] width 81 height 6
type input "Galveston County 56th District Court"
type input "600 59th St #3302"
type input "Galveston"
select select "45"
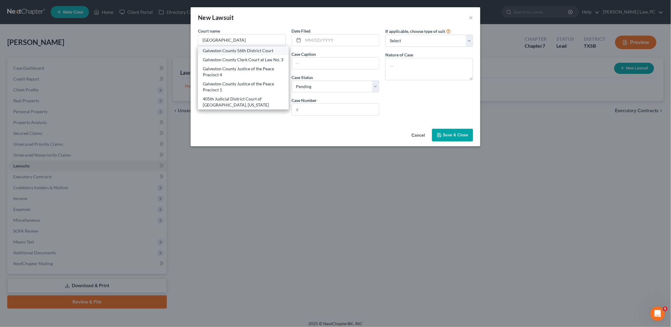
type input "77551"
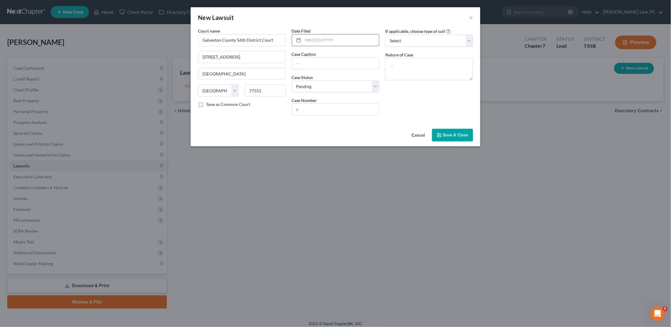
click at [334, 40] on input "text" at bounding box center [341, 39] width 76 height 11
type input "07/28/2025"
click at [305, 62] on input "text" at bounding box center [335, 63] width 87 height 11
click at [344, 63] on input "JP Morgan Chase Bank, N.A. VS. Wiliam Morris" at bounding box center [335, 63] width 87 height 11
type input "JP Morgan Chase Bank, N.A. vs. Wiliam Morris"
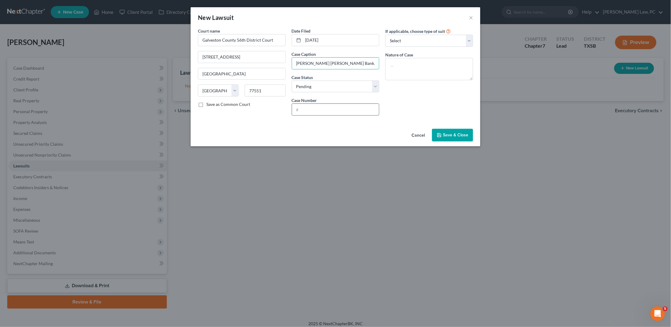
click at [322, 106] on input "text" at bounding box center [335, 109] width 87 height 11
type input "25-CV-1199"
select select "4"
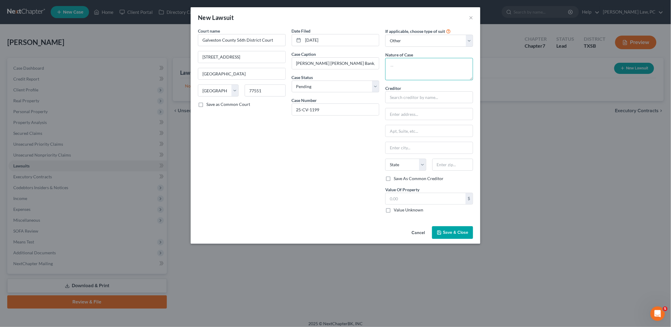
click at [417, 68] on textarea at bounding box center [429, 69] width 88 height 22
type textarea "Debt Claim"
click at [429, 95] on input "text" at bounding box center [429, 97] width 88 height 12
click at [437, 107] on div "JP Morgan Chase Bank NA" at bounding box center [430, 111] width 81 height 12
type input "JP Morgan Chase Bank NA"
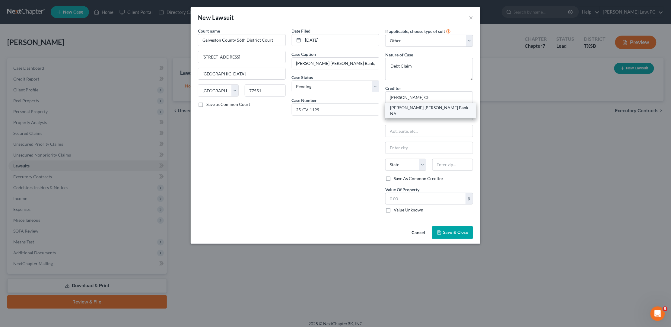
type input "Moss Law Firm"
type input "PO Box 3340"
type input "Lubbock"
select select "45"
type input "79452-3340"
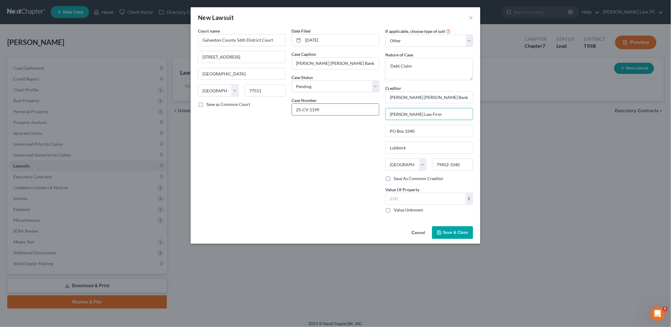
drag, startPoint x: 421, startPoint y: 112, endPoint x: 367, endPoint y: 111, distance: 53.4
drag, startPoint x: 420, startPoint y: 129, endPoint x: 381, endPoint y: 128, distance: 39.8
click at [405, 108] on input "text" at bounding box center [428, 113] width 87 height 11
paste input "PO Box 3340"
type input "PO Box 3340"
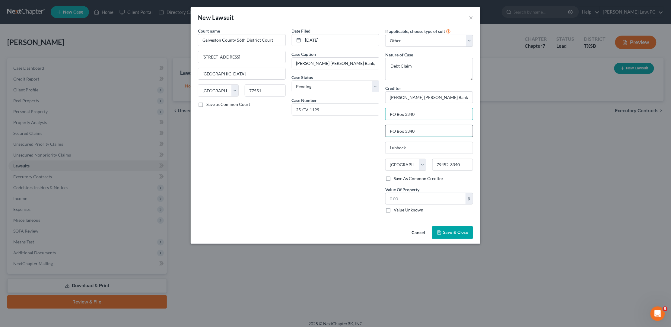
click at [415, 132] on input "PO Box 3340" at bounding box center [428, 130] width 87 height 11
click at [452, 230] on span "Save & Close" at bounding box center [455, 232] width 25 height 5
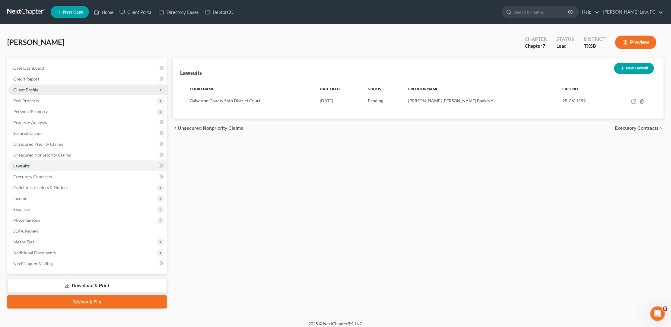
click at [37, 87] on span "Client Profile" at bounding box center [25, 89] width 25 height 5
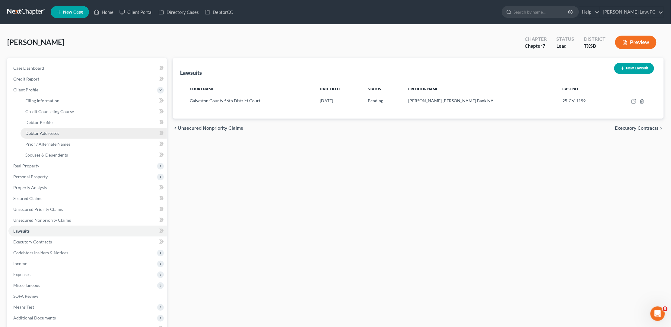
click at [51, 131] on span "Debtor Addresses" at bounding box center [42, 133] width 34 height 5
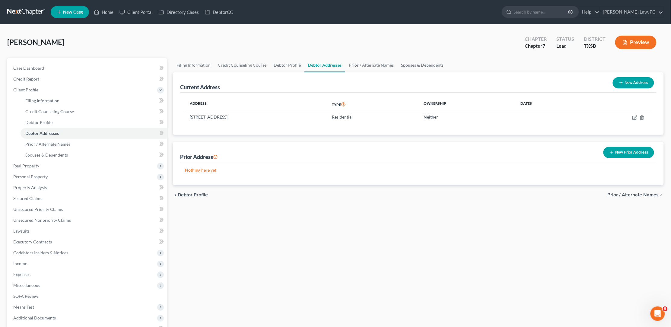
click at [630, 153] on button "New Prior Address" at bounding box center [628, 152] width 51 height 11
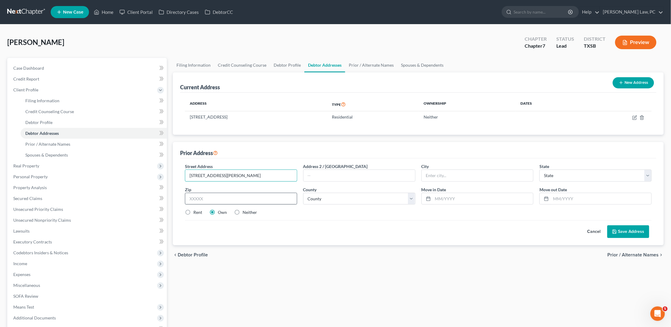
type input "307 Bramlett Blvd Apt 14"
type input "38655"
type input "Oxford"
select select "25"
select select "35"
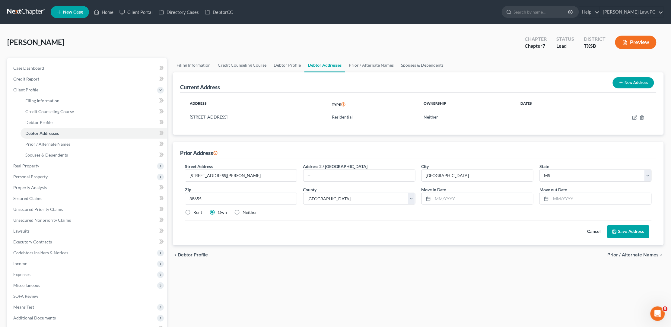
click at [193, 210] on label "Rent" at bounding box center [197, 212] width 9 height 6
click at [196, 210] on input "Rent" at bounding box center [198, 211] width 4 height 4
radio input "true"
click at [632, 227] on button "Save Address" at bounding box center [628, 231] width 42 height 13
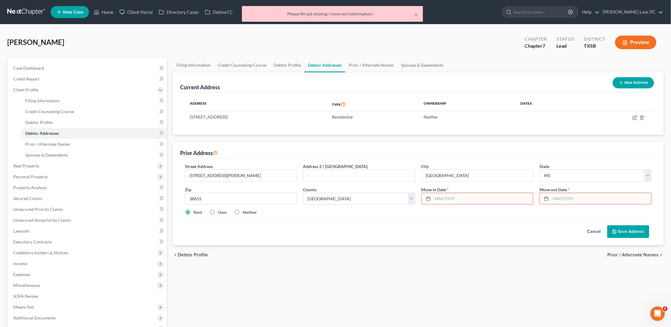
click at [516, 194] on input "text" at bounding box center [483, 198] width 100 height 11
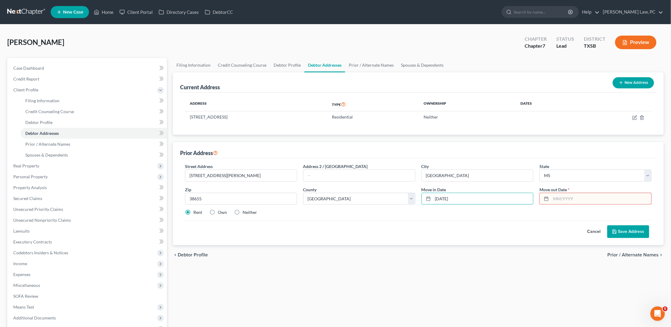
type input "01/01/2000"
click at [605, 196] on input "text" at bounding box center [601, 198] width 100 height 11
type input "01/01/2000"
click at [621, 233] on button "Save Address" at bounding box center [628, 231] width 42 height 13
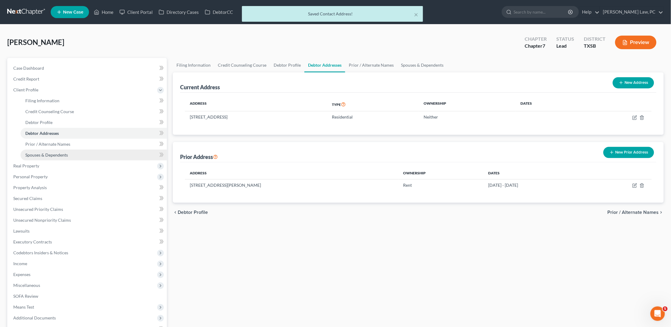
click at [91, 151] on link "Spouses & Dependents" at bounding box center [94, 155] width 146 height 11
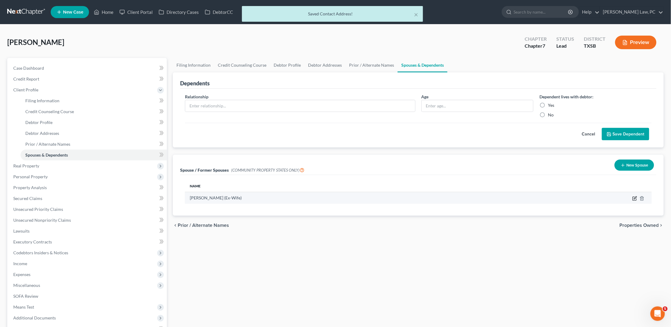
click at [635, 198] on icon "button" at bounding box center [634, 198] width 5 height 5
select select "8"
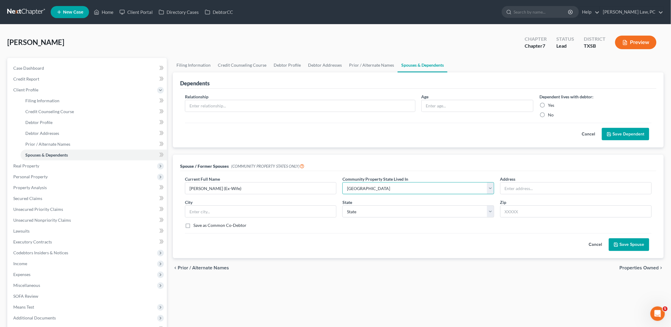
select select
click at [457, 204] on div "State State AL AK AR AZ CA CO CT DE DC FL GA GU HI ID IL IN IA KS KY LA ME MD M…" at bounding box center [417, 208] width 157 height 18
select select "25"
type input "307 Bramlett Blvd Apt 14"
drag, startPoint x: 247, startPoint y: 208, endPoint x: 182, endPoint y: 208, distance: 64.8
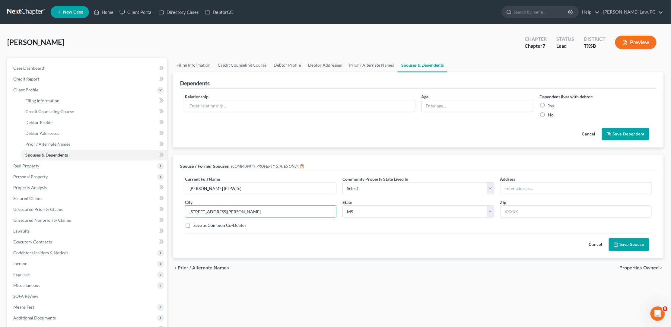
click at [182, 208] on div "City 307 Bramlett Blvd Apt 14" at bounding box center [260, 208] width 157 height 18
paste input "307 Bramlett Blvd Apt 14"
type input "307 Bramlett Blvd Apt 14"
type input "38655"
click at [321, 208] on input "text" at bounding box center [260, 211] width 151 height 11
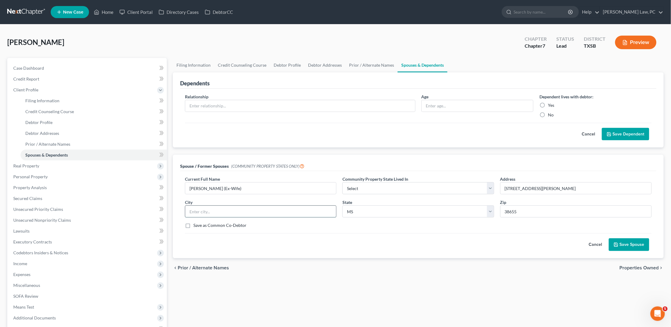
type input "Oxford"
click at [636, 242] on button "Save Spouse" at bounding box center [629, 244] width 40 height 13
click at [231, 212] on input "Oxford" at bounding box center [260, 211] width 151 height 11
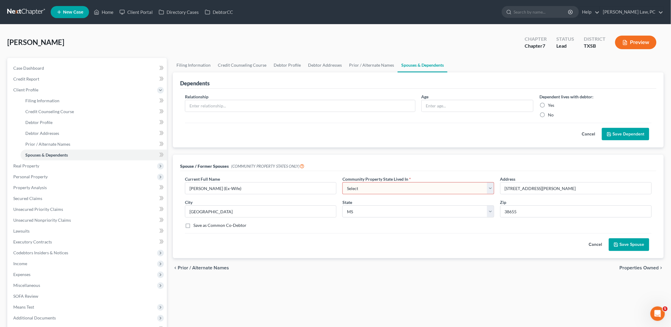
click at [634, 243] on button "Save Spouse" at bounding box center [629, 244] width 40 height 13
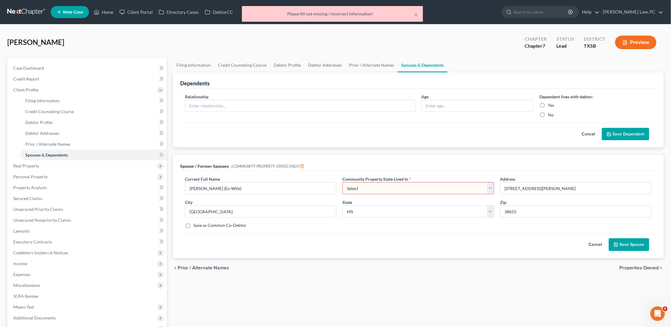
select select "3"
click at [624, 247] on button "Save Spouse" at bounding box center [629, 244] width 40 height 13
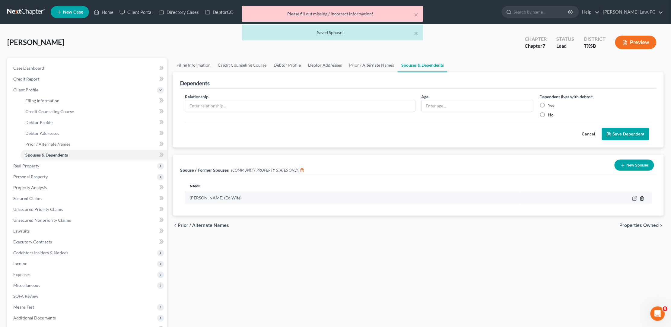
click at [644, 198] on icon "button" at bounding box center [641, 198] width 5 height 5
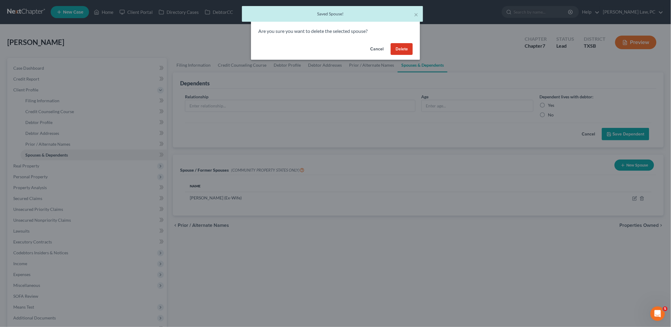
click at [410, 46] on button "Delete" at bounding box center [402, 49] width 22 height 12
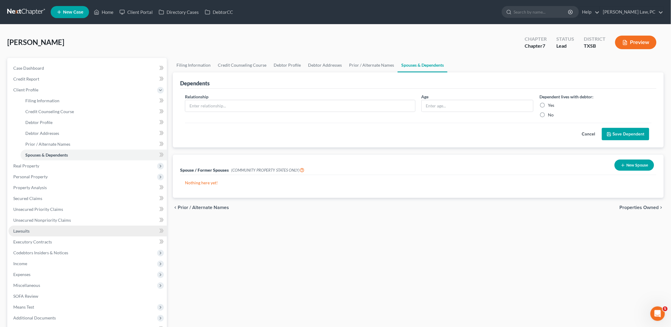
click at [21, 228] on span "Lawsuits" at bounding box center [21, 230] width 16 height 5
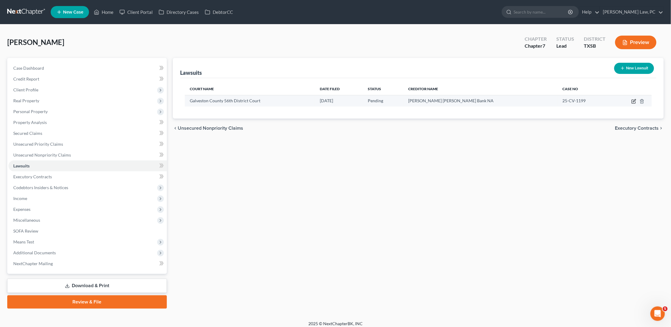
click at [635, 102] on icon "button" at bounding box center [634, 102] width 4 height 4
select select "45"
select select "0"
select select "4"
select select "45"
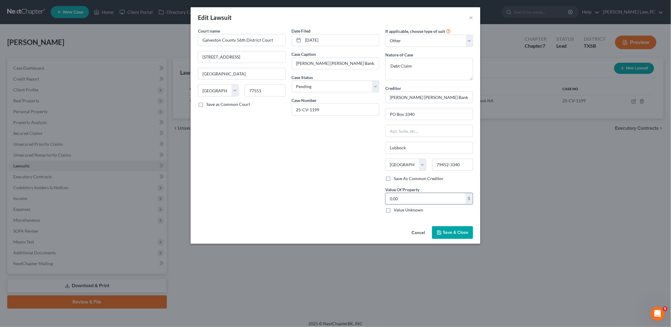
click at [421, 197] on input "0.00" at bounding box center [425, 198] width 80 height 11
type input "20,663.85"
click at [448, 230] on span "Save & Close" at bounding box center [455, 232] width 25 height 5
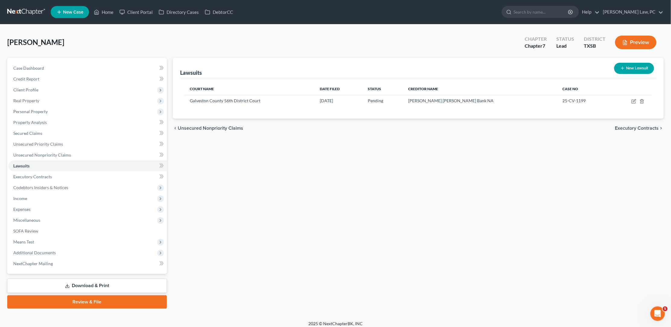
click at [24, 11] on link at bounding box center [26, 12] width 39 height 11
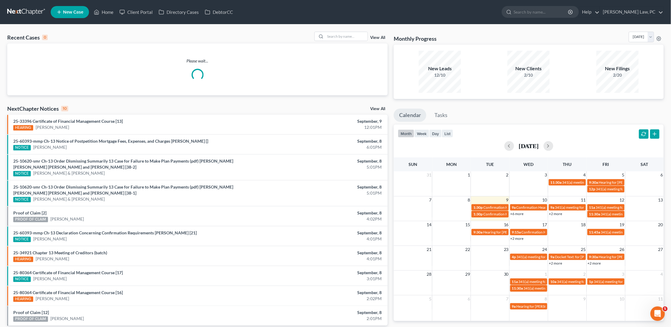
click at [350, 30] on div "Recent Cases 0 View All Please wait... NextChapter Notices 10 View All 25-33396…" at bounding box center [335, 183] width 671 height 318
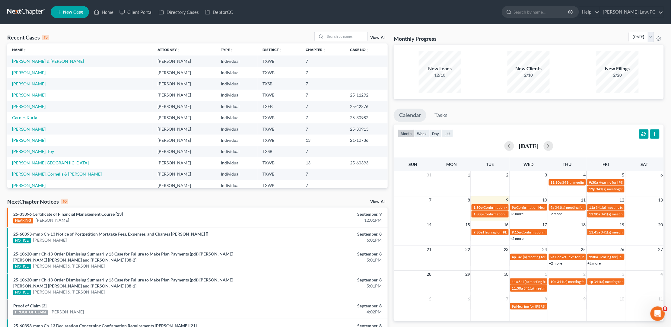
click at [24, 95] on link "[PERSON_NAME]" at bounding box center [28, 94] width 33 height 5
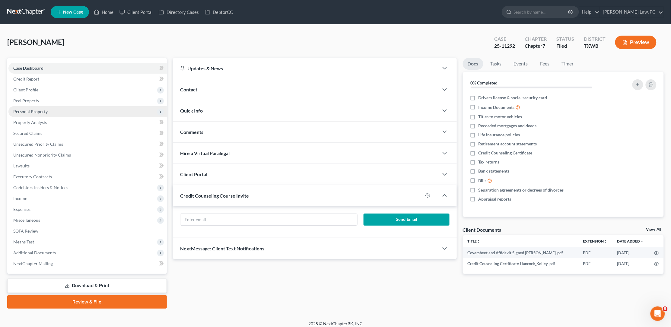
click at [65, 113] on span "Personal Property" at bounding box center [87, 111] width 158 height 11
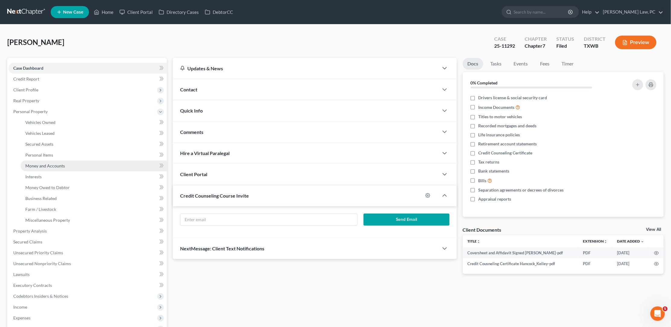
click at [58, 163] on span "Money and Accounts" at bounding box center [45, 165] width 40 height 5
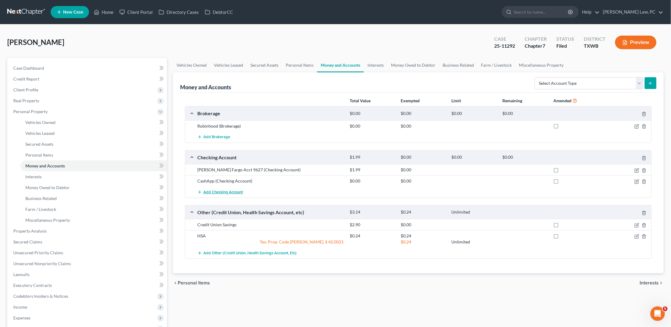
click at [230, 192] on span "Add Checking Account" at bounding box center [223, 192] width 40 height 5
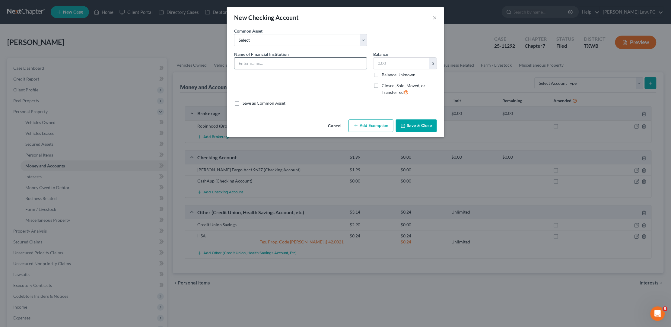
click at [341, 63] on input "text" at bounding box center [300, 63] width 132 height 11
type input "PayPal"
click at [416, 125] on button "Save & Close" at bounding box center [416, 125] width 41 height 13
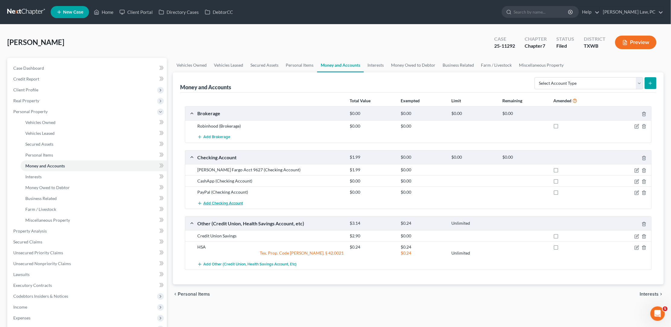
click at [208, 203] on span "Add Checking Account" at bounding box center [223, 203] width 40 height 5
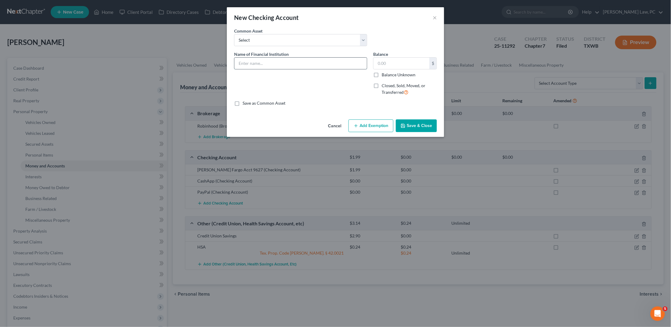
click at [320, 66] on input "text" at bounding box center [300, 63] width 132 height 11
type input "Venmo"
click at [420, 123] on button "Save & Close" at bounding box center [416, 125] width 41 height 13
